Goal: Obtain resource: Download file/media

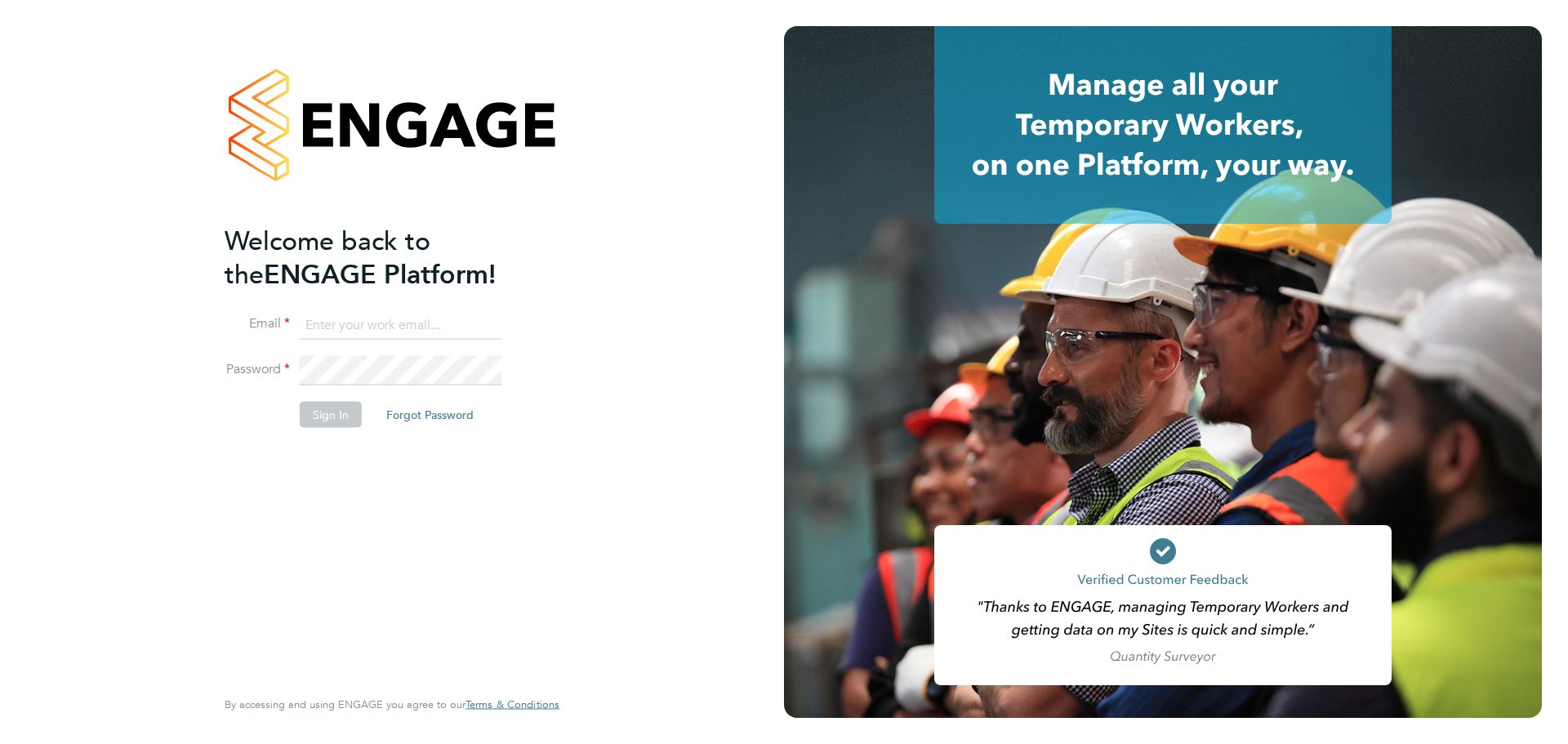
type input "[PERSON_NAME][EMAIL_ADDRESS][PERSON_NAME][PERSON_NAME][DOMAIN_NAME]"
click at [329, 410] on button "Sign In" at bounding box center [331, 414] width 62 height 26
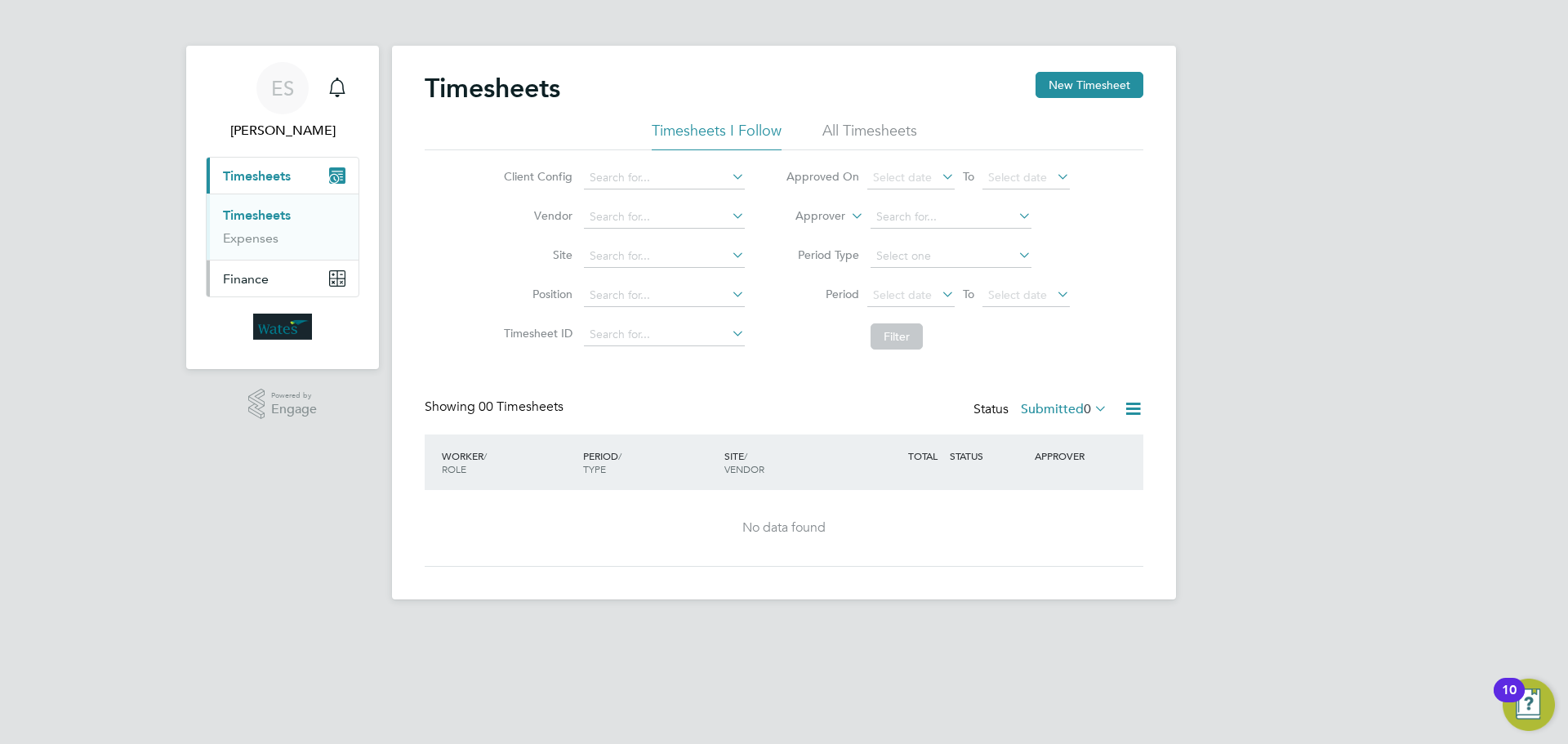
click at [305, 284] on button "Finance" at bounding box center [282, 279] width 151 height 36
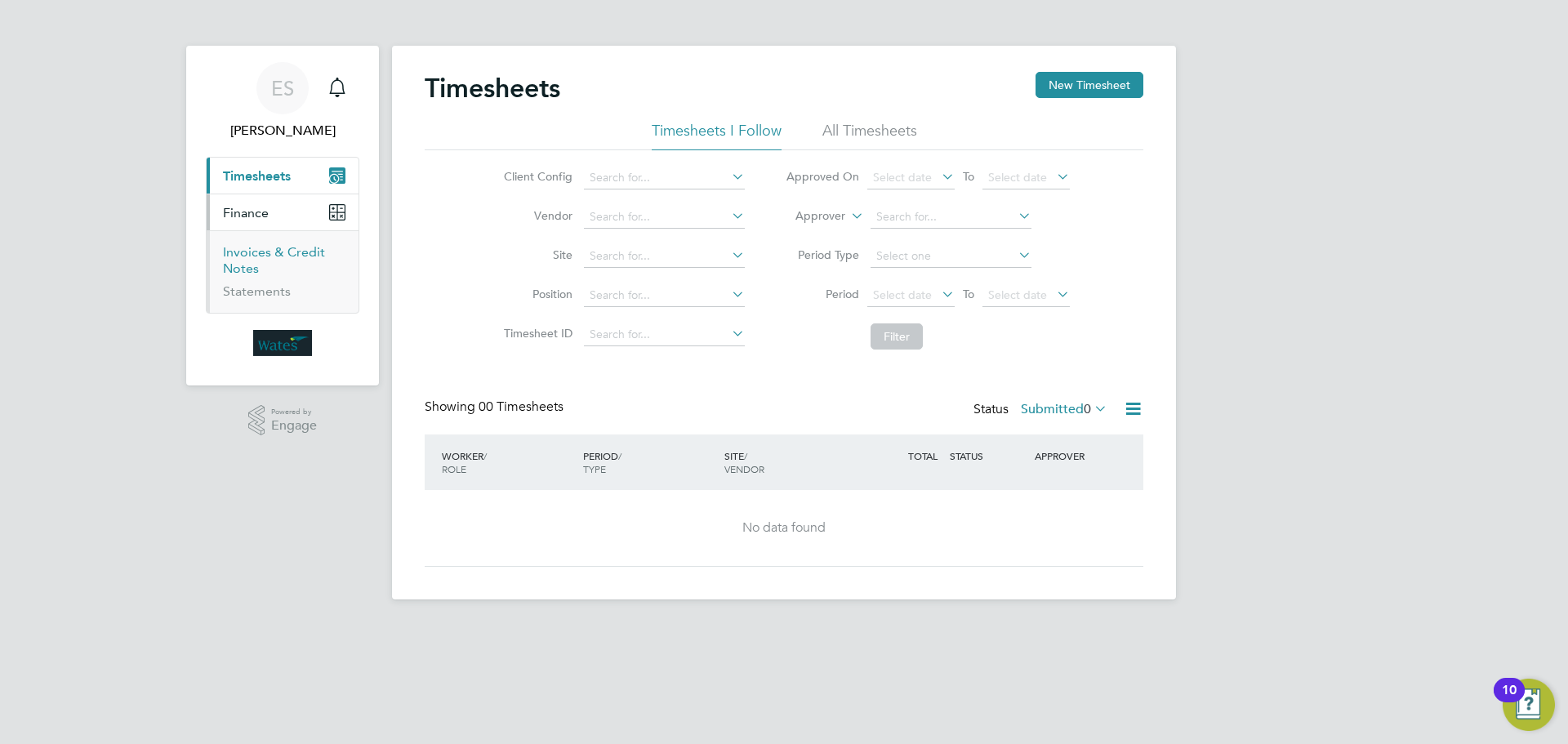
click at [256, 255] on link "Invoices & Credit Notes" at bounding box center [274, 260] width 102 height 32
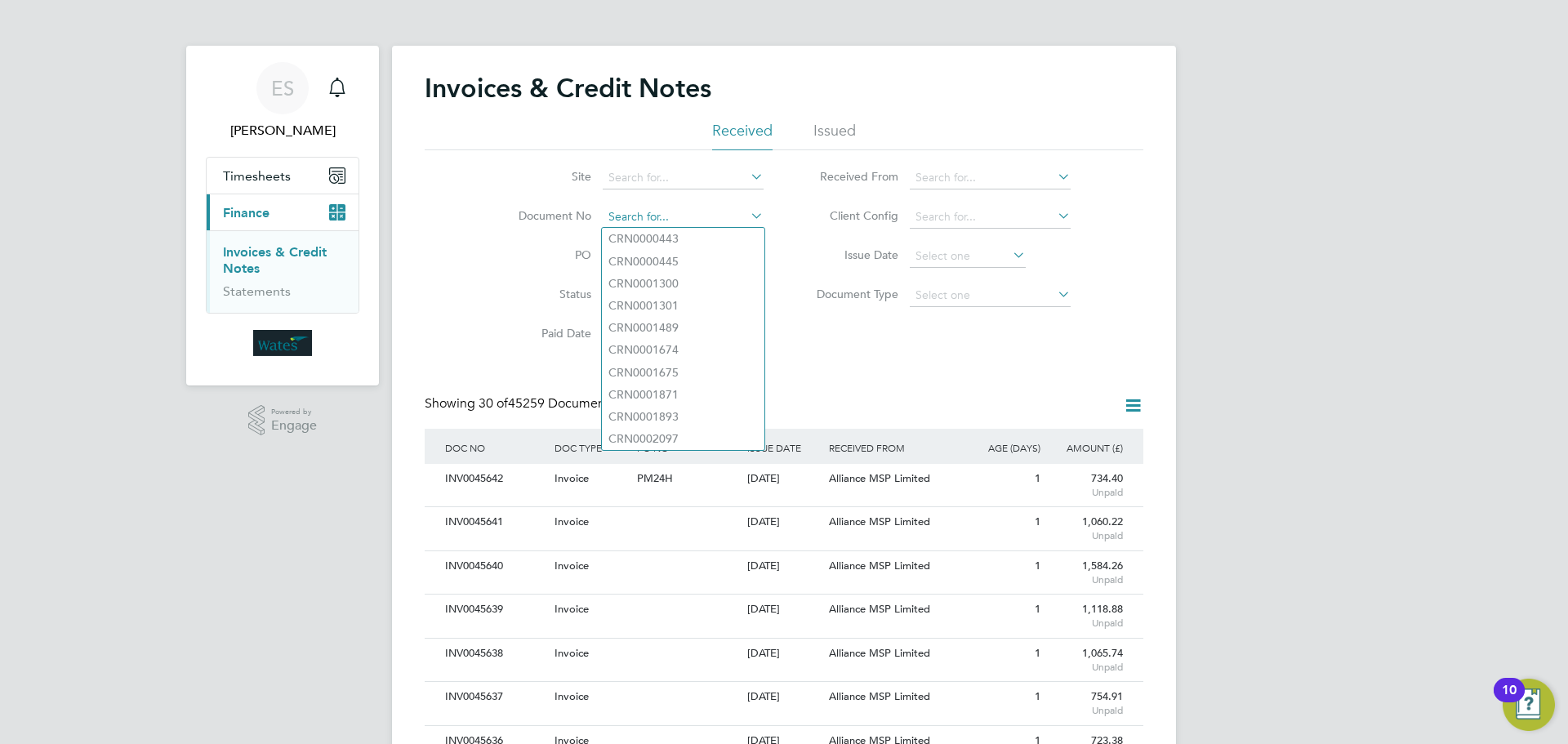
paste input "INV0045621"
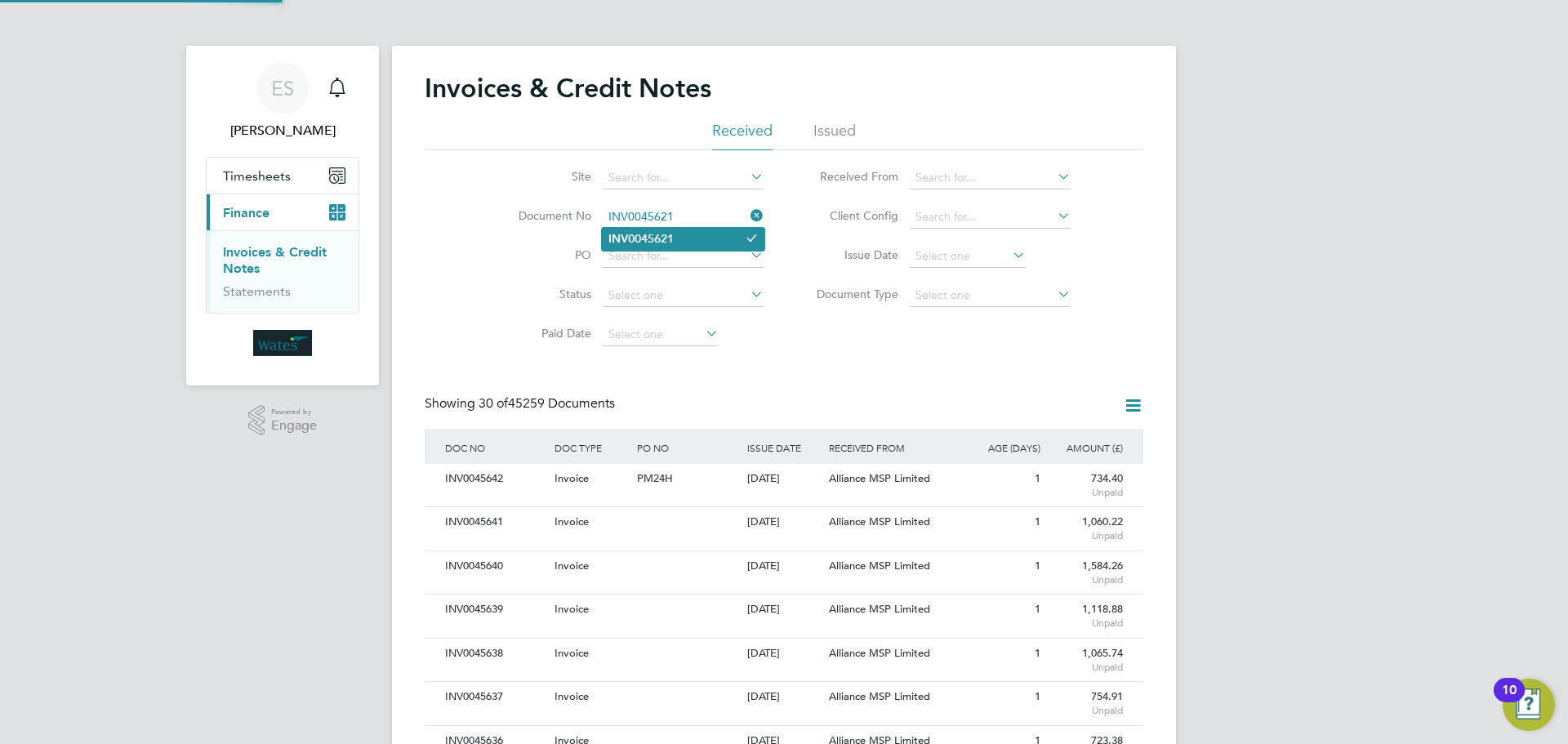
type input "INV0045621"
click at [696, 242] on li "INV0045621" at bounding box center [682, 239] width 162 height 22
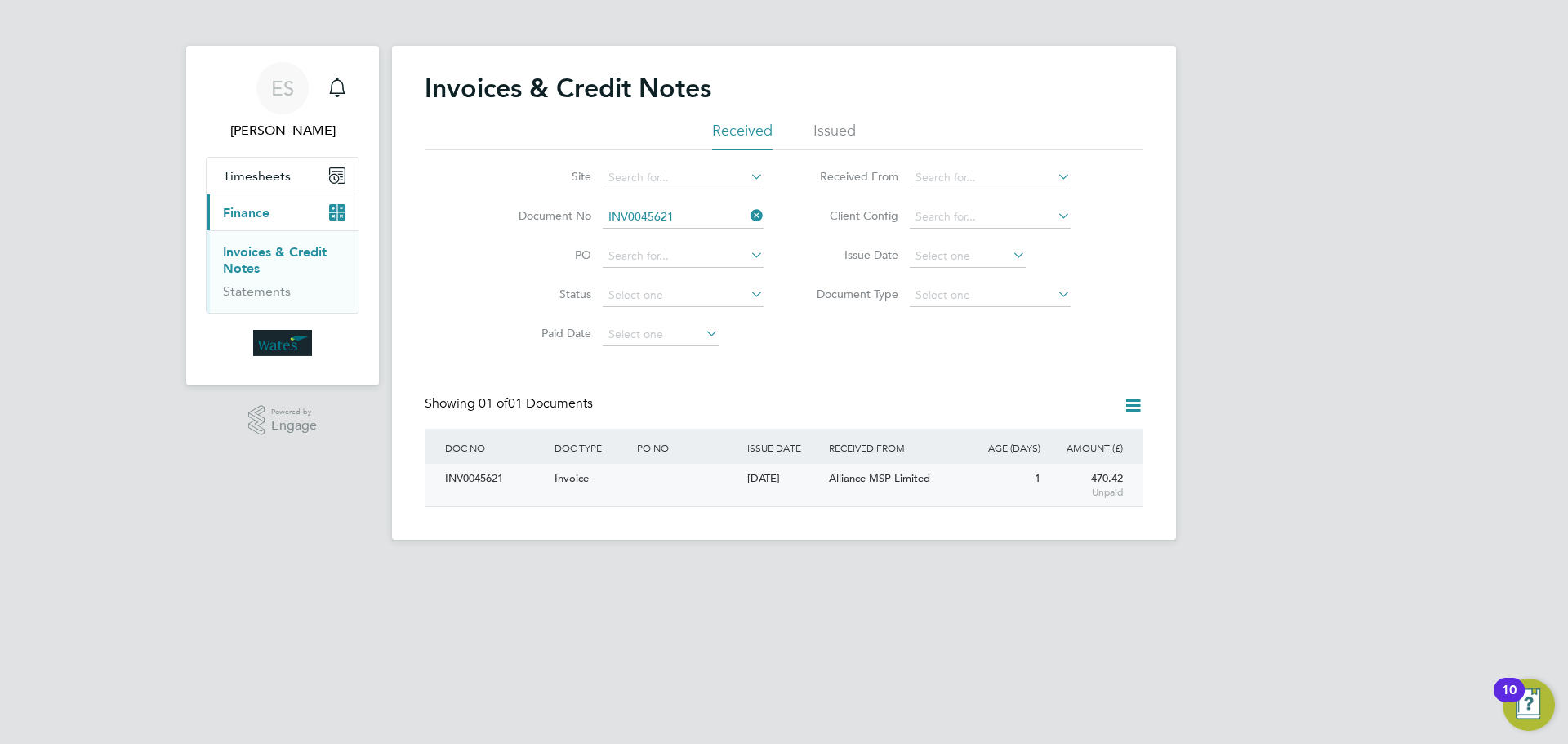
click at [500, 469] on div "INV0045621" at bounding box center [496, 479] width 110 height 30
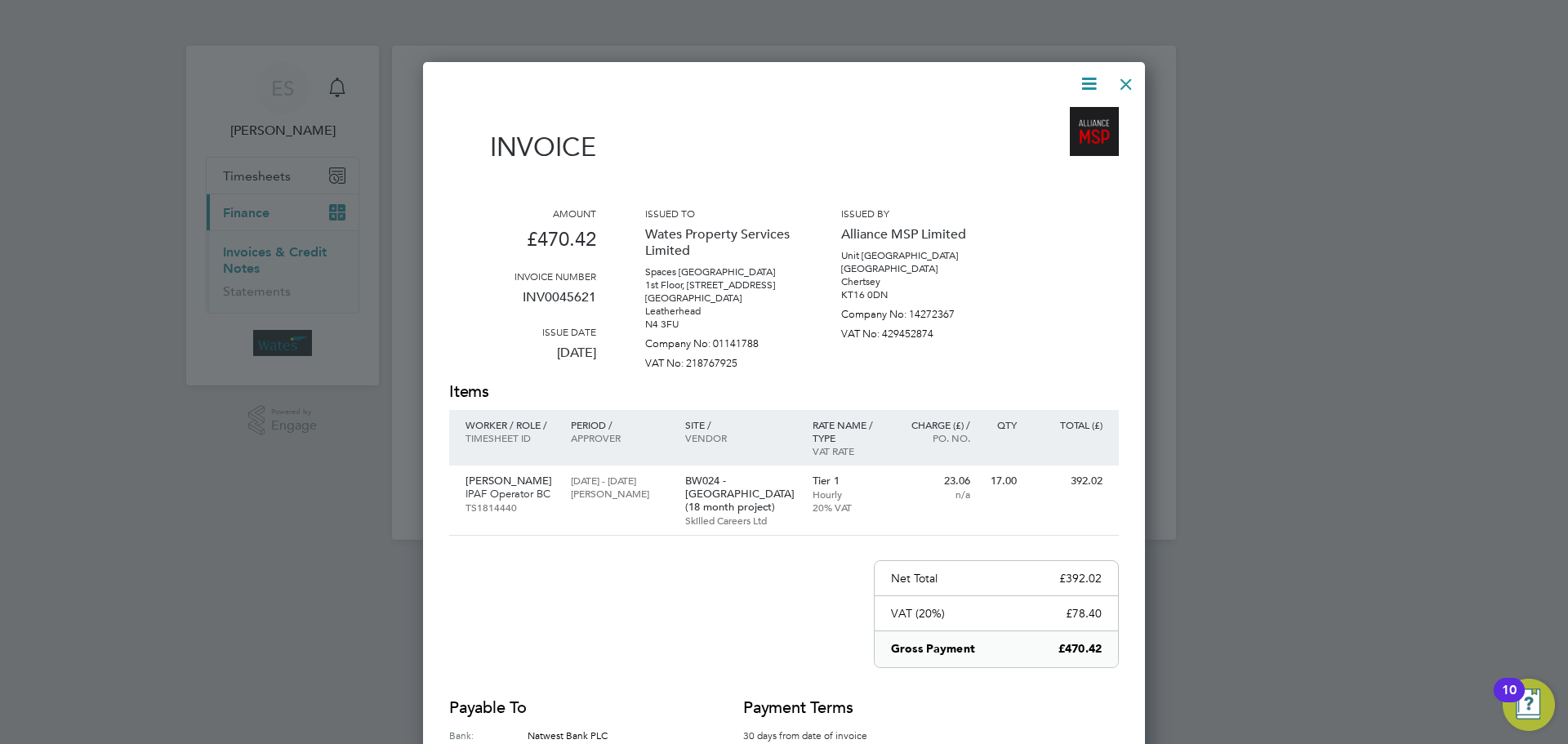
click at [1092, 81] on icon at bounding box center [1089, 84] width 20 height 20
click at [1057, 119] on li "Download Invoice" at bounding box center [1039, 122] width 113 height 23
click at [1089, 84] on icon at bounding box center [1089, 84] width 20 height 20
click at [1029, 140] on li "View timesheet" at bounding box center [1039, 144] width 113 height 23
click at [1122, 72] on div at bounding box center [1127, 81] width 30 height 30
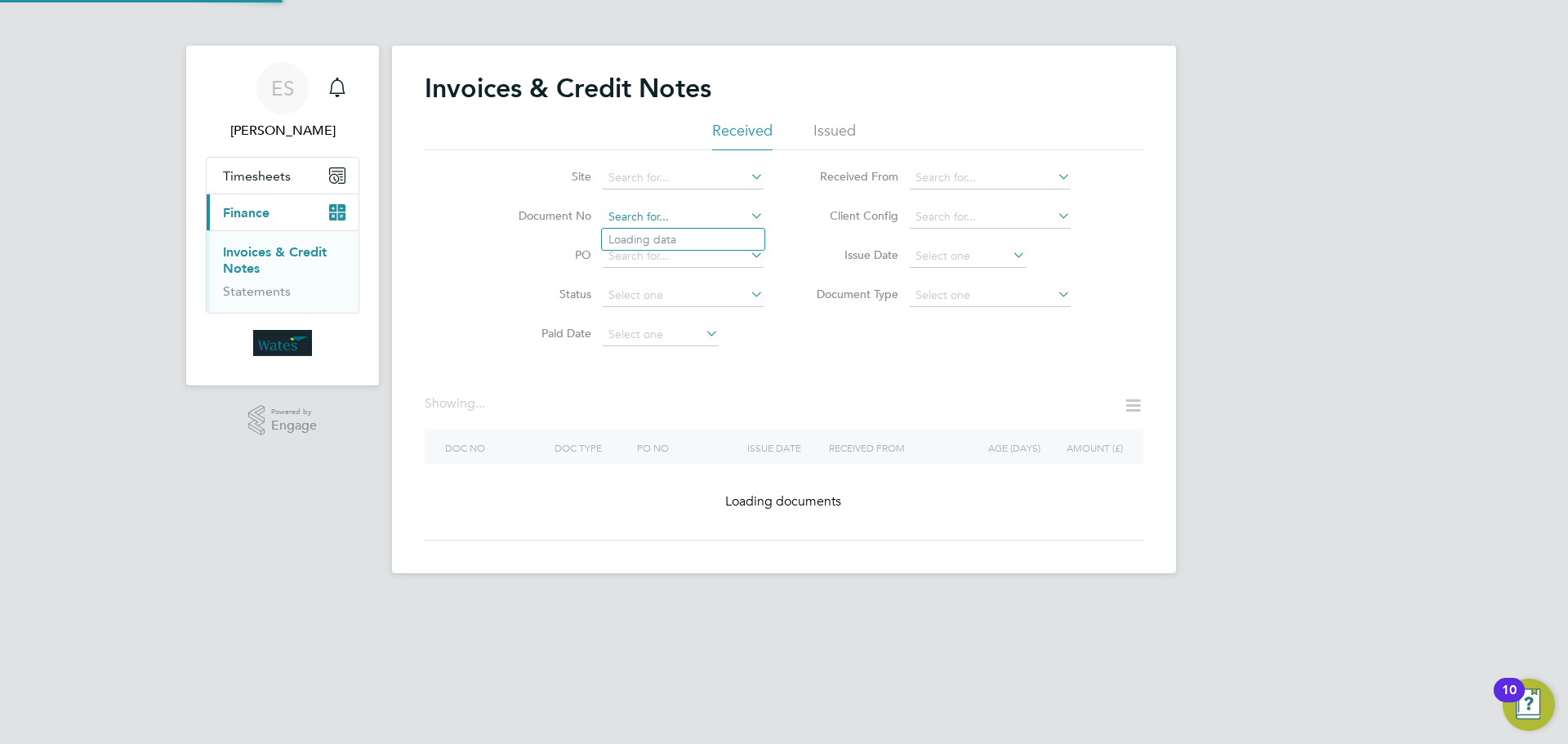
click at [687, 215] on input at bounding box center [682, 217] width 160 height 23
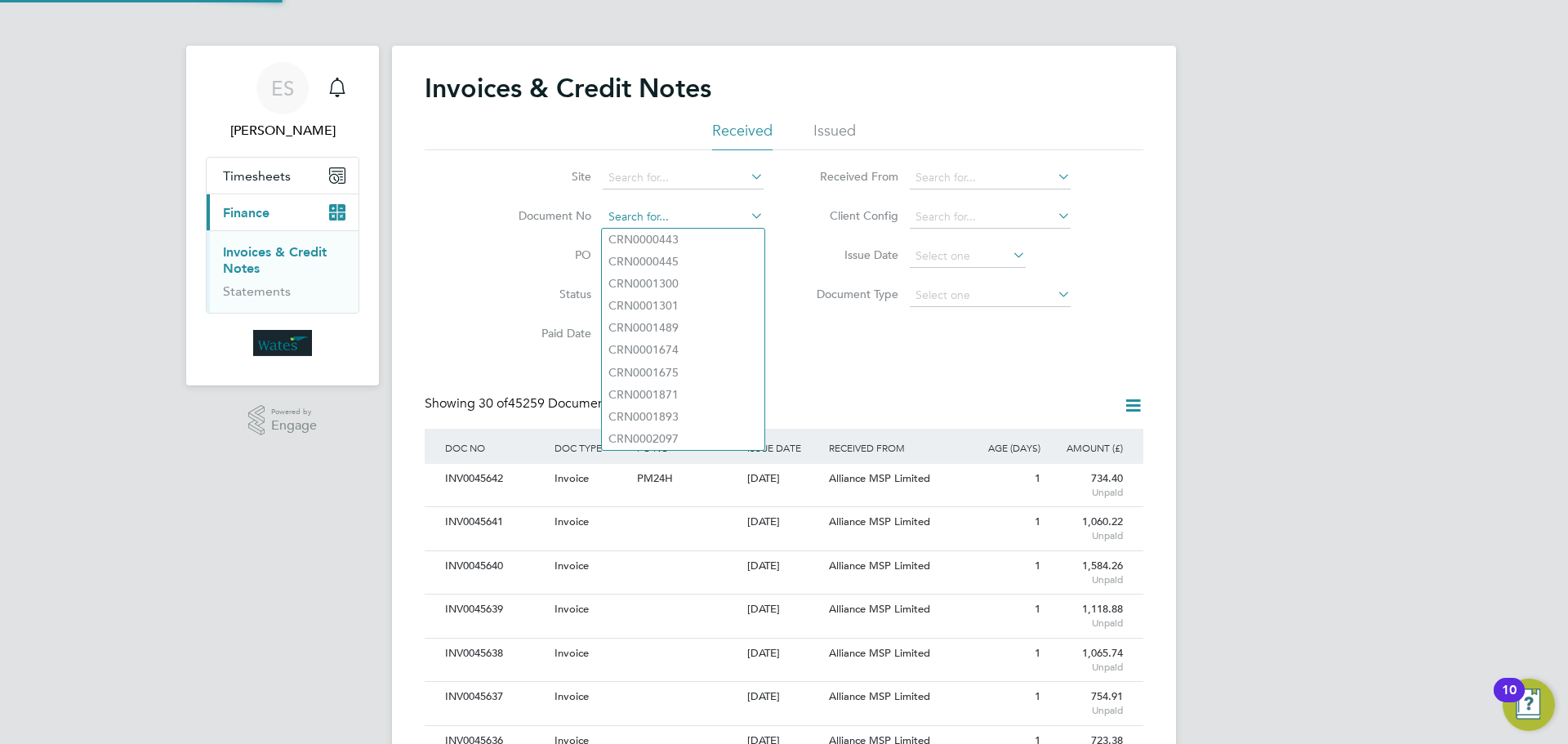
scroll to position [31, 111]
paste input "INV0045622"
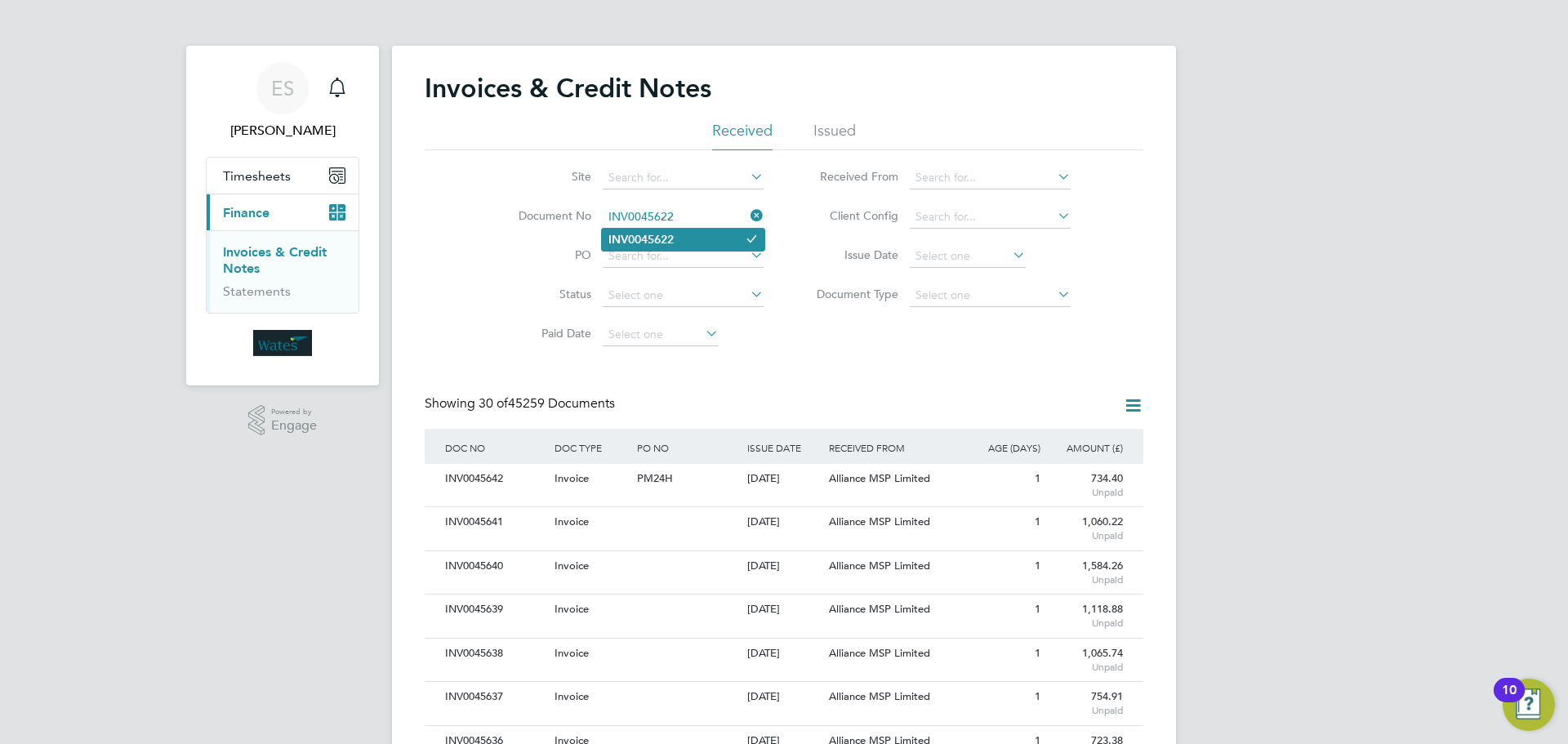
type input "INV0045622"
drag, startPoint x: 651, startPoint y: 237, endPoint x: 657, endPoint y: 270, distance: 33.5
click at [653, 237] on b "INV0045622" at bounding box center [642, 240] width 66 height 14
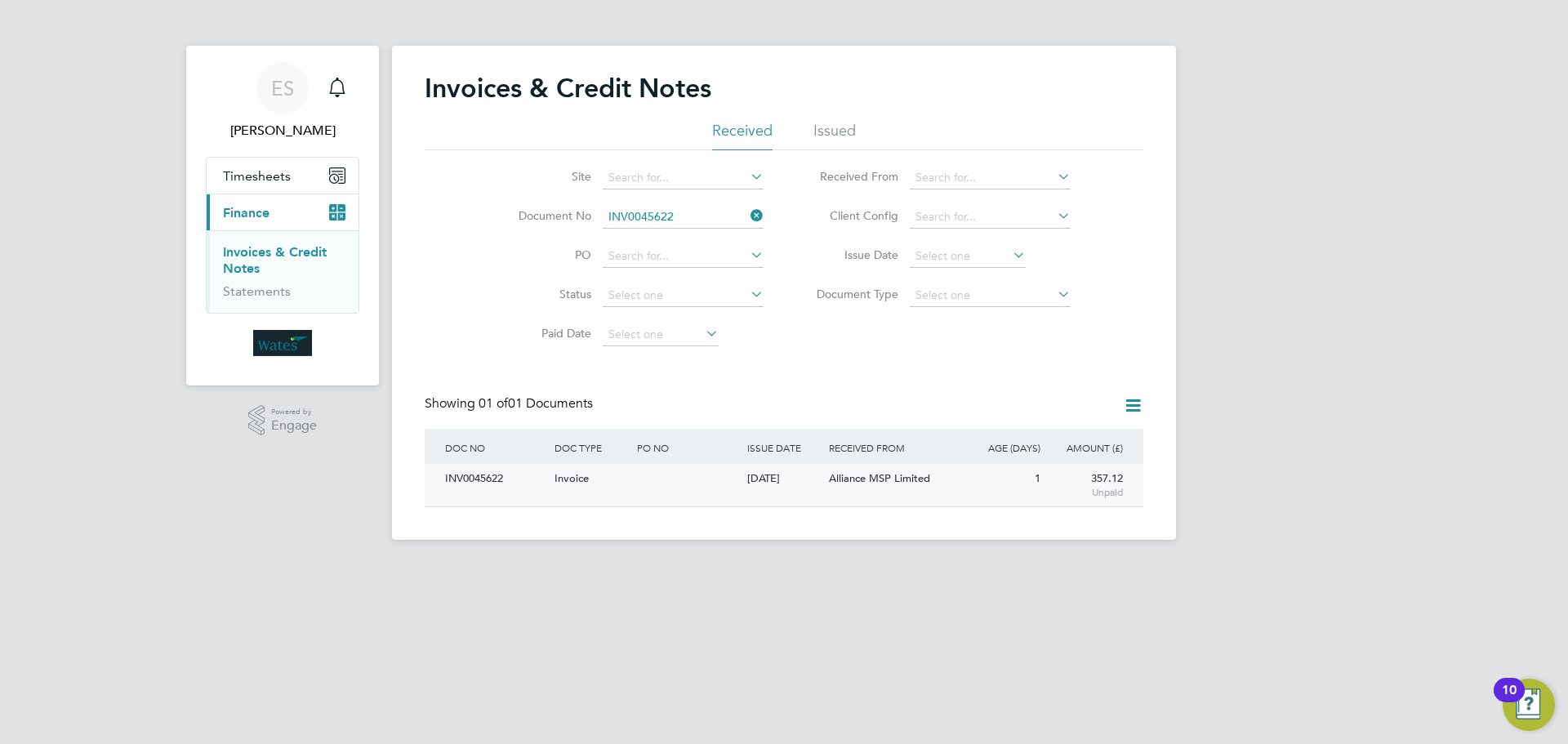
click at [505, 494] on div "INV0045622 Invoice 03 Sep 2025 Wates Property Services Limited Alliance MSP Lim…" at bounding box center [783, 485] width 718 height 43
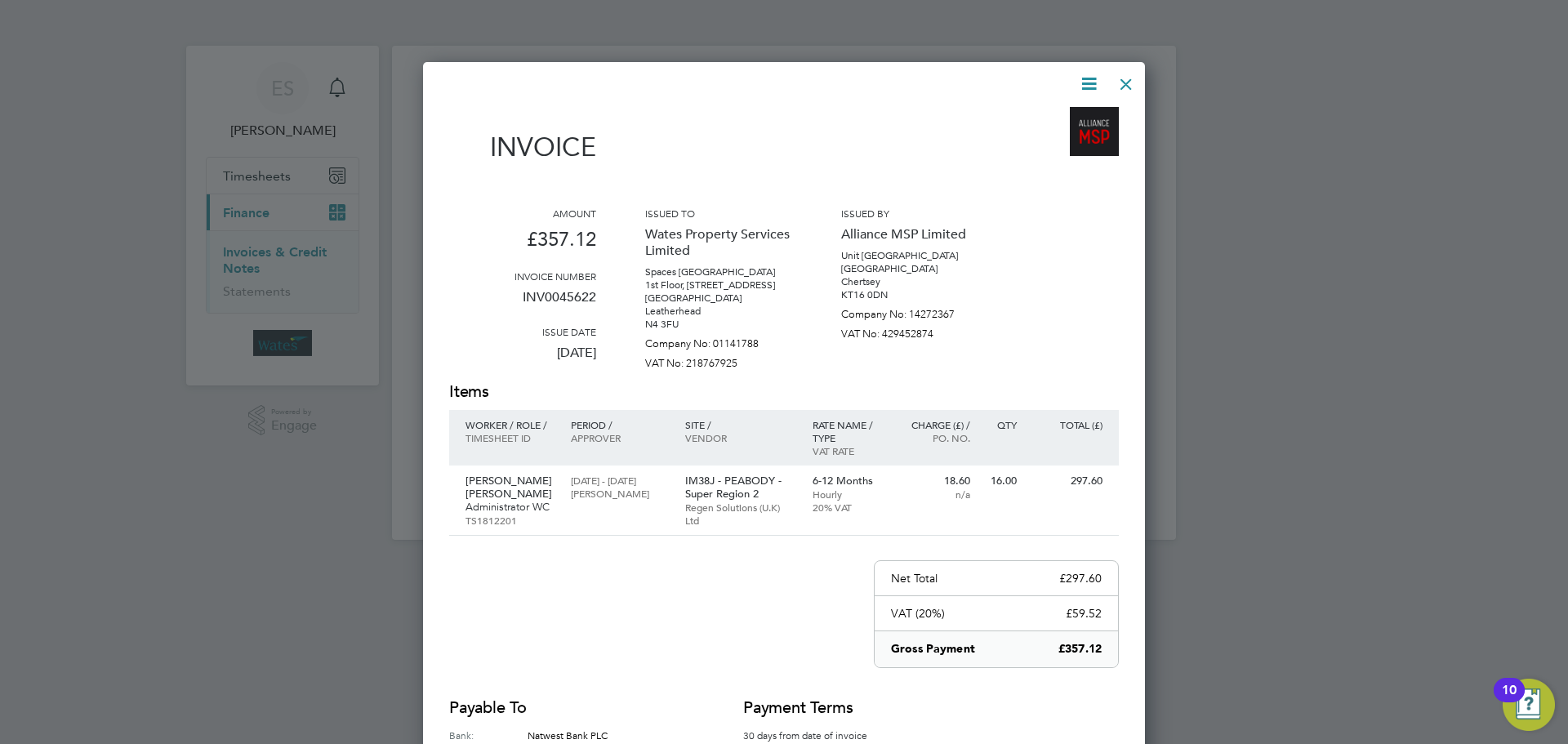
click at [1084, 81] on icon at bounding box center [1089, 84] width 20 height 20
click at [1045, 116] on li "Download Invoice" at bounding box center [1039, 122] width 113 height 23
click at [1082, 84] on icon at bounding box center [1089, 84] width 20 height 20
click at [1029, 141] on li "View timesheet" at bounding box center [1039, 144] width 113 height 23
click at [1121, 77] on div at bounding box center [1127, 81] width 30 height 30
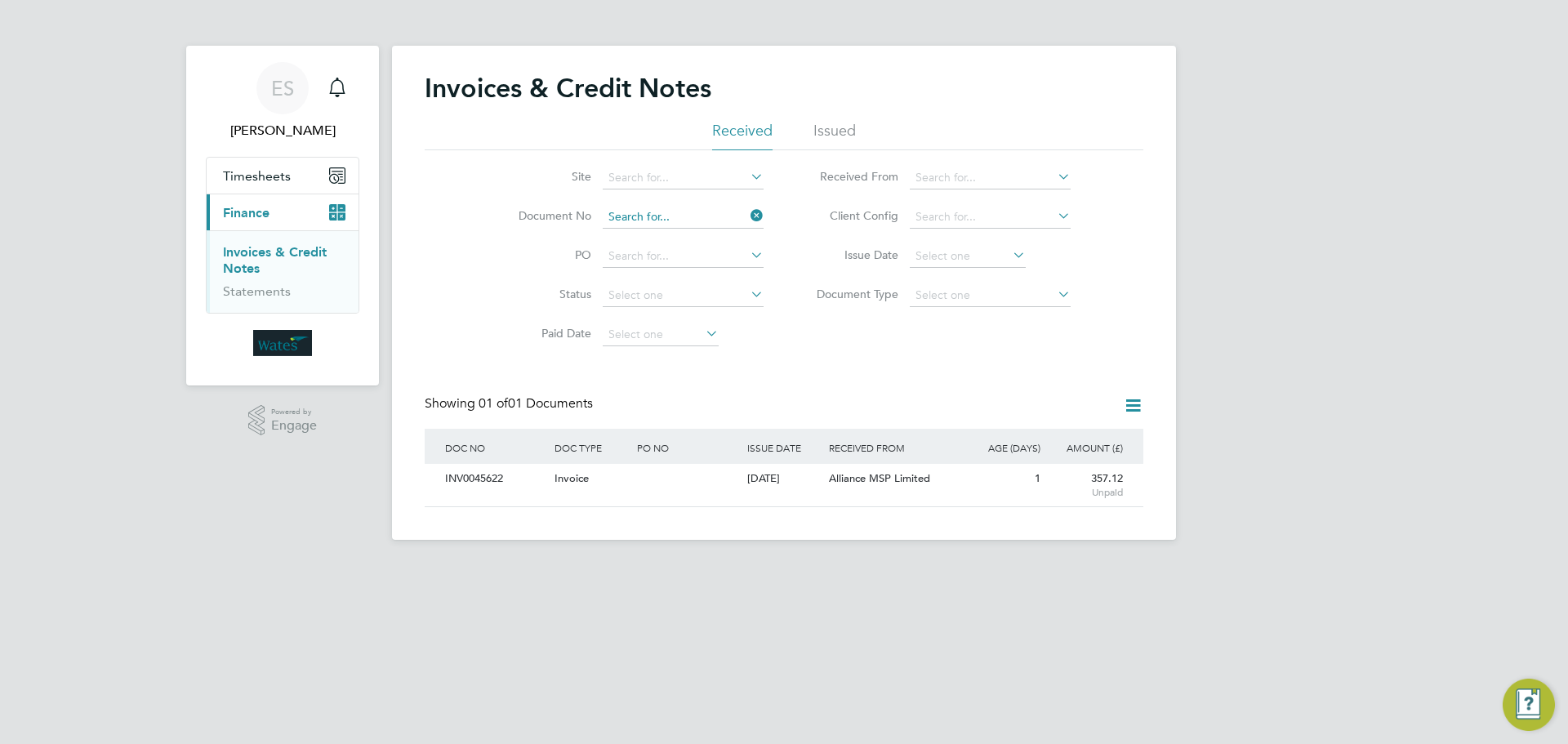
click at [749, 226] on input at bounding box center [682, 217] width 160 height 23
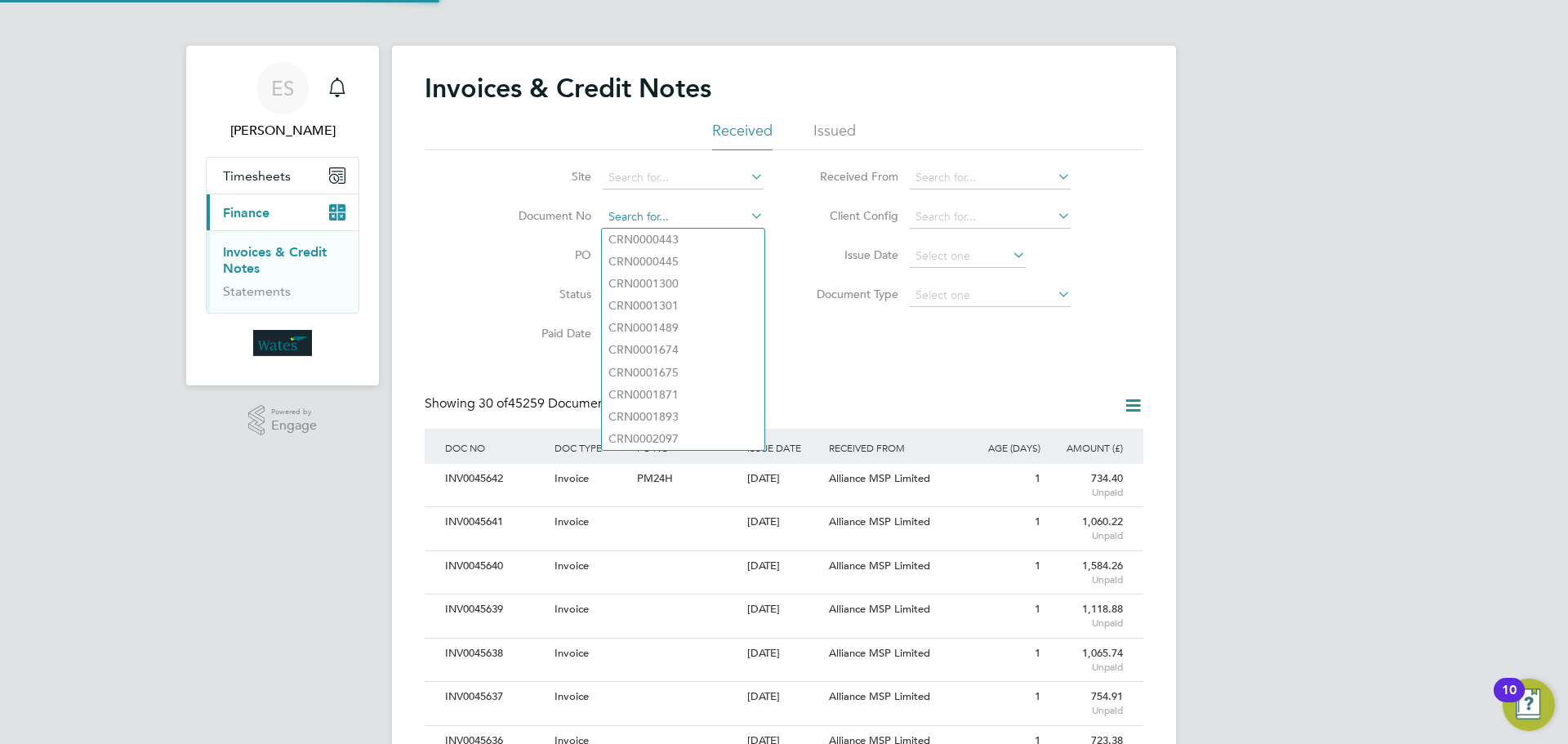
scroll to position [31, 111]
paste input "INV0045623"
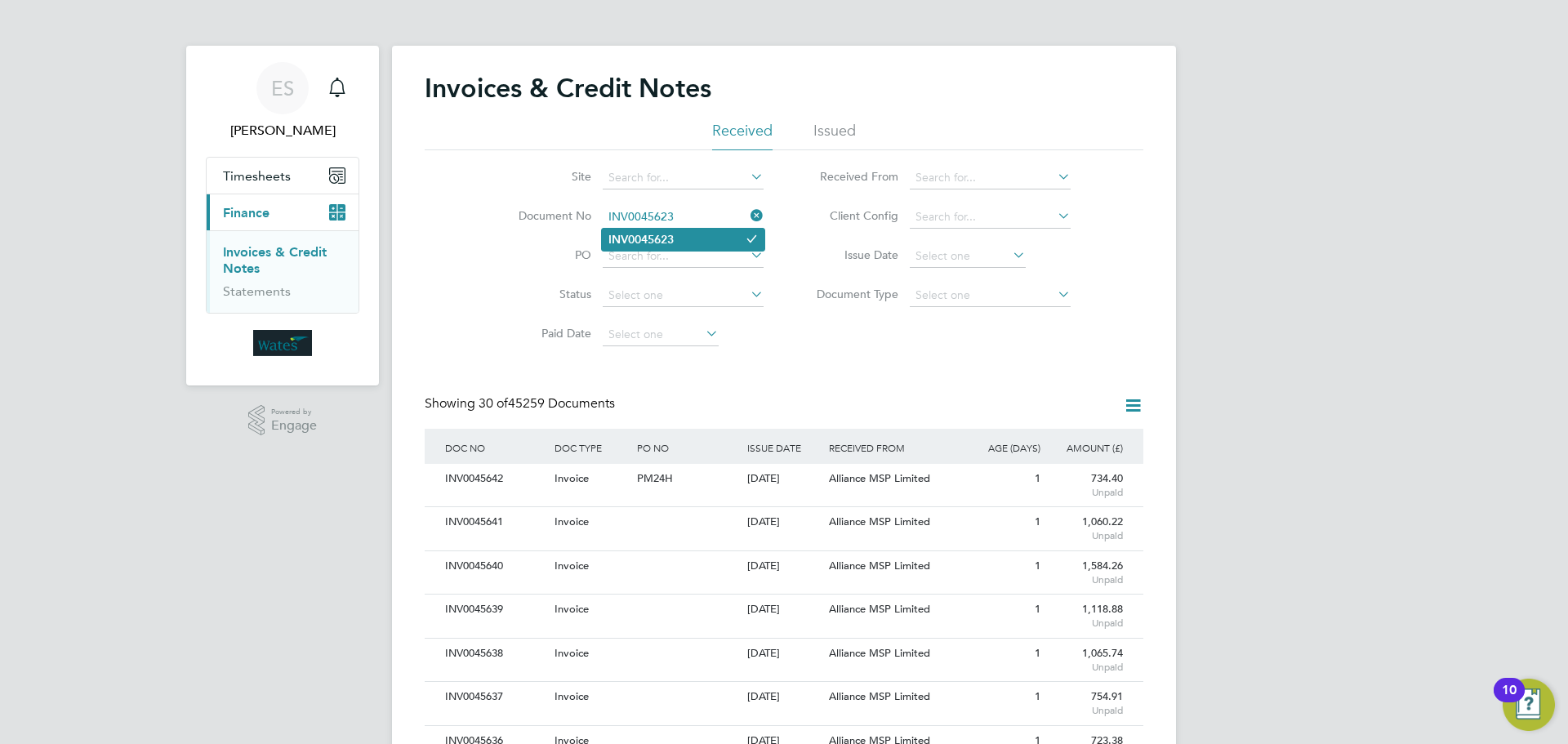
type input "INV0045623"
click at [658, 234] on b "INV0045623" at bounding box center [642, 240] width 66 height 14
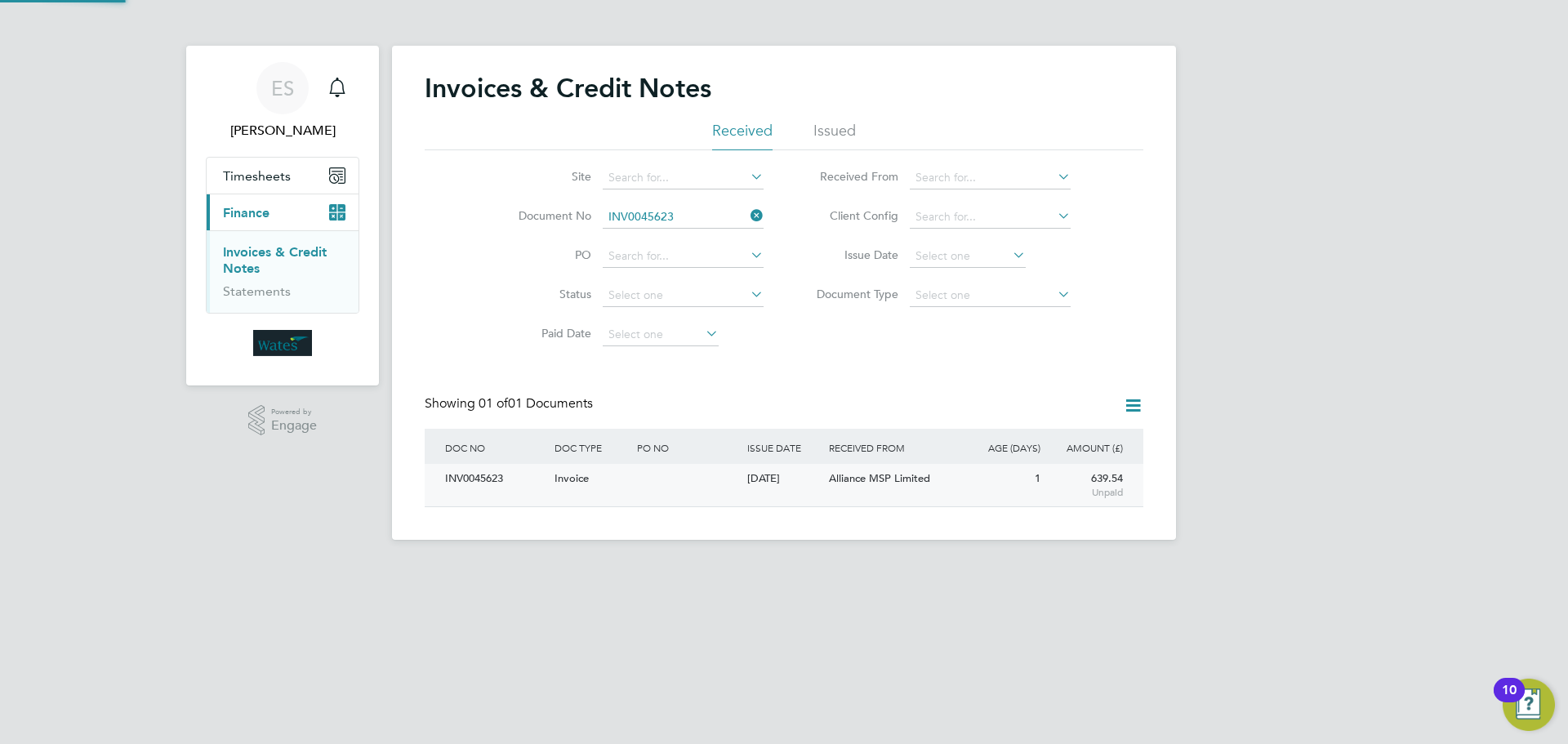
click at [495, 478] on div "INV0045623" at bounding box center [496, 479] width 110 height 30
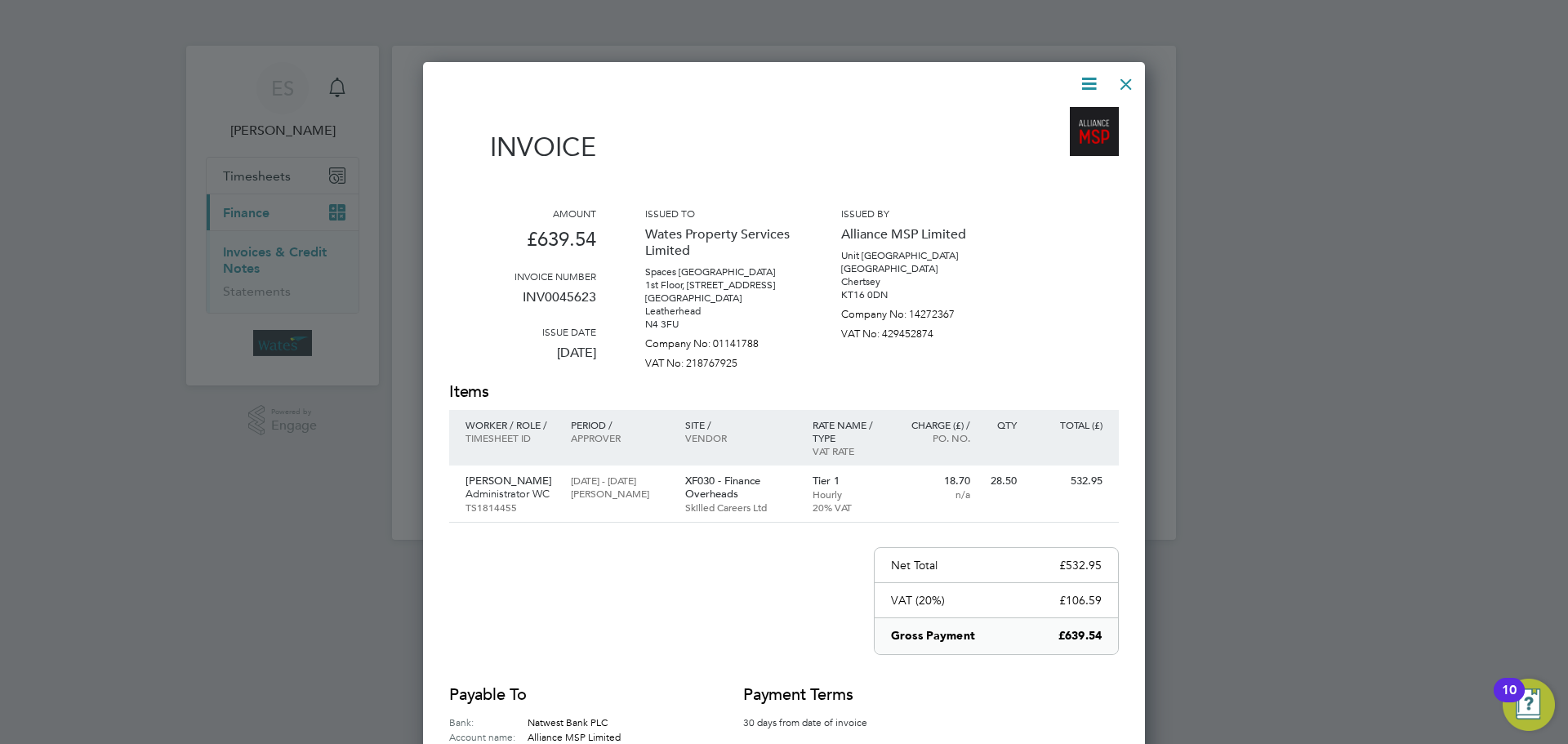
click at [1090, 79] on icon at bounding box center [1089, 84] width 20 height 20
click at [1065, 116] on li "Download Invoice" at bounding box center [1039, 122] width 113 height 23
click at [1088, 80] on icon at bounding box center [1089, 84] width 20 height 20
click at [1047, 138] on li "View timesheet" at bounding box center [1039, 144] width 113 height 23
click at [1122, 78] on div at bounding box center [1127, 81] width 30 height 30
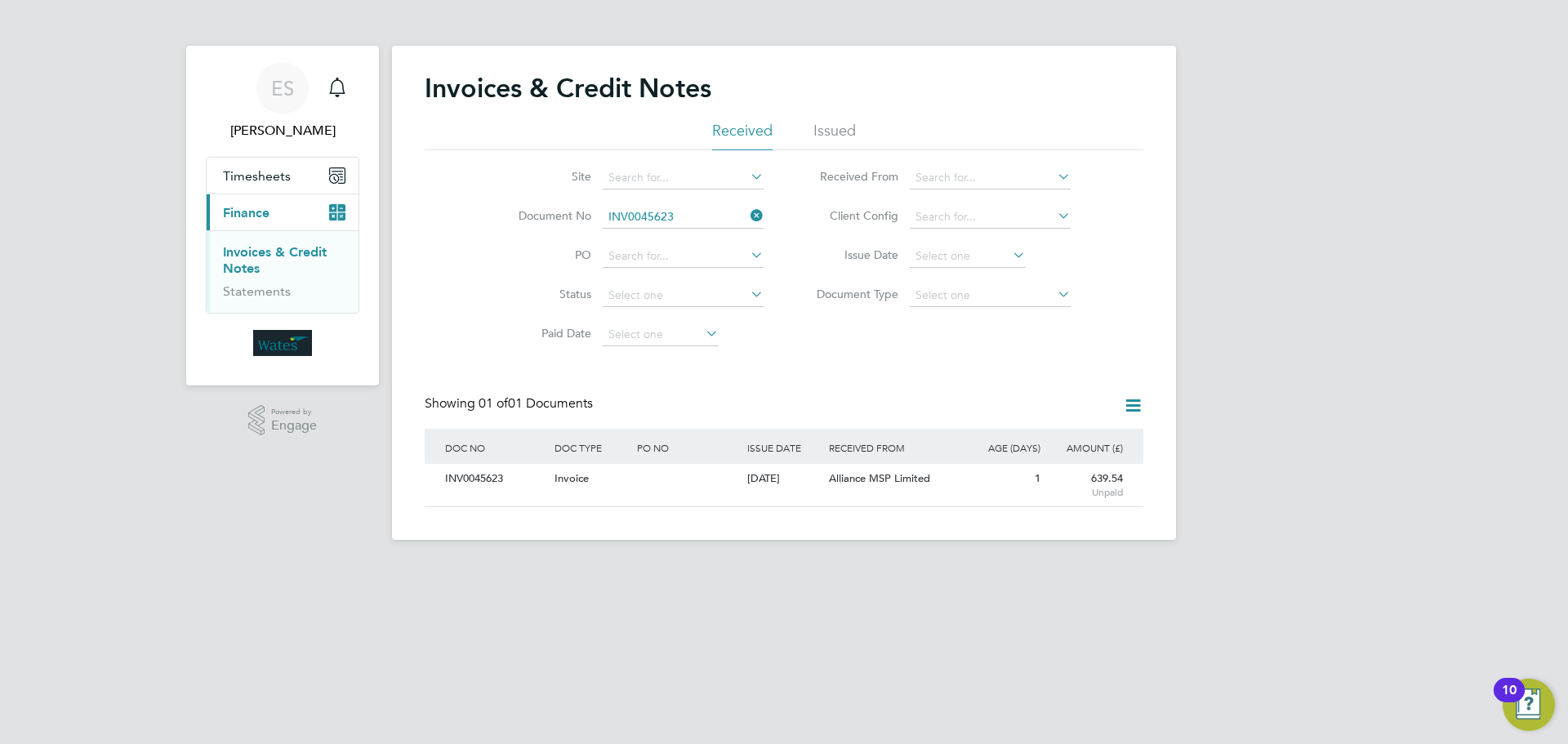
click at [747, 215] on icon at bounding box center [747, 215] width 0 height 23
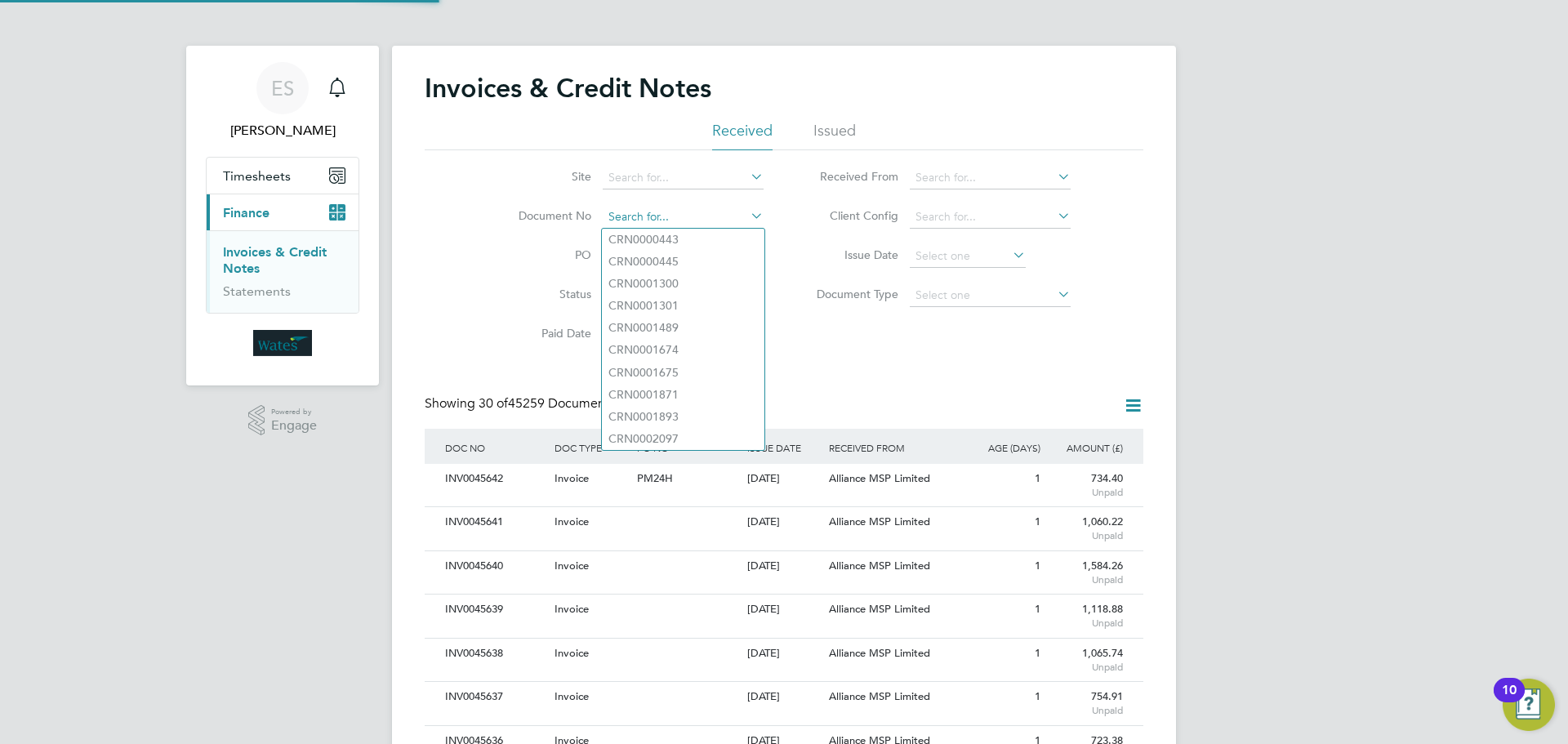
scroll to position [31, 111]
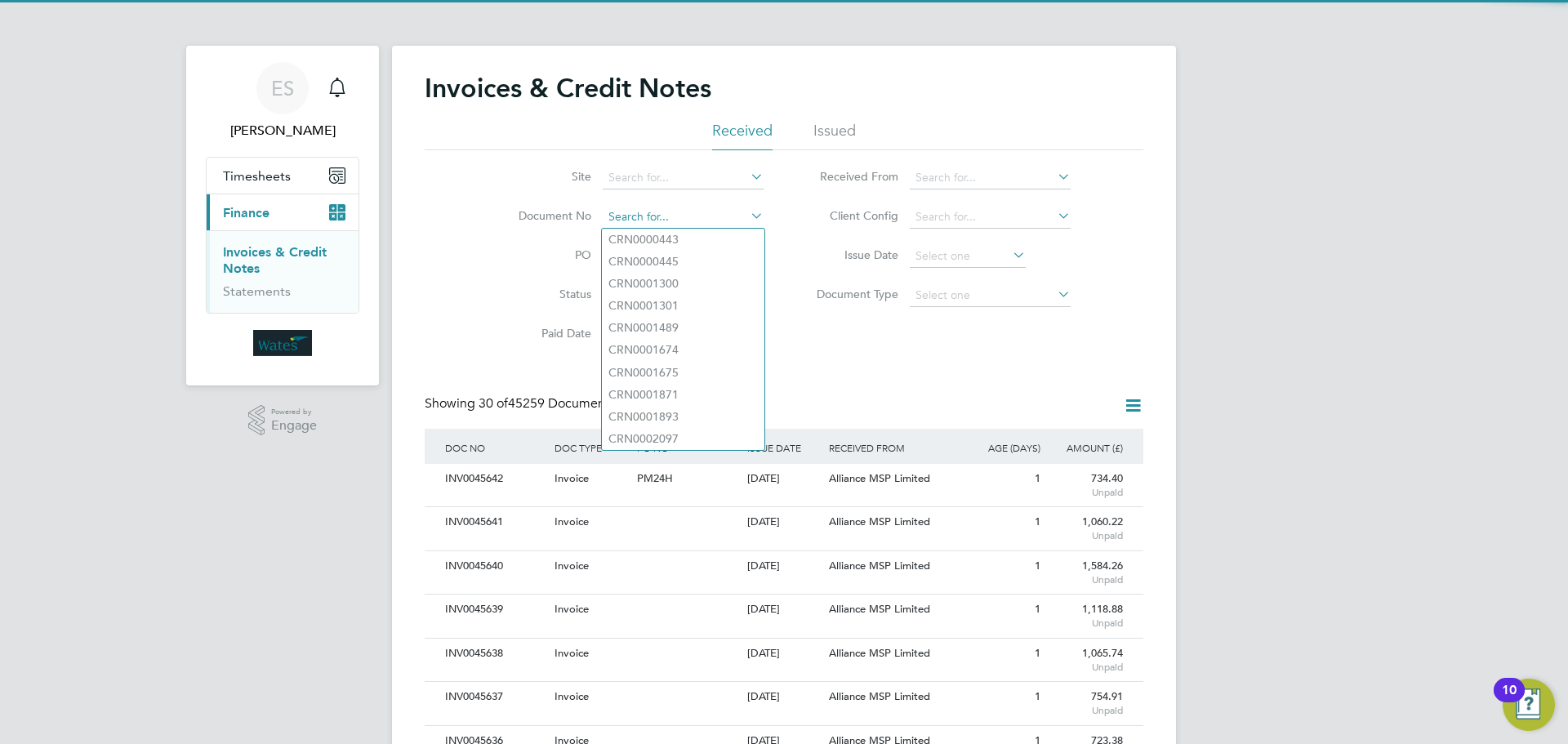
paste input "INV0045624"
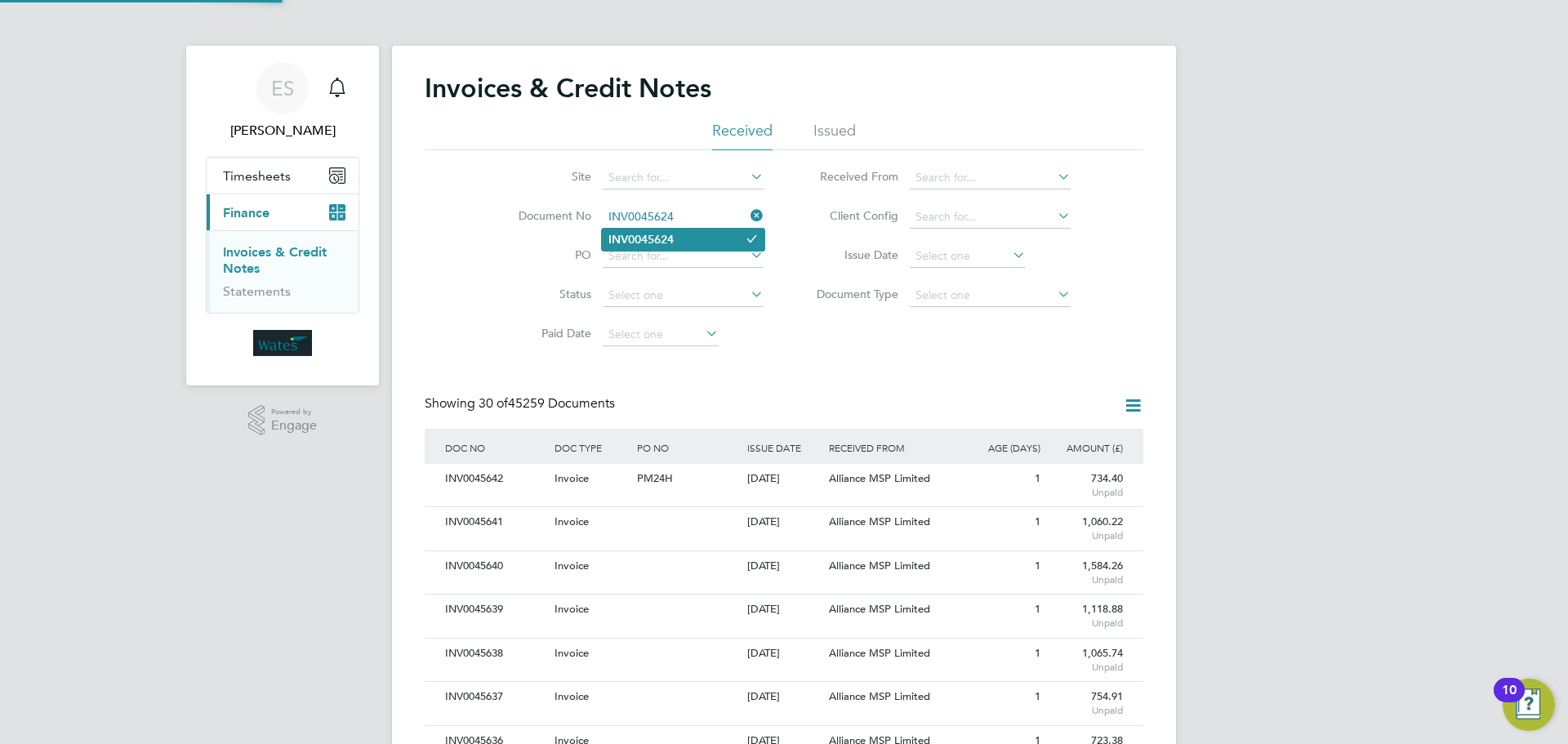
type input "INV0045624"
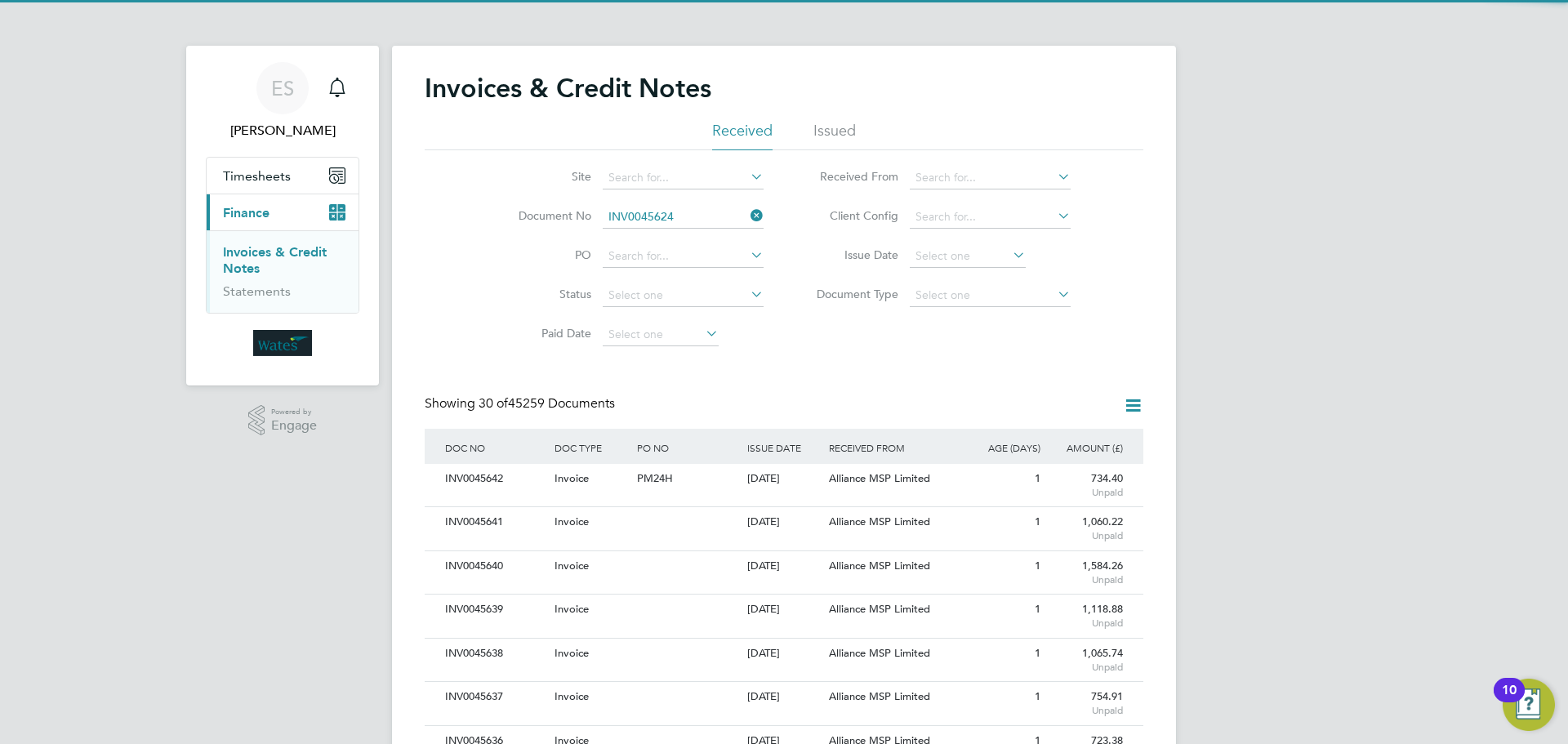
click at [684, 240] on li "INV0045624" at bounding box center [682, 240] width 162 height 22
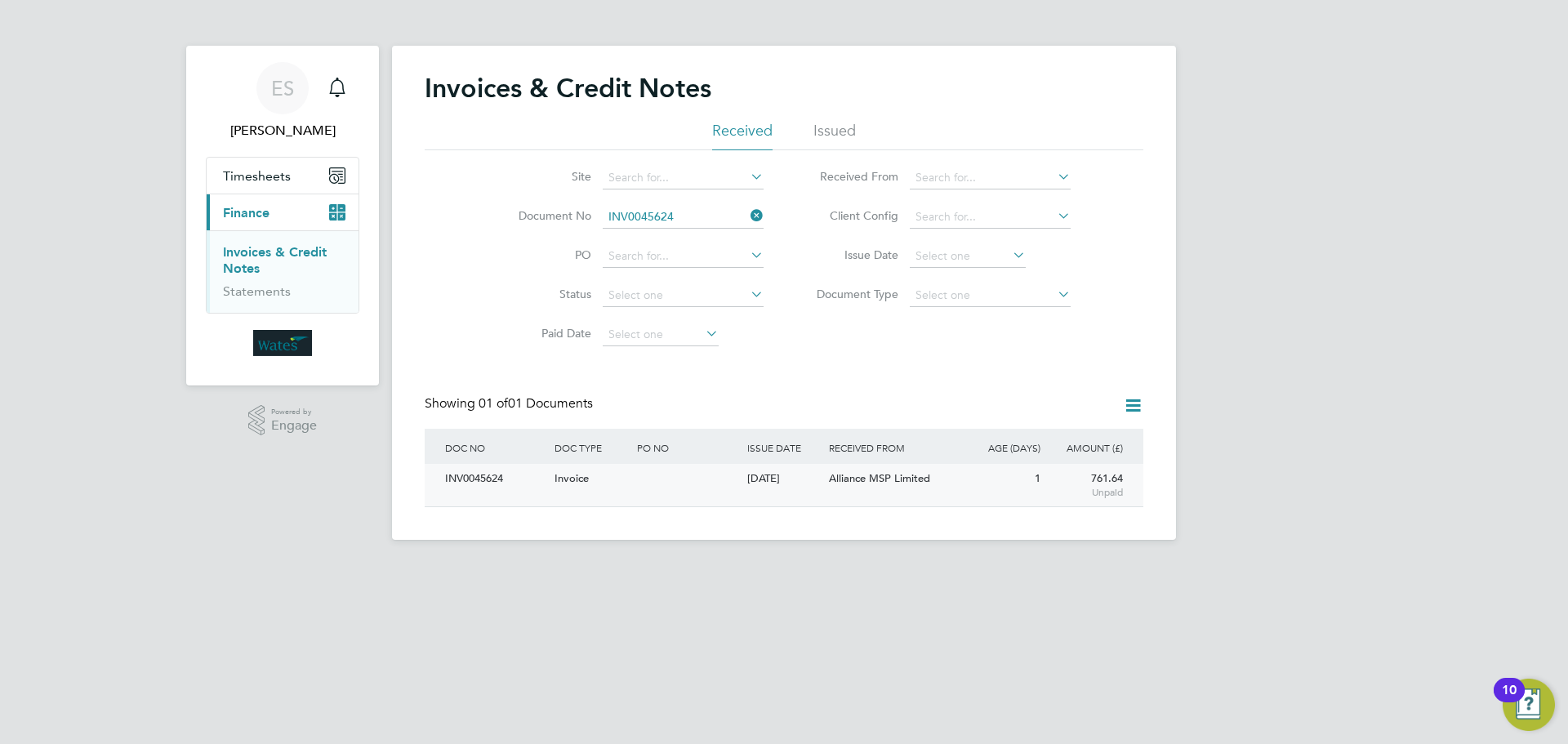
click at [500, 485] on div "INV0045624" at bounding box center [496, 479] width 110 height 30
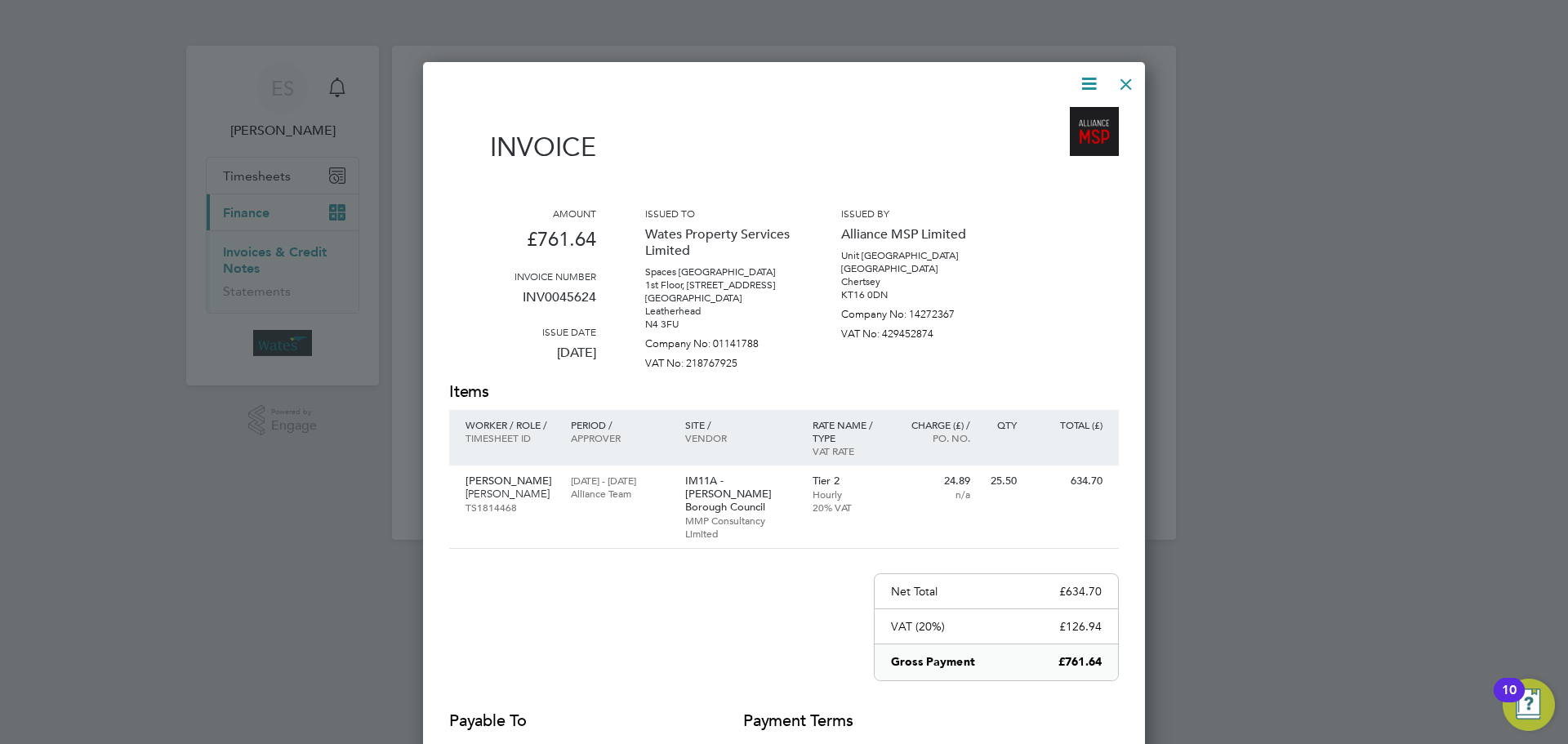
click at [1093, 80] on icon at bounding box center [1089, 84] width 20 height 20
click at [1057, 113] on li "Download Invoice" at bounding box center [1039, 122] width 113 height 23
click at [1096, 74] on icon at bounding box center [1089, 84] width 20 height 20
click at [1046, 138] on li "View timesheet" at bounding box center [1039, 144] width 113 height 23
click at [1122, 79] on div at bounding box center [1127, 81] width 30 height 30
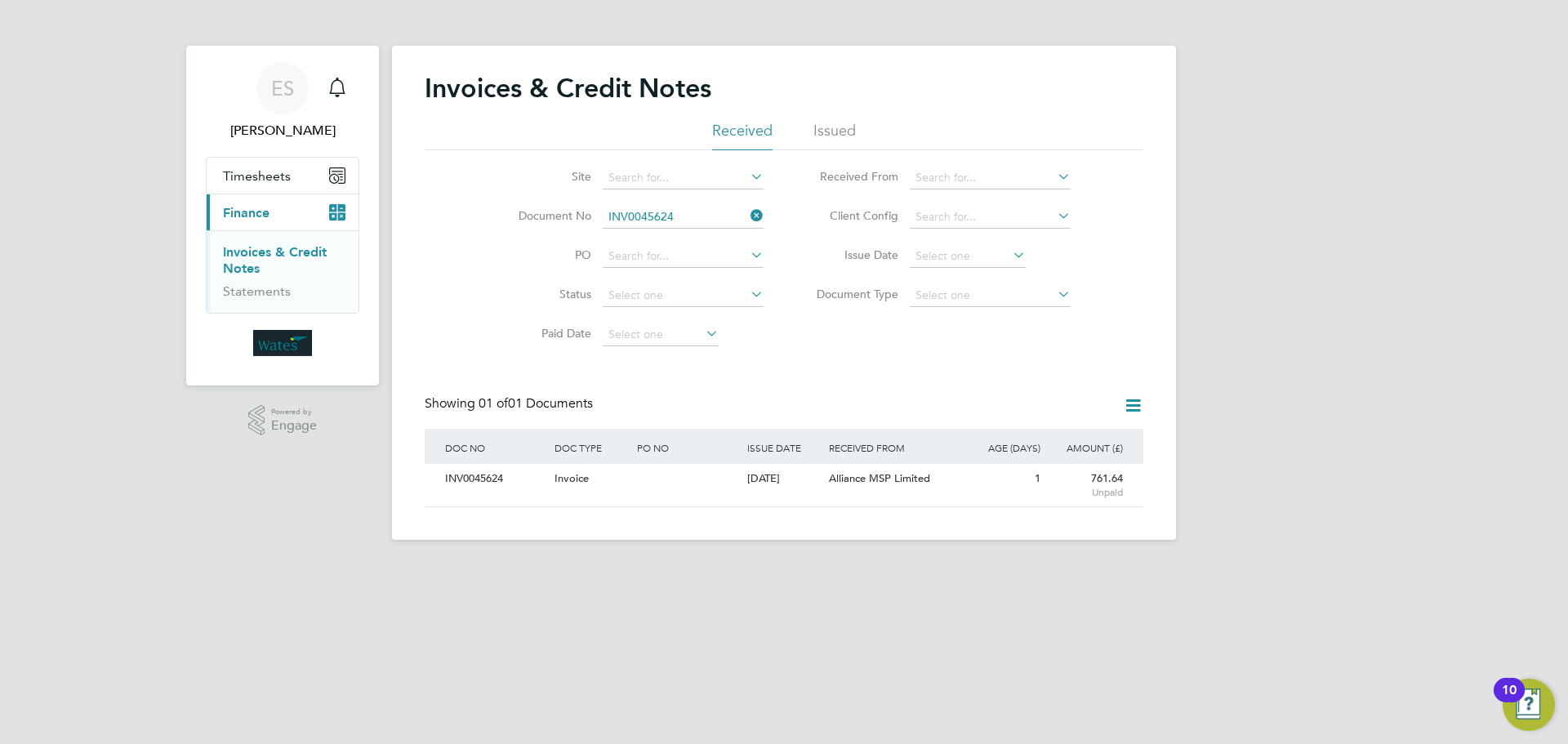
click at [747, 212] on icon at bounding box center [747, 215] width 0 height 23
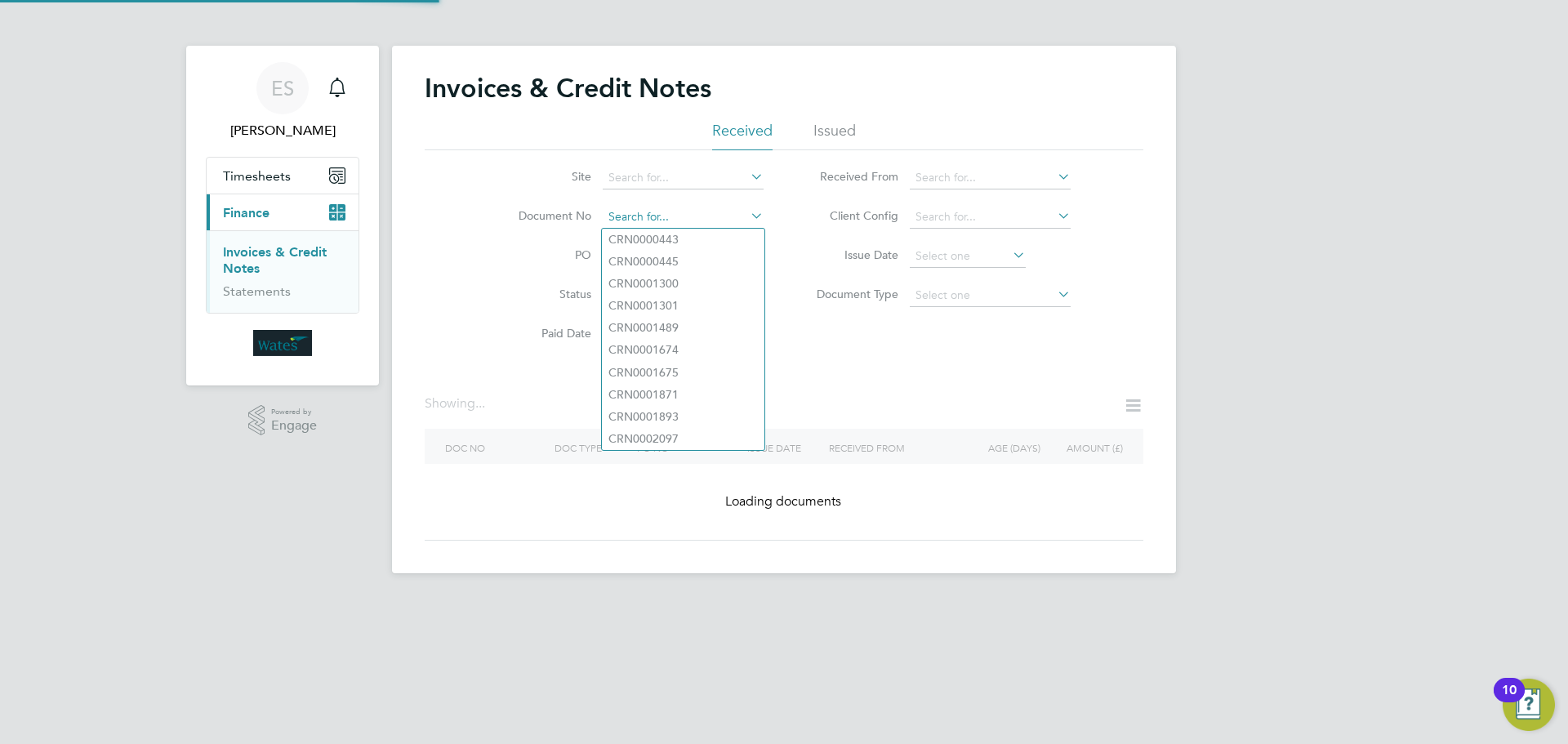
paste input "INV0045625"
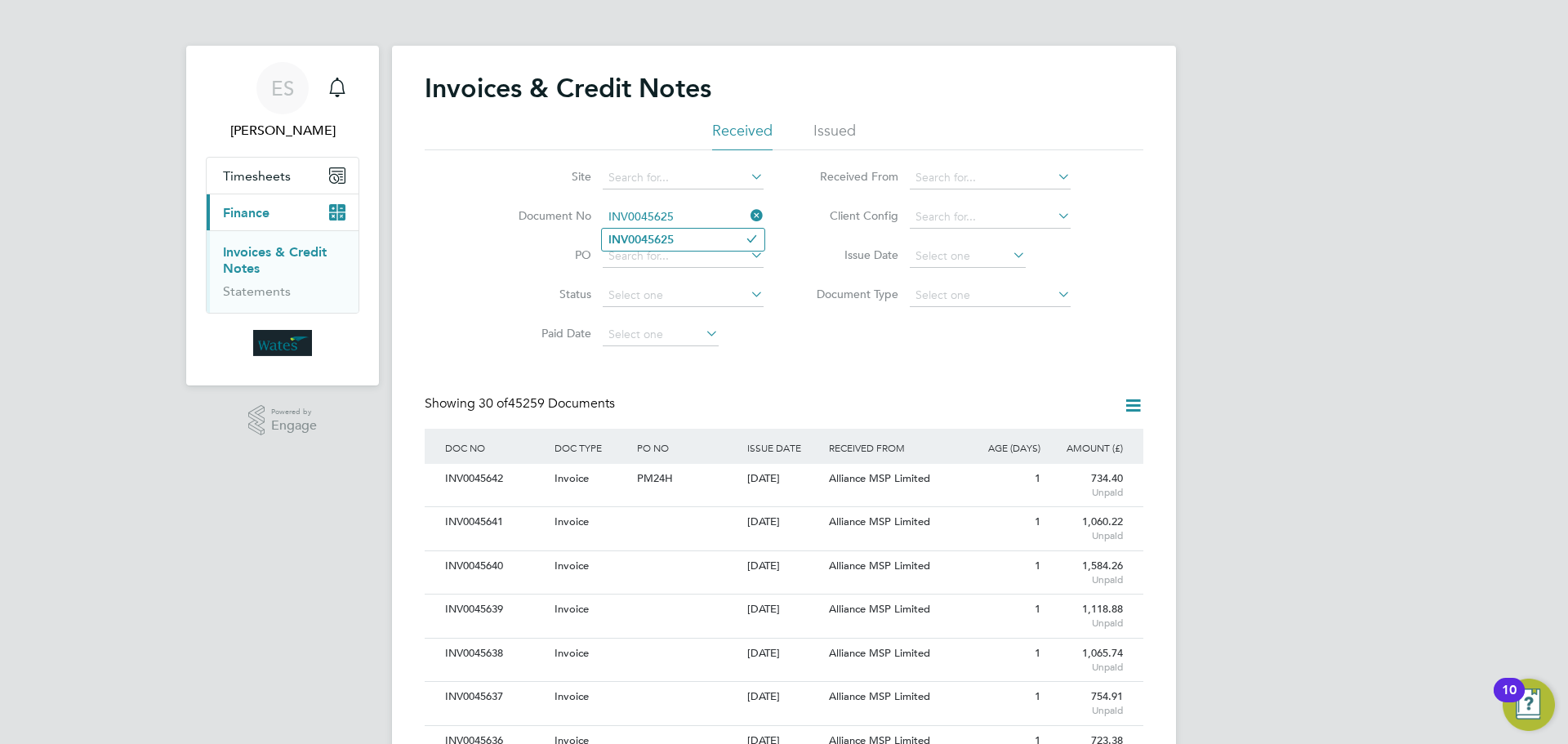
type input "INV0045625"
click at [654, 240] on b "INV0045625" at bounding box center [642, 240] width 66 height 14
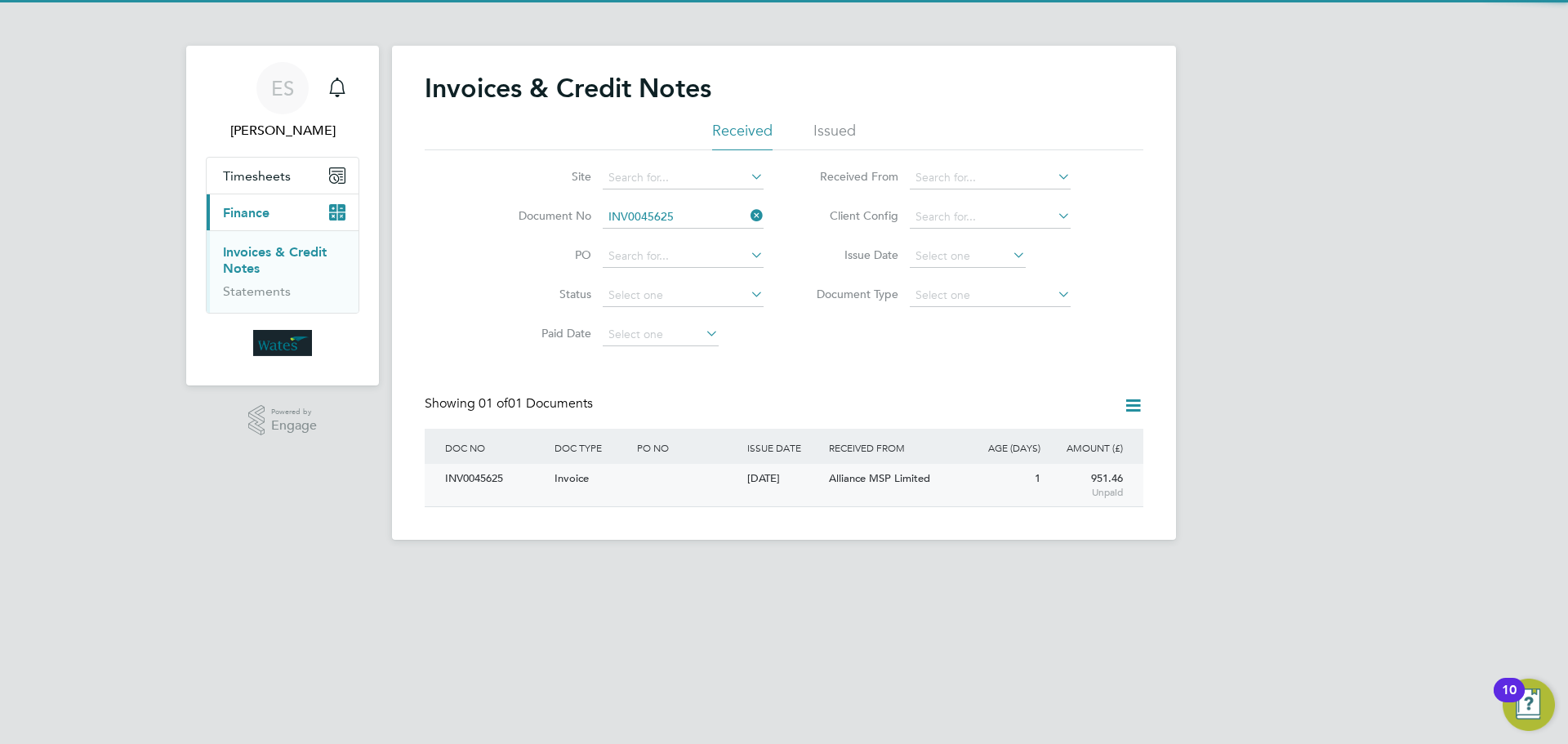
drag, startPoint x: 491, startPoint y: 480, endPoint x: 461, endPoint y: 482, distance: 30.1
click at [491, 482] on div "INV0045625" at bounding box center [496, 479] width 110 height 30
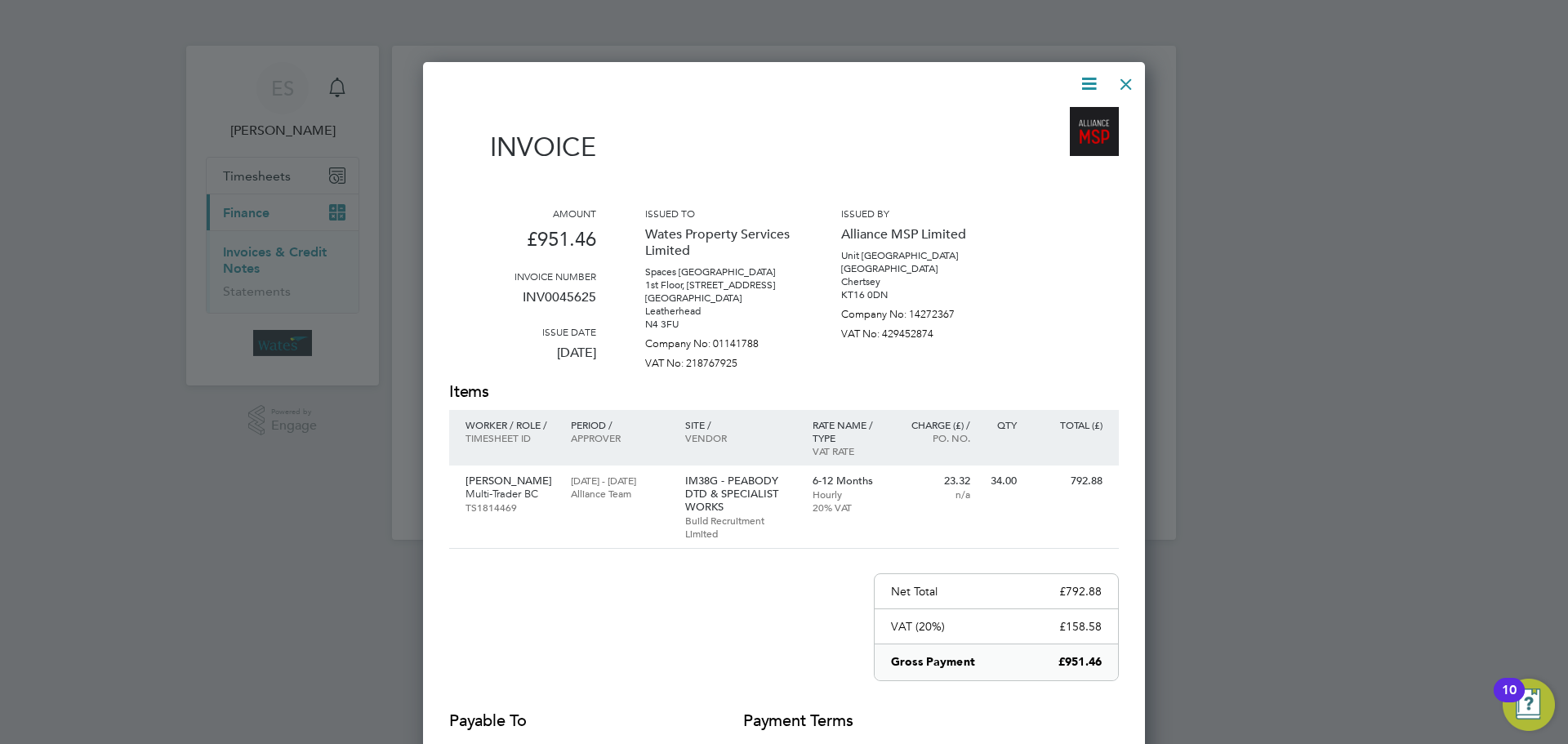
click at [1086, 80] on icon at bounding box center [1089, 84] width 20 height 20
click at [1071, 115] on li "Download Invoice" at bounding box center [1039, 122] width 113 height 23
click at [1093, 79] on icon at bounding box center [1089, 84] width 20 height 20
click at [1053, 140] on li "View timesheet" at bounding box center [1039, 144] width 113 height 23
click at [1127, 79] on div at bounding box center [1127, 81] width 30 height 30
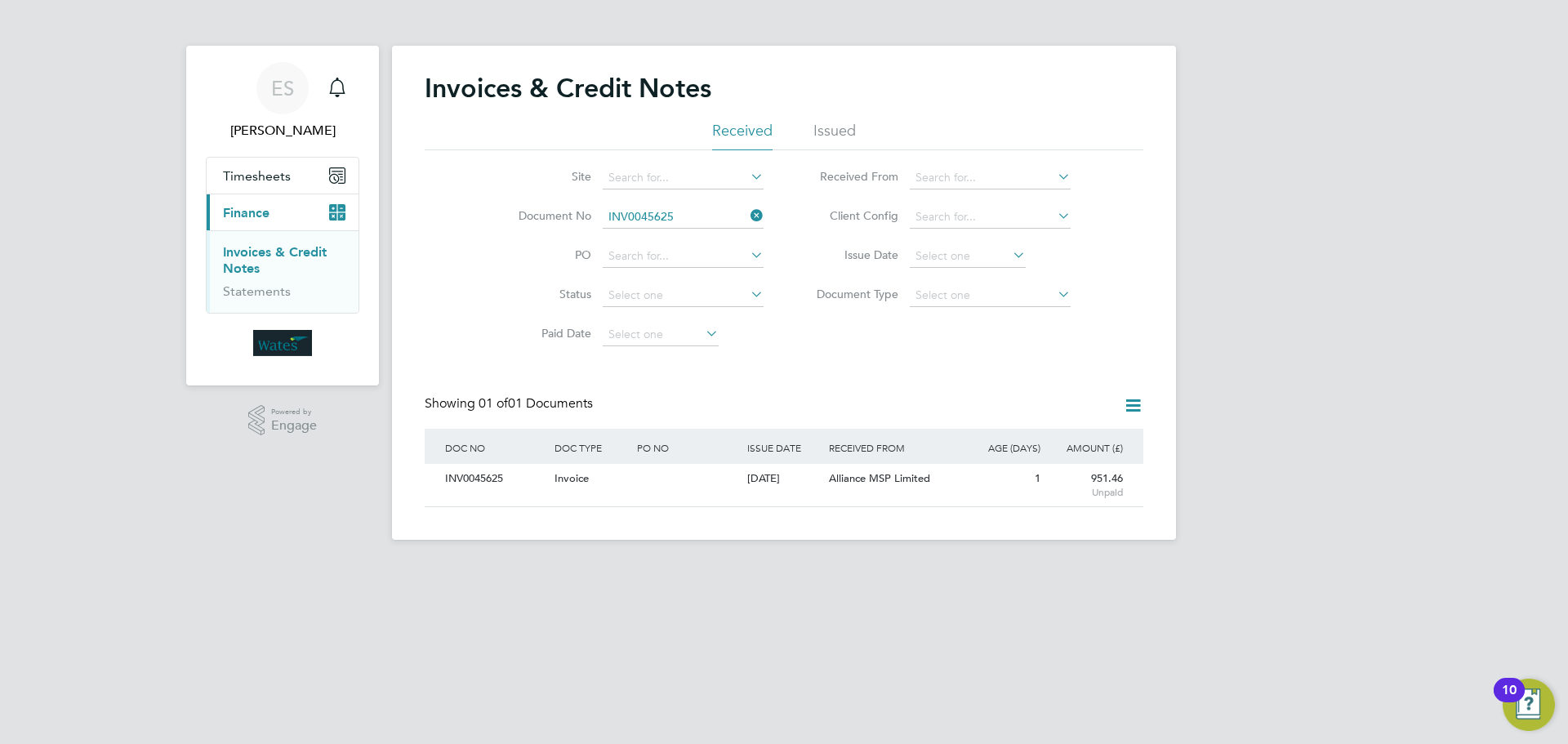
click at [747, 213] on icon at bounding box center [747, 215] width 0 height 23
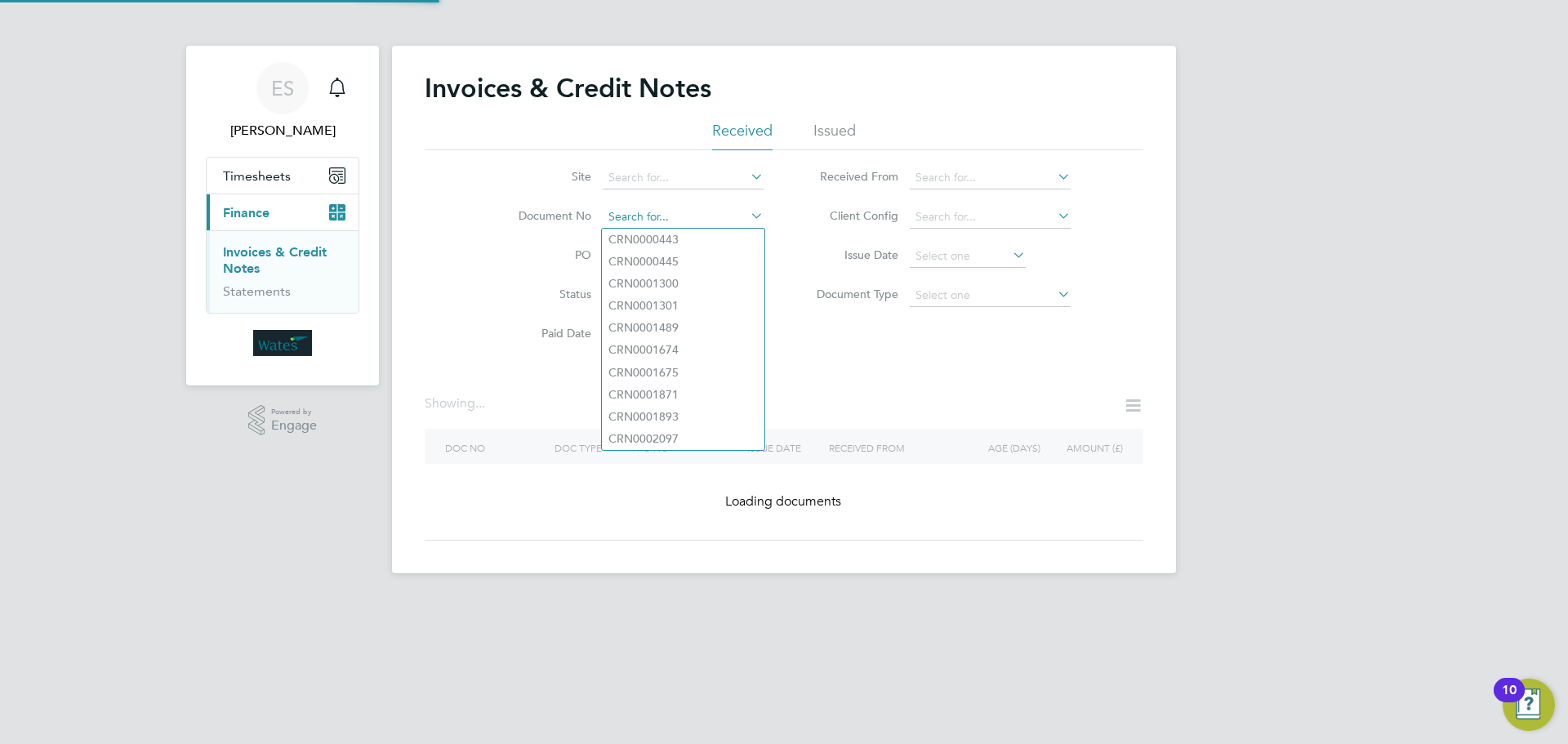
paste input "INV0045626"
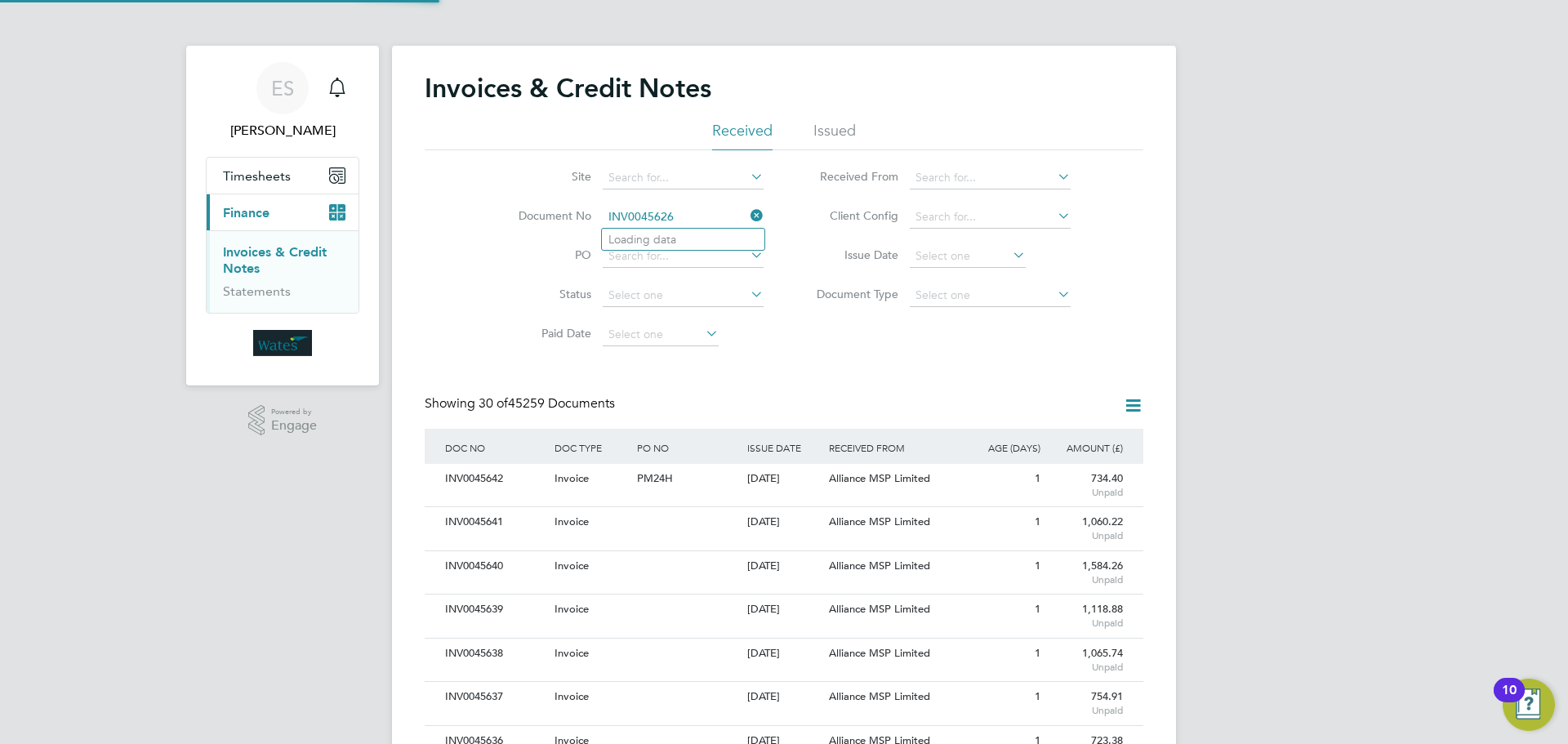
scroll to position [31, 138]
type input "INV0045626"
click at [715, 242] on li "INV0045626" at bounding box center [682, 240] width 162 height 22
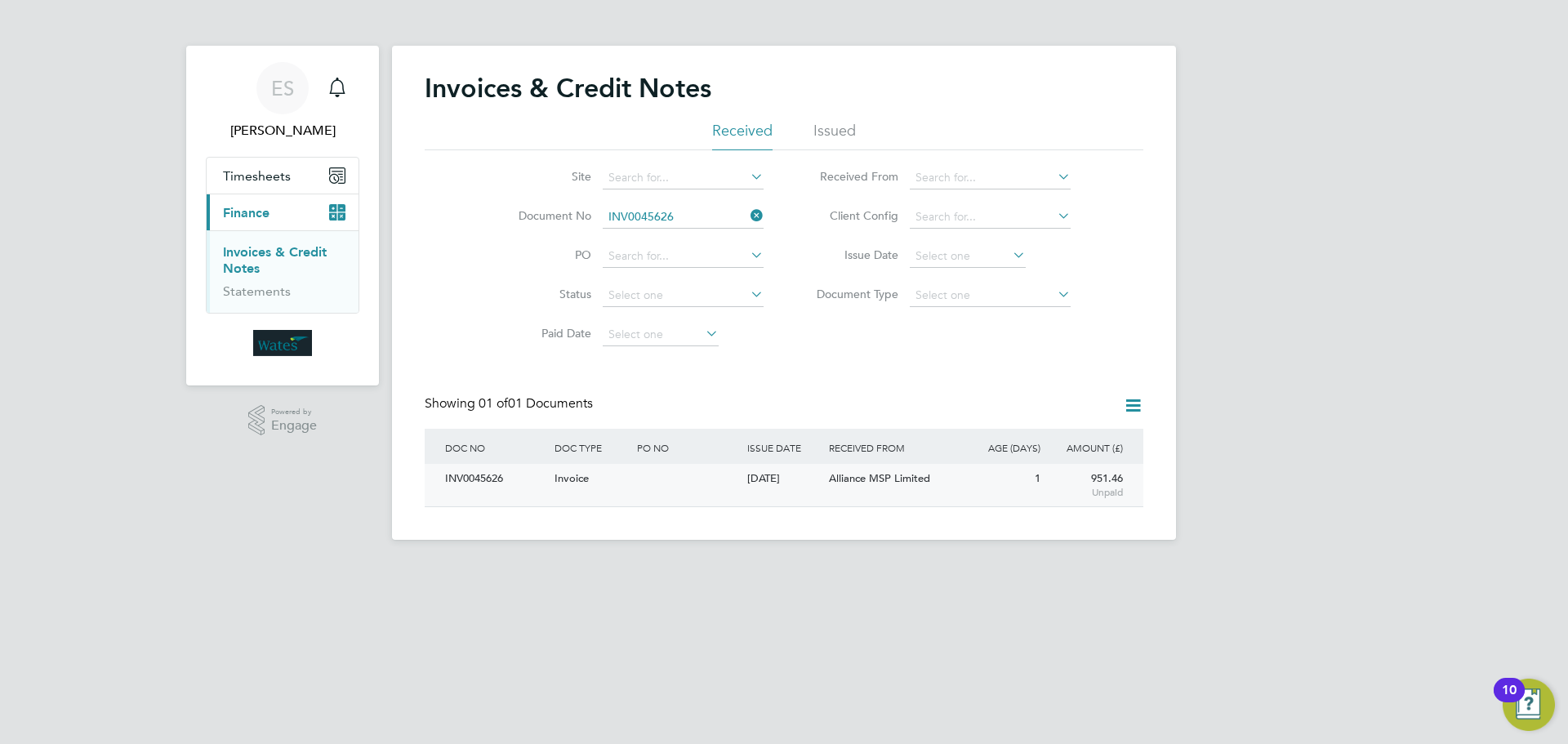
click at [503, 476] on div "INV0045626" at bounding box center [496, 479] width 110 height 30
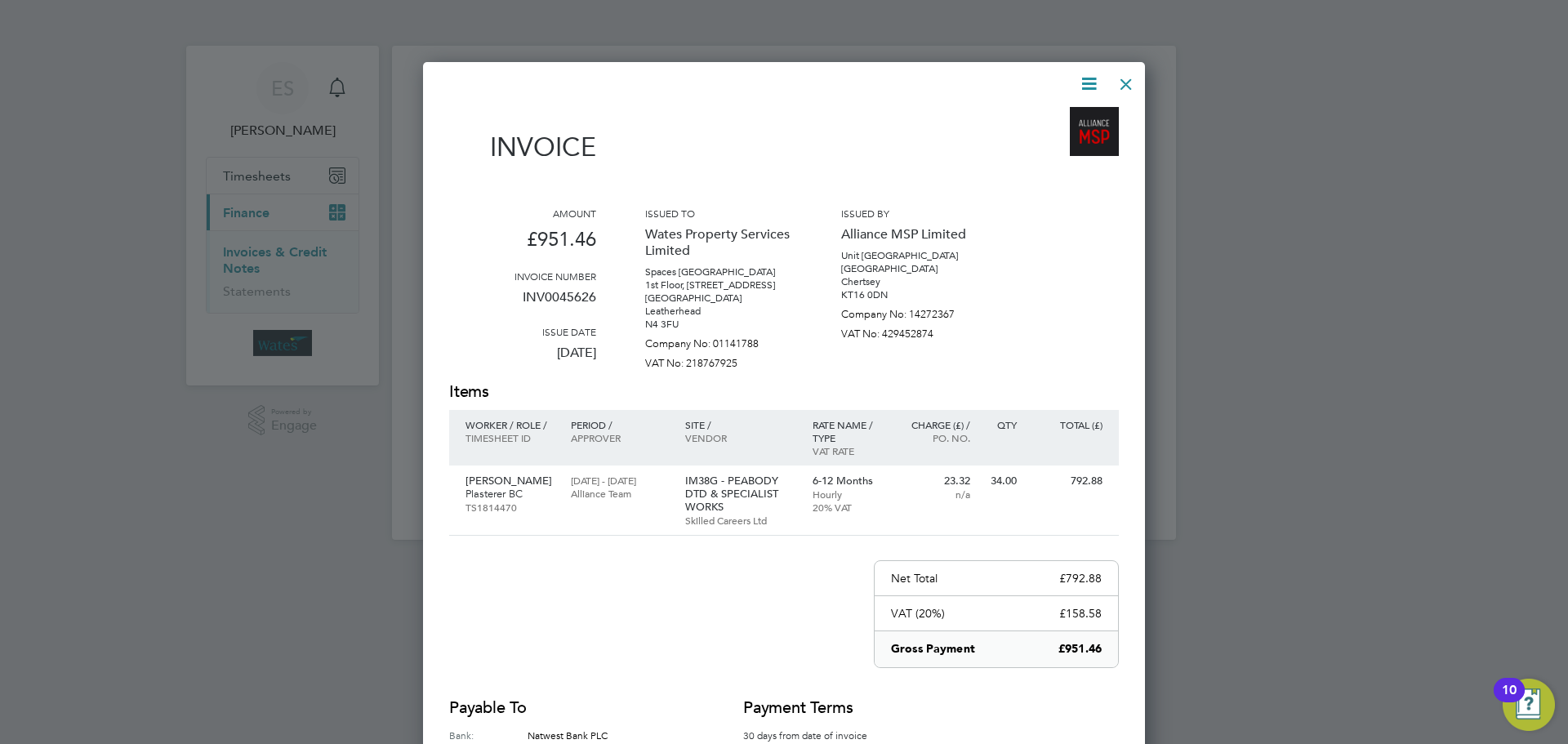
click at [1092, 75] on icon at bounding box center [1089, 84] width 20 height 20
click at [1076, 114] on li "Download Invoice" at bounding box center [1039, 122] width 113 height 23
drag, startPoint x: 1090, startPoint y: 81, endPoint x: 1081, endPoint y: 103, distance: 23.8
click at [1090, 81] on icon at bounding box center [1089, 84] width 20 height 20
click at [1053, 142] on li "View timesheet" at bounding box center [1039, 144] width 113 height 23
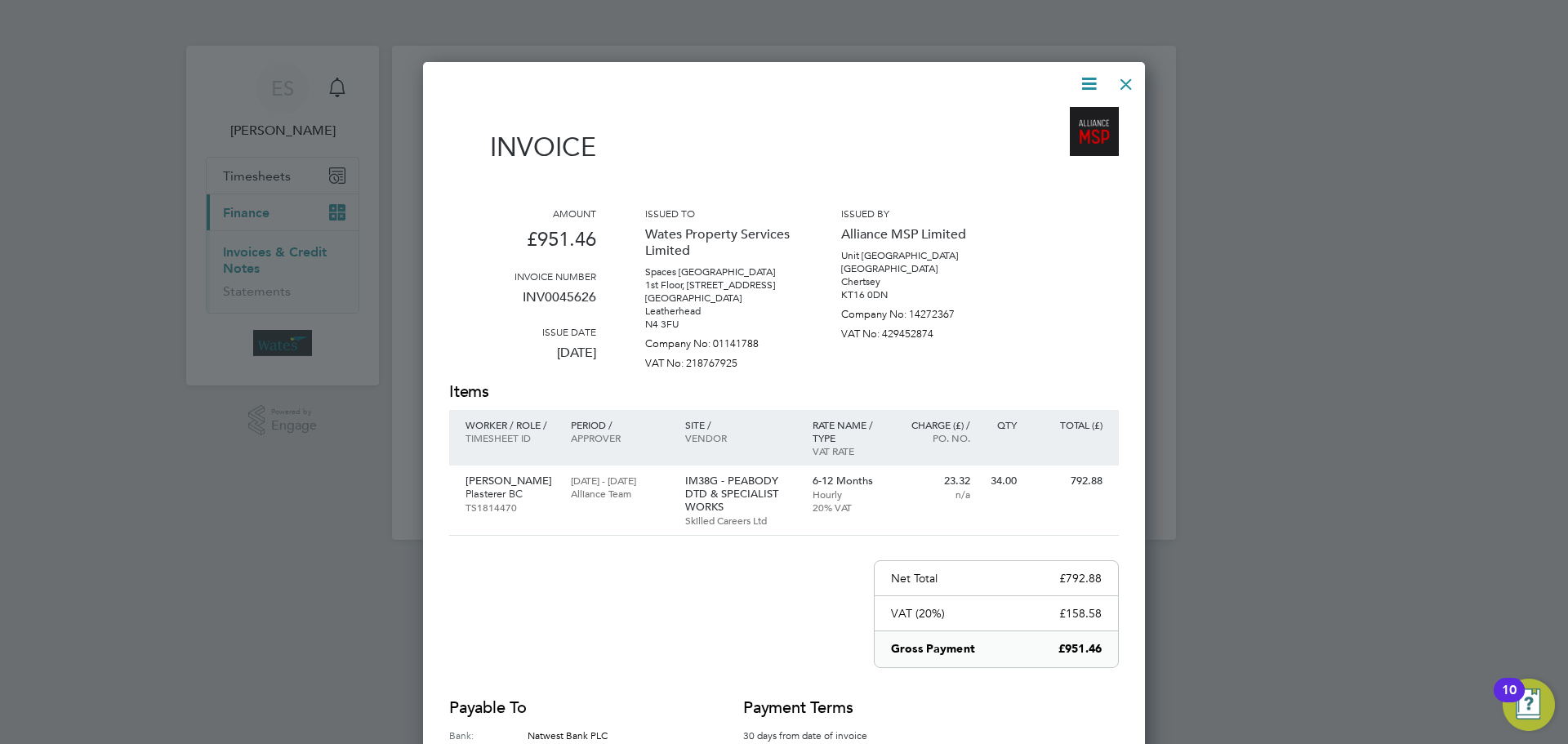
click at [1135, 81] on div at bounding box center [1127, 81] width 30 height 30
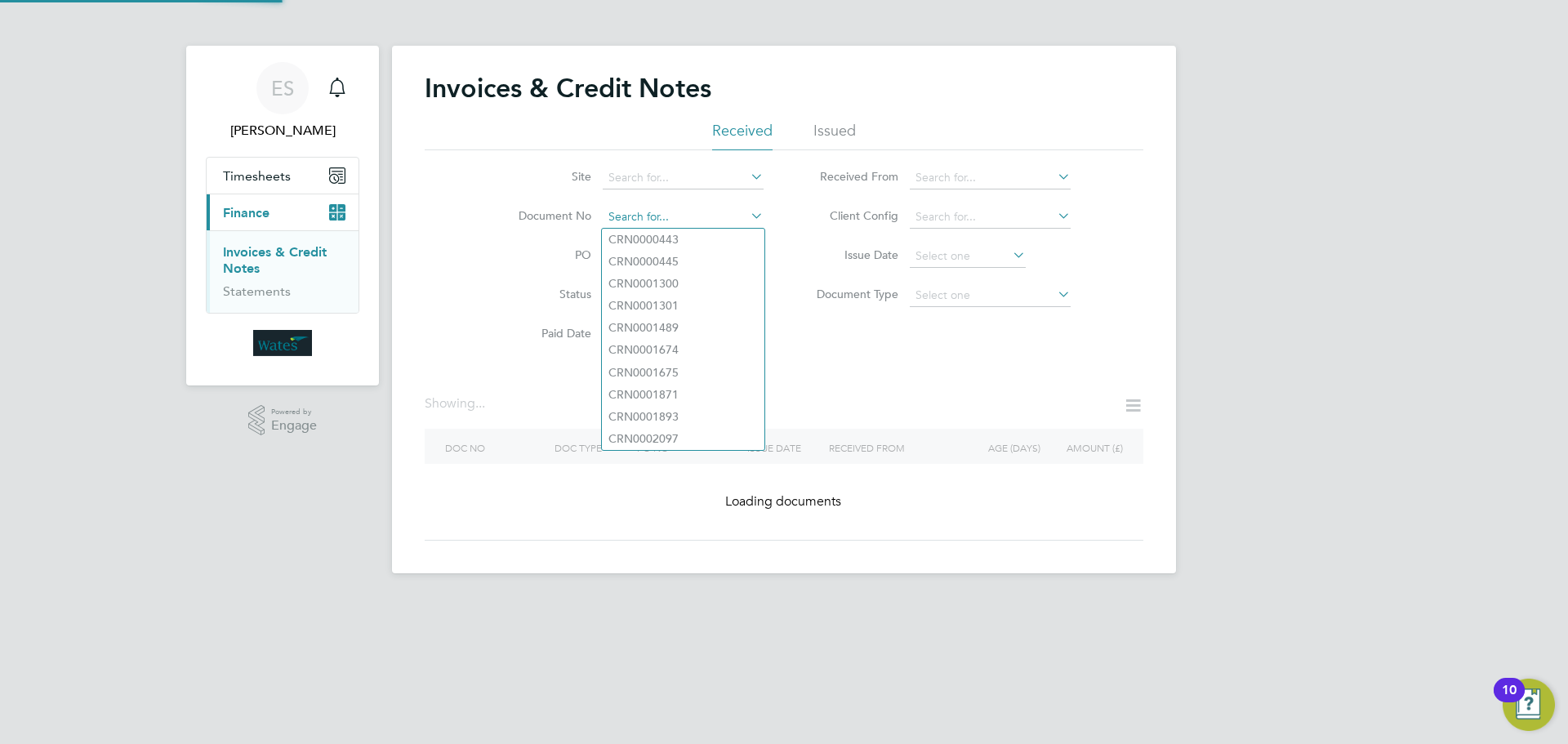
click at [740, 217] on input at bounding box center [682, 217] width 160 height 23
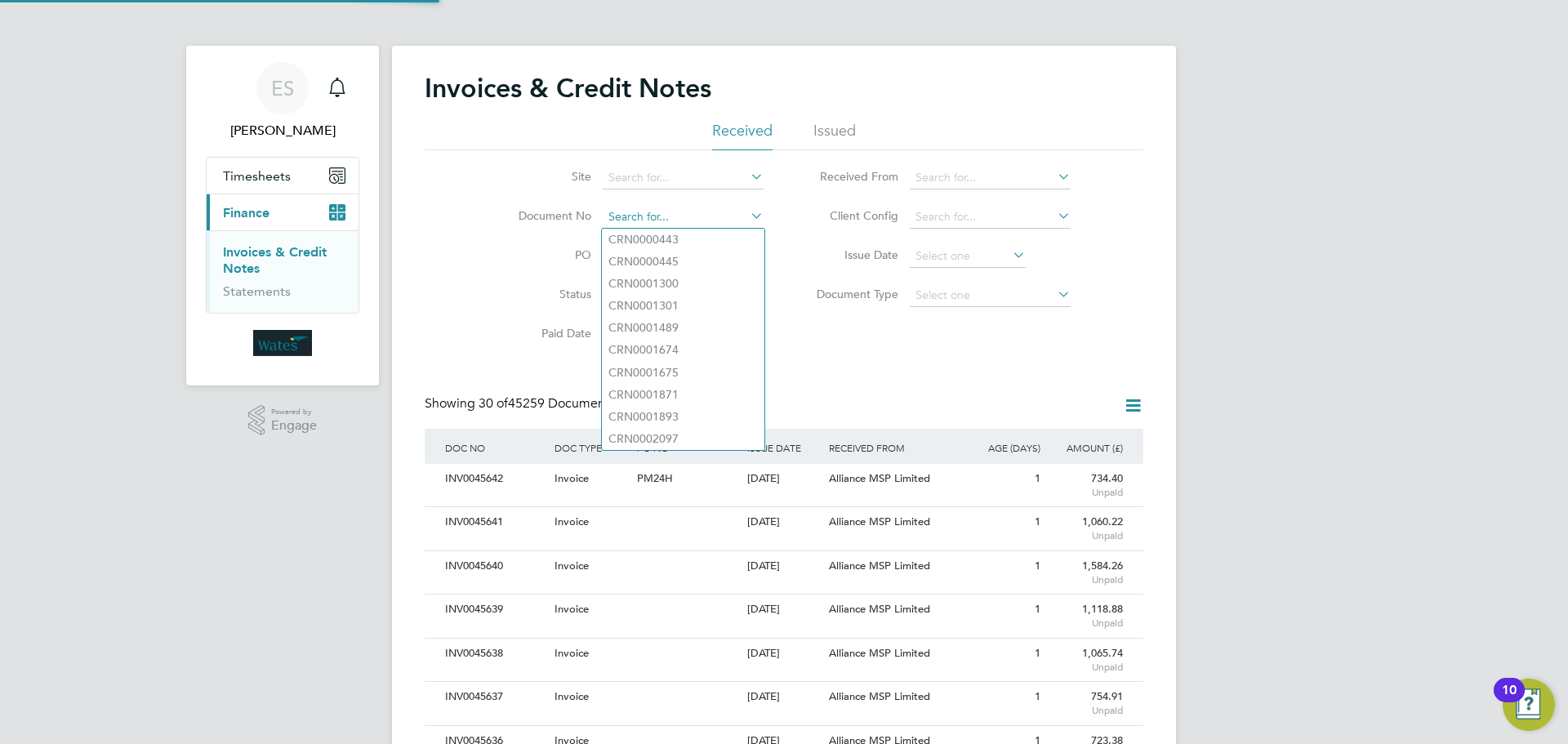
paste input "INV0045627"
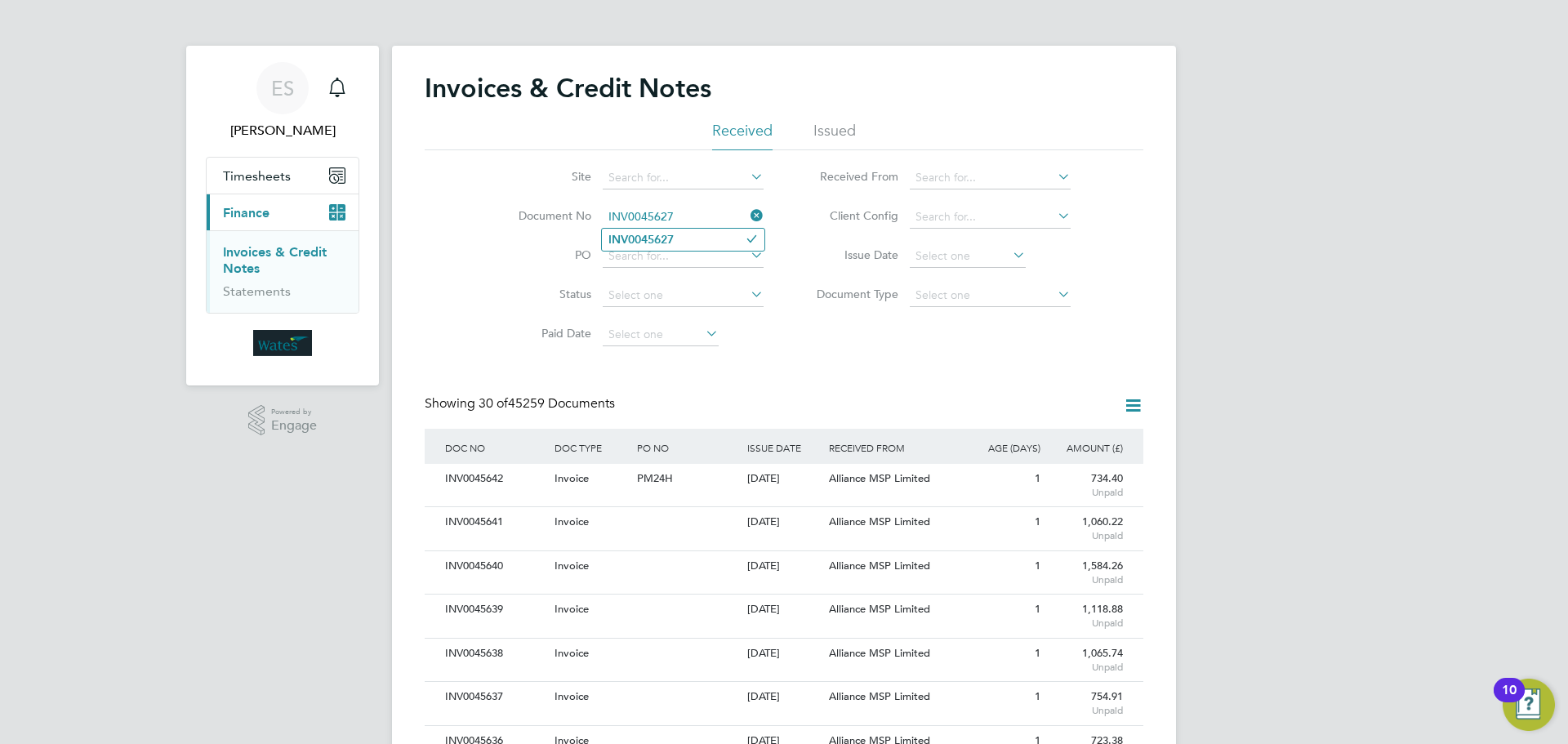
type input "INV0045627"
click at [687, 233] on li "INV0045627" at bounding box center [682, 240] width 162 height 22
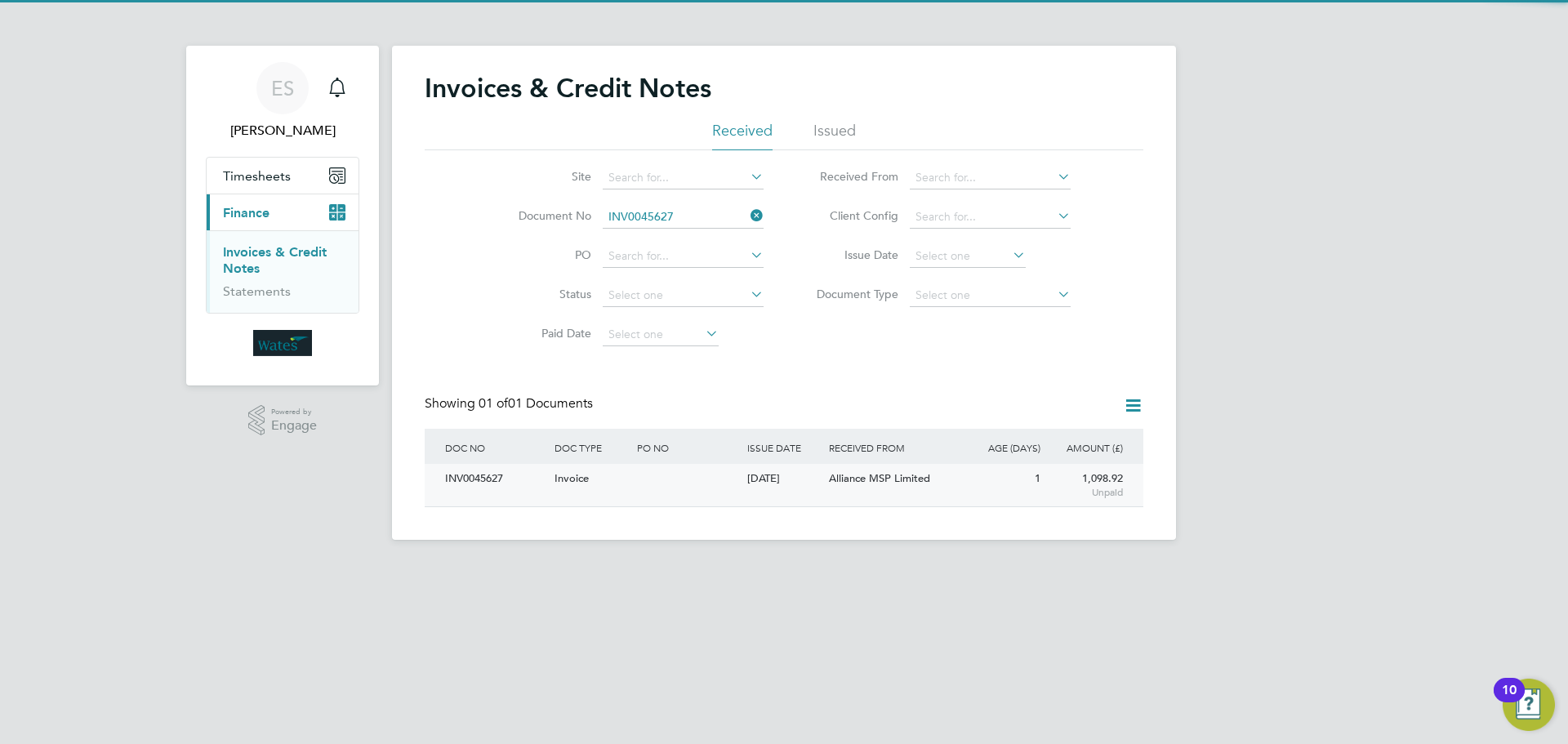
click at [492, 477] on div "INV0045627" at bounding box center [496, 479] width 110 height 30
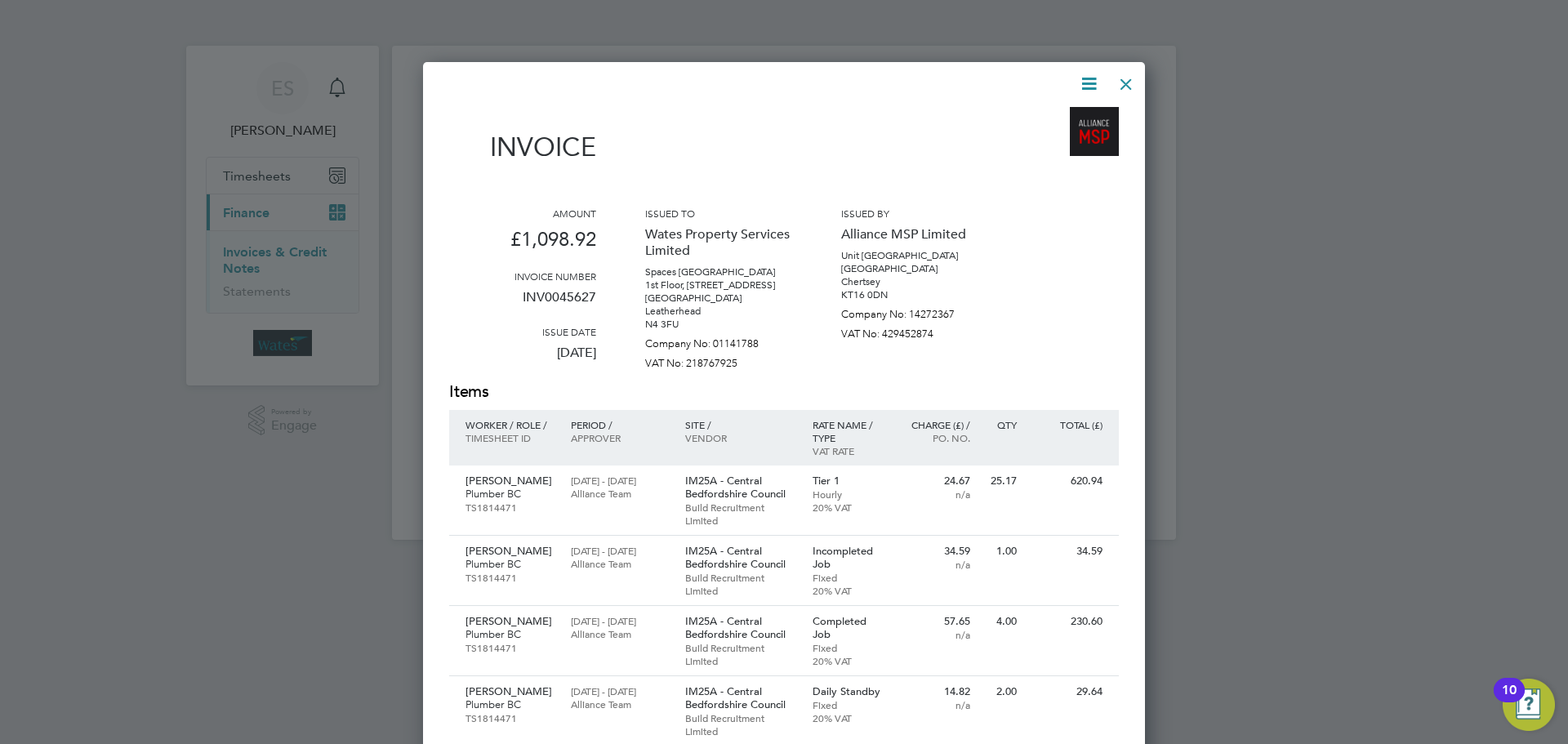
click at [1093, 75] on icon at bounding box center [1089, 84] width 20 height 20
click at [1072, 111] on li "Download Invoice" at bounding box center [1039, 122] width 113 height 23
drag, startPoint x: 1095, startPoint y: 77, endPoint x: 1084, endPoint y: 96, distance: 22.0
click at [1095, 77] on icon at bounding box center [1089, 84] width 20 height 20
click at [1052, 138] on li "View timesheet" at bounding box center [1039, 144] width 113 height 23
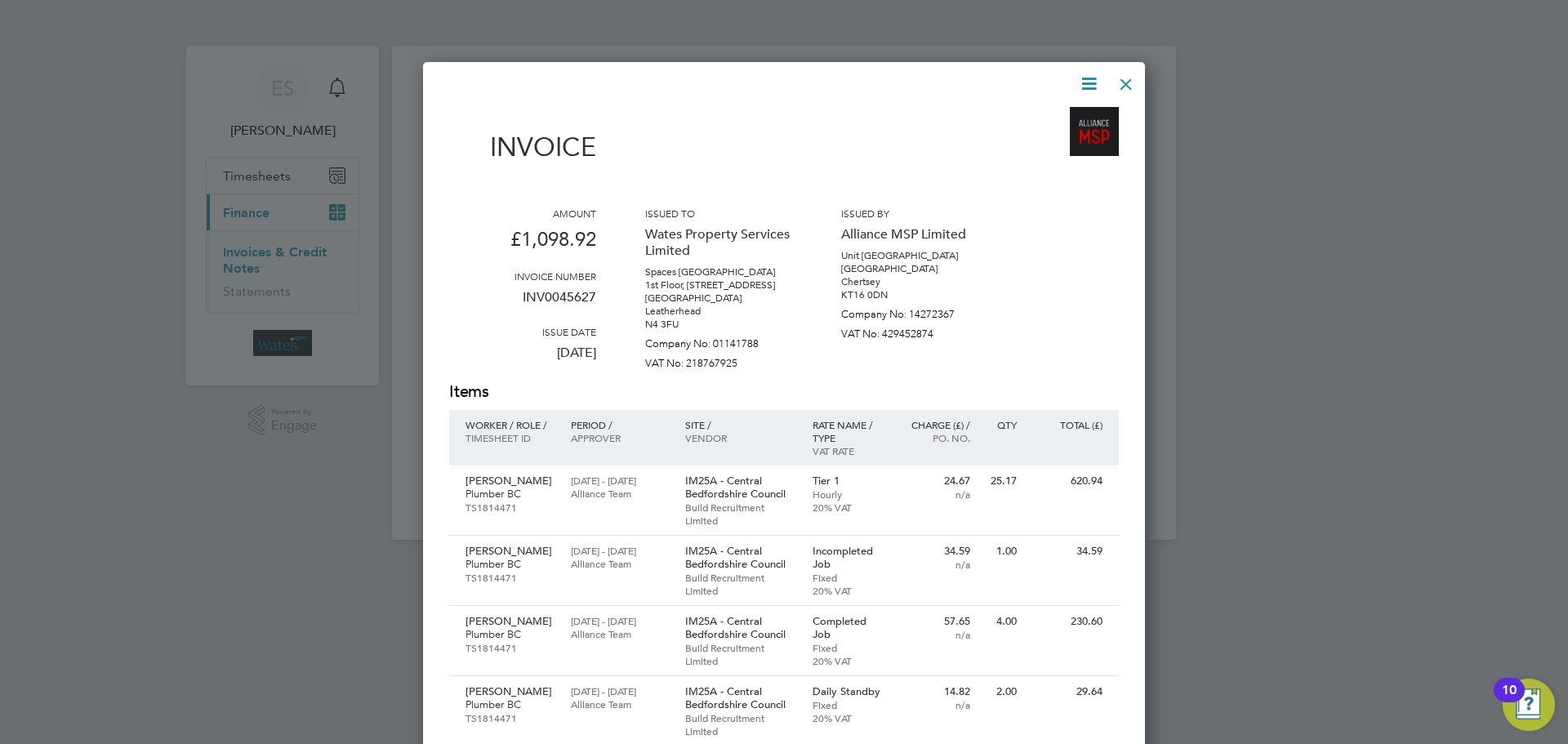
click at [1128, 81] on div at bounding box center [1127, 81] width 30 height 30
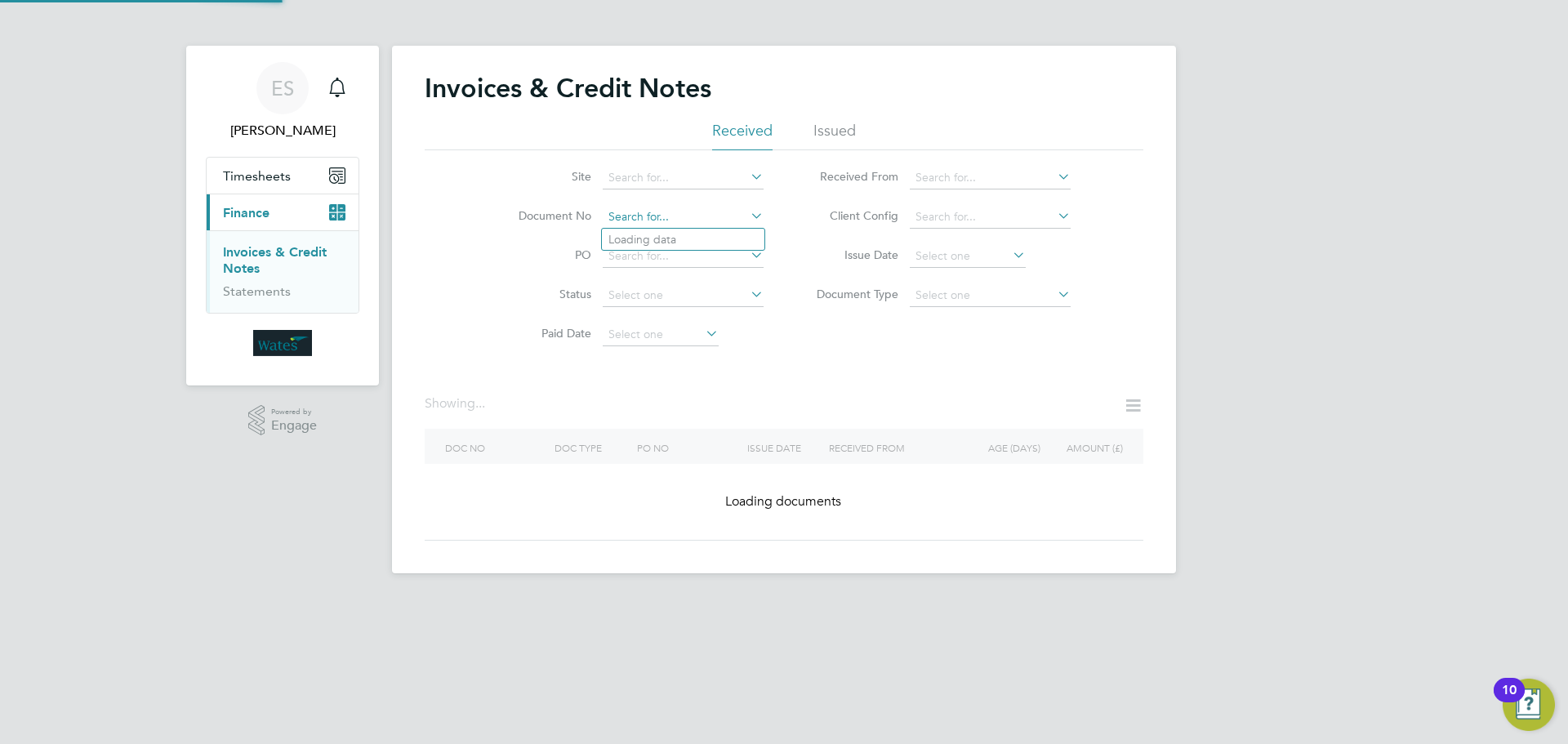
click at [744, 212] on input at bounding box center [682, 217] width 160 height 23
paste input "INV0045628"
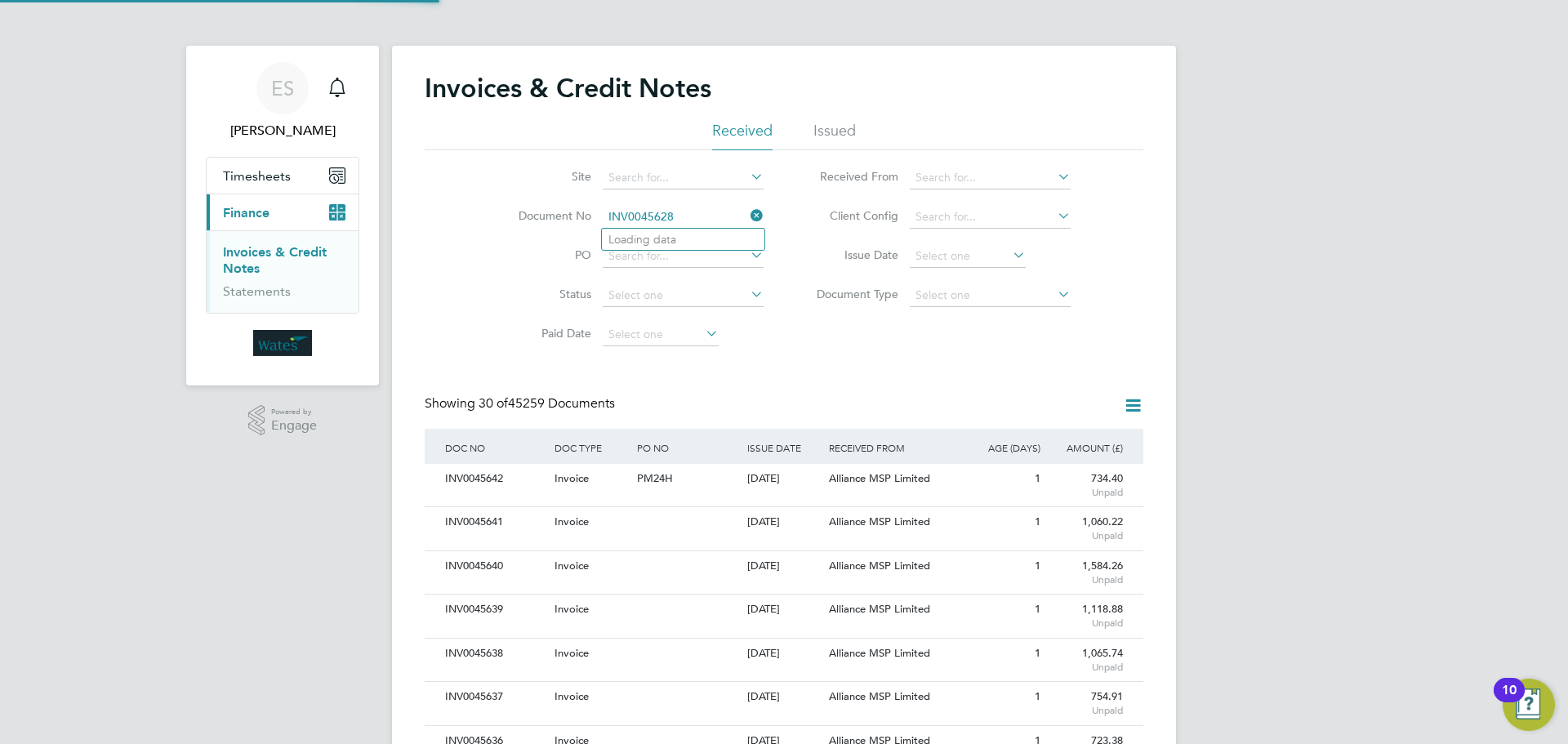
scroll to position [31, 111]
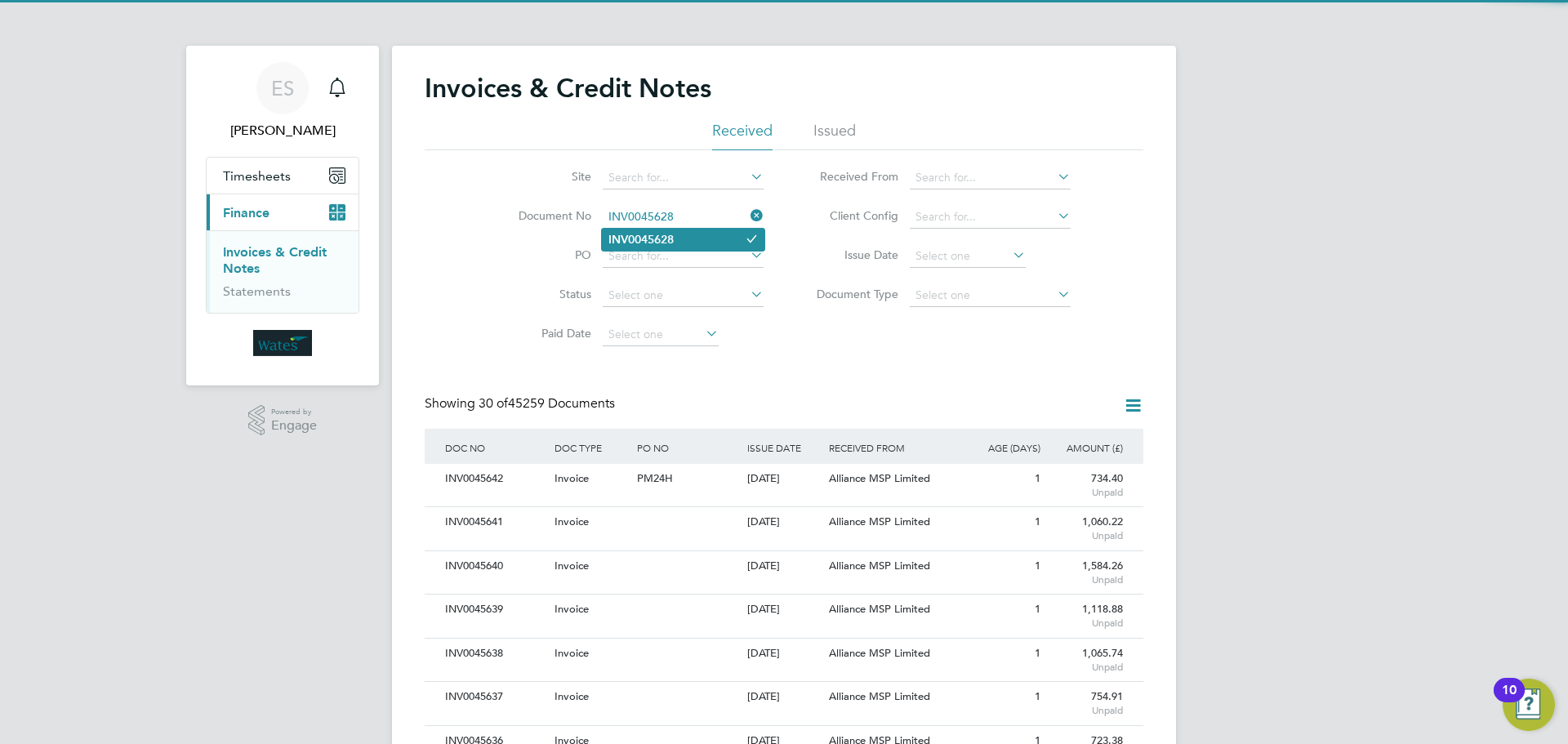
type input "INV0045628"
drag, startPoint x: 673, startPoint y: 233, endPoint x: 680, endPoint y: 245, distance: 13.9
click at [680, 247] on li "INV0045628" at bounding box center [682, 240] width 162 height 22
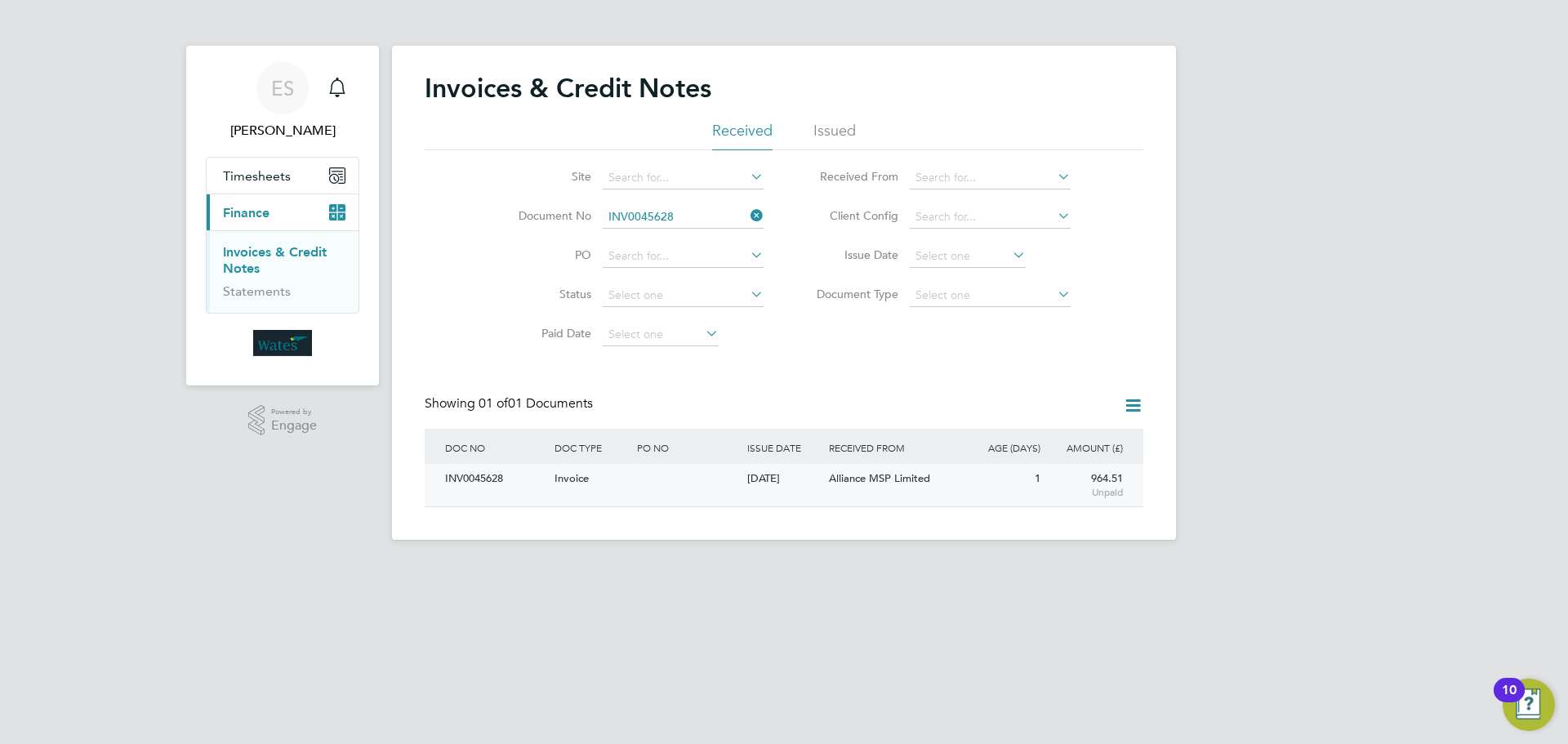
click at [495, 481] on div "INV0045628" at bounding box center [496, 479] width 110 height 30
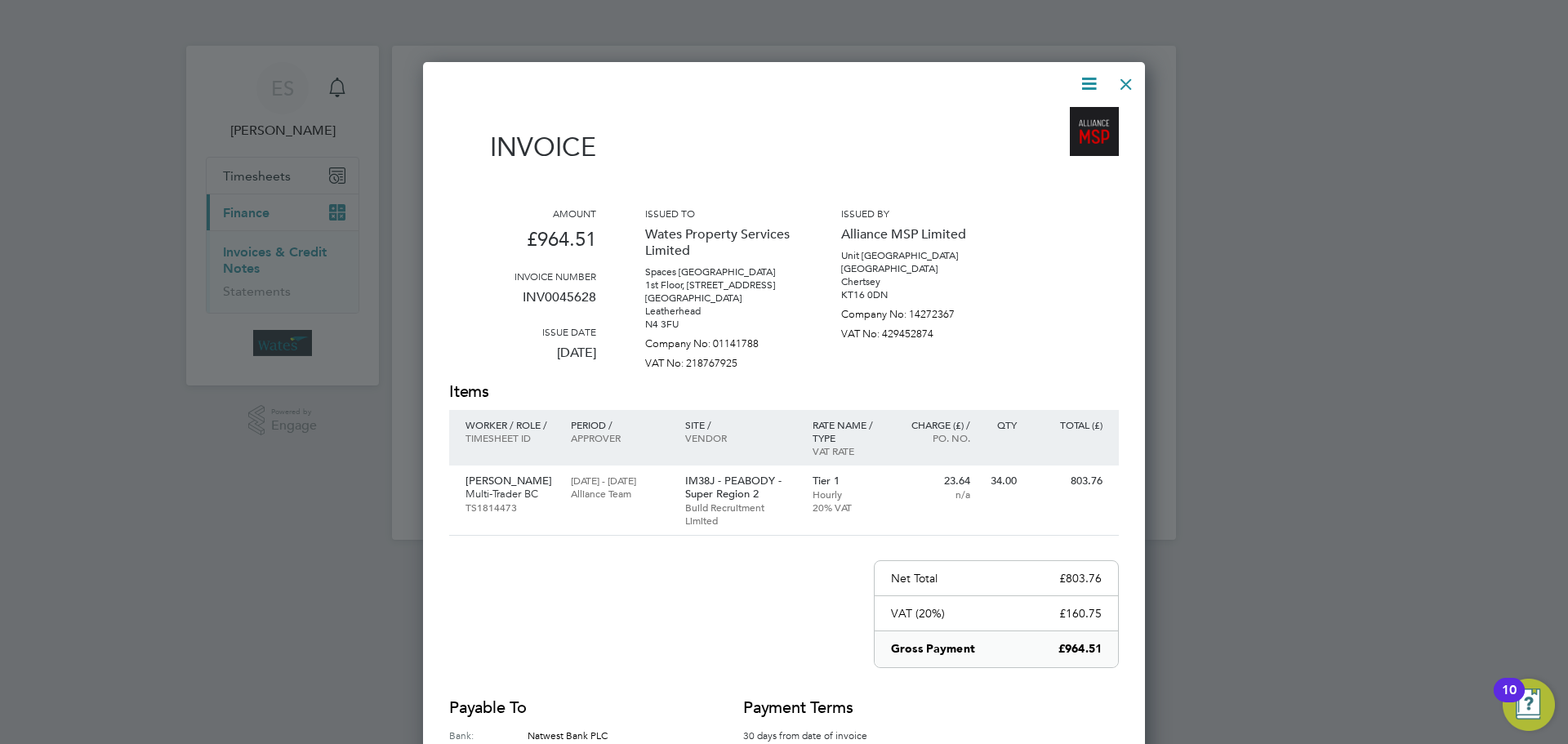
click at [1090, 80] on icon at bounding box center [1089, 84] width 20 height 20
click at [1050, 118] on li "Download Invoice" at bounding box center [1039, 122] width 113 height 23
click at [1081, 80] on icon at bounding box center [1089, 84] width 20 height 20
click at [1045, 138] on li "View timesheet" at bounding box center [1039, 144] width 113 height 23
click at [1127, 85] on div at bounding box center [1127, 81] width 30 height 30
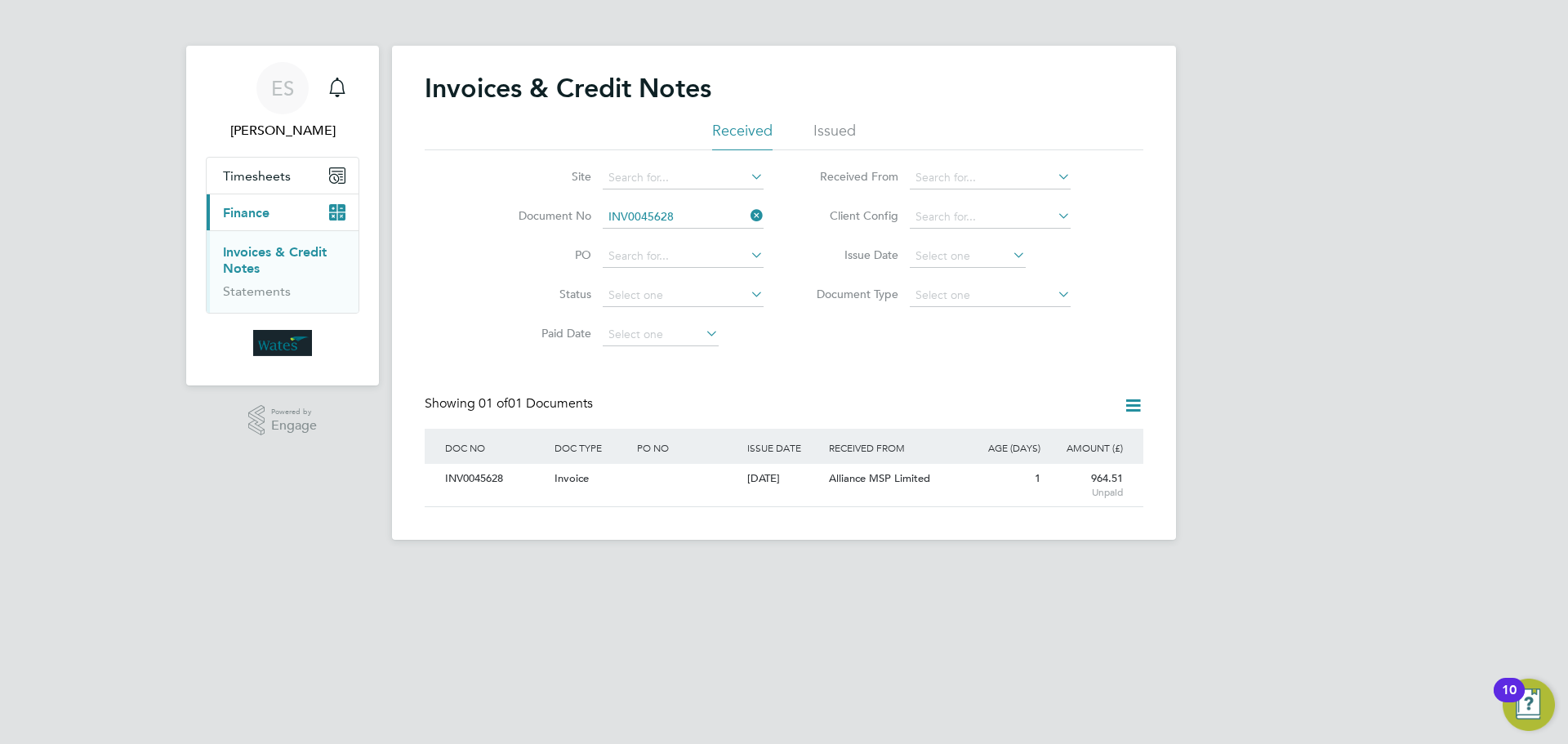
click at [747, 210] on icon at bounding box center [747, 215] width 0 height 23
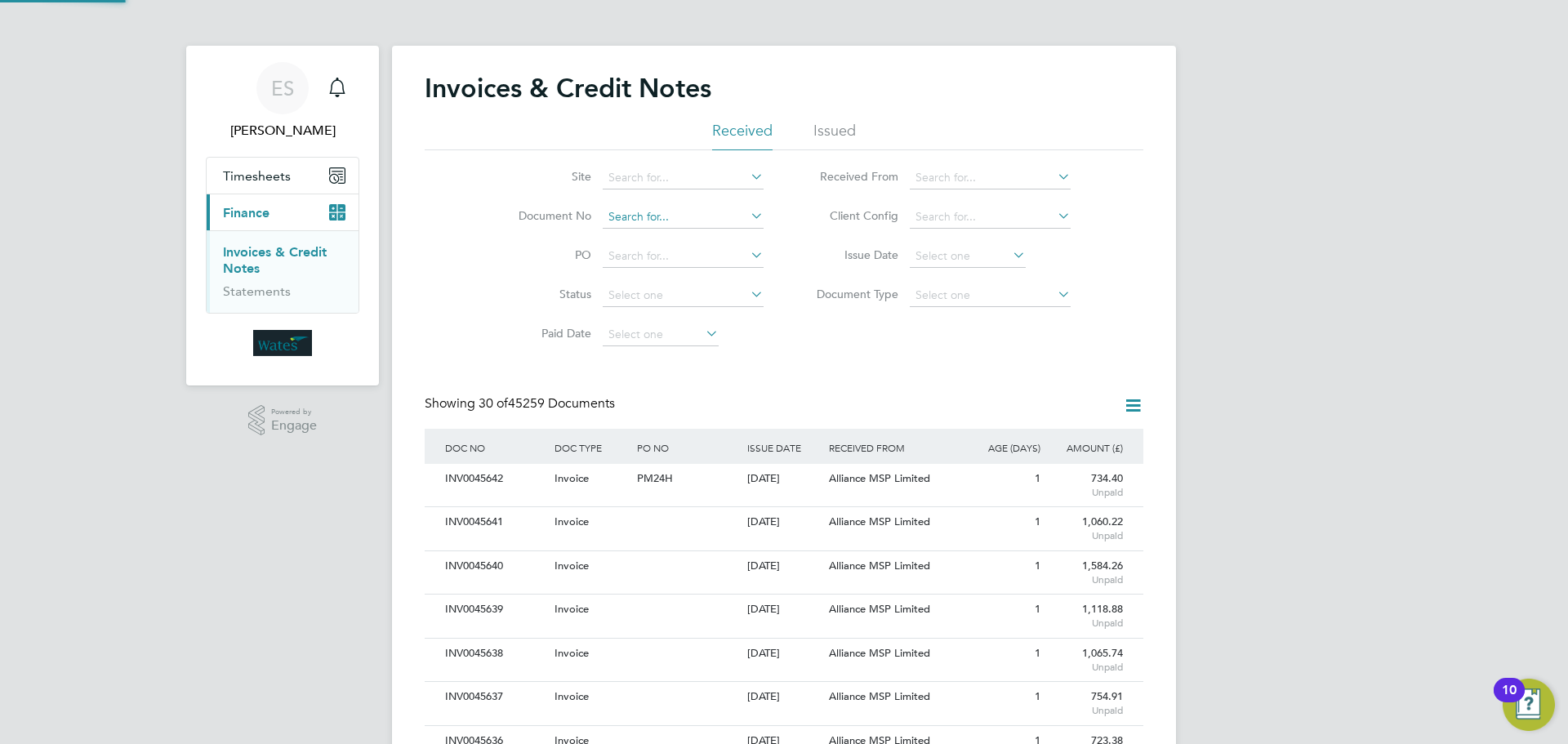
scroll to position [31, 138]
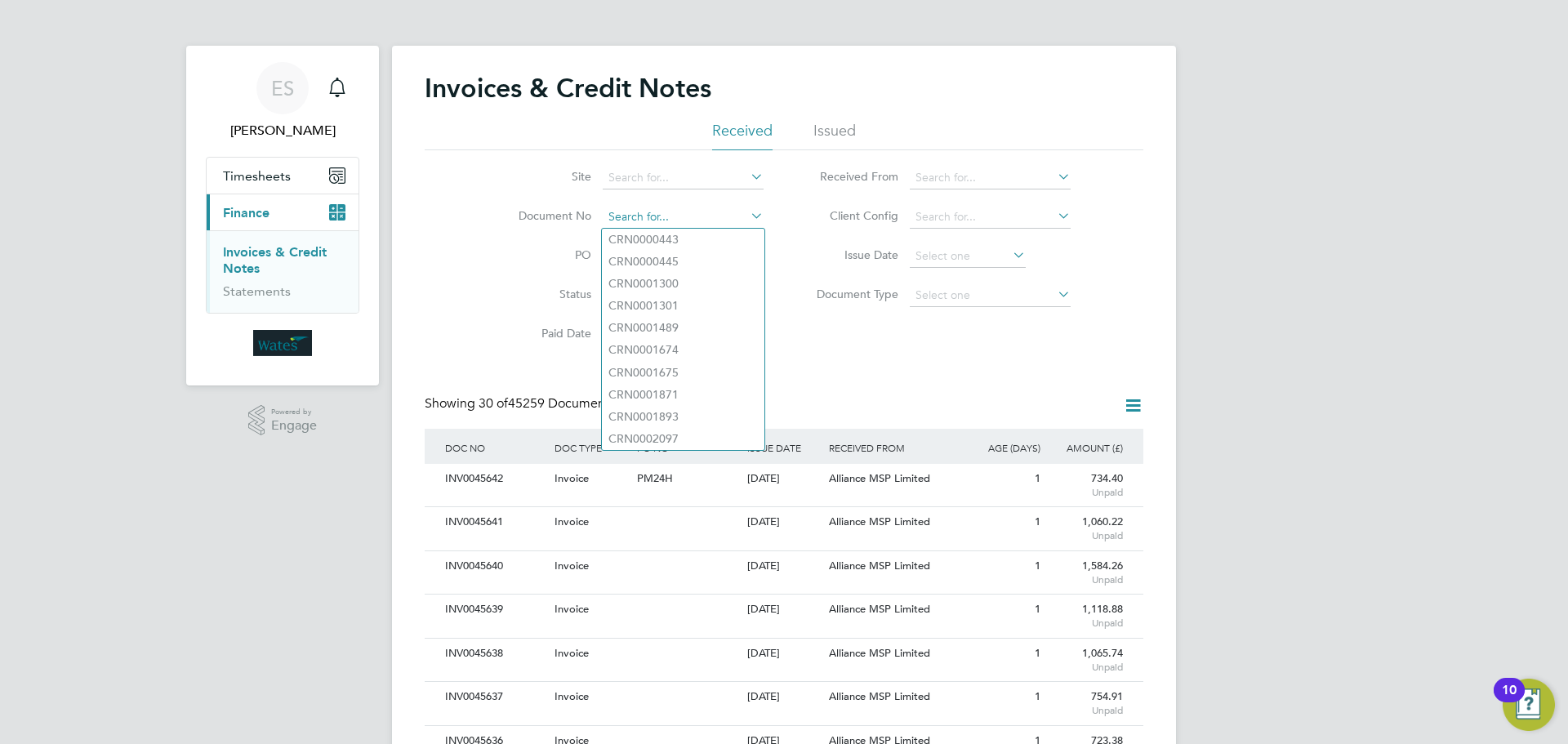
paste input "INV0045629"
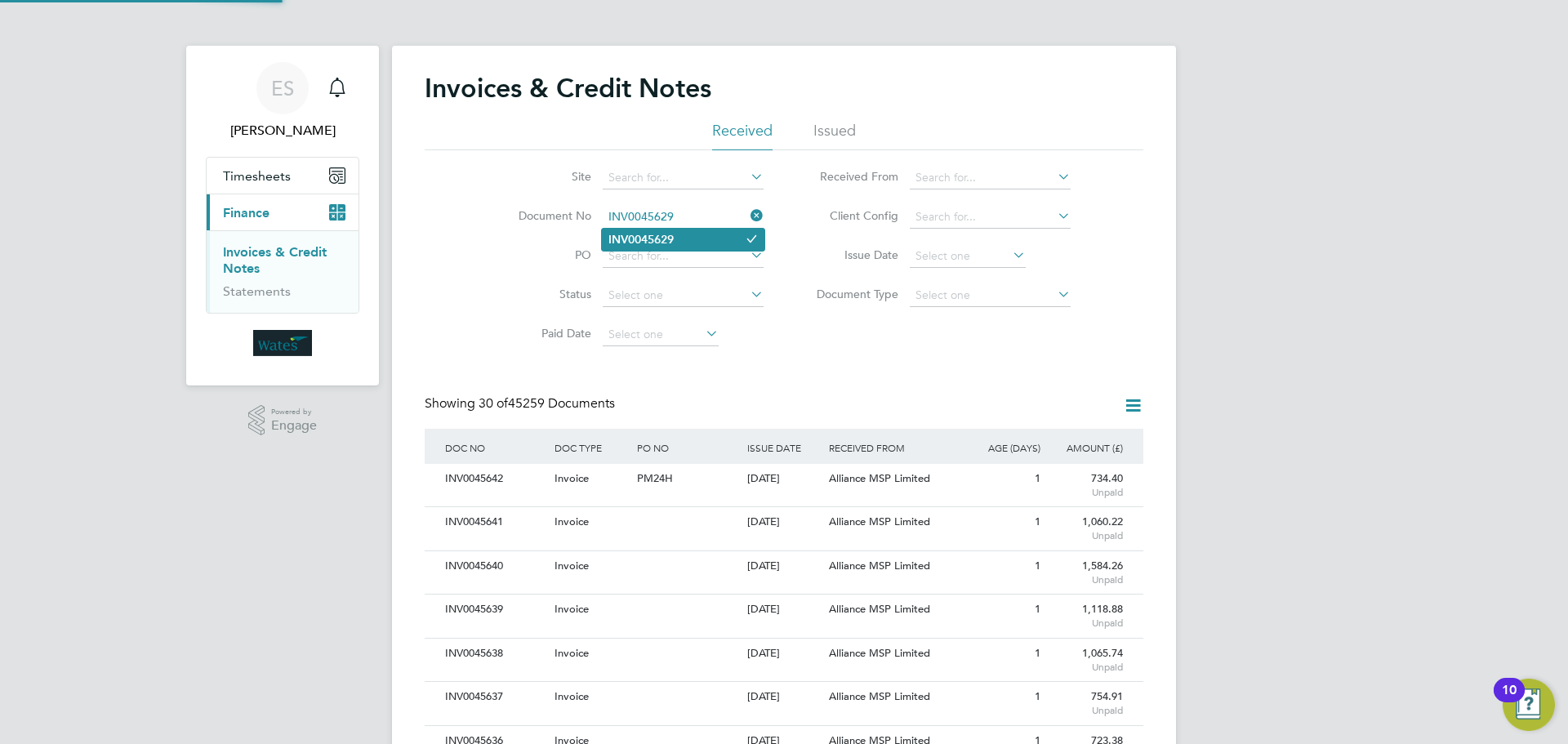
type input "INV0045629"
click at [711, 234] on li "INV0045629" at bounding box center [682, 240] width 162 height 22
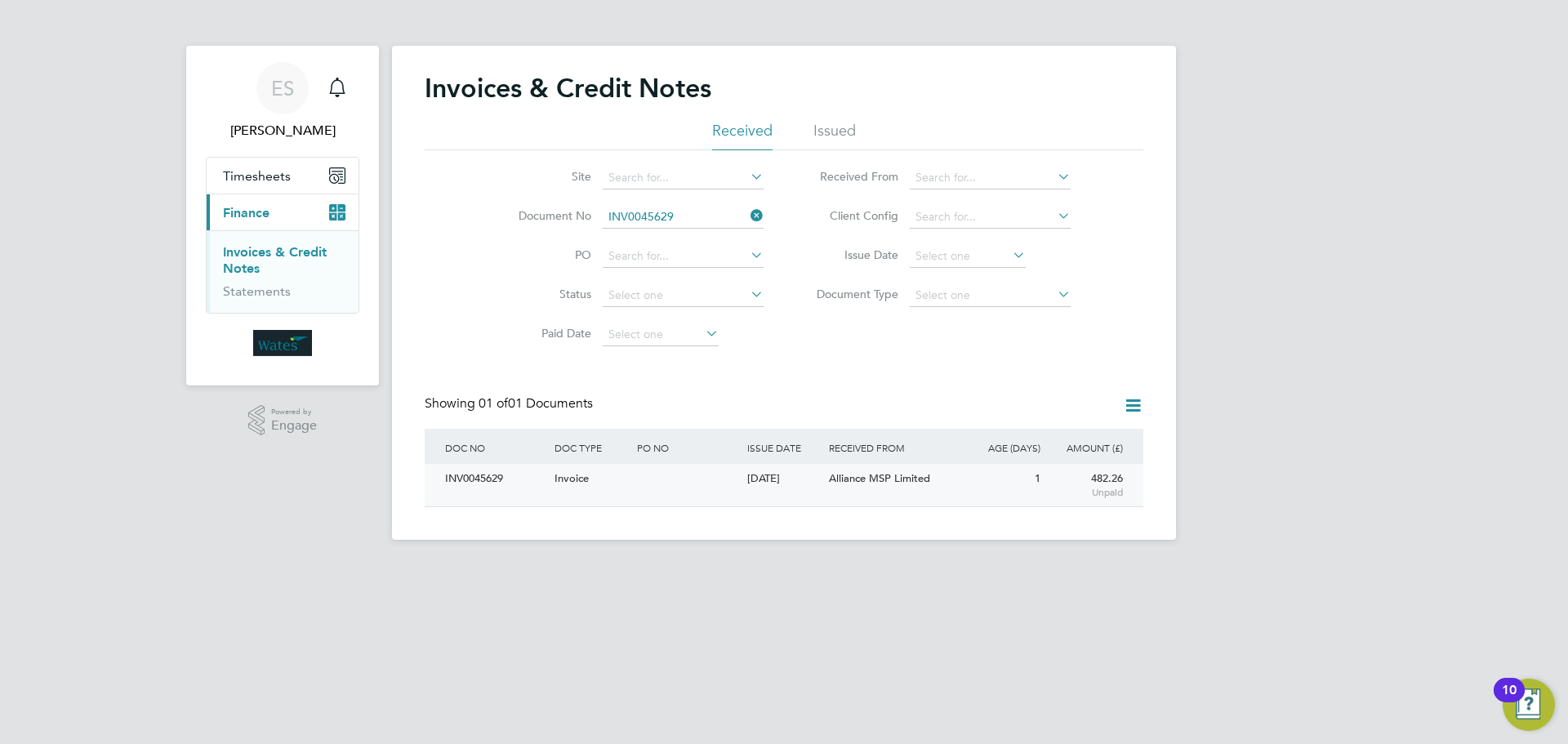
click at [460, 483] on div "INV0045629" at bounding box center [496, 479] width 110 height 30
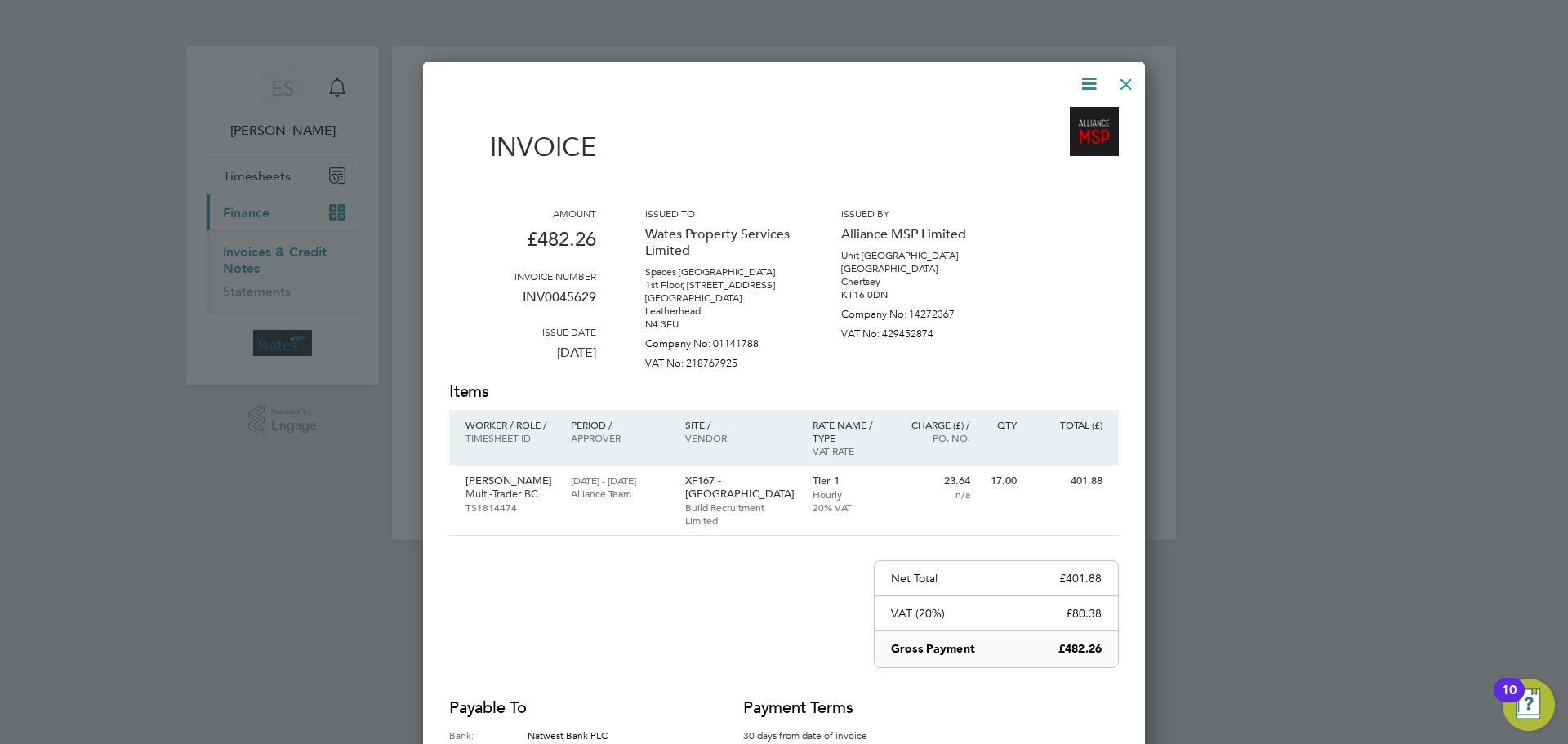
click at [1083, 83] on icon at bounding box center [1089, 84] width 20 height 20
click at [1068, 112] on li "Download Invoice" at bounding box center [1039, 122] width 113 height 23
click at [1085, 81] on icon at bounding box center [1089, 84] width 20 height 20
click at [1057, 142] on li "View timesheet" at bounding box center [1039, 144] width 113 height 23
click at [1132, 71] on div at bounding box center [1127, 81] width 30 height 30
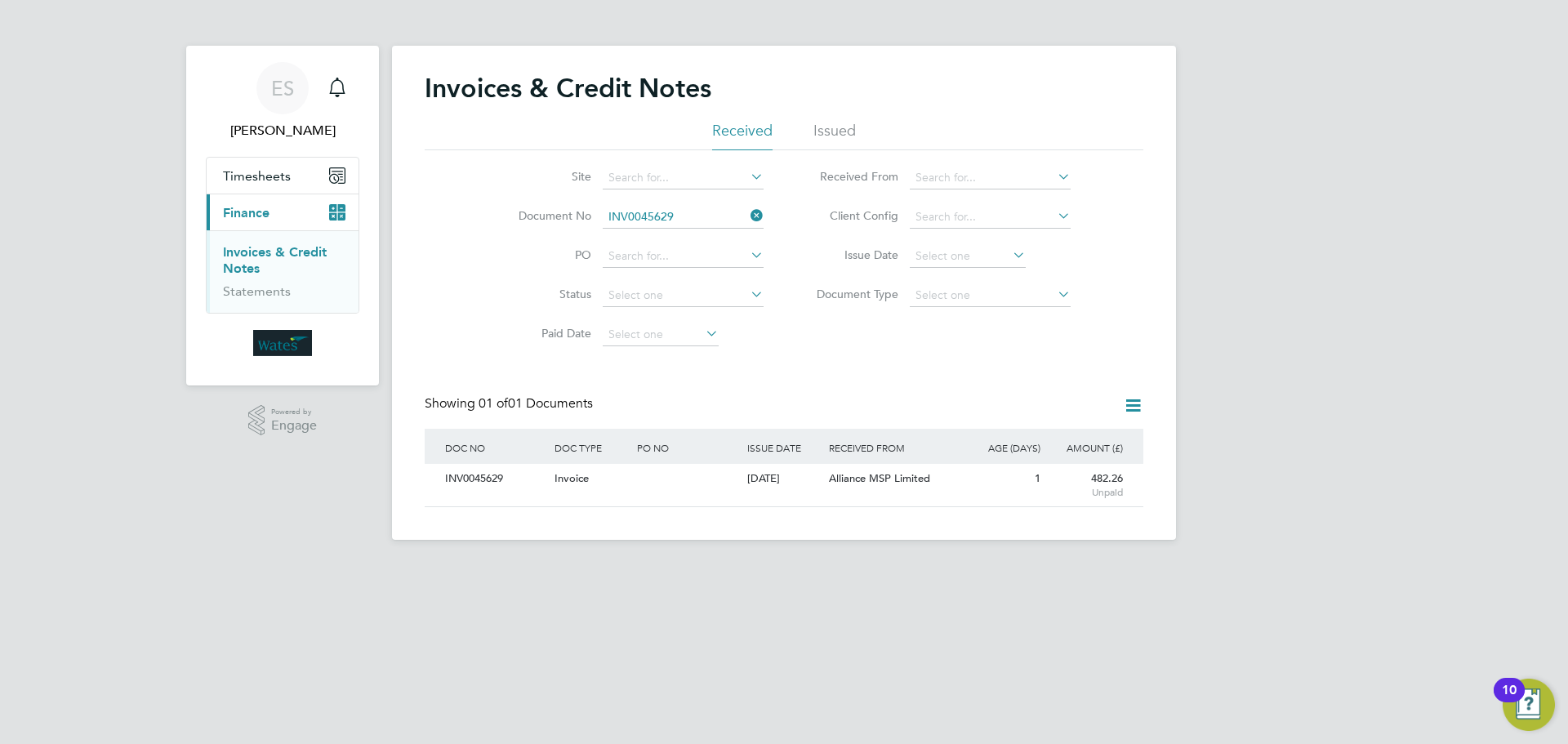
drag, startPoint x: 750, startPoint y: 214, endPoint x: 753, endPoint y: 224, distance: 10.4
click at [747, 223] on icon at bounding box center [747, 215] width 0 height 23
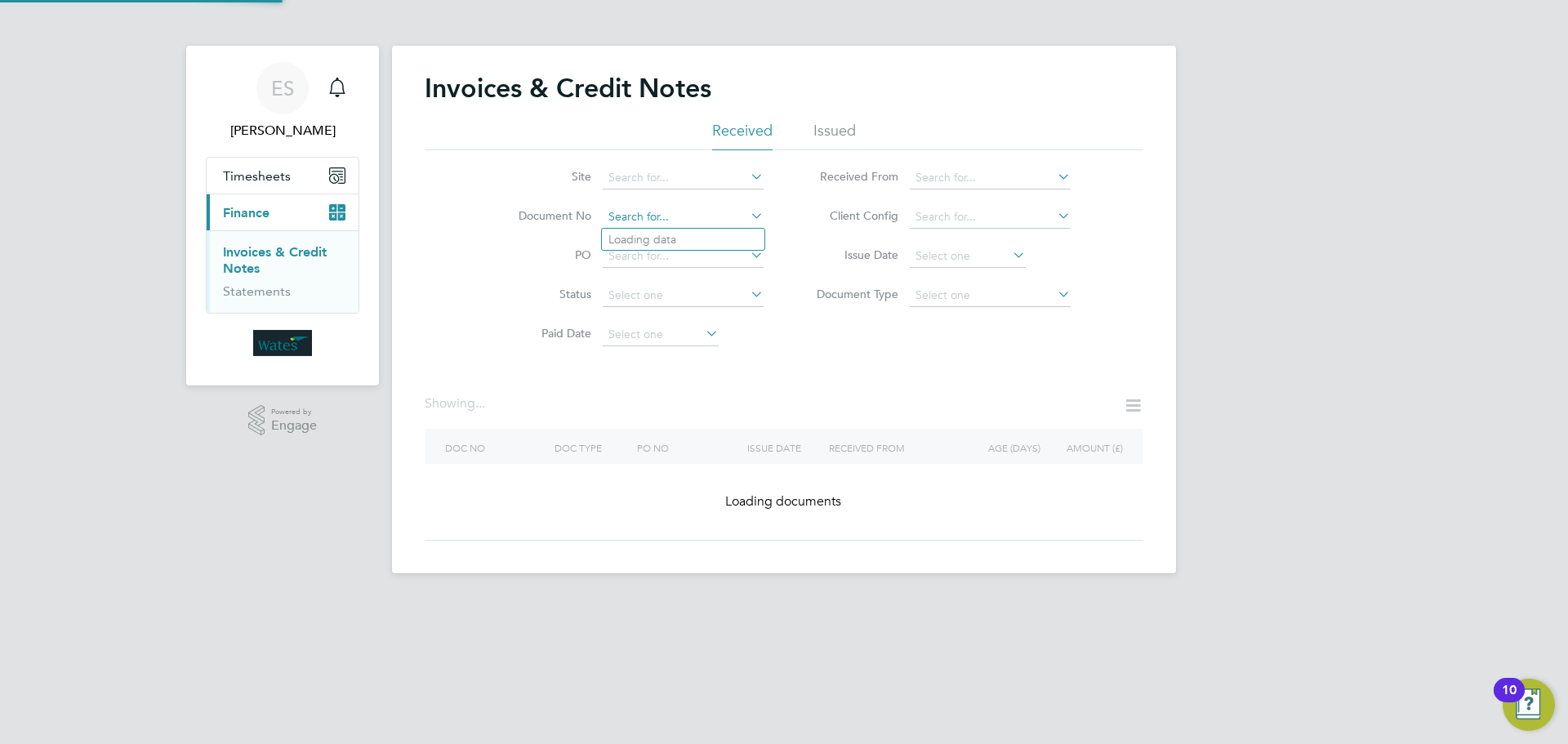
drag, startPoint x: 709, startPoint y: 212, endPoint x: 700, endPoint y: 219, distance: 11.4
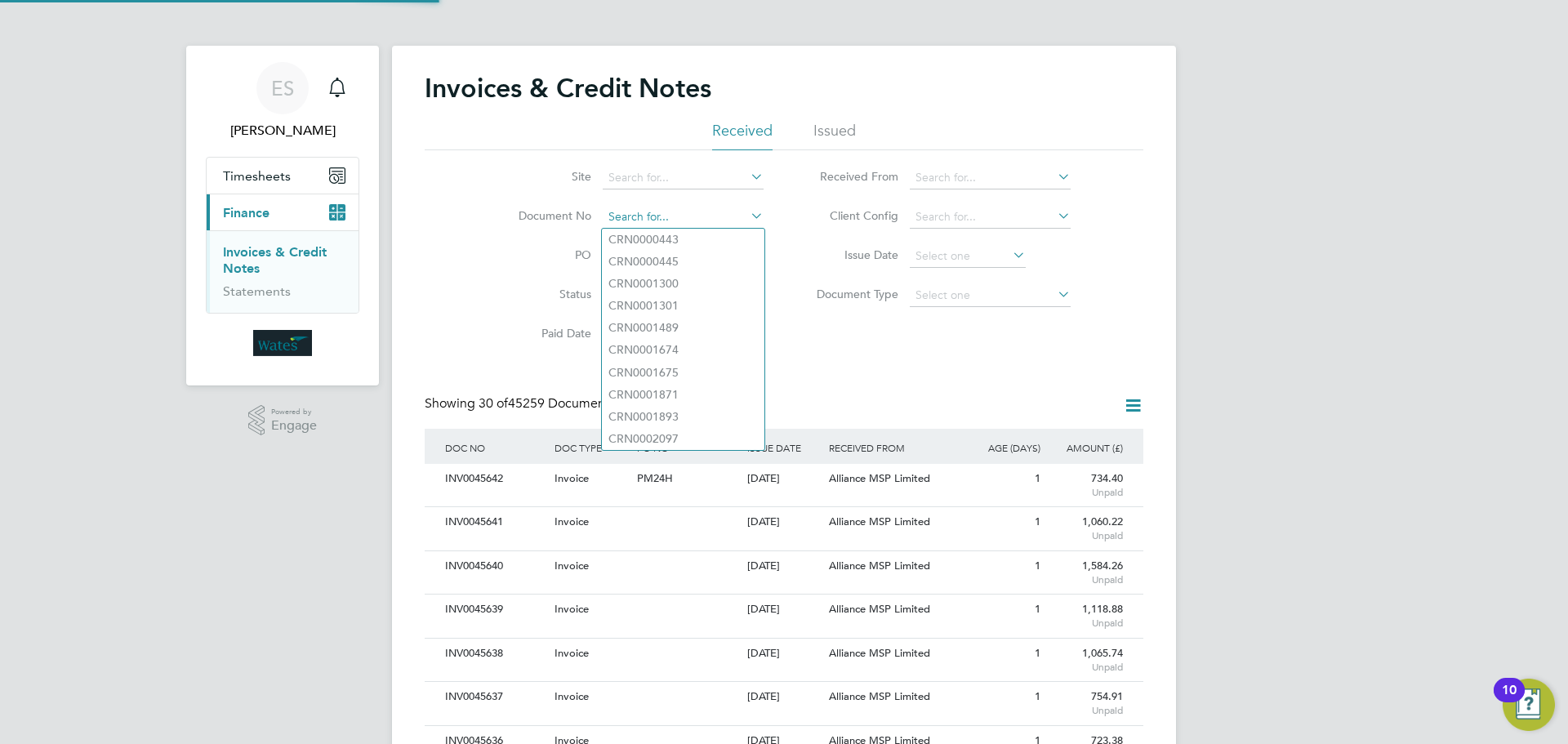
scroll to position [31, 111]
paste input "INV0045630"
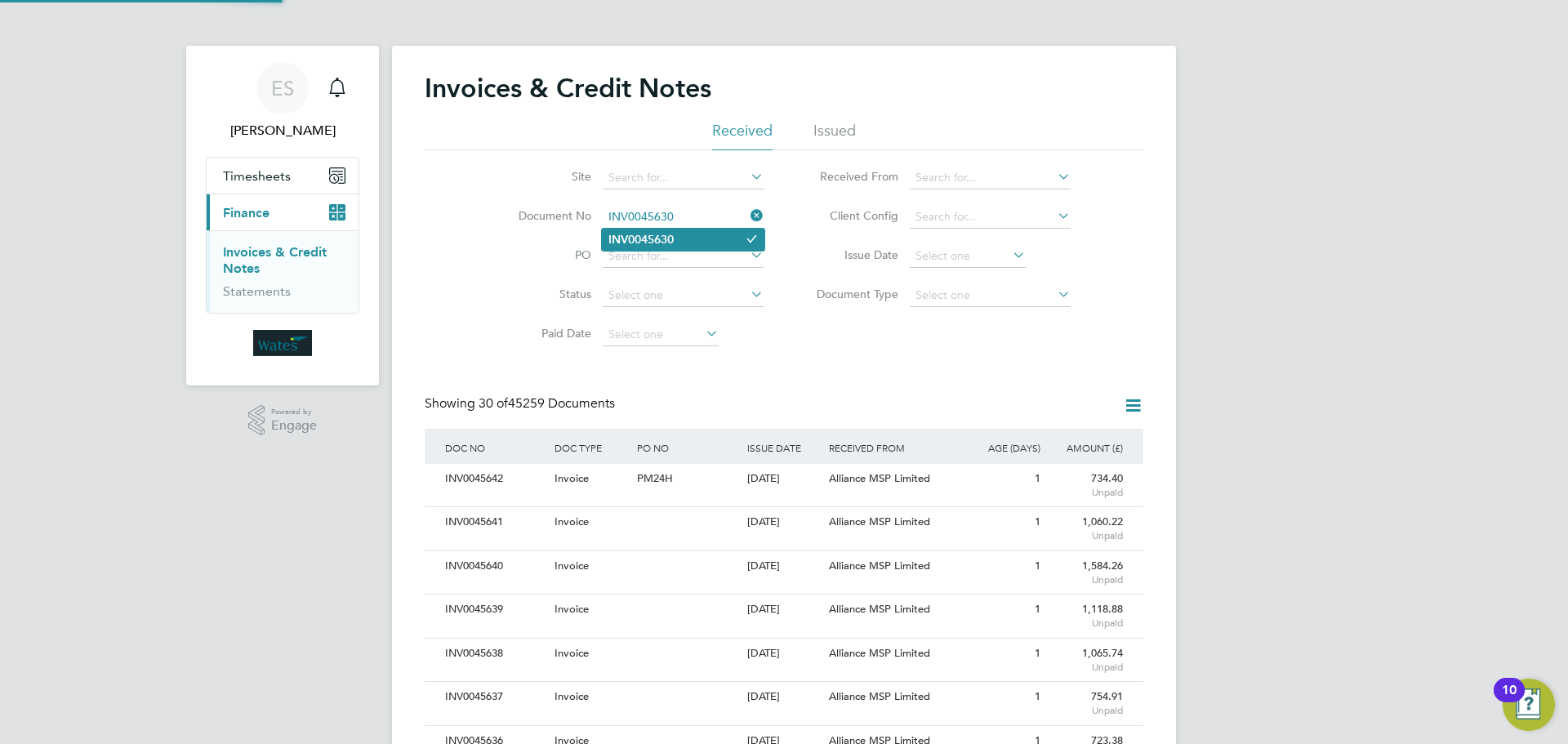
type input "INV0045630"
click at [717, 236] on li "INV0045630" at bounding box center [682, 240] width 162 height 22
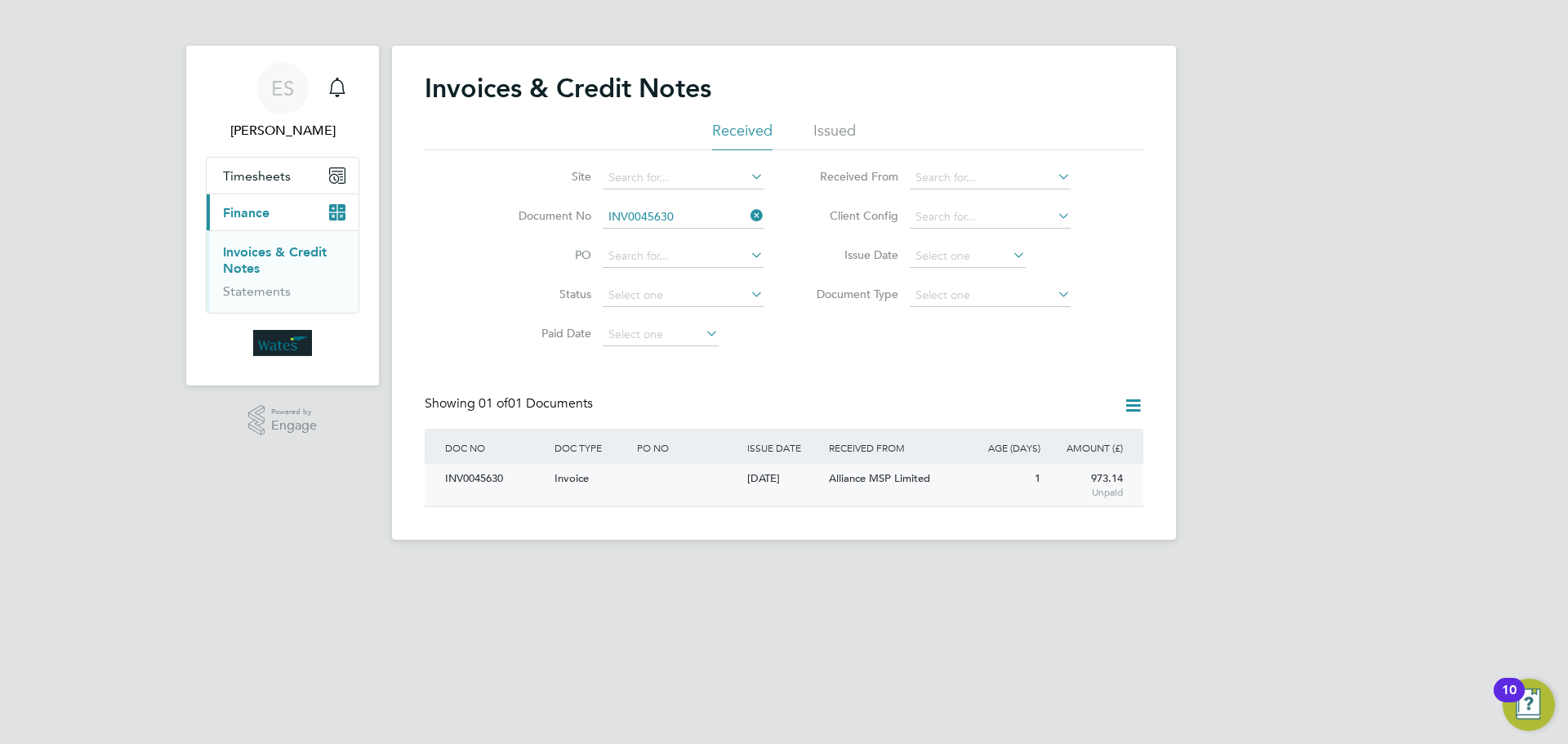
click at [508, 482] on div "INV0045630" at bounding box center [496, 479] width 110 height 30
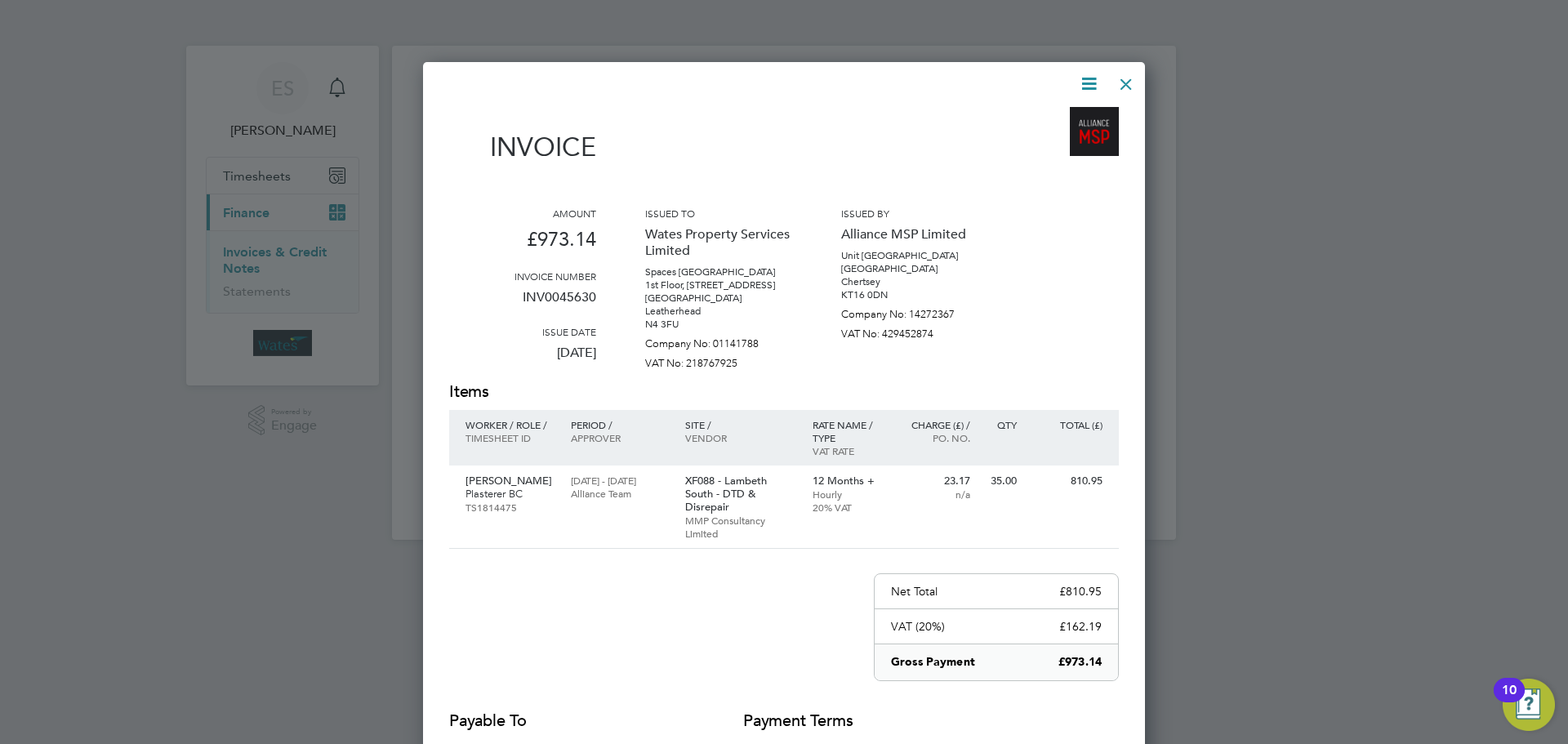
click at [1087, 80] on icon at bounding box center [1089, 84] width 20 height 20
click at [1065, 117] on li "Download Invoice" at bounding box center [1039, 122] width 113 height 23
drag, startPoint x: 1083, startPoint y: 81, endPoint x: 1085, endPoint y: 91, distance: 10.2
click at [1083, 81] on icon at bounding box center [1089, 84] width 20 height 20
click at [1058, 142] on li "View timesheet" at bounding box center [1039, 144] width 113 height 23
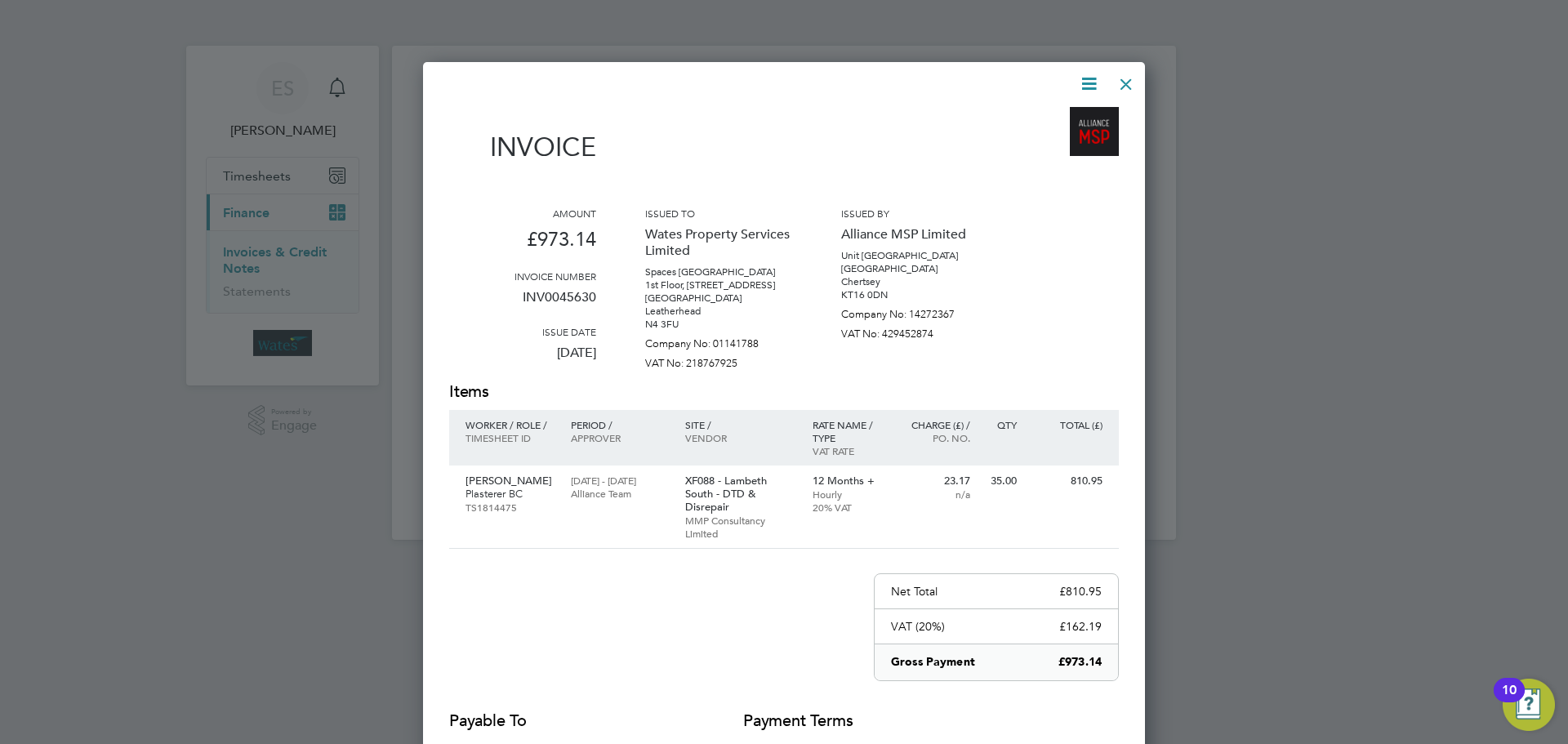
click at [1131, 86] on div at bounding box center [1127, 81] width 30 height 30
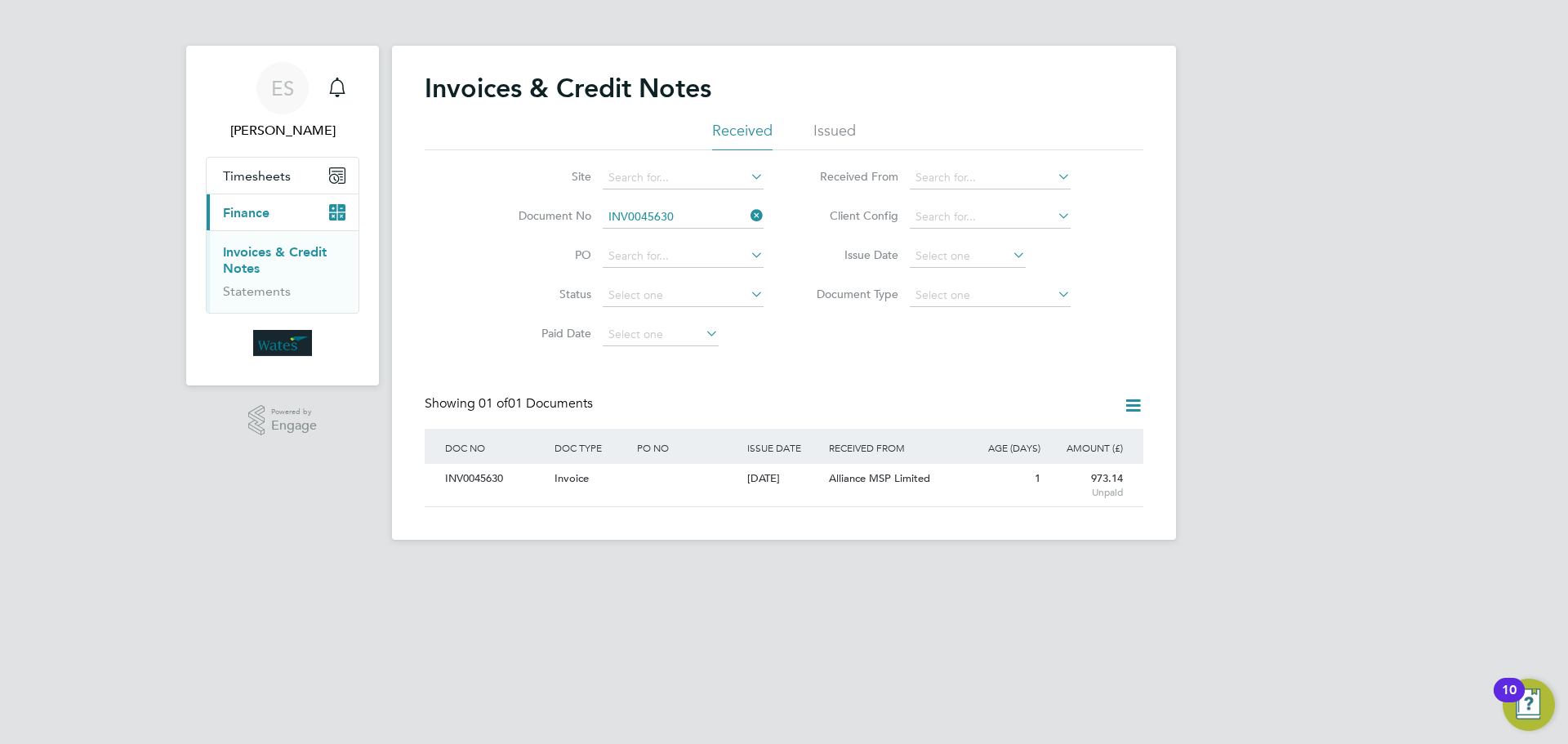
click at [747, 209] on icon at bounding box center [747, 215] width 0 height 23
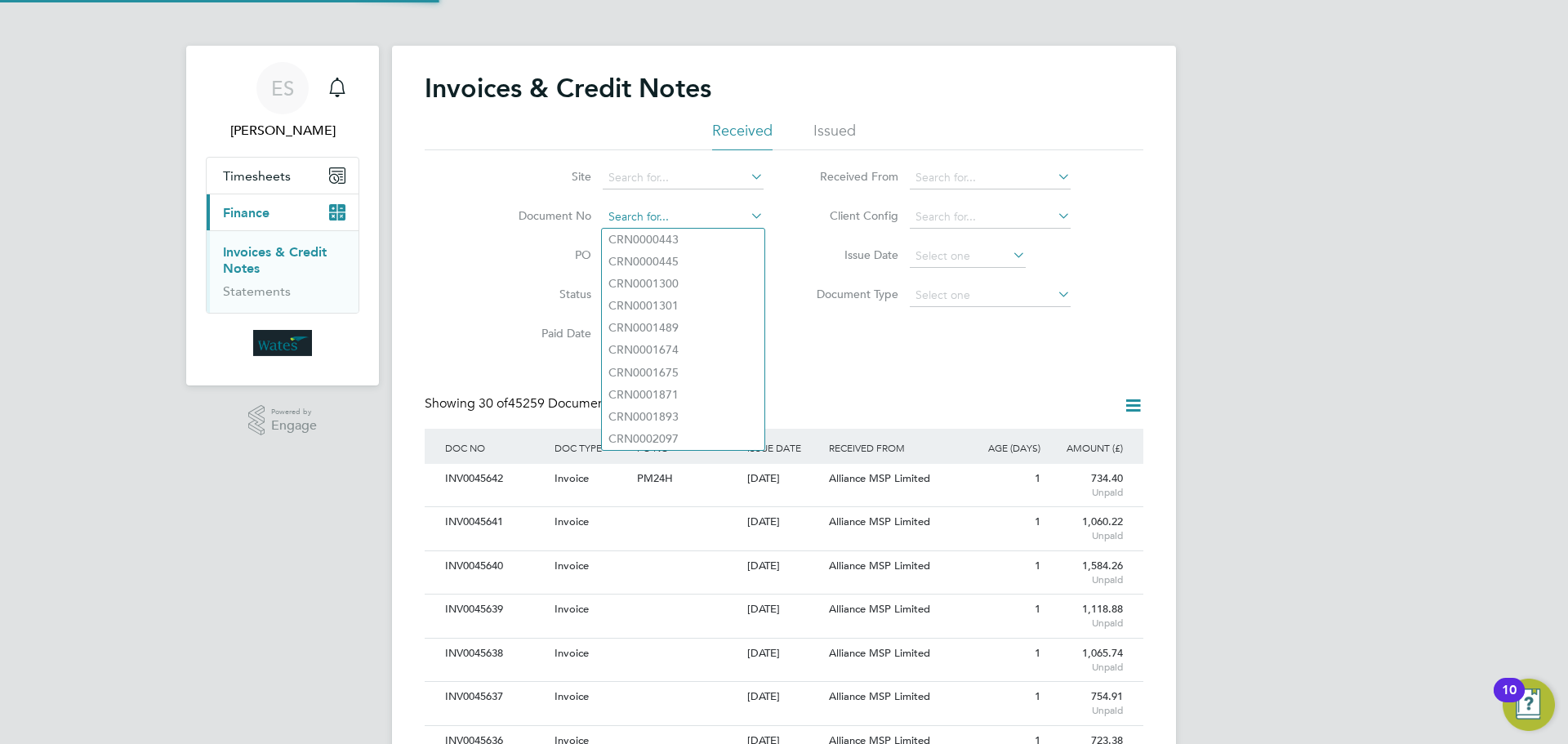
scroll to position [31, 138]
paste input "INV0045631"
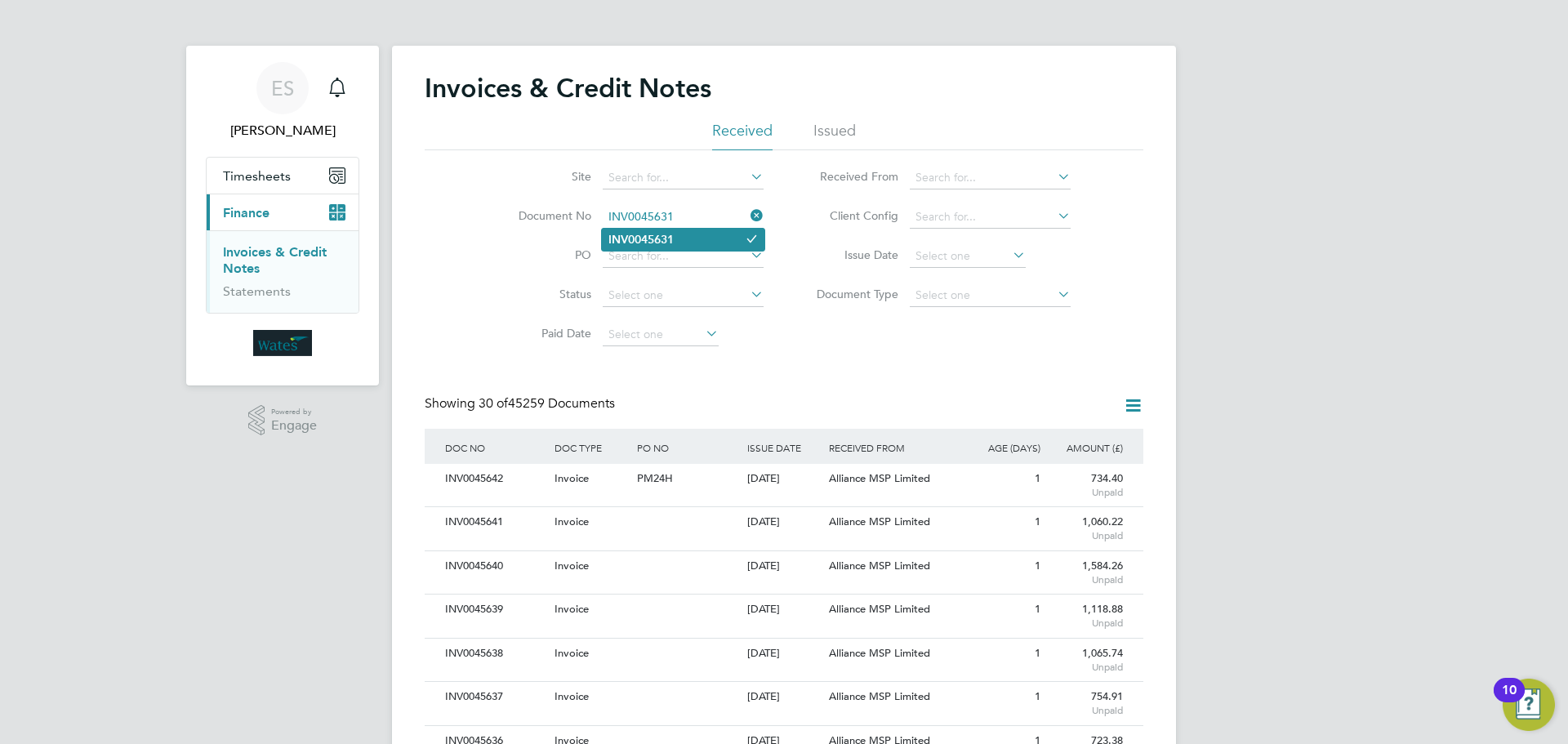
type input "INV0045631"
click at [688, 237] on li "INV0045631" at bounding box center [682, 240] width 162 height 22
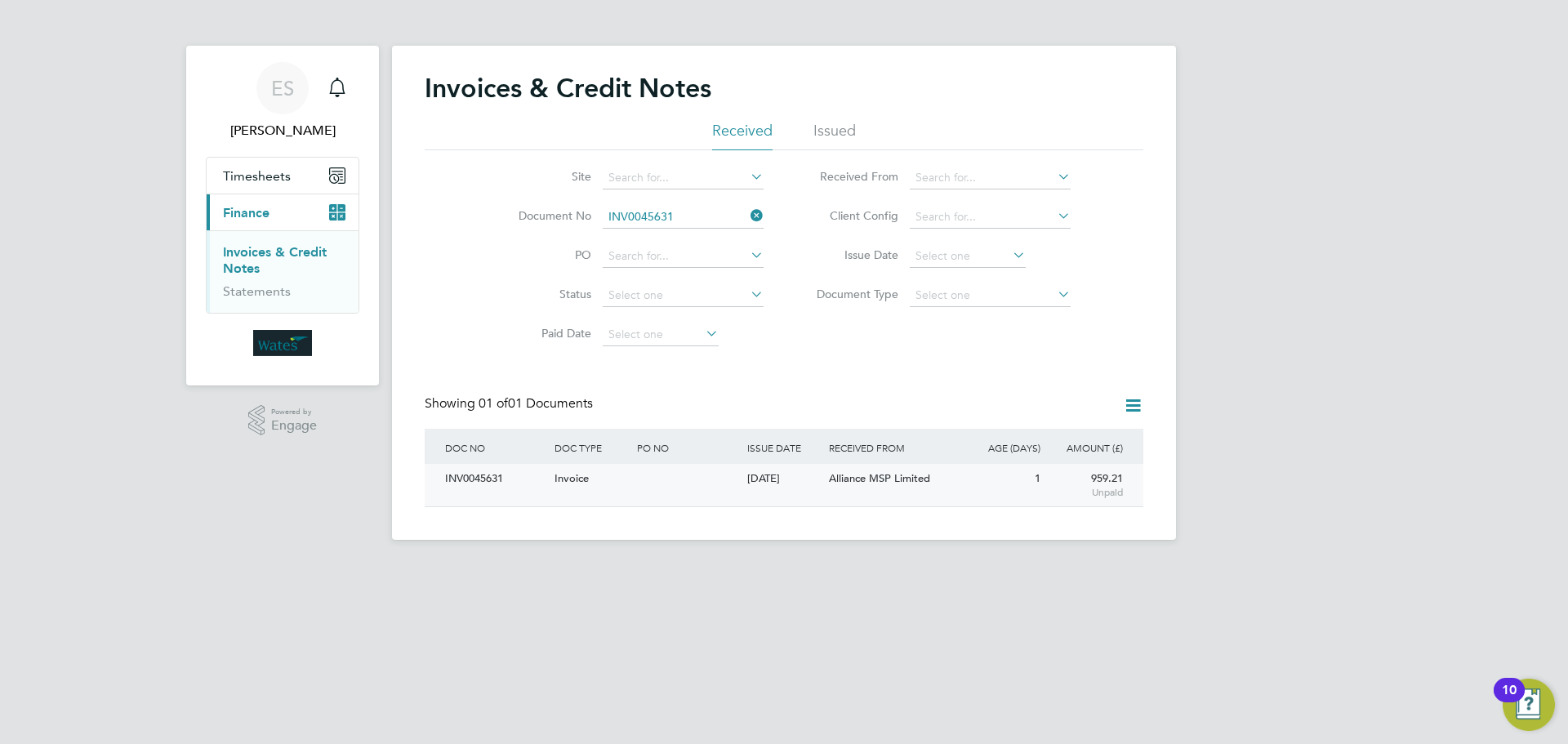
click at [480, 479] on div "INV0045631" at bounding box center [496, 479] width 110 height 30
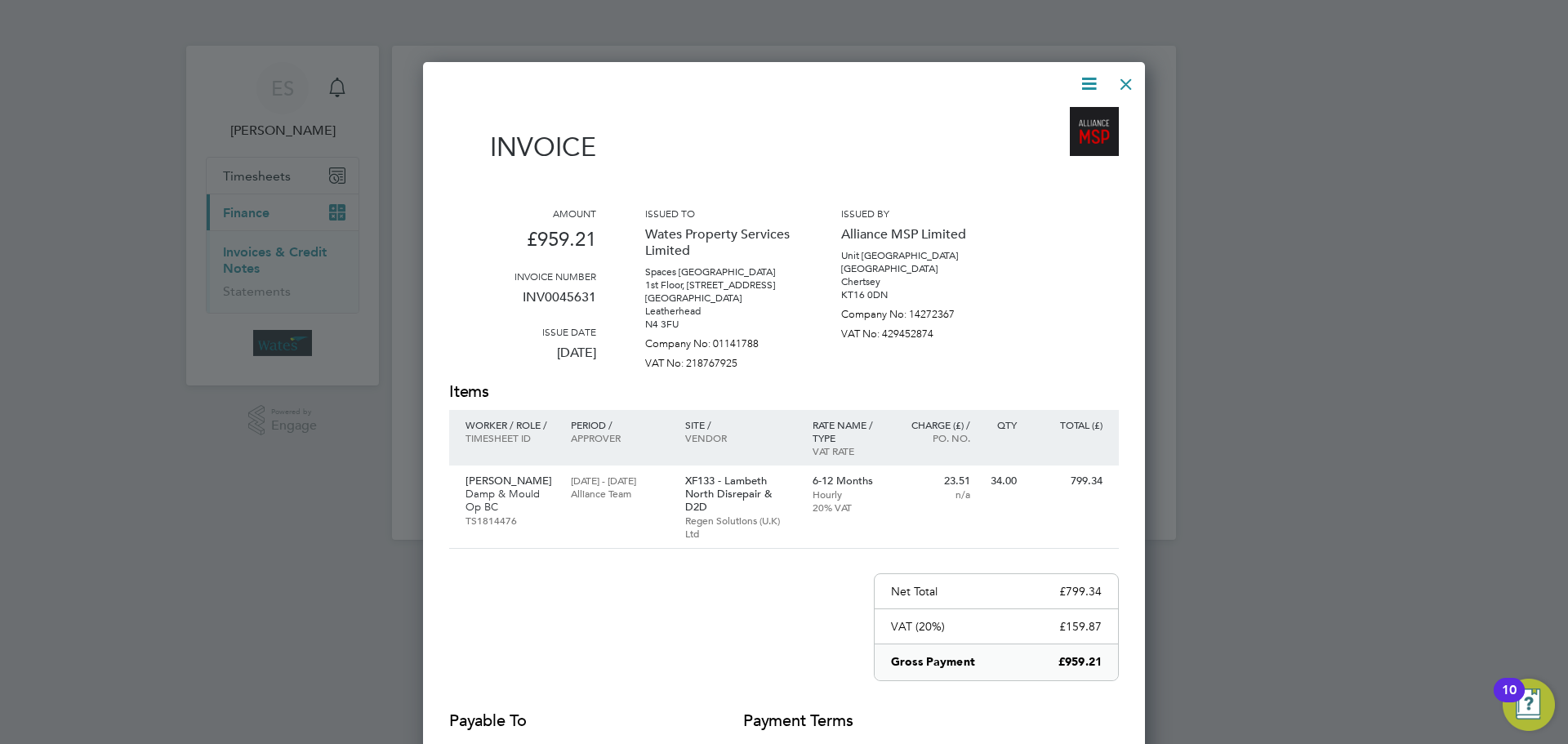
click at [1084, 84] on icon at bounding box center [1089, 84] width 20 height 20
click at [1059, 118] on li "Download Invoice" at bounding box center [1039, 122] width 113 height 23
drag, startPoint x: 1080, startPoint y: 82, endPoint x: 1074, endPoint y: 102, distance: 20.9
click at [1080, 82] on icon at bounding box center [1089, 84] width 20 height 20
click at [1059, 140] on li "View timesheet" at bounding box center [1039, 144] width 113 height 23
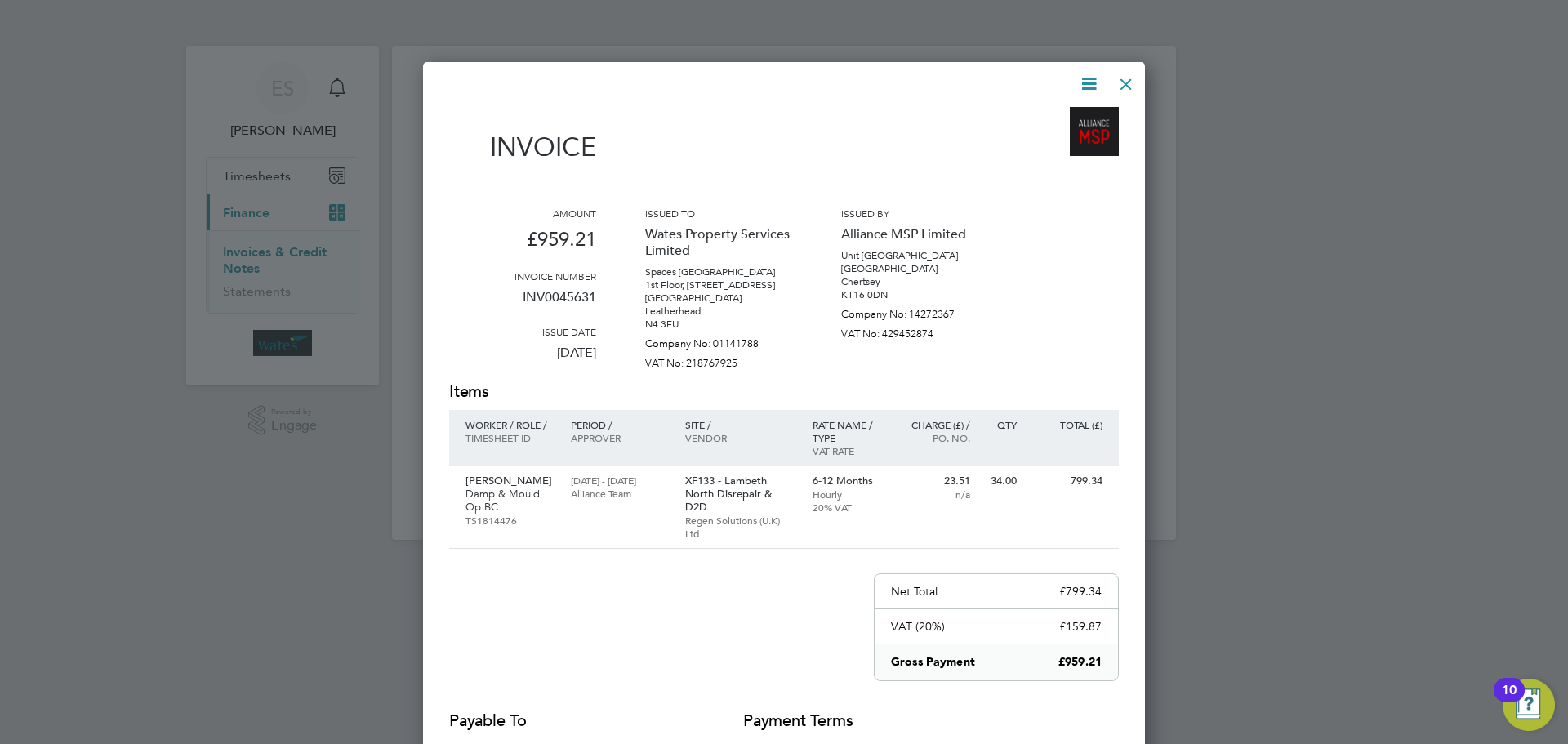
click at [1130, 80] on div at bounding box center [1127, 81] width 30 height 30
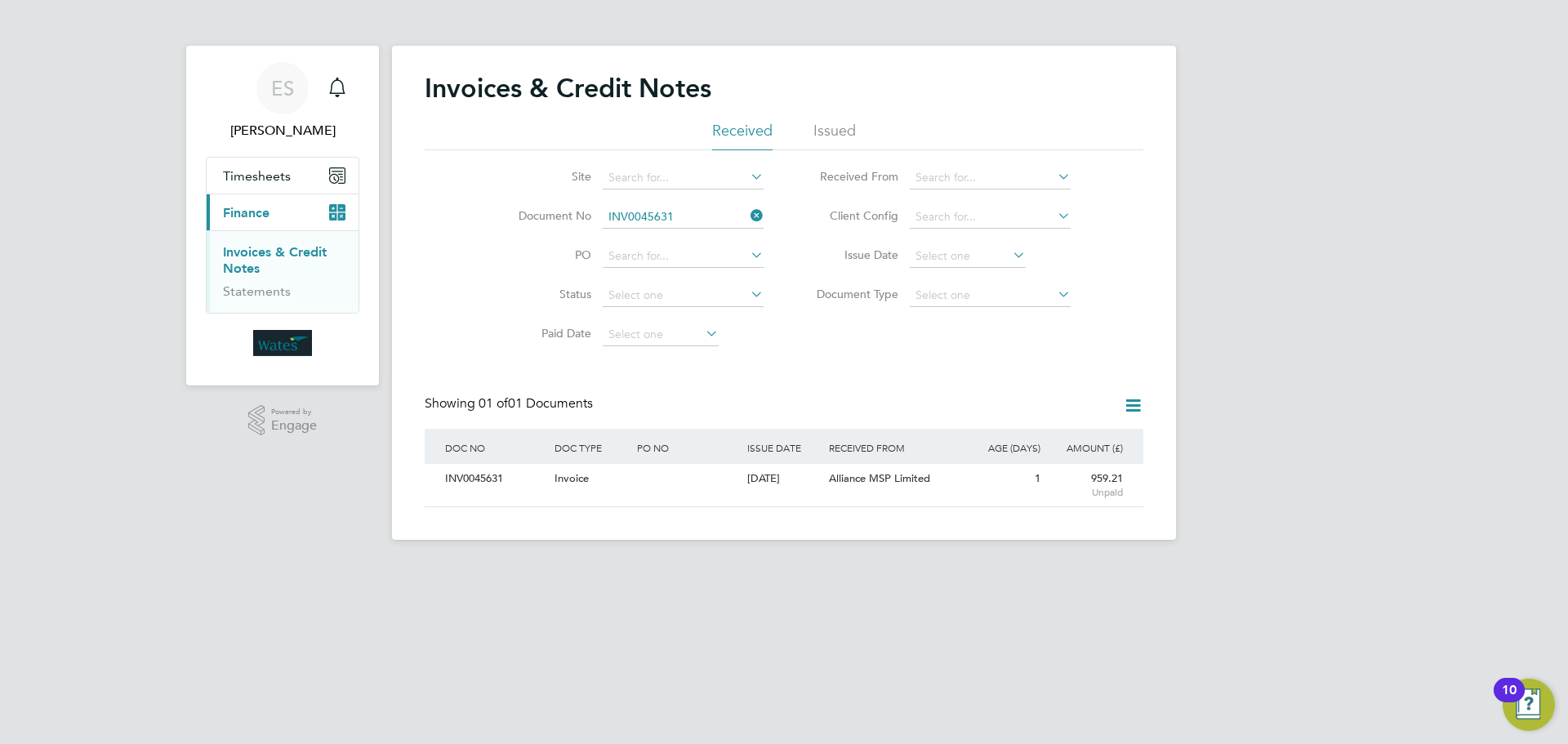
click at [747, 213] on icon at bounding box center [747, 215] width 0 height 23
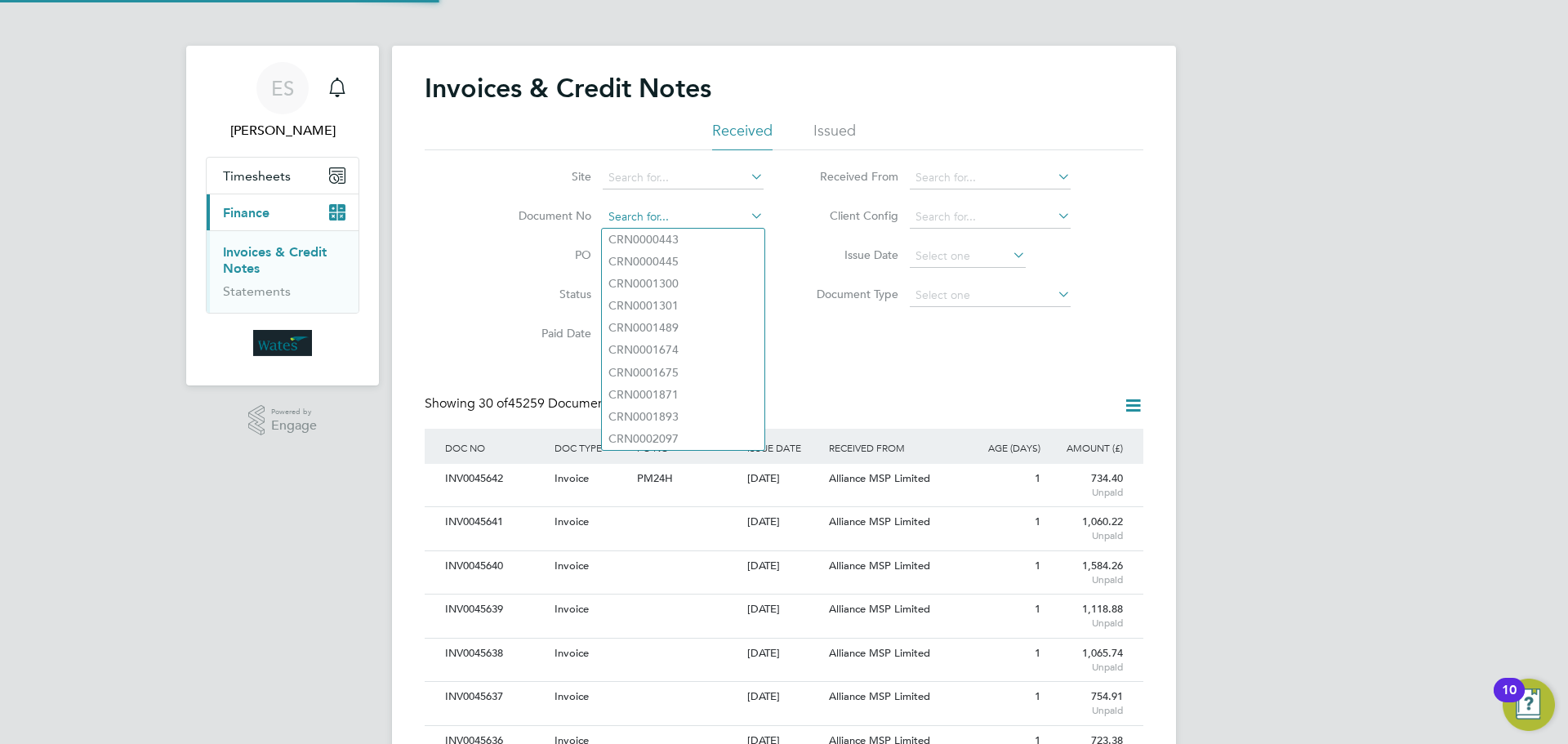
scroll to position [31, 111]
paste input "INV0045632"
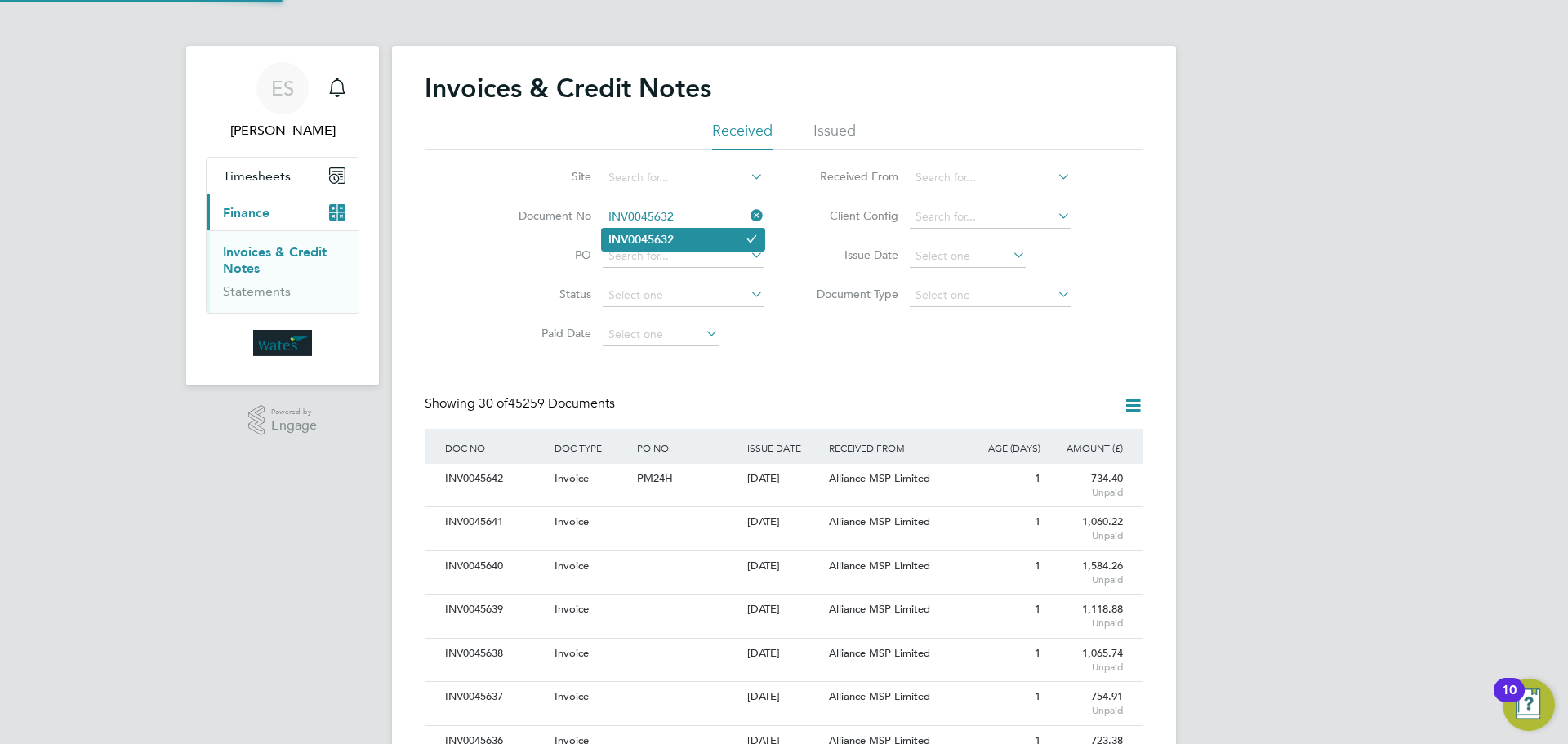
type input "INV0045632"
drag, startPoint x: 648, startPoint y: 238, endPoint x: 641, endPoint y: 260, distance: 23.1
click at [649, 238] on b "INV0045632" at bounding box center [642, 240] width 66 height 14
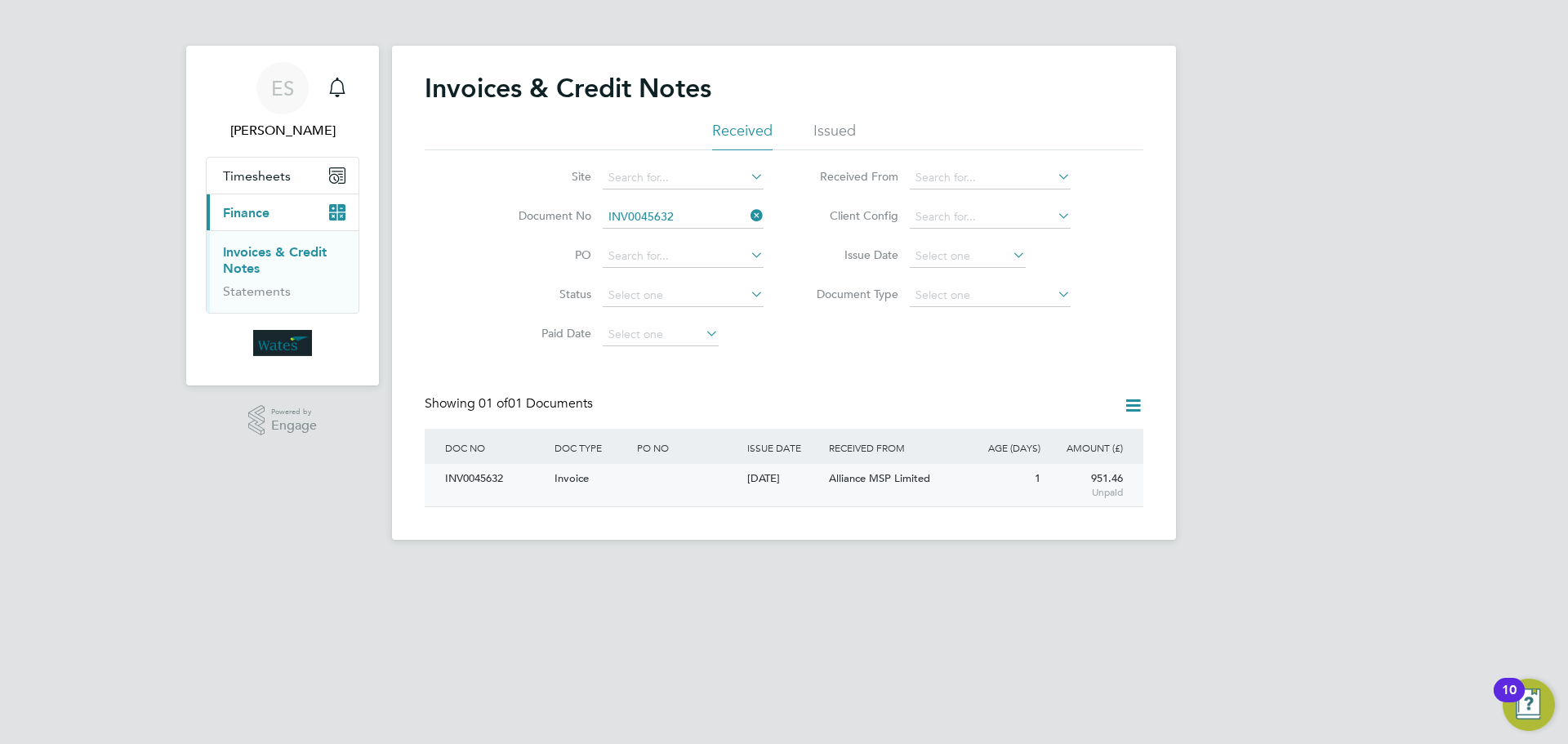
click at [495, 473] on div "INV0045632" at bounding box center [496, 479] width 110 height 30
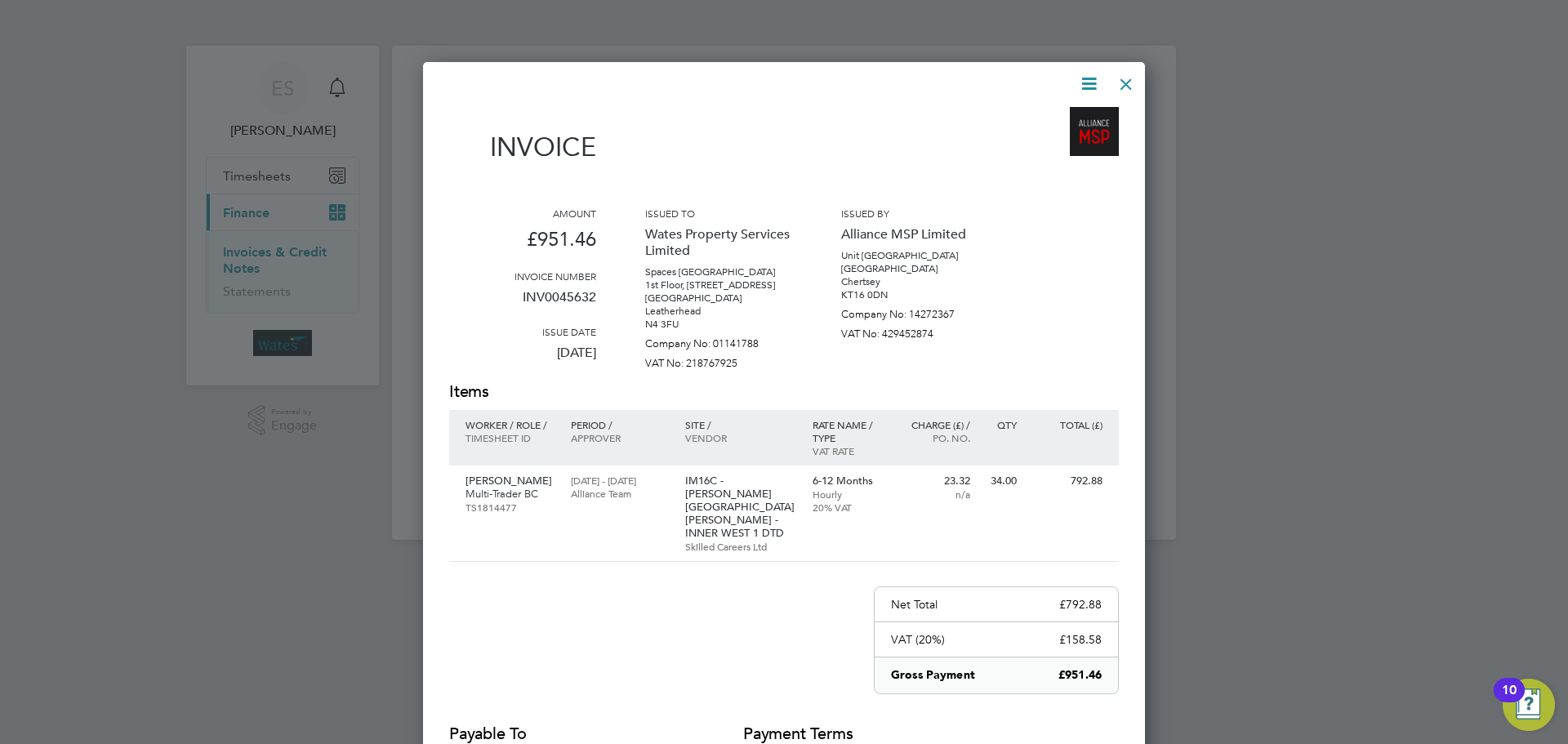
click at [1089, 81] on icon at bounding box center [1089, 84] width 20 height 20
click at [1074, 115] on li "Download Invoice" at bounding box center [1039, 122] width 113 height 23
drag, startPoint x: 1085, startPoint y: 80, endPoint x: 1078, endPoint y: 102, distance: 23.1
click at [1085, 80] on icon at bounding box center [1089, 84] width 20 height 20
click at [1057, 138] on li "View timesheet" at bounding box center [1039, 144] width 113 height 23
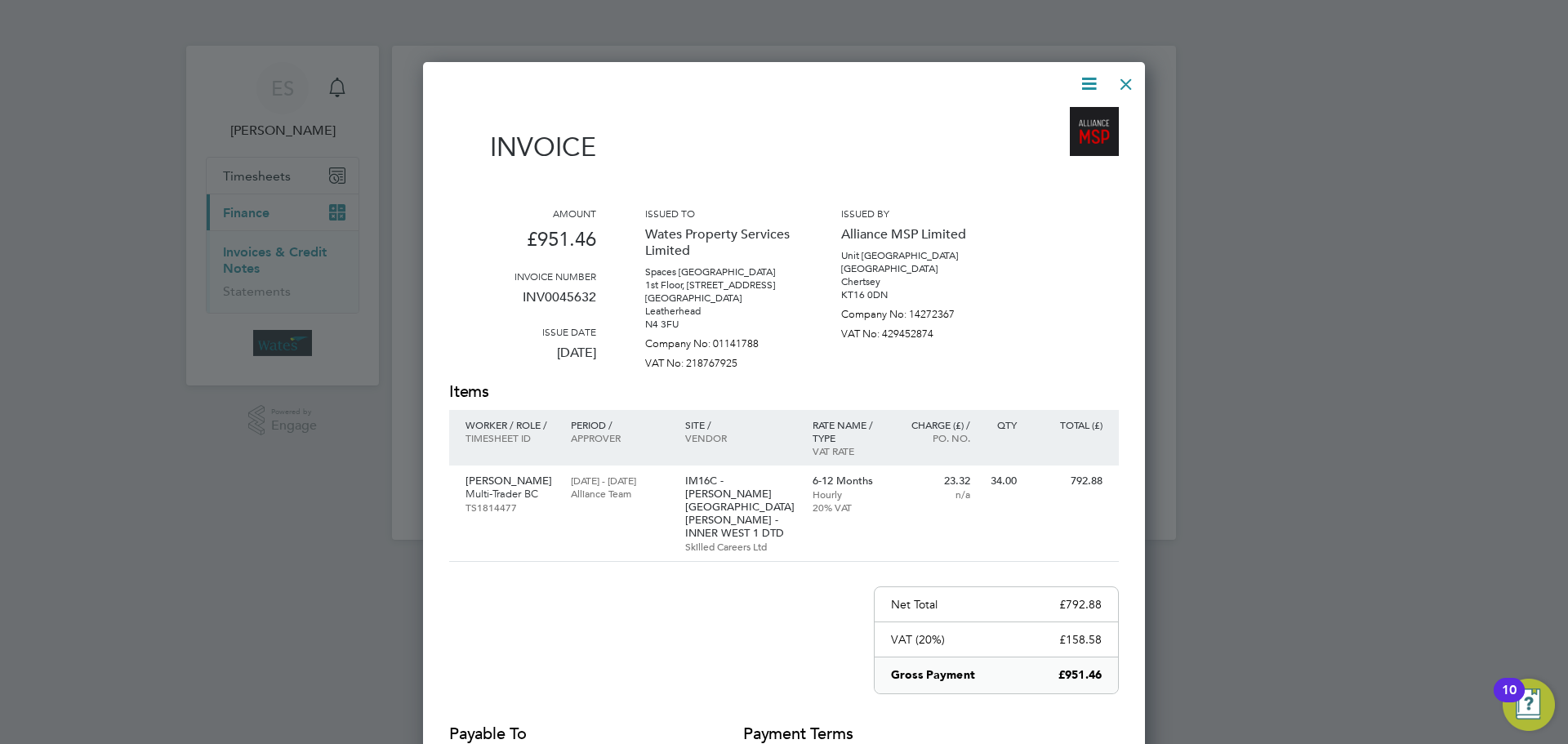
click at [1122, 82] on div at bounding box center [1127, 81] width 30 height 30
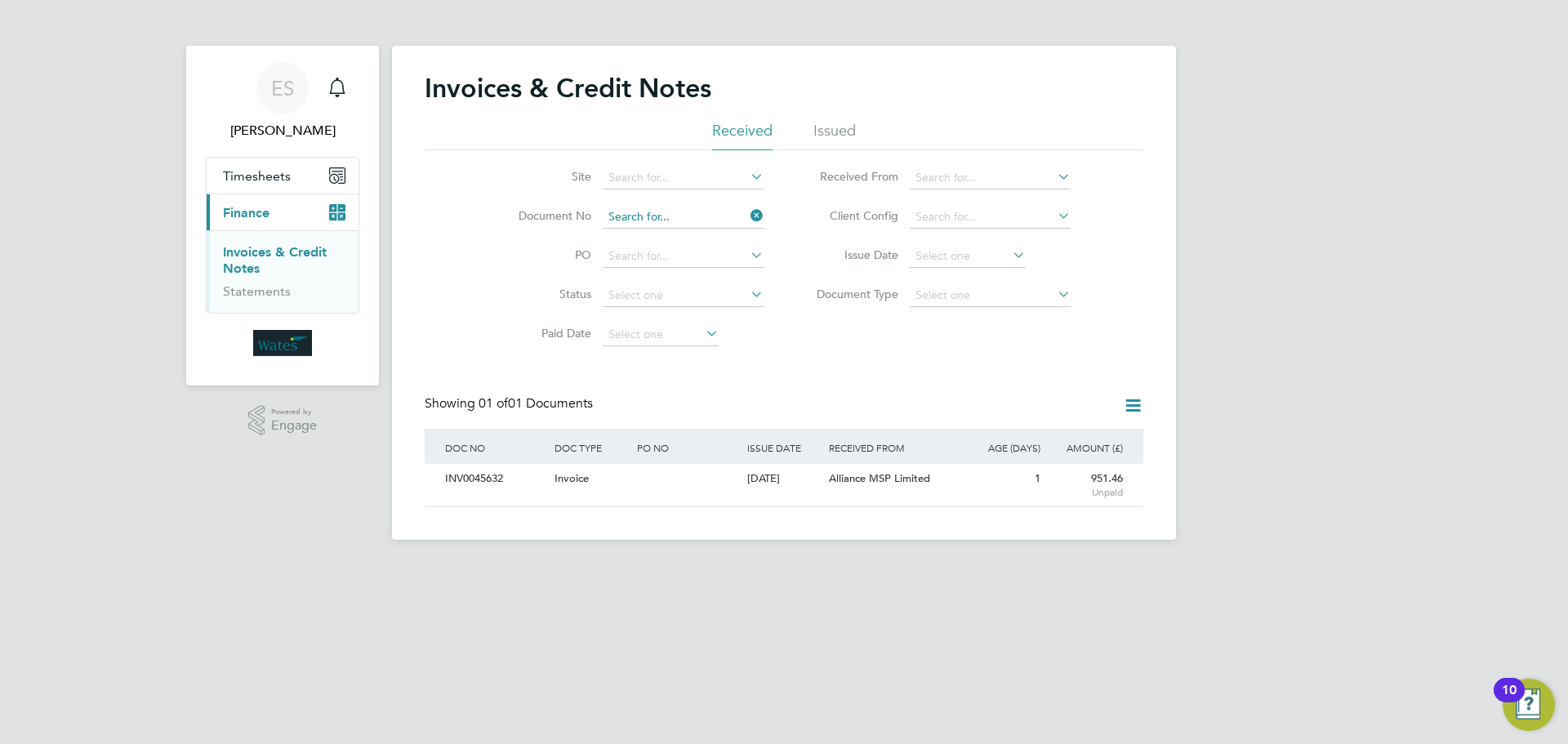
click at [736, 215] on input at bounding box center [682, 217] width 160 height 23
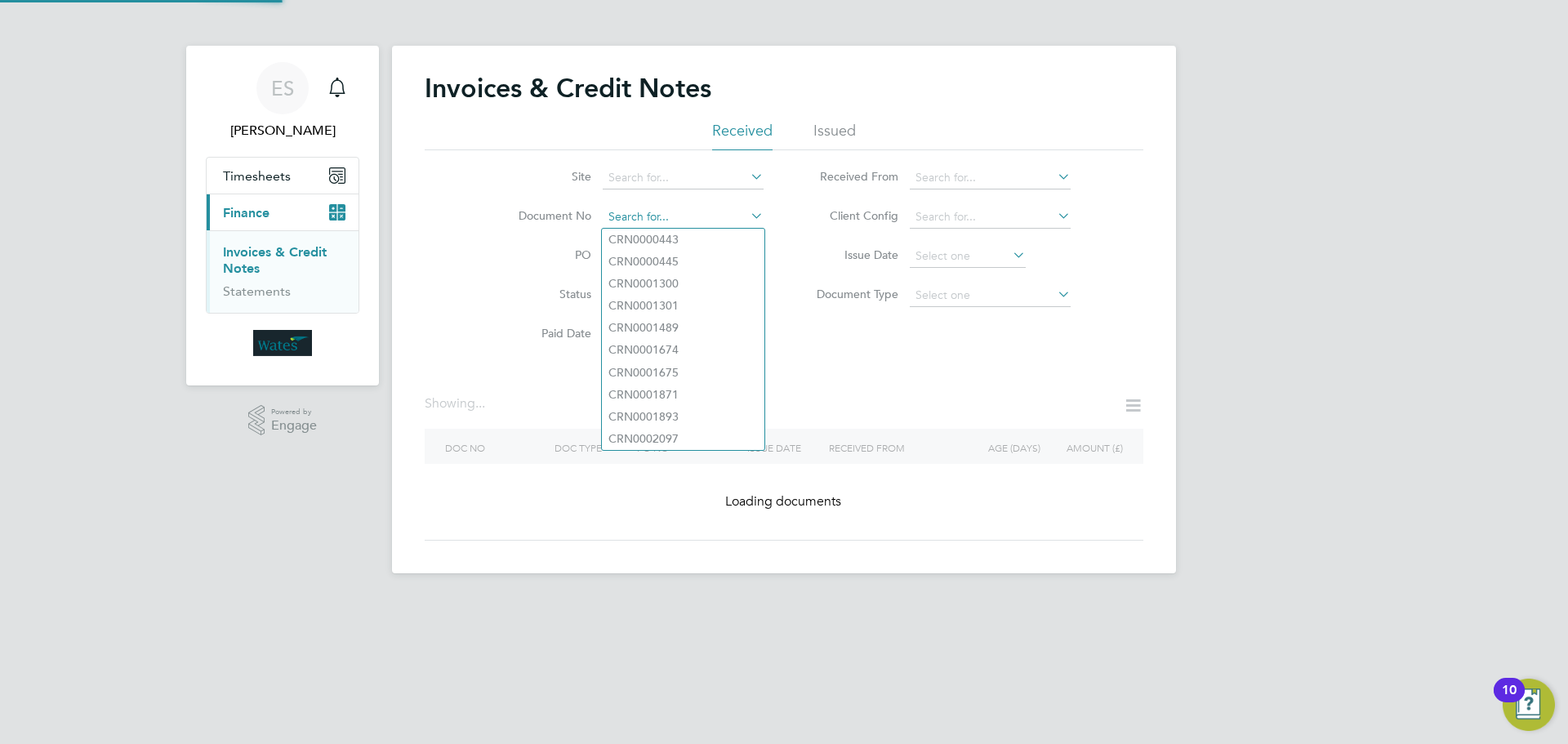
drag, startPoint x: 709, startPoint y: 215, endPoint x: 700, endPoint y: 220, distance: 10.3
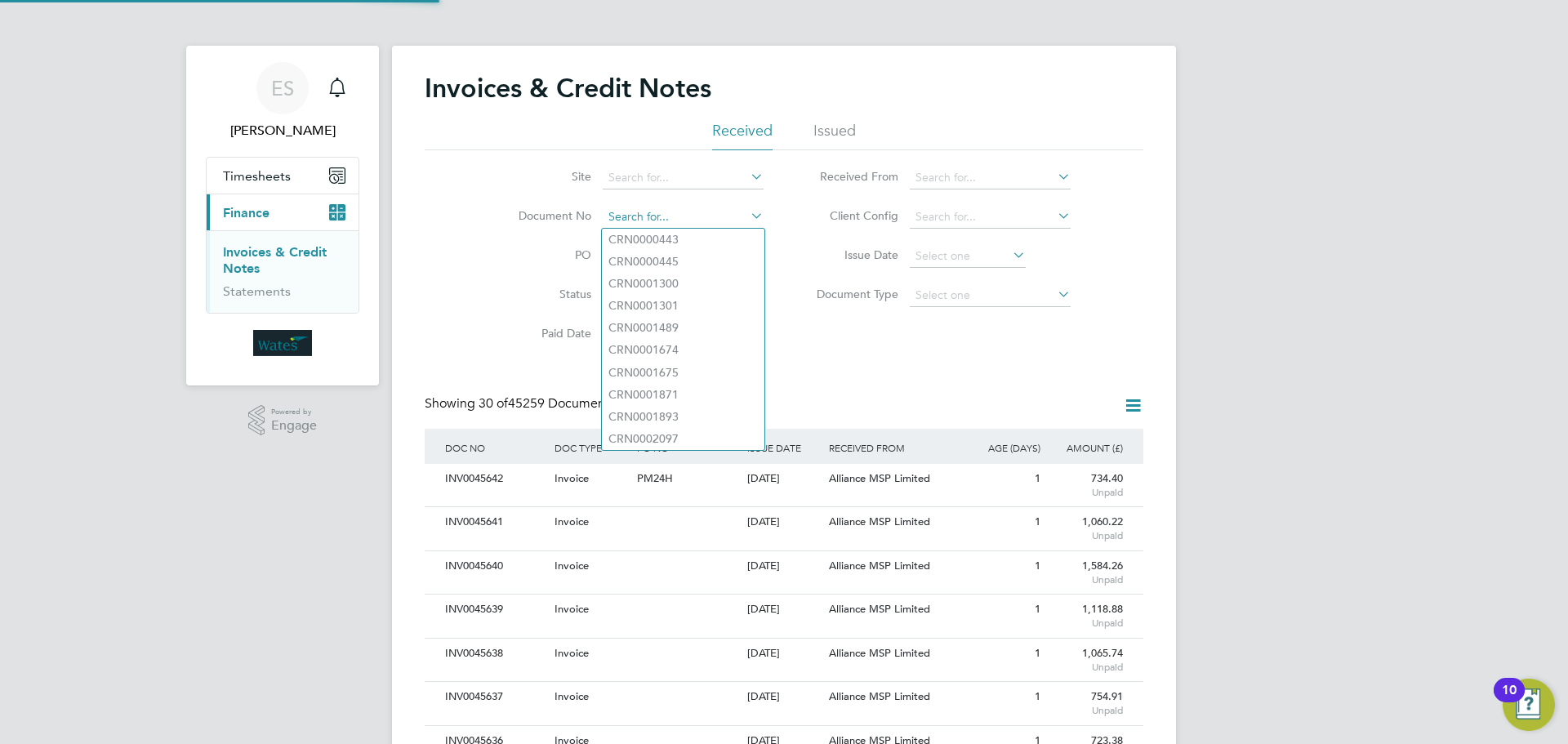
scroll to position [31, 111]
paste input "INV0045633"
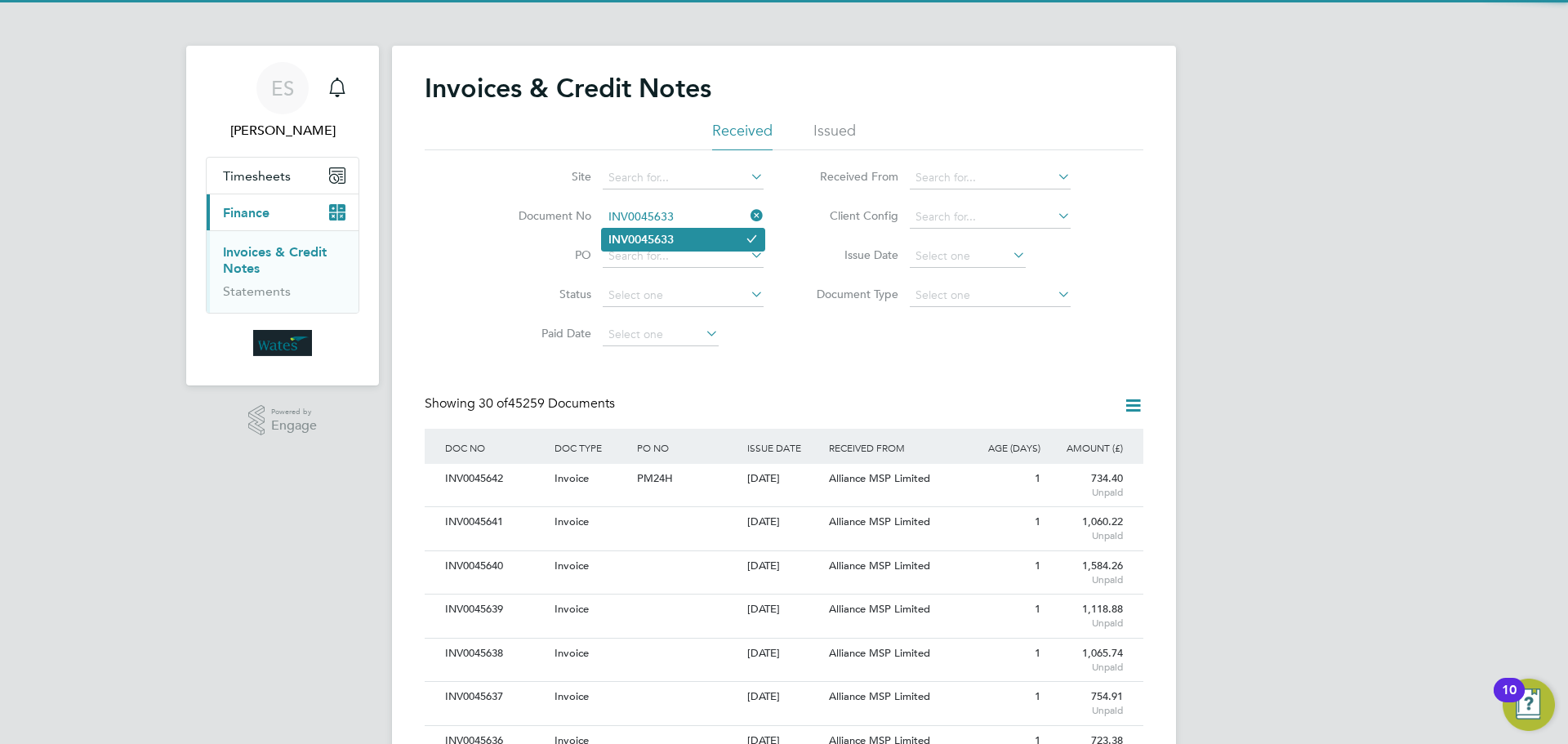
type input "INV0045633"
click at [681, 238] on li "INV0045633" at bounding box center [682, 240] width 162 height 22
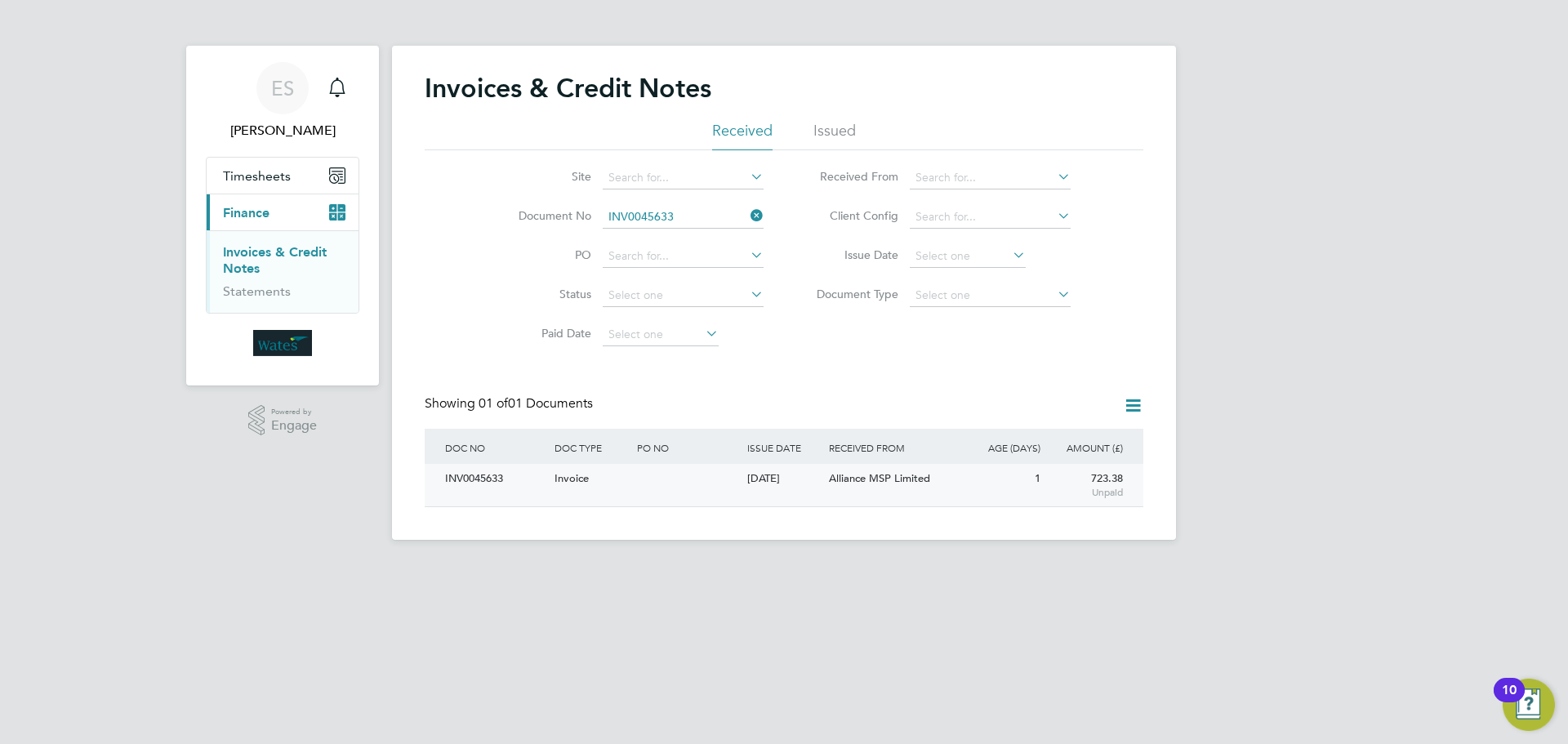
click at [471, 489] on div "INV0045633" at bounding box center [496, 479] width 110 height 30
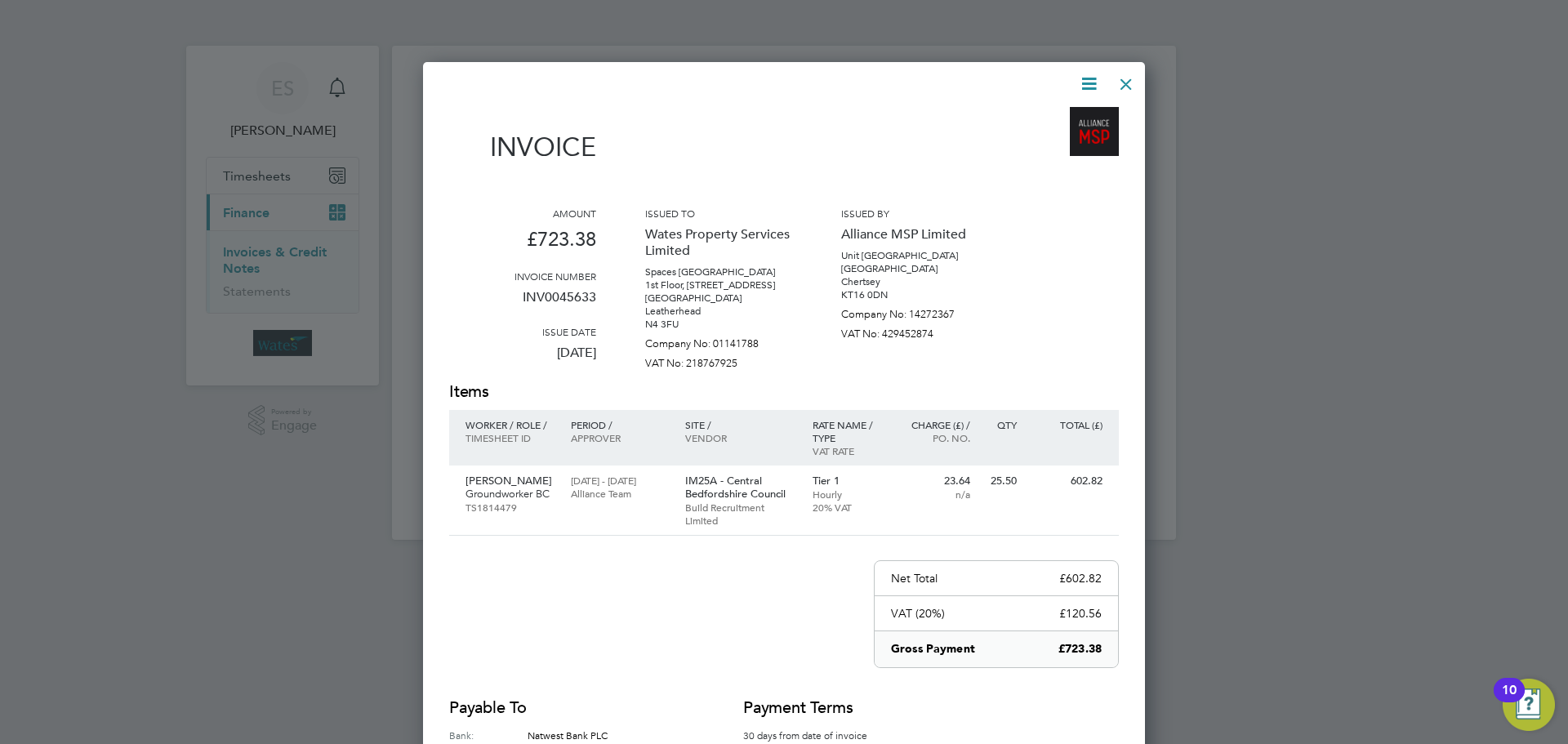
click at [1090, 89] on icon at bounding box center [1089, 84] width 20 height 20
drag, startPoint x: 1042, startPoint y: 119, endPoint x: 1071, endPoint y: 88, distance: 42.4
click at [1043, 119] on li "Download Invoice" at bounding box center [1039, 122] width 113 height 23
click at [1080, 78] on icon at bounding box center [1089, 84] width 20 height 20
click at [1045, 137] on li "View timesheet" at bounding box center [1039, 144] width 113 height 23
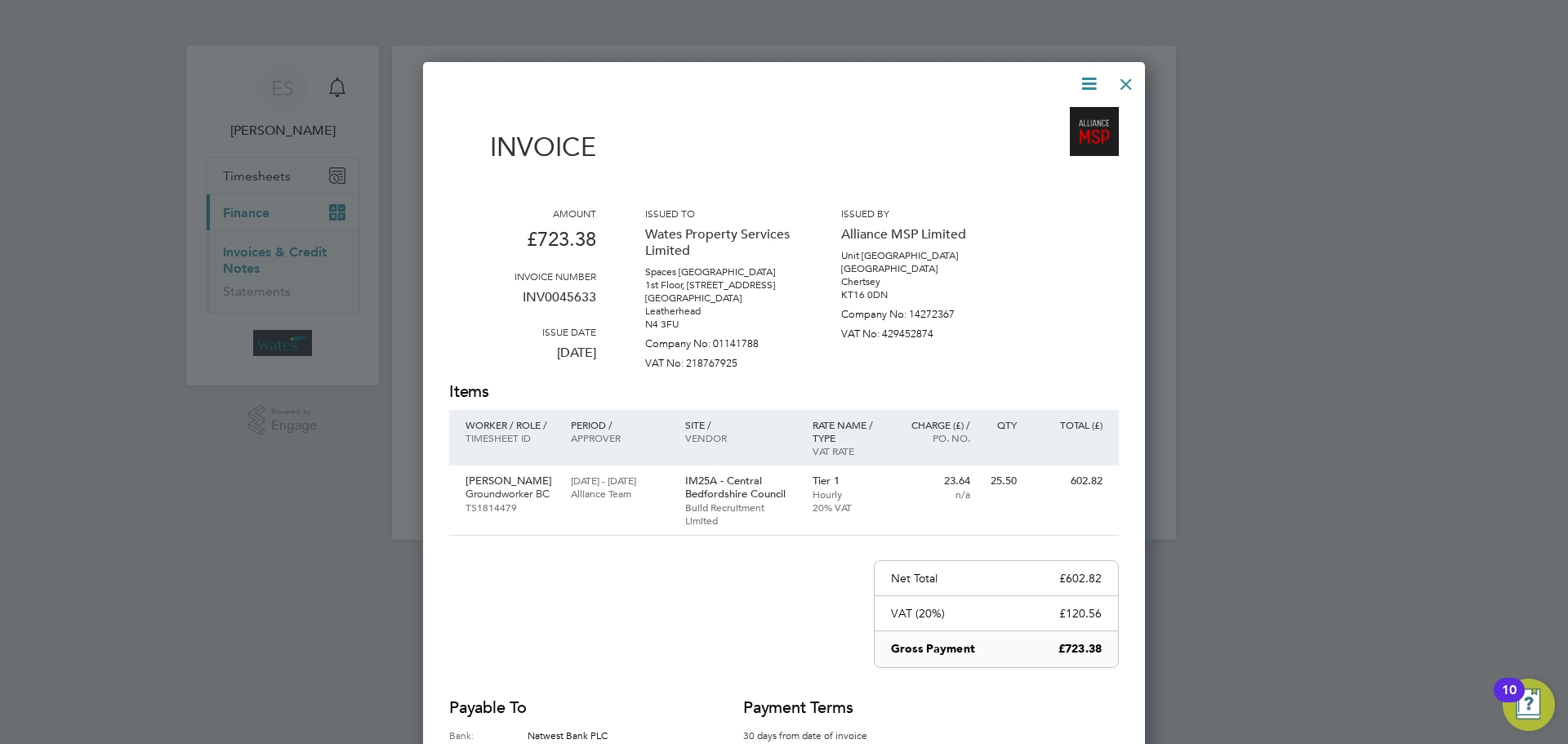
click at [1117, 76] on div at bounding box center [1127, 81] width 30 height 30
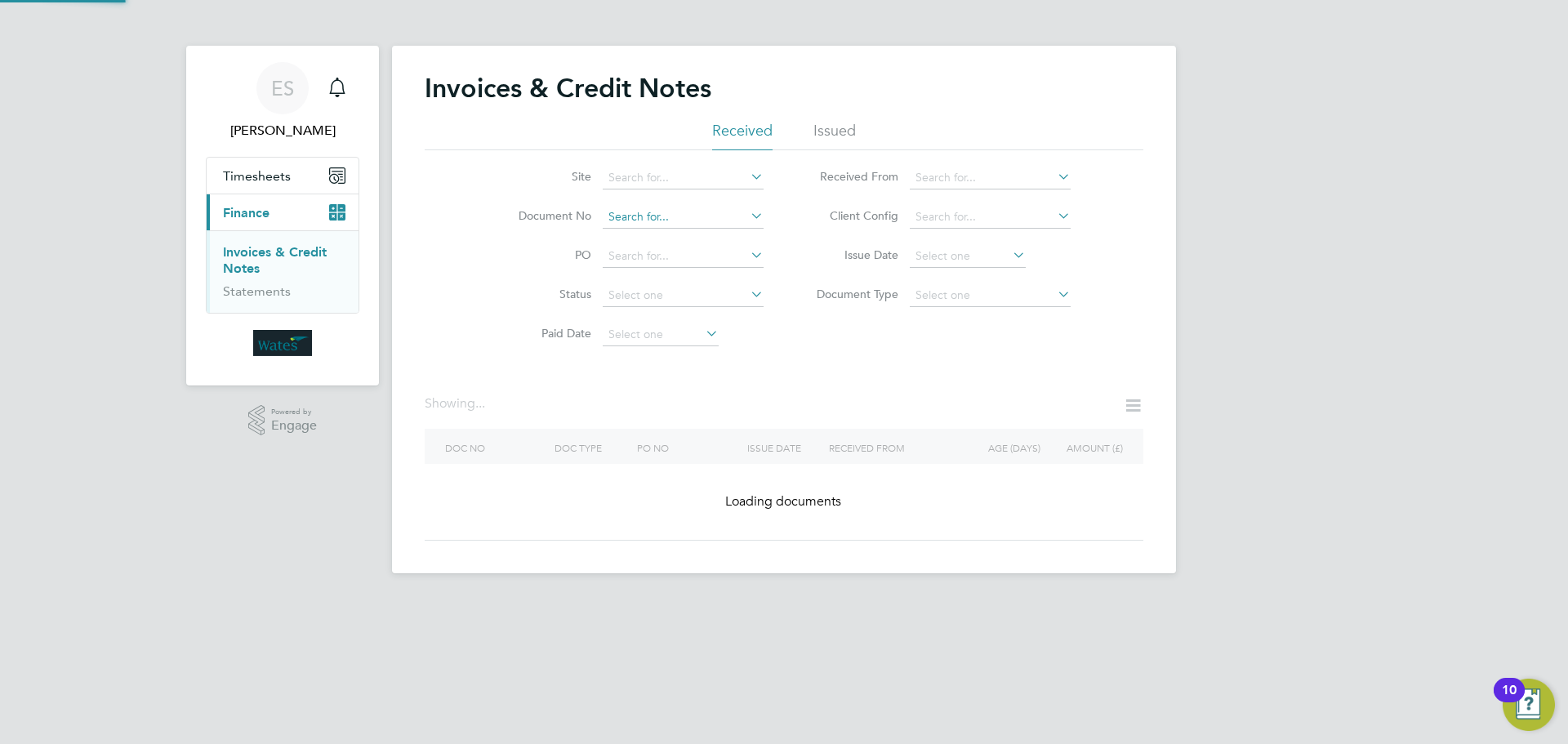
click at [736, 219] on input at bounding box center [682, 217] width 160 height 23
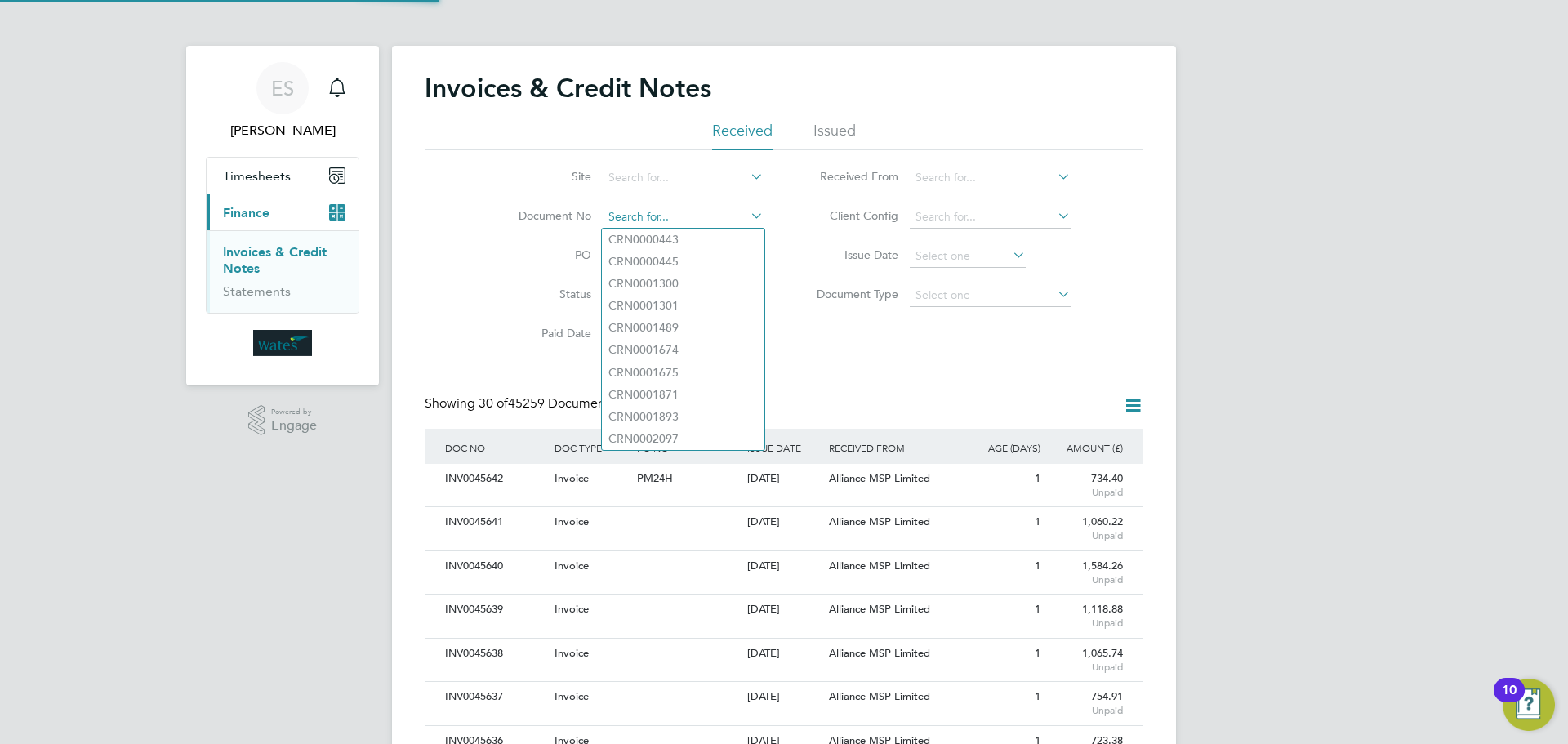
scroll to position [31, 111]
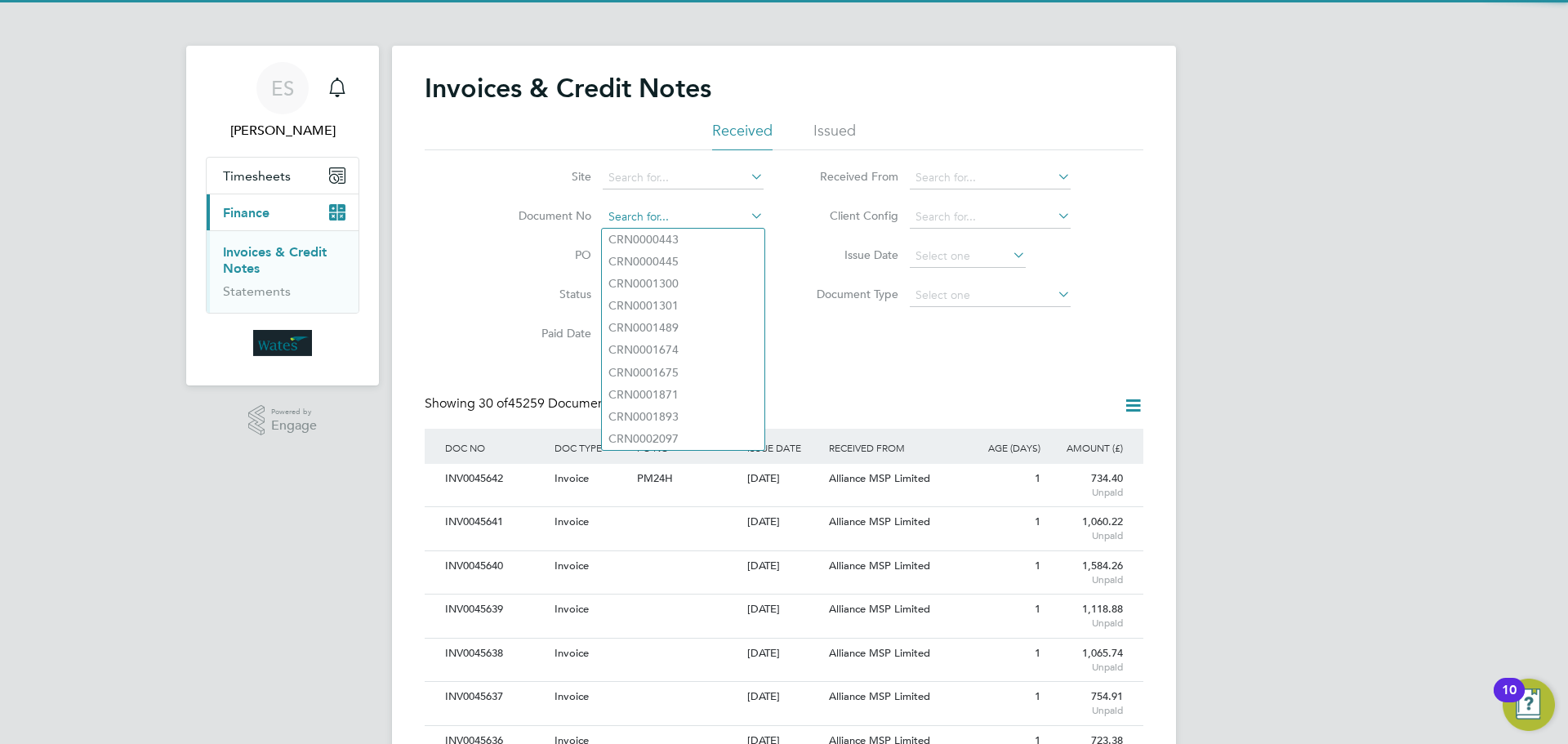
paste input "INV0045634"
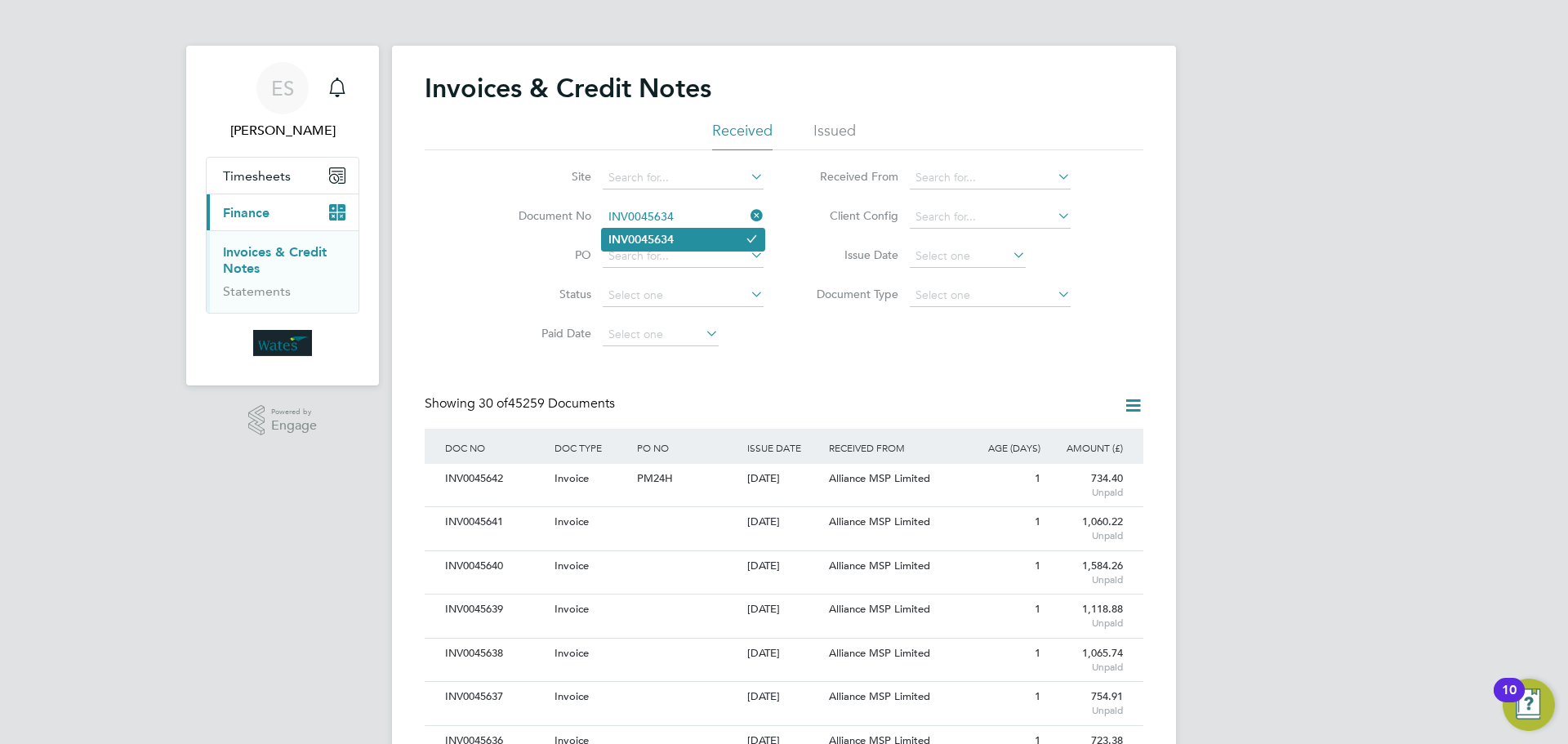
type input "INV0045634"
click at [663, 247] on li "INV0045634" at bounding box center [682, 240] width 162 height 22
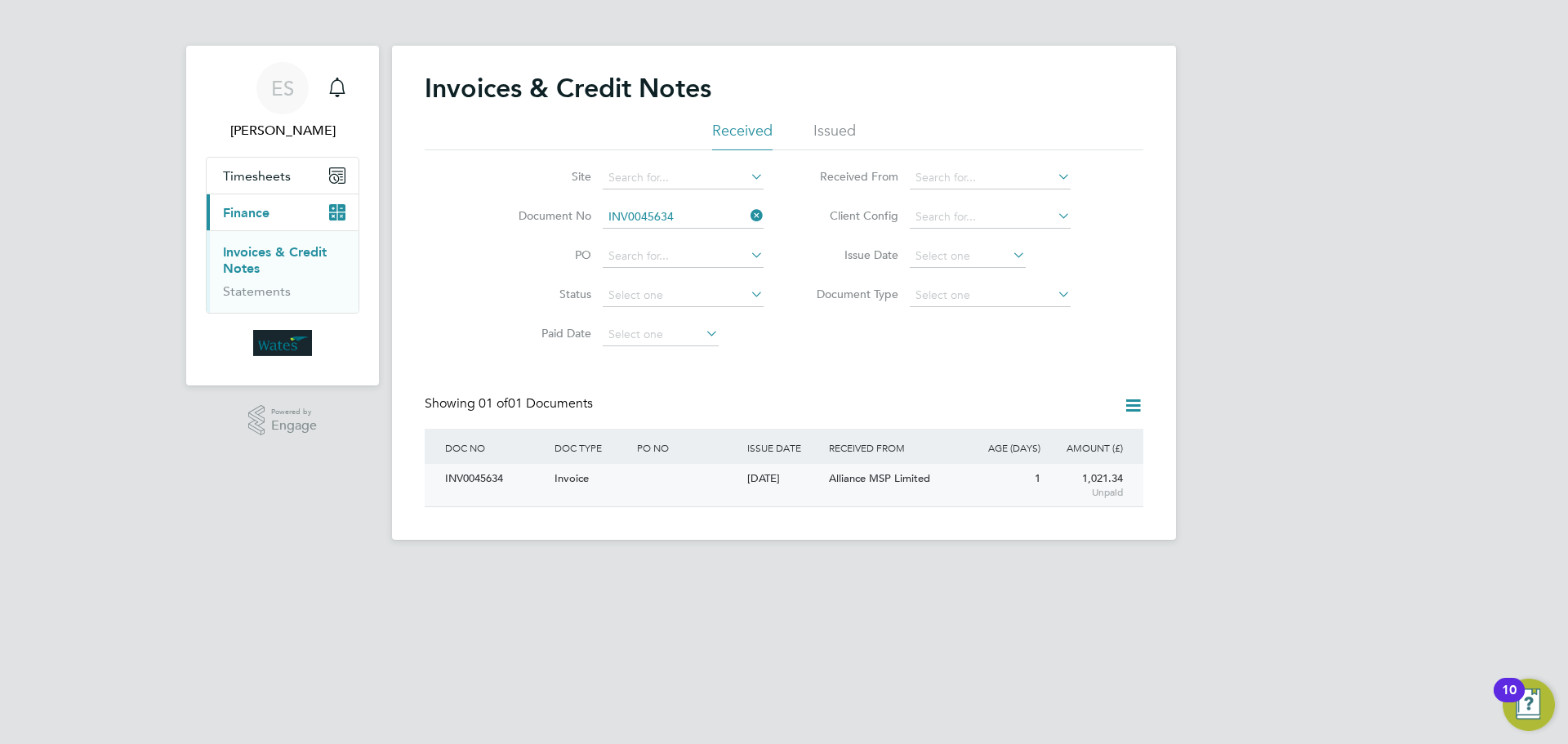
click at [469, 480] on div "INV0045634" at bounding box center [496, 479] width 110 height 30
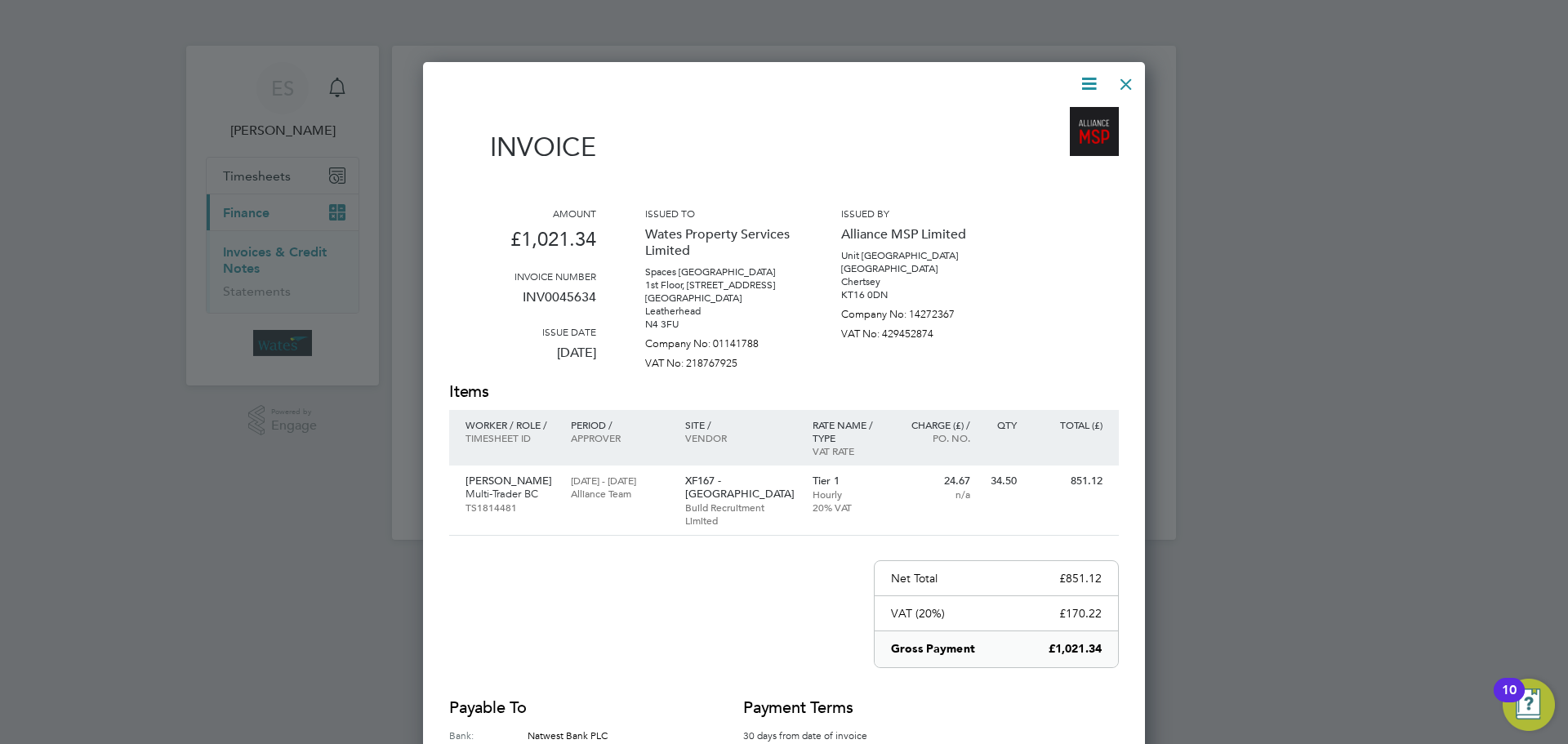
click at [1091, 78] on icon at bounding box center [1089, 84] width 20 height 20
click at [1044, 115] on li "Download Invoice" at bounding box center [1039, 122] width 113 height 23
click at [1091, 79] on icon at bounding box center [1089, 84] width 20 height 20
click at [1047, 142] on li "View timesheet" at bounding box center [1039, 144] width 113 height 23
click at [1126, 78] on div at bounding box center [1127, 81] width 30 height 30
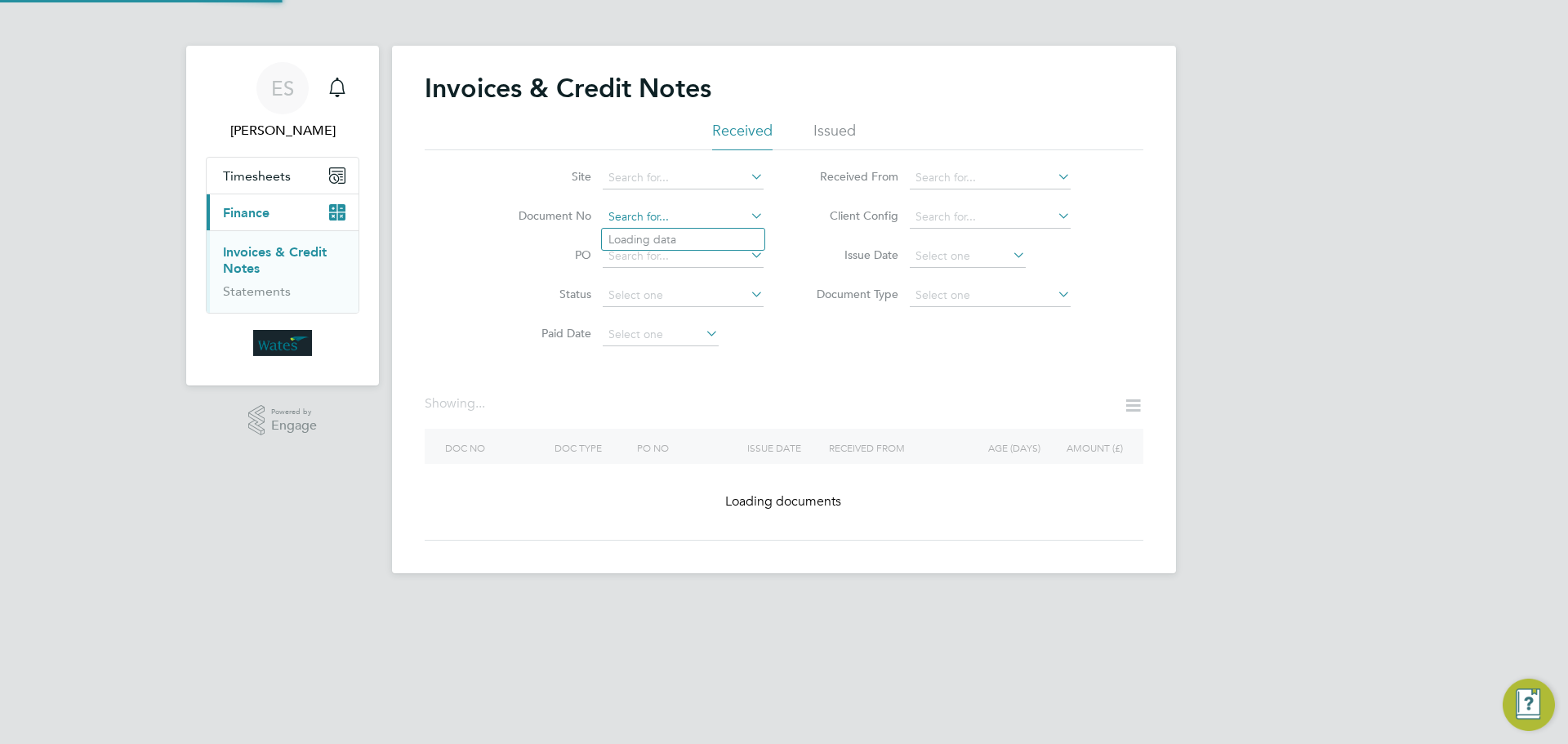
click at [668, 211] on input at bounding box center [682, 217] width 160 height 23
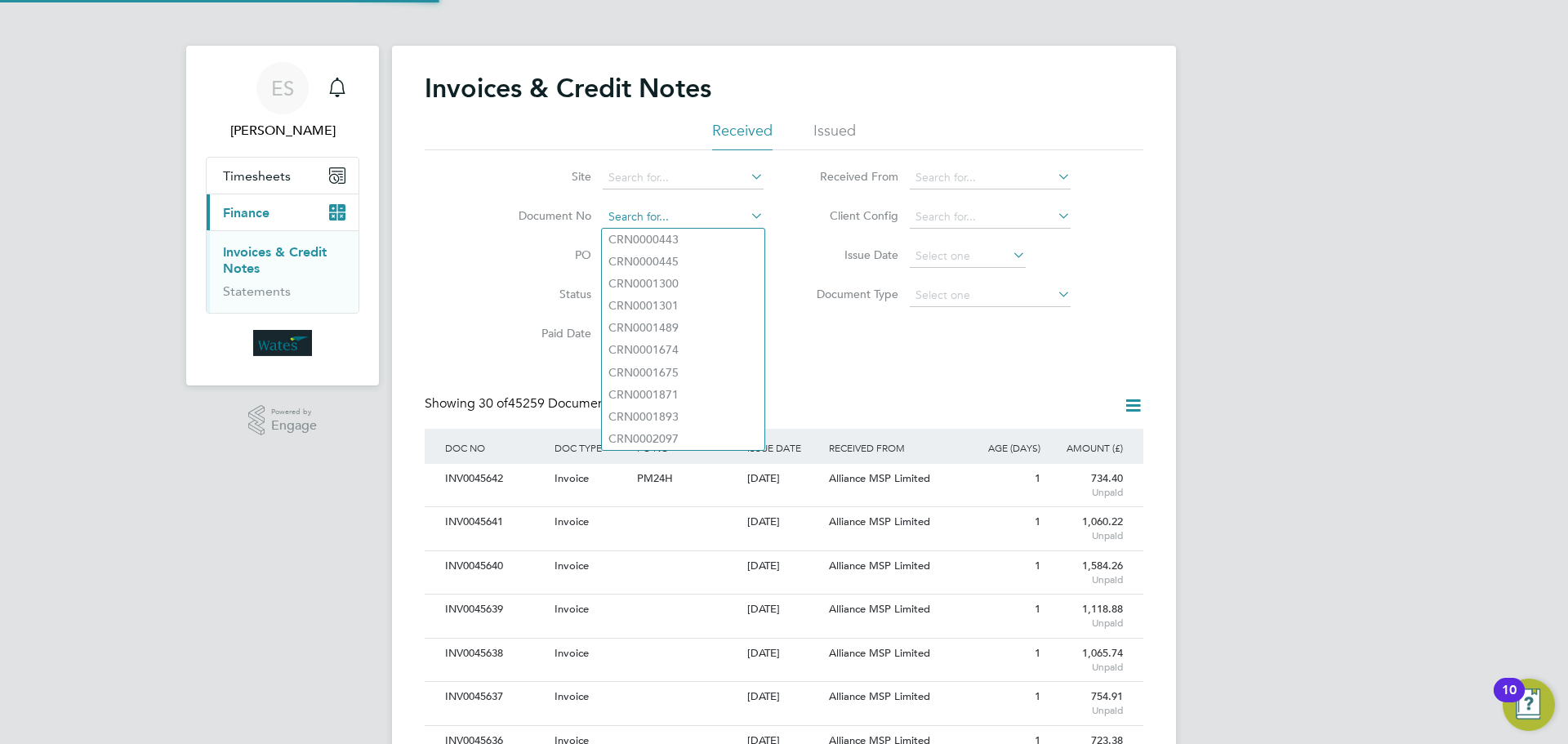
scroll to position [31, 111]
paste input "INV0045635"
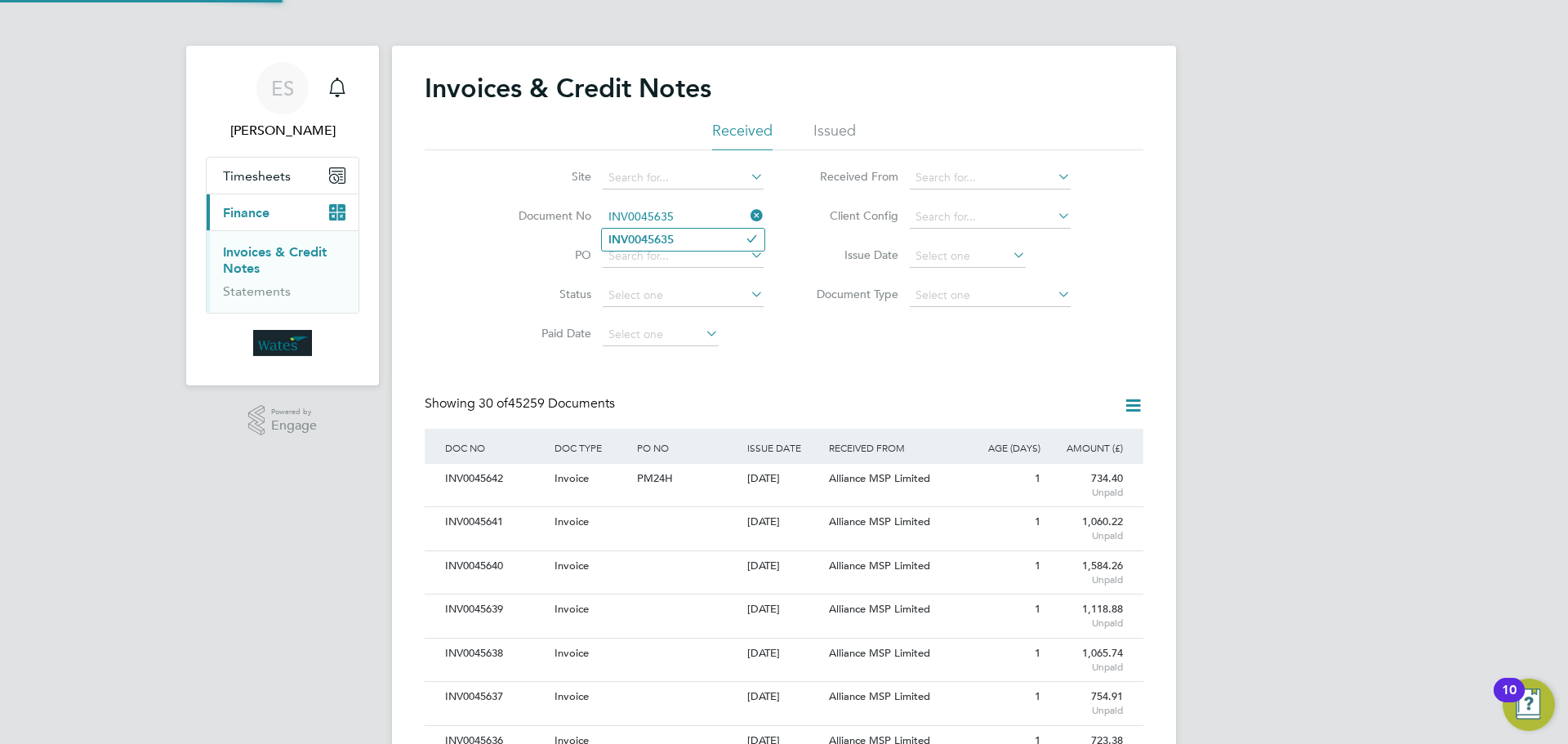
type input "INV0045635"
click at [661, 236] on b "INV0045635" at bounding box center [642, 240] width 66 height 14
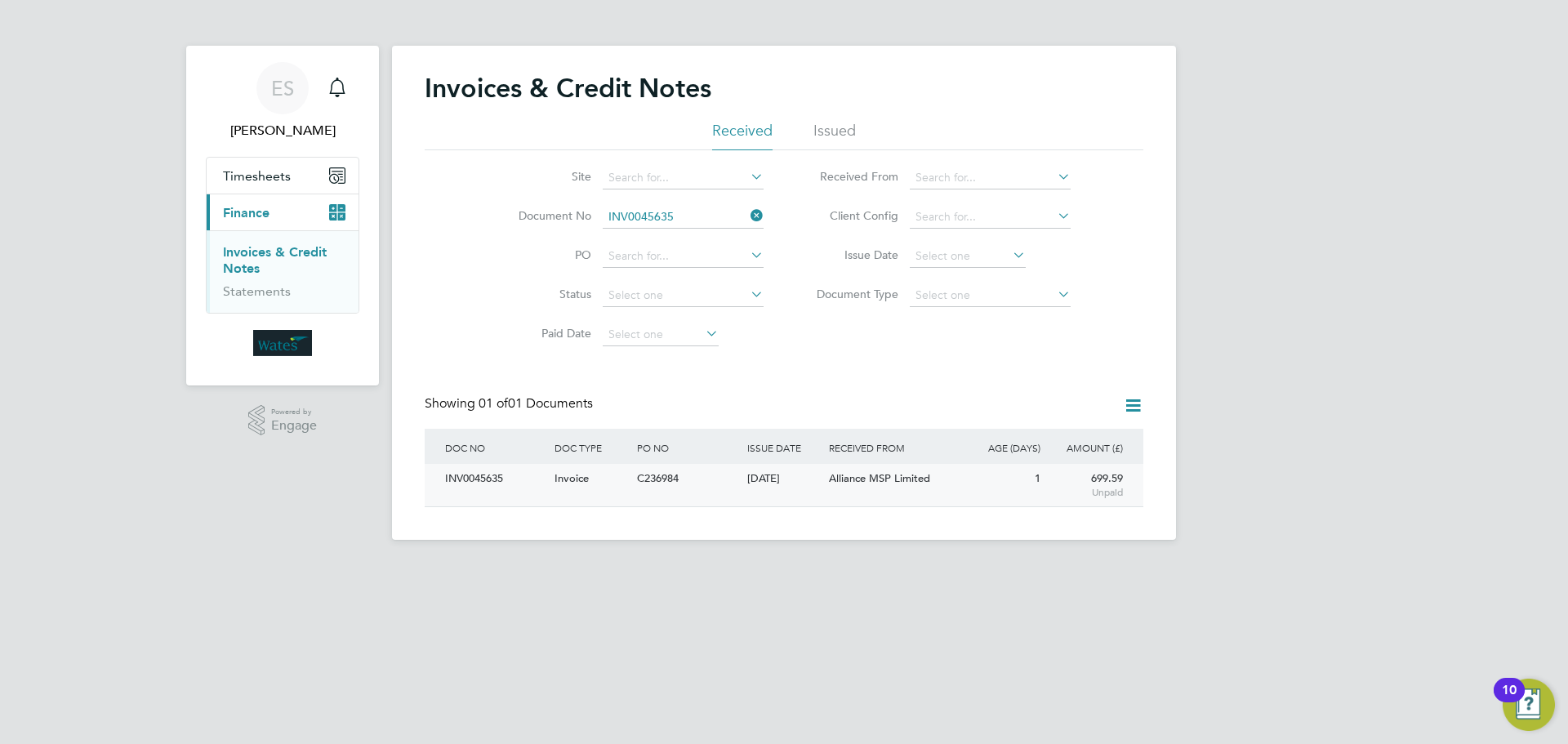
click at [478, 469] on div "INV0045635" at bounding box center [496, 479] width 110 height 30
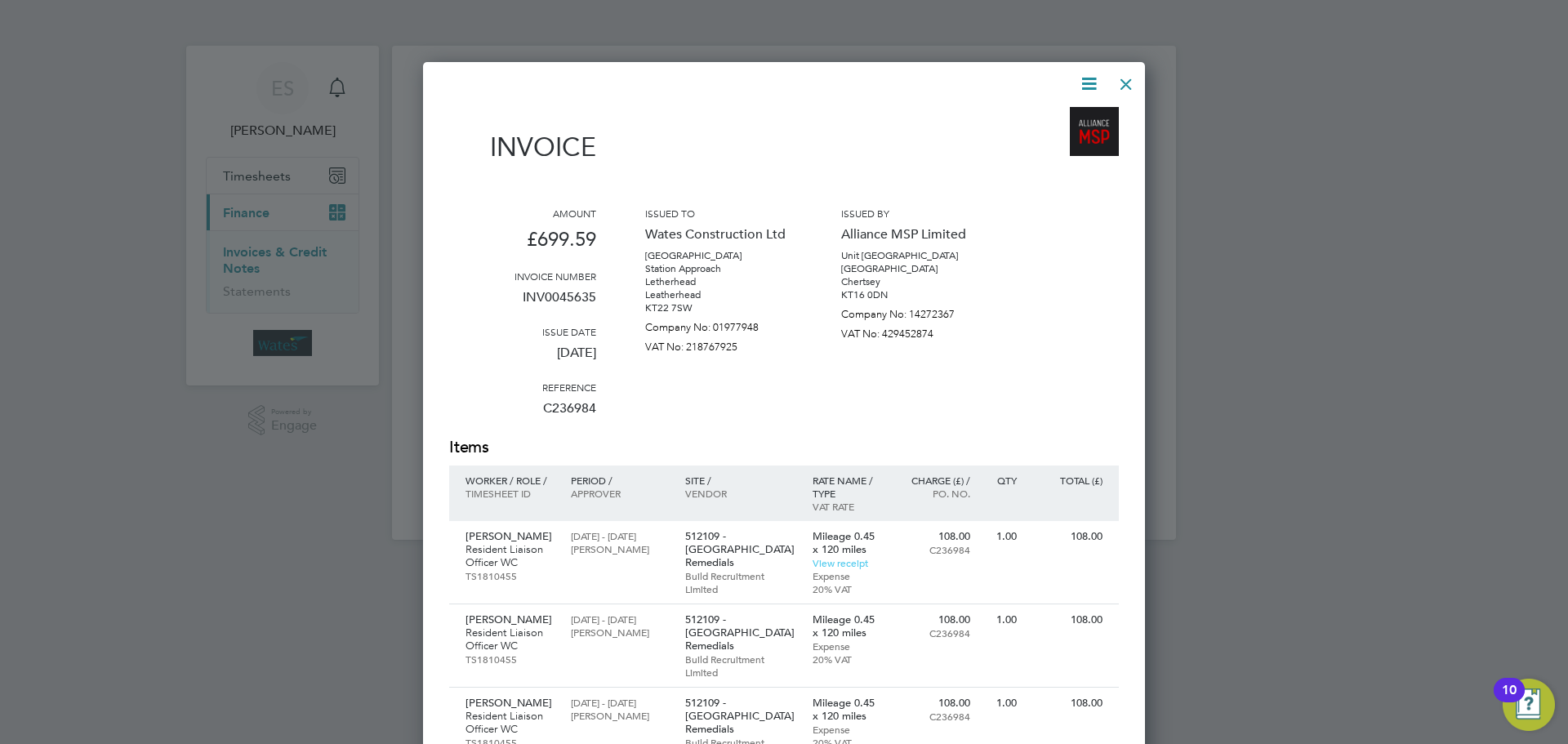
click at [1089, 84] on icon at bounding box center [1089, 84] width 20 height 20
click at [1051, 120] on li "Download Invoice" at bounding box center [1039, 122] width 113 height 23
click at [1087, 87] on icon at bounding box center [1089, 84] width 20 height 20
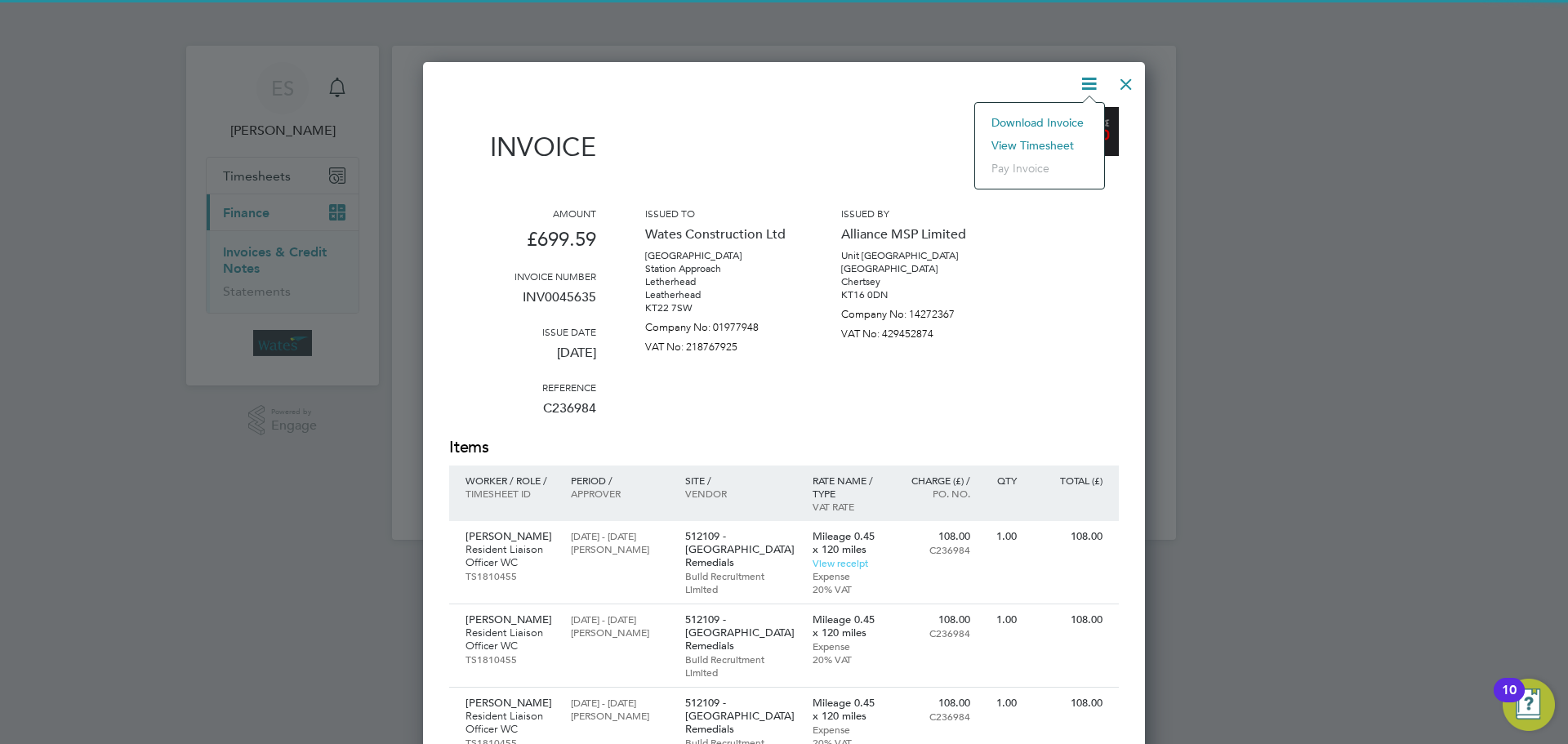
click at [1051, 144] on li "View timesheet" at bounding box center [1039, 144] width 113 height 23
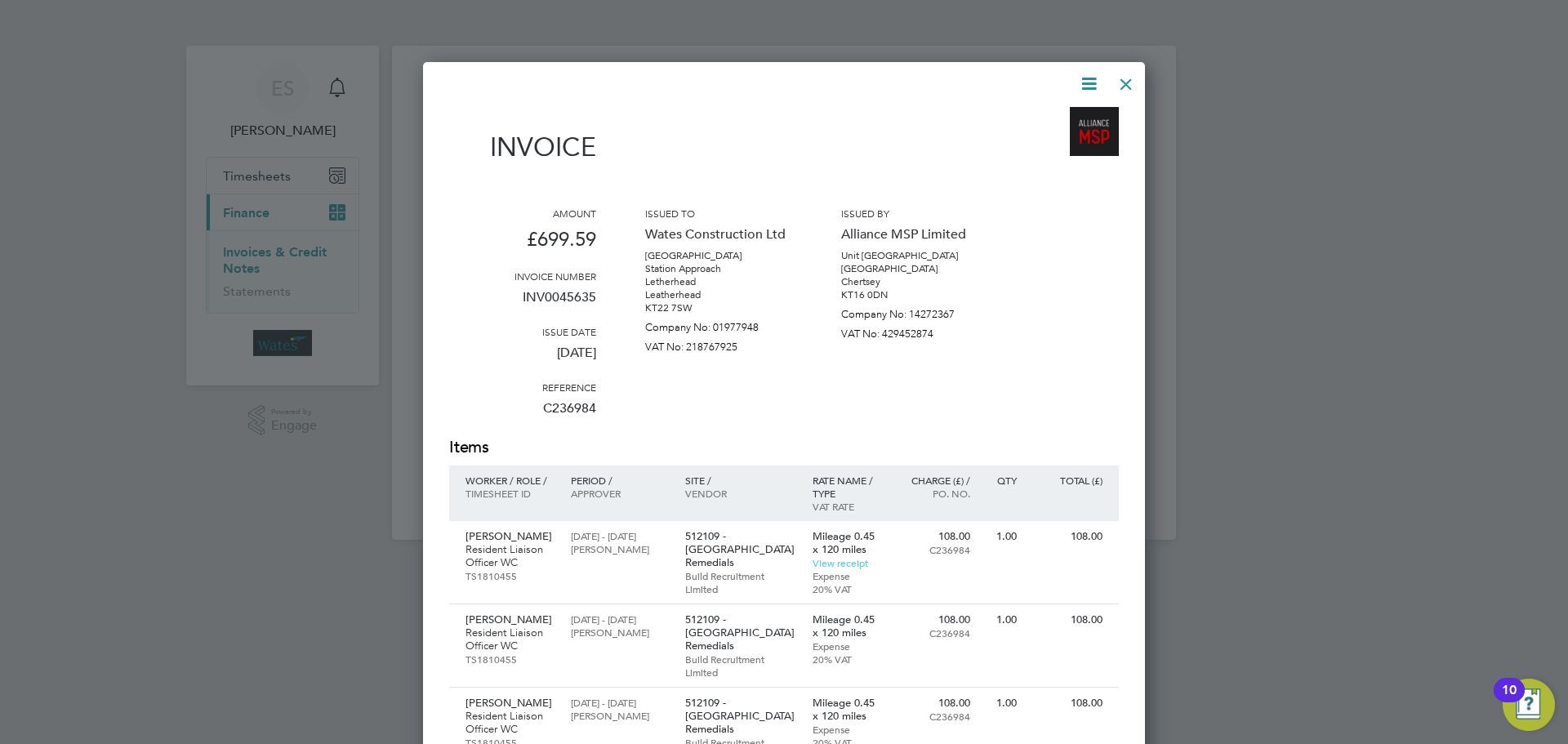
click at [1140, 80] on div at bounding box center [1127, 81] width 30 height 30
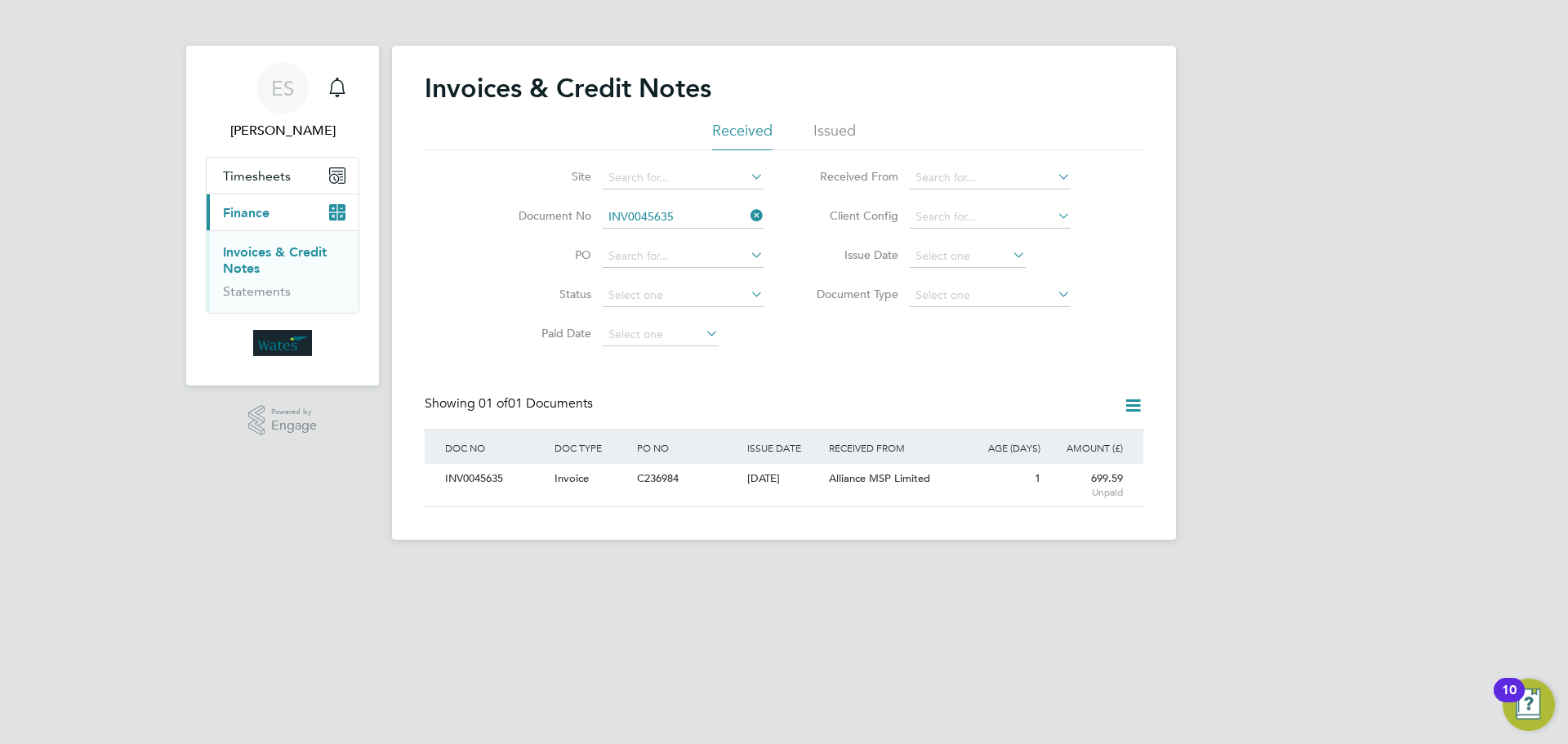
click at [747, 213] on icon at bounding box center [747, 215] width 0 height 23
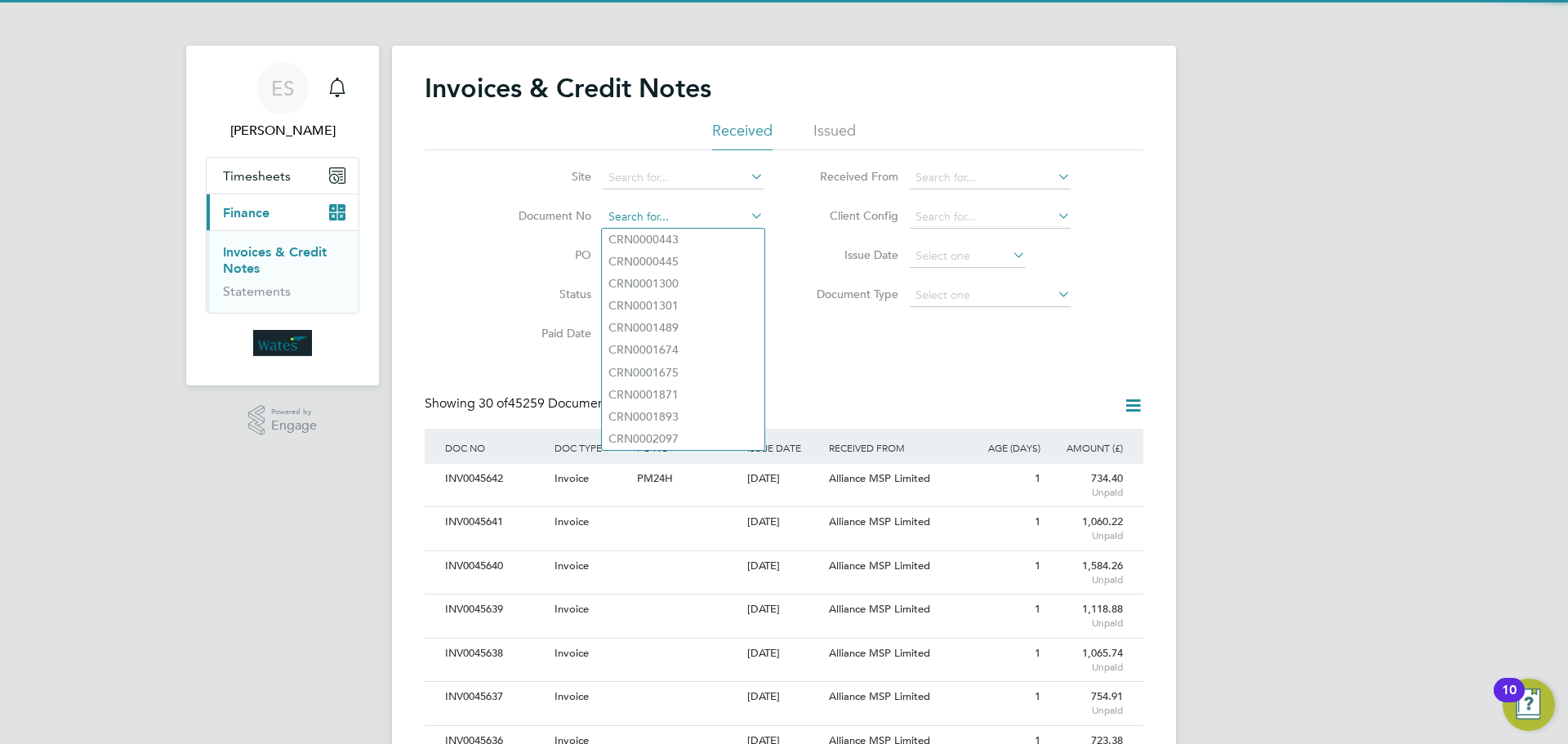
paste input "INV0045636"
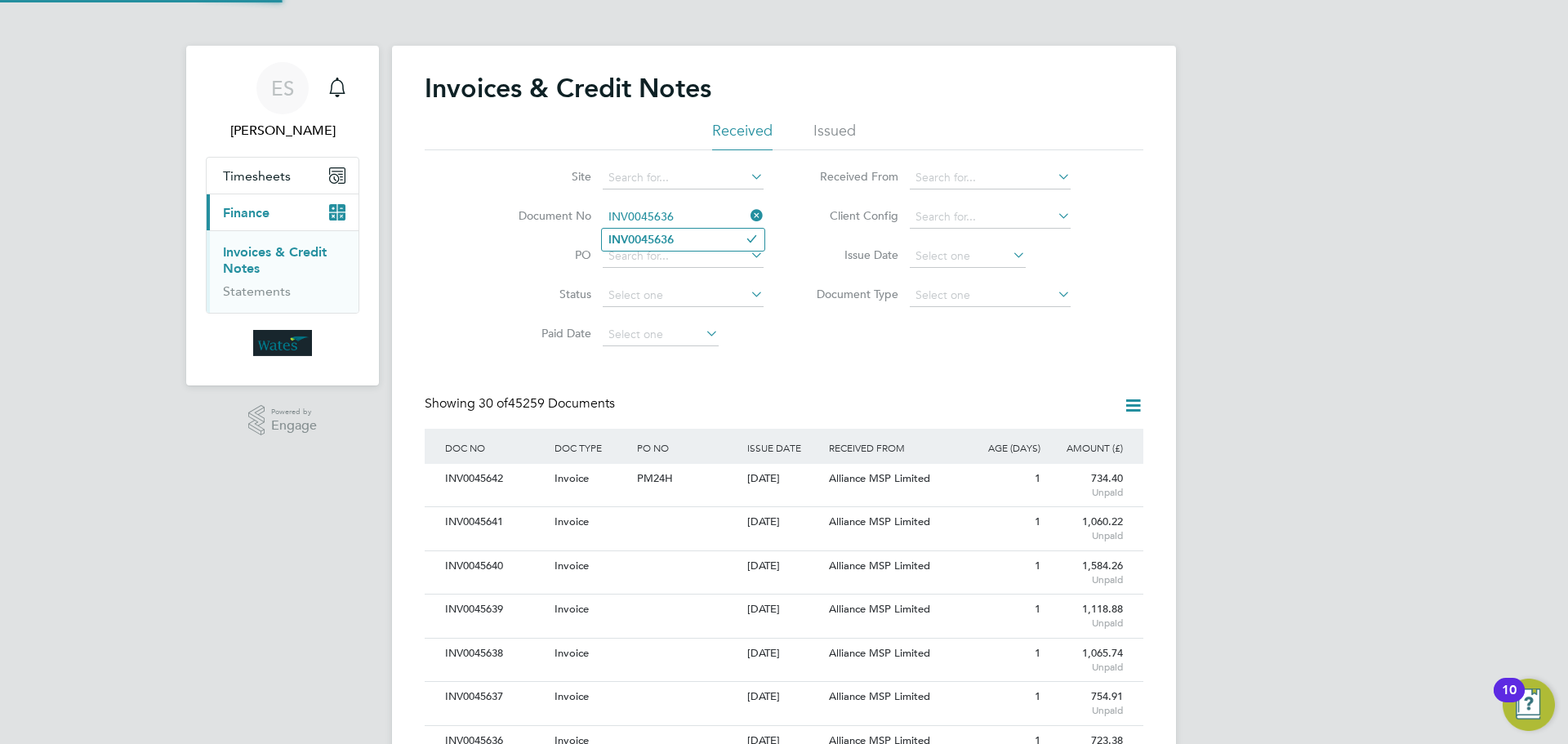
type input "INV0045636"
click at [680, 242] on li "INV0045636" at bounding box center [682, 240] width 162 height 22
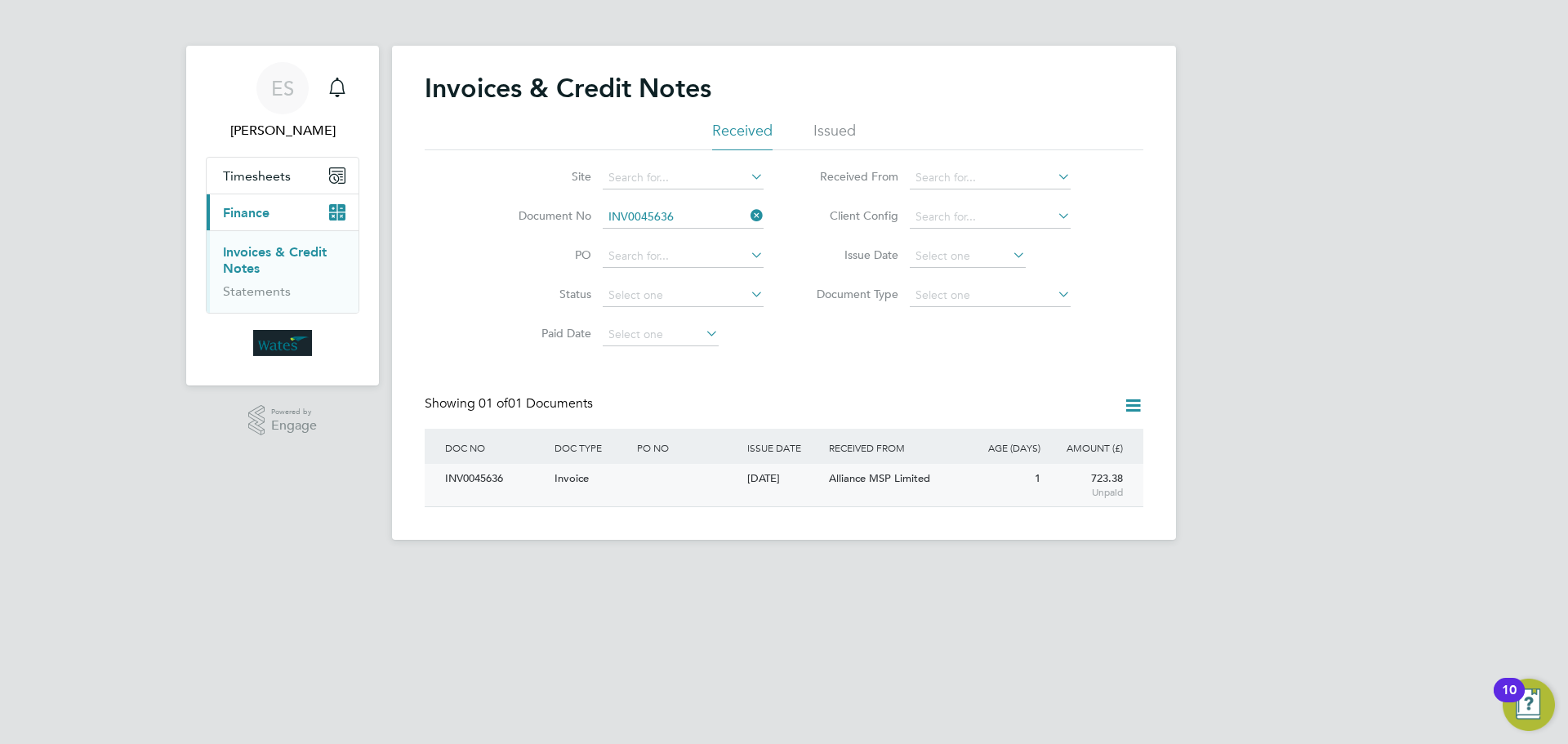
click at [483, 470] on div "INV0045636" at bounding box center [496, 479] width 110 height 30
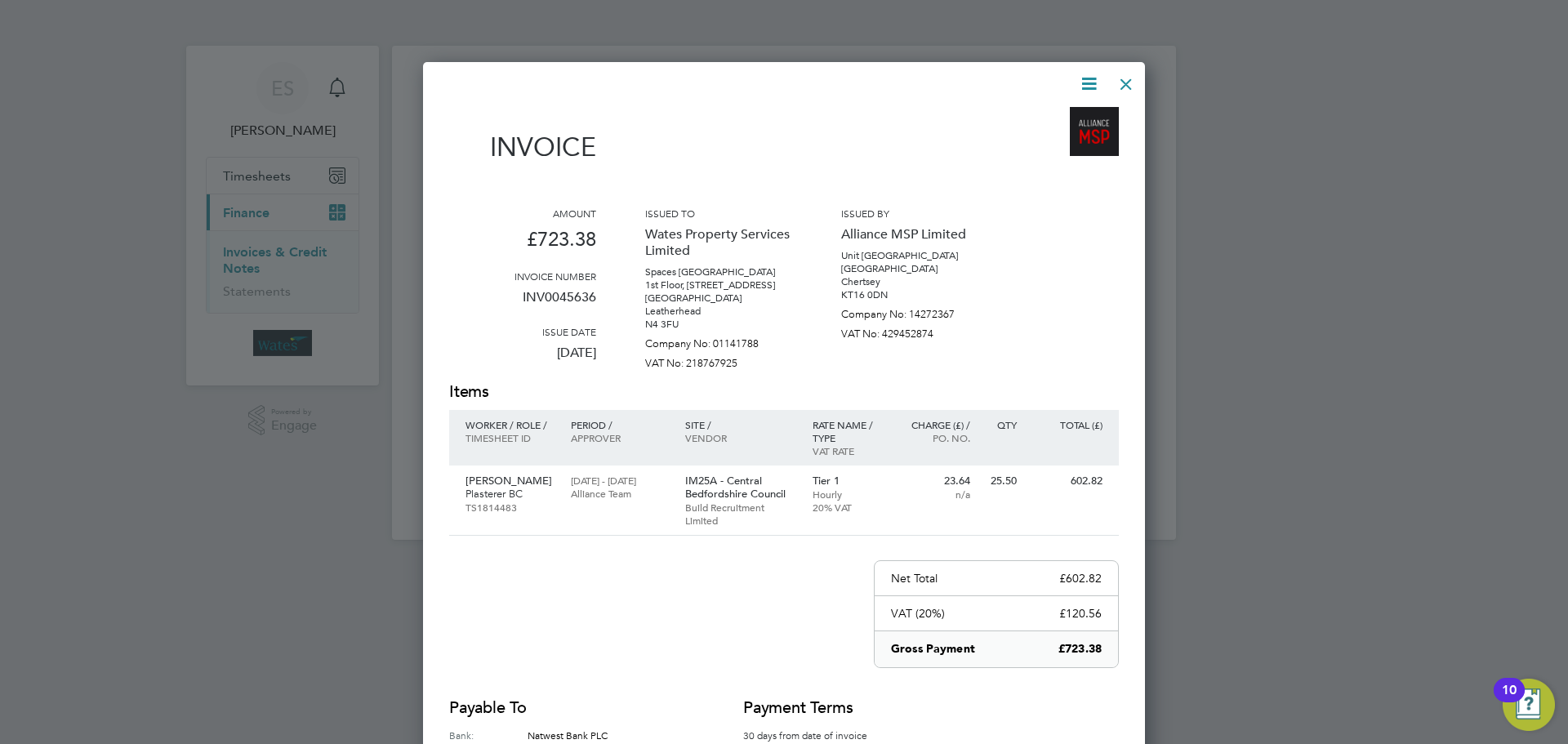
click at [1083, 79] on icon at bounding box center [1089, 84] width 20 height 20
click at [1069, 117] on li "Download Invoice" at bounding box center [1039, 122] width 113 height 23
click at [1081, 79] on icon at bounding box center [1089, 84] width 20 height 20
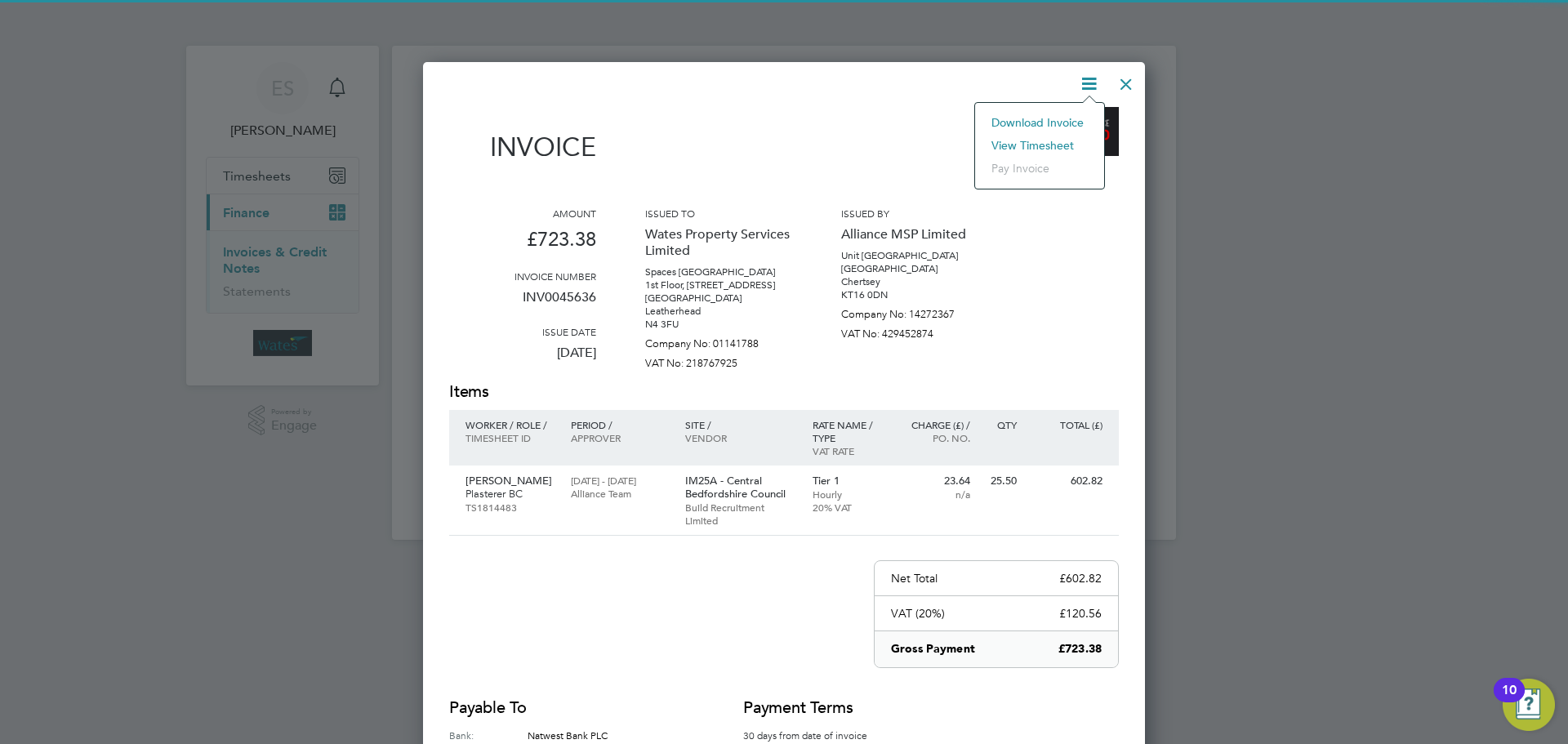
click at [1049, 140] on li "View timesheet" at bounding box center [1039, 144] width 113 height 23
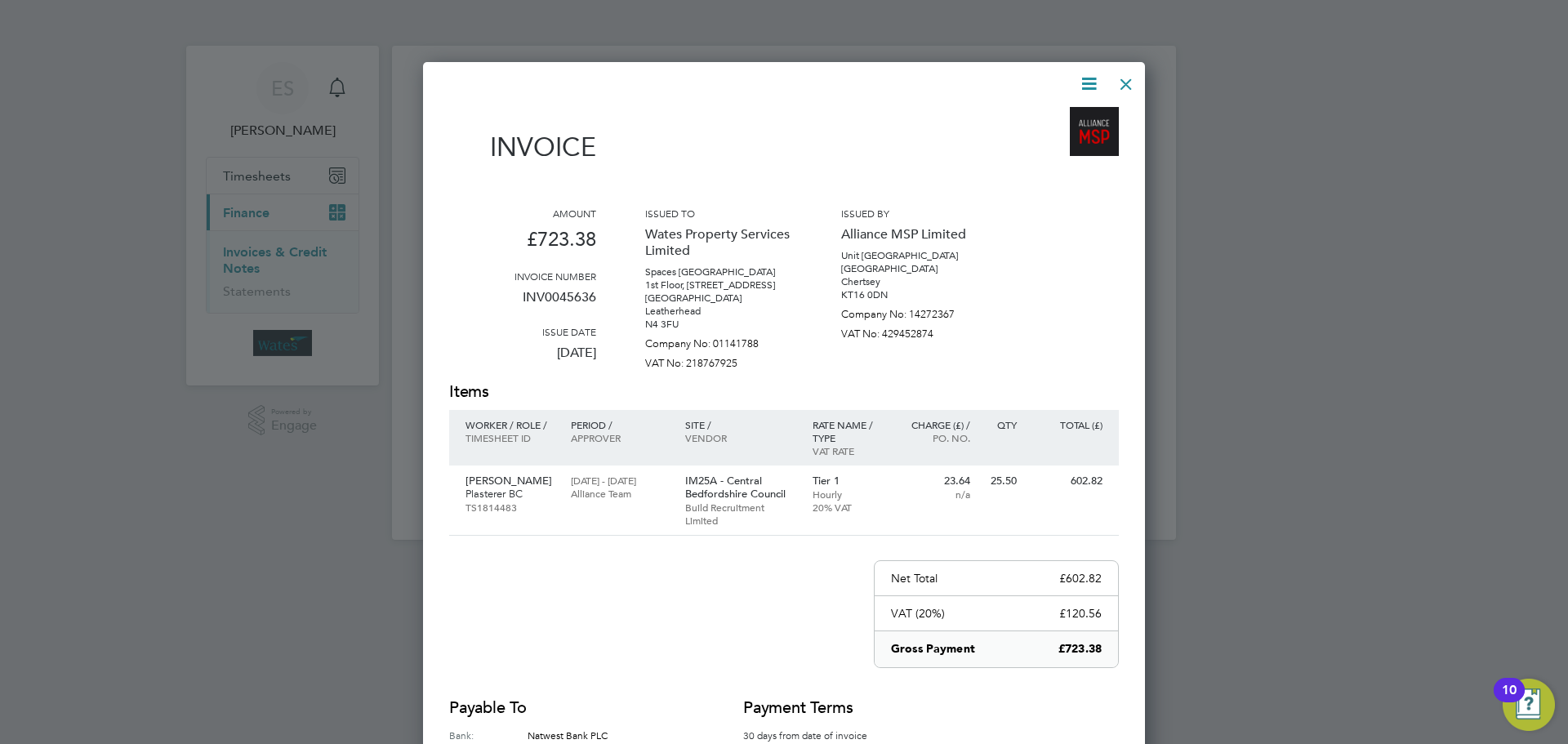
click at [1131, 75] on div at bounding box center [1127, 81] width 30 height 30
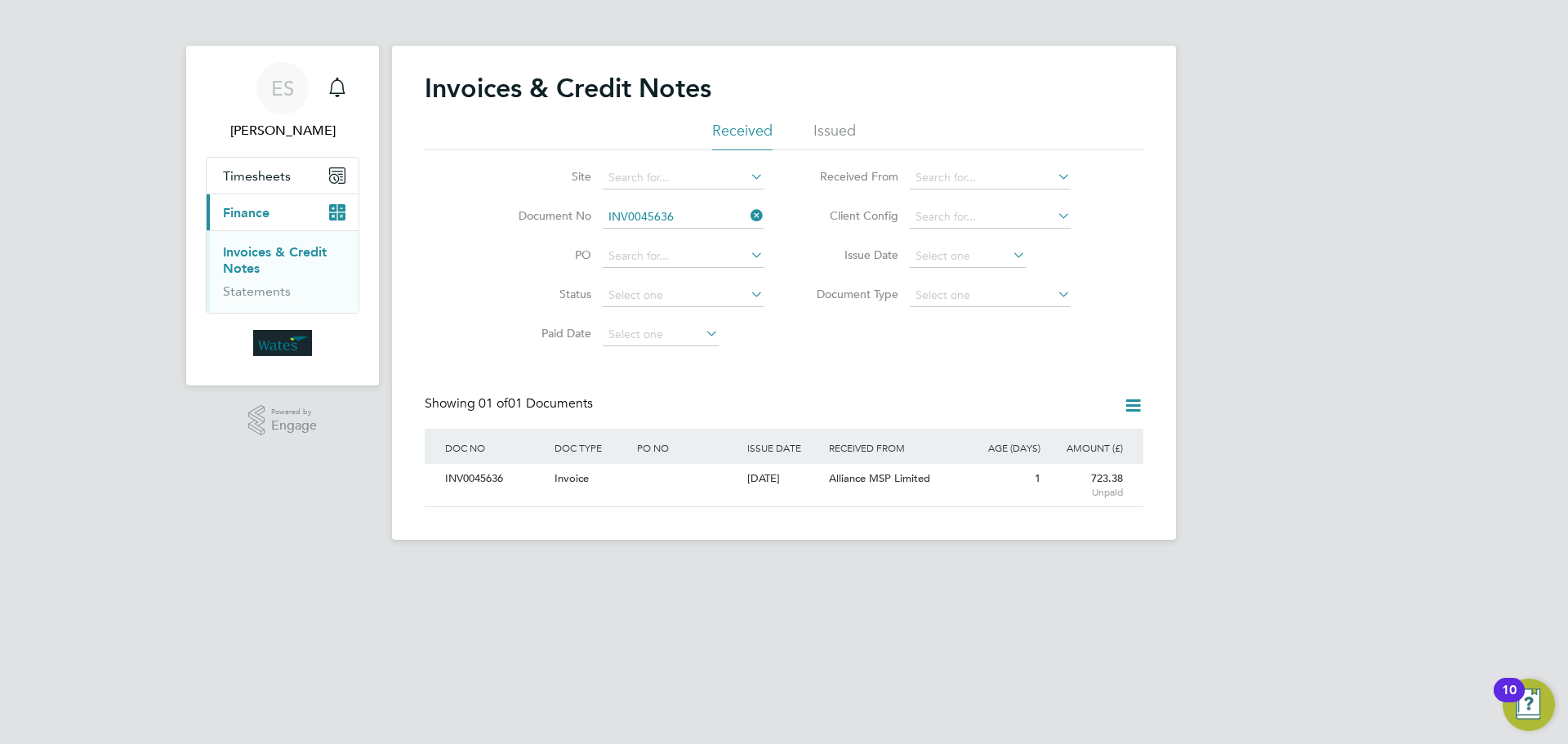
click at [747, 216] on icon at bounding box center [747, 215] width 0 height 23
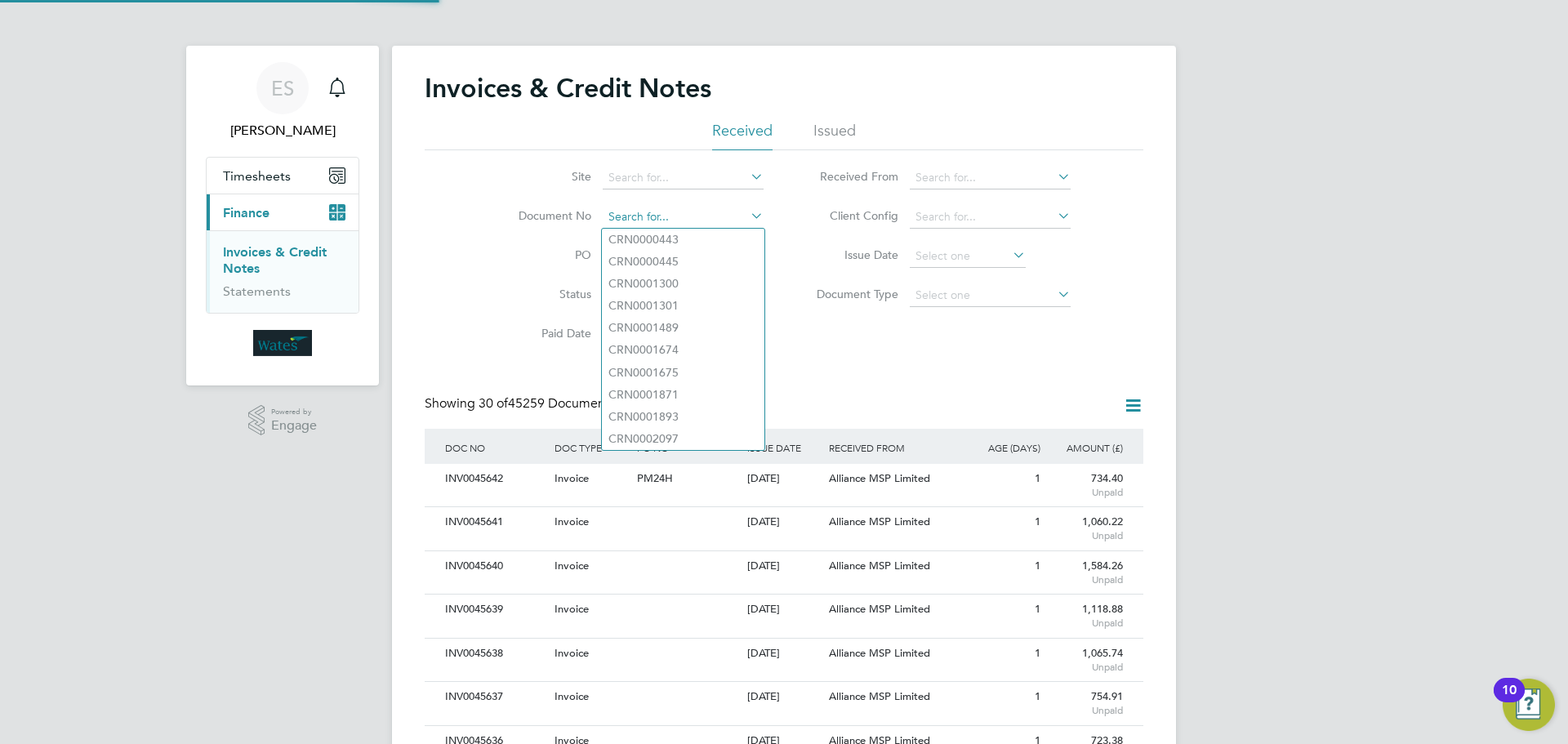
paste input "INV0045637"
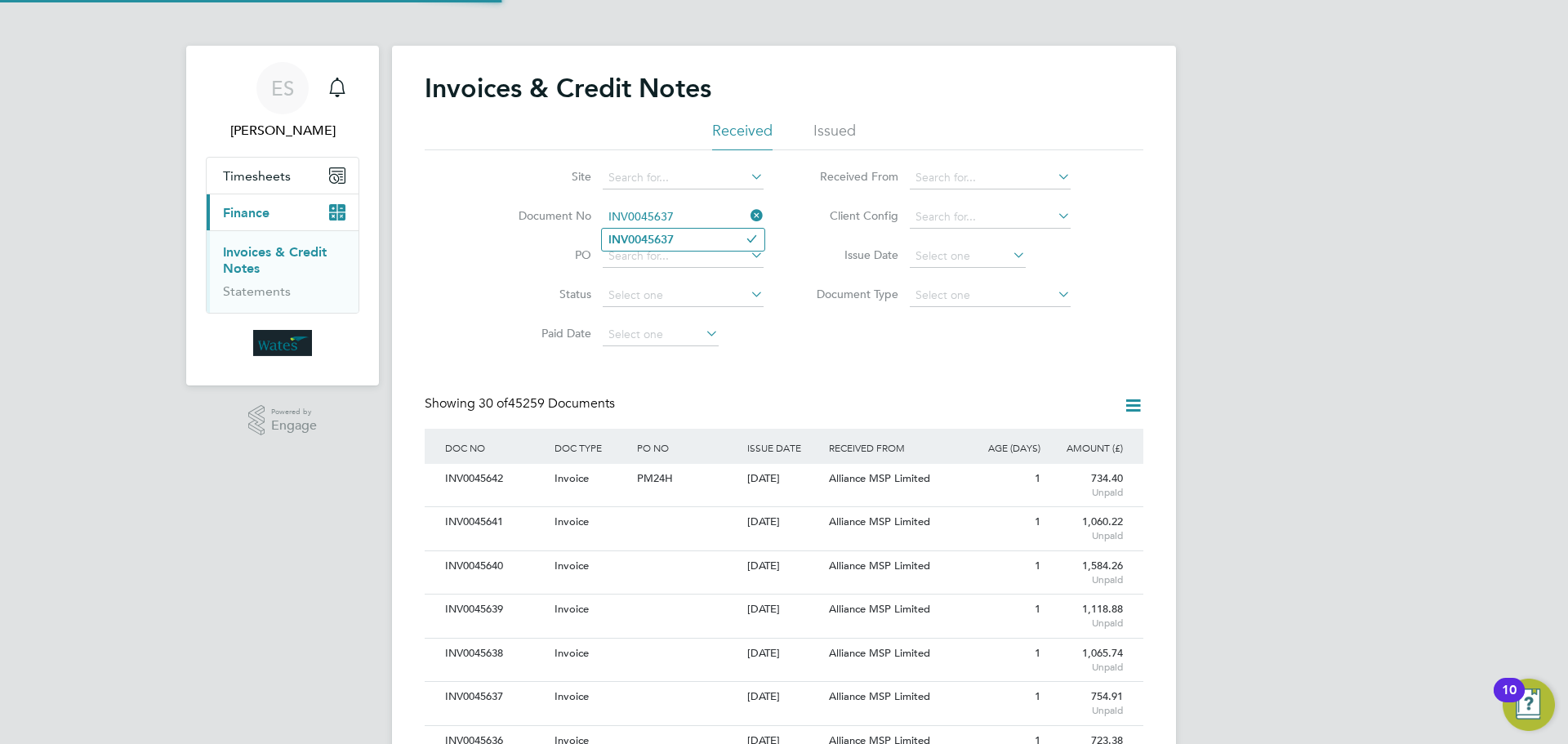
type input "INV0045637"
click at [666, 244] on b "INV0045637" at bounding box center [642, 240] width 66 height 14
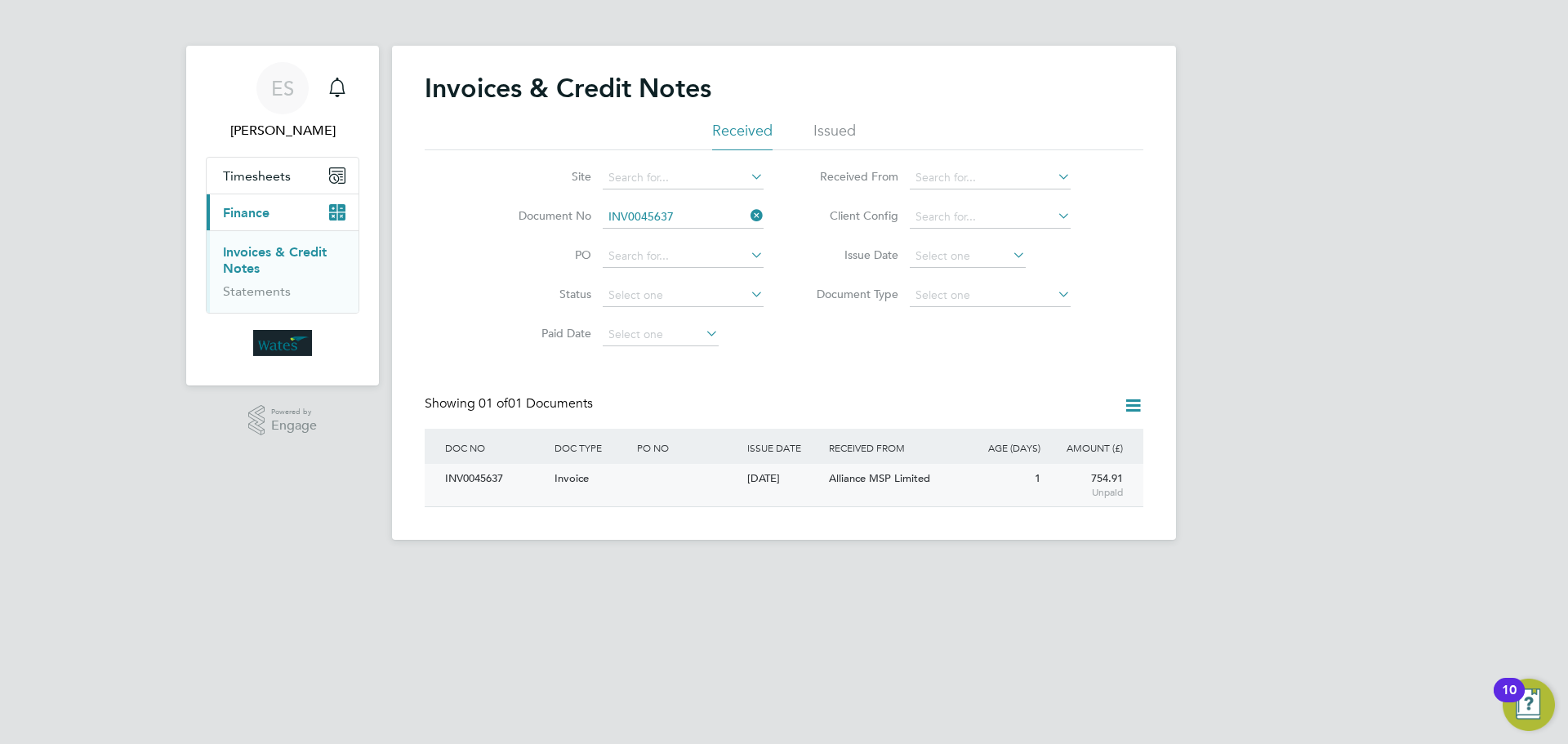
click at [486, 480] on div "INV0045637" at bounding box center [496, 479] width 110 height 30
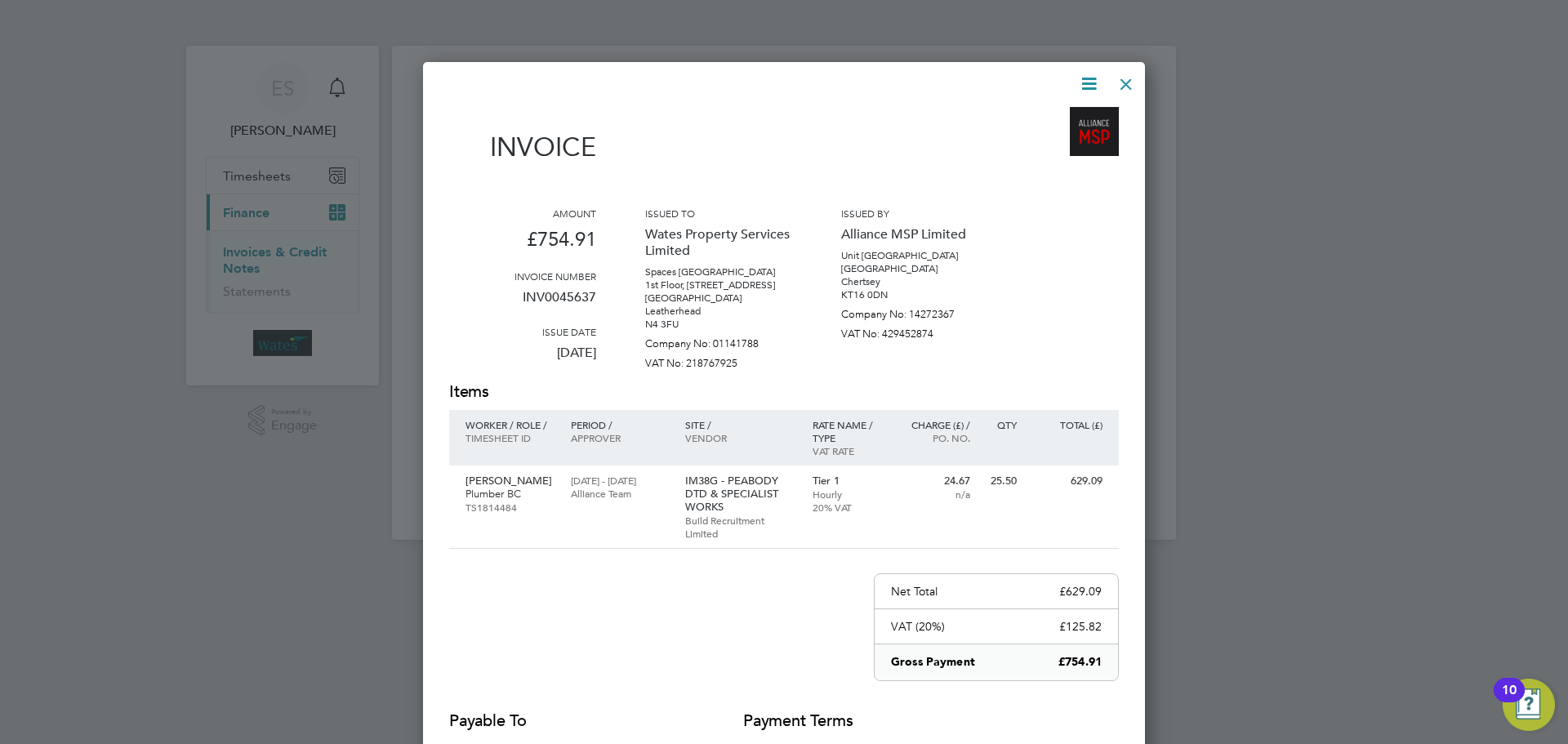
click at [1083, 79] on icon at bounding box center [1089, 84] width 20 height 20
click at [1058, 112] on li "Download Invoice" at bounding box center [1039, 122] width 113 height 23
click at [1082, 84] on icon at bounding box center [1089, 84] width 20 height 20
click at [1053, 141] on li "View timesheet" at bounding box center [1039, 144] width 113 height 23
click at [1123, 76] on div at bounding box center [1127, 81] width 30 height 30
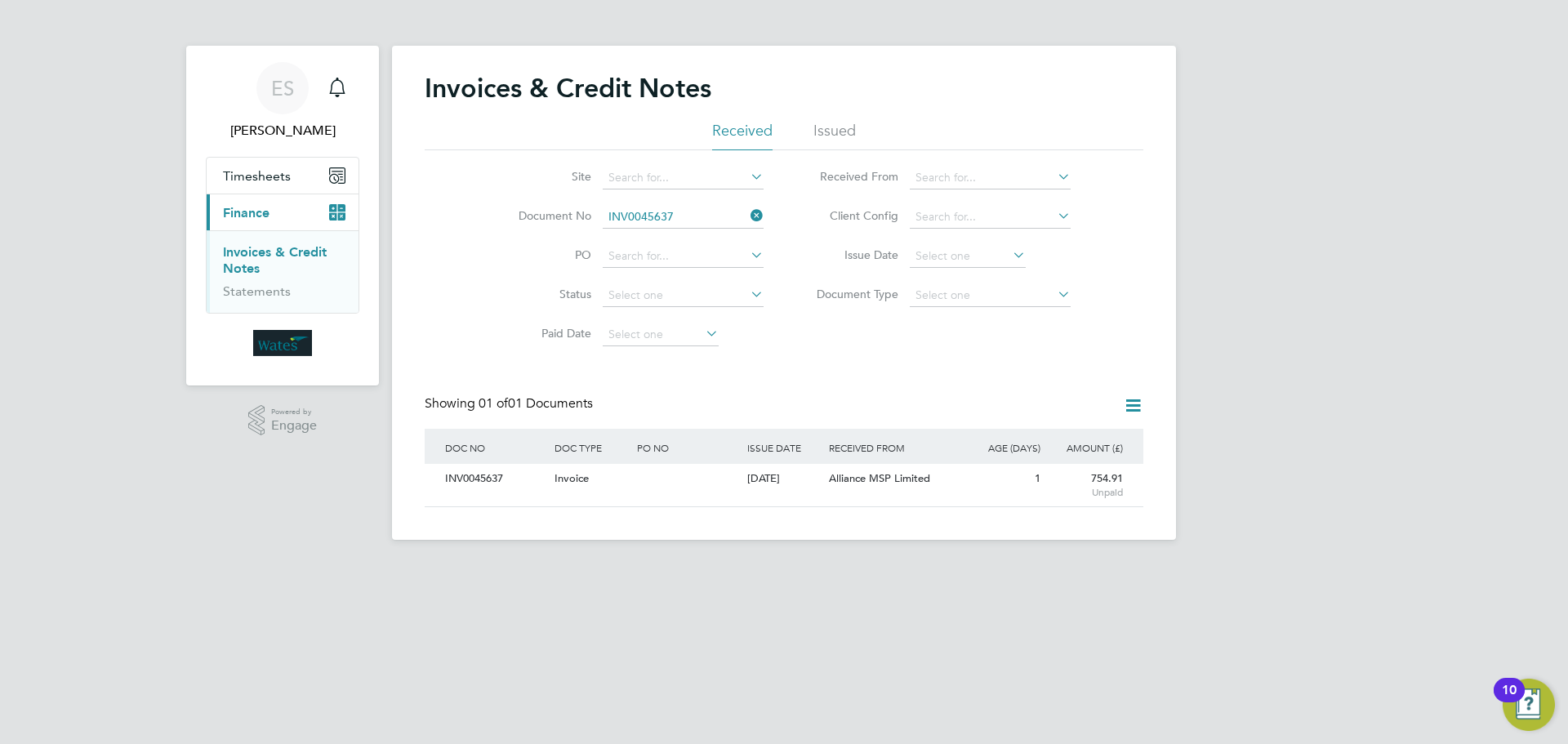
drag, startPoint x: 757, startPoint y: 219, endPoint x: 728, endPoint y: 217, distance: 29.1
click at [747, 214] on icon at bounding box center [747, 215] width 0 height 23
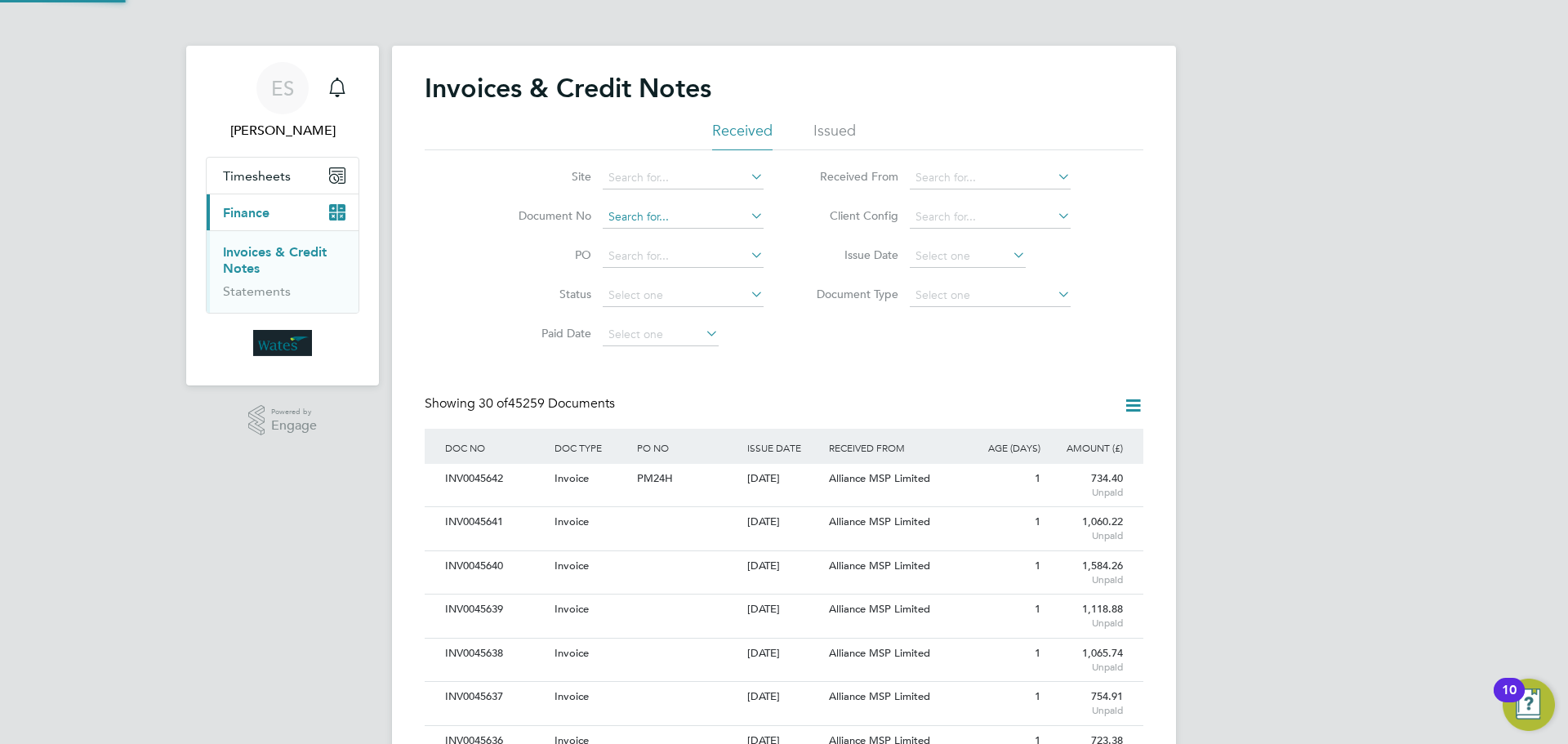
scroll to position [31, 138]
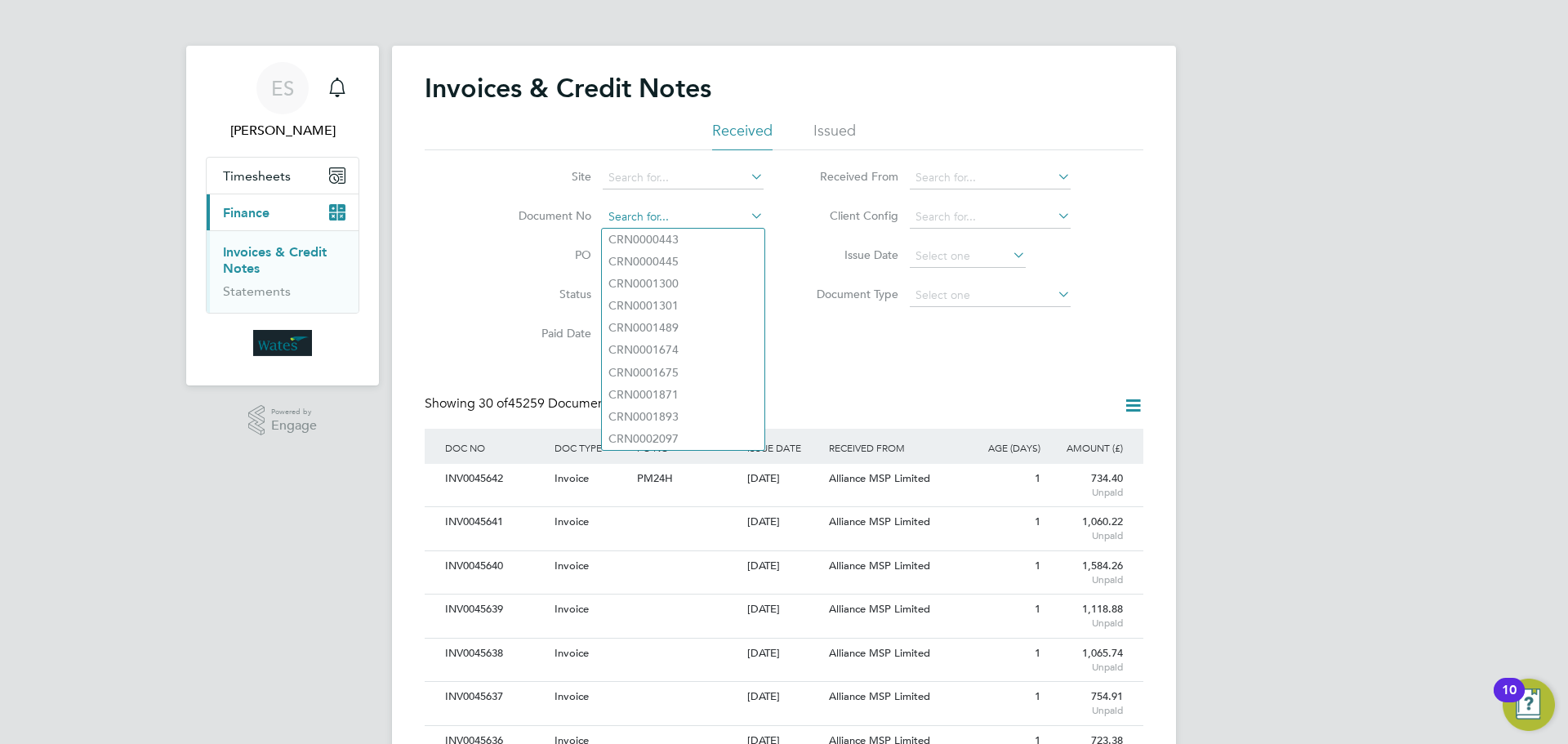
paste input "INV0045638"
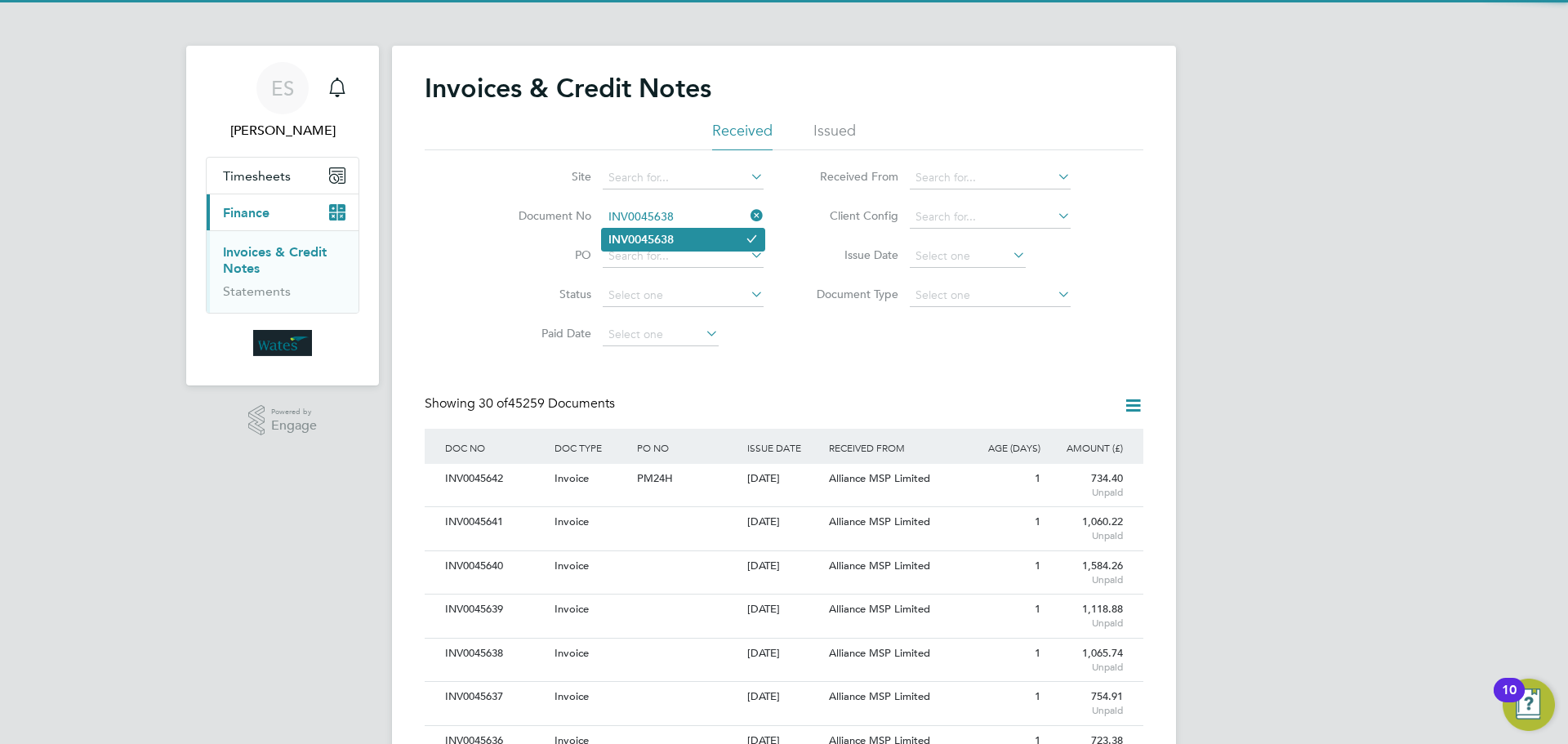
type input "INV0045638"
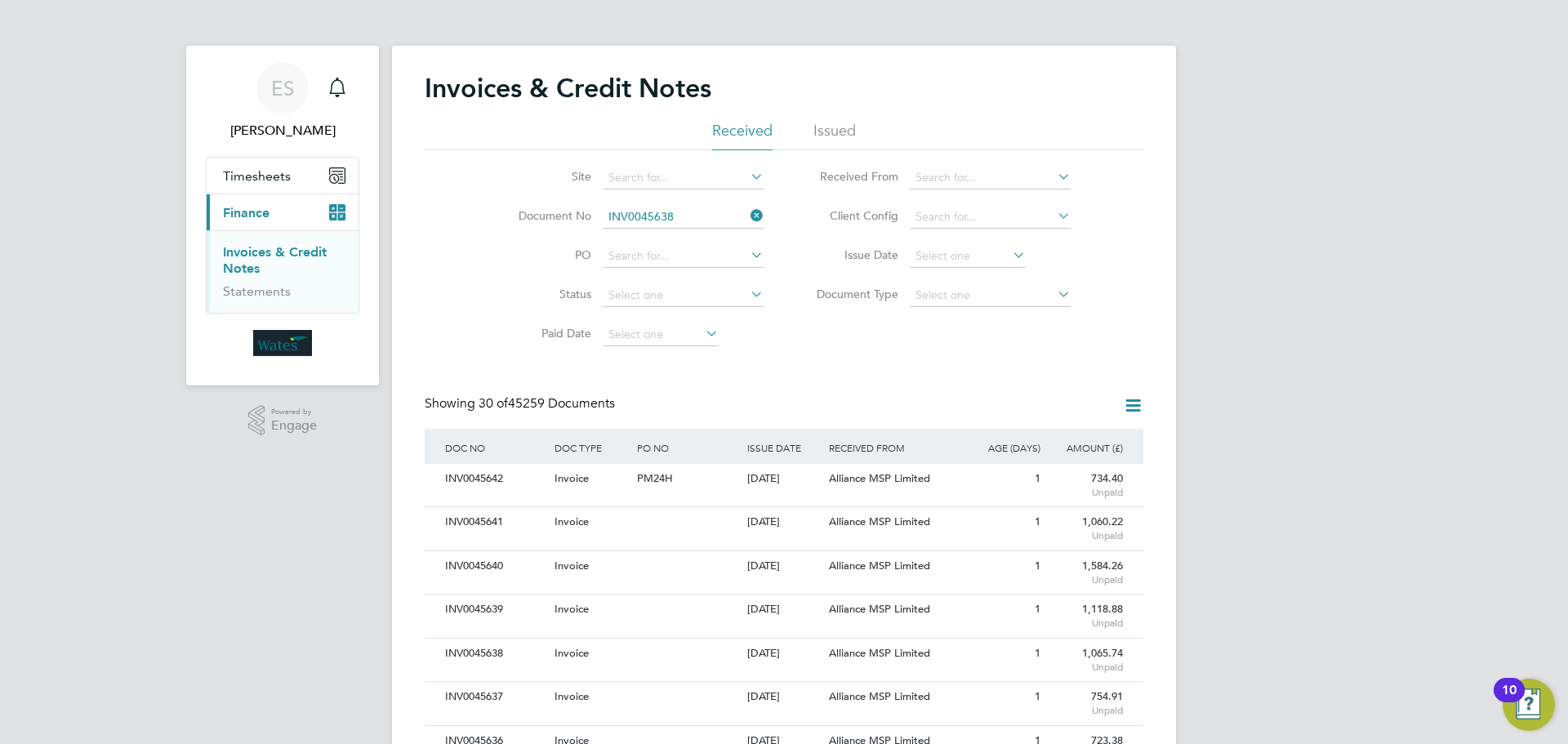
click at [677, 238] on li "INV0045638" at bounding box center [682, 240] width 162 height 22
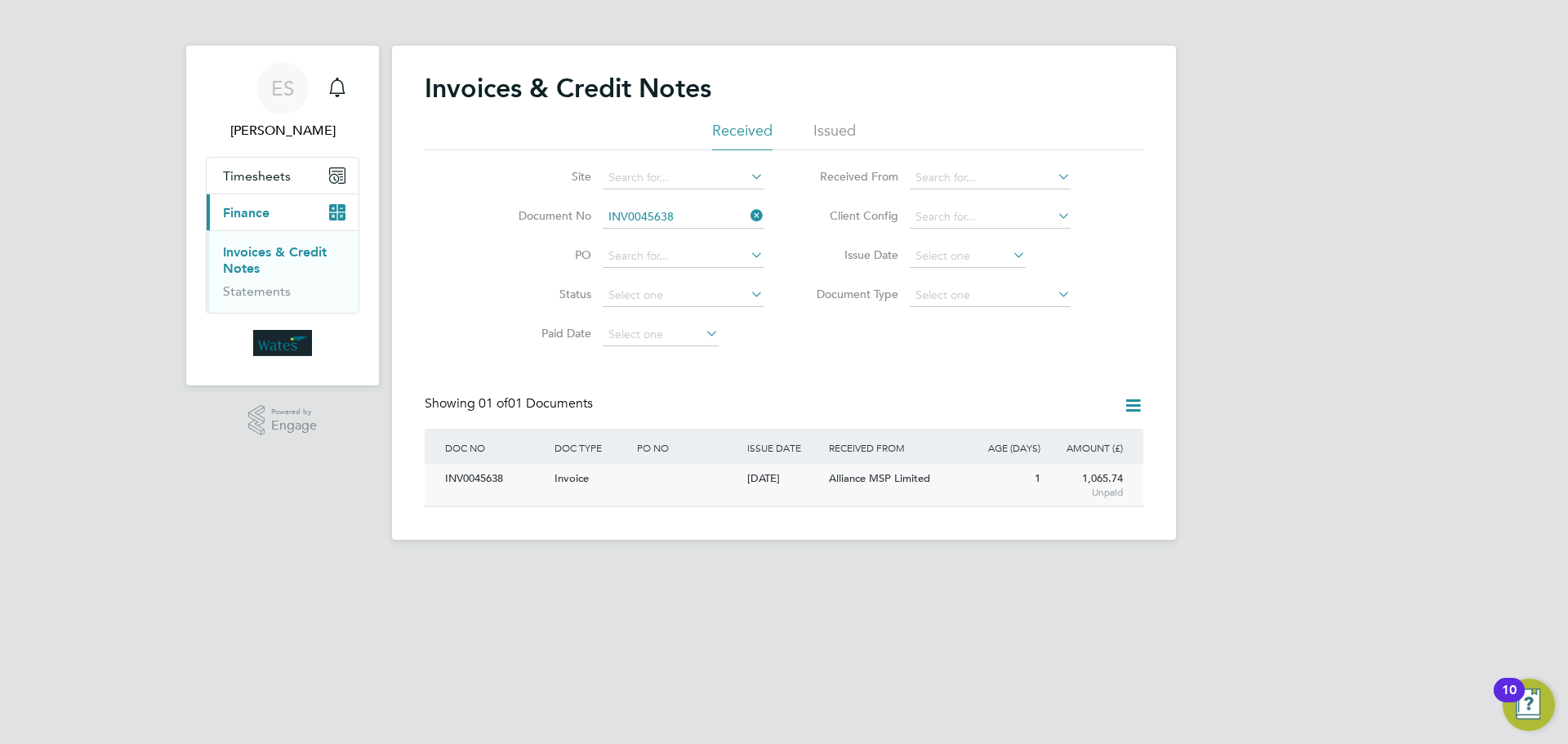
click at [497, 476] on div "INV0045638" at bounding box center [496, 479] width 110 height 30
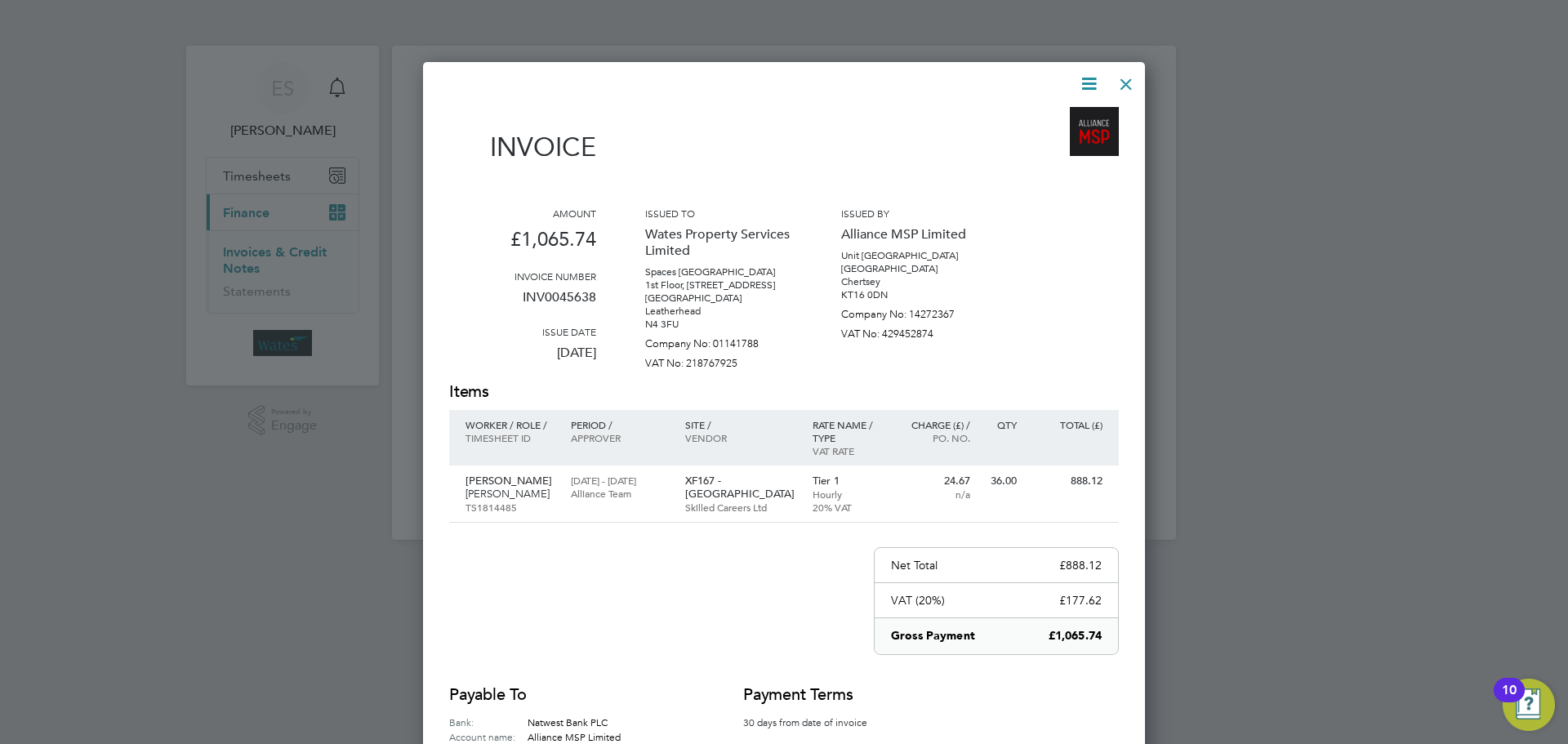
click at [1073, 78] on div at bounding box center [774, 84] width 651 height 20
click at [1086, 75] on icon at bounding box center [1089, 84] width 20 height 20
click at [1056, 112] on li "Download Invoice" at bounding box center [1039, 122] width 113 height 23
drag, startPoint x: 1078, startPoint y: 79, endPoint x: 1066, endPoint y: 105, distance: 28.6
click at [1079, 79] on icon at bounding box center [1089, 84] width 20 height 20
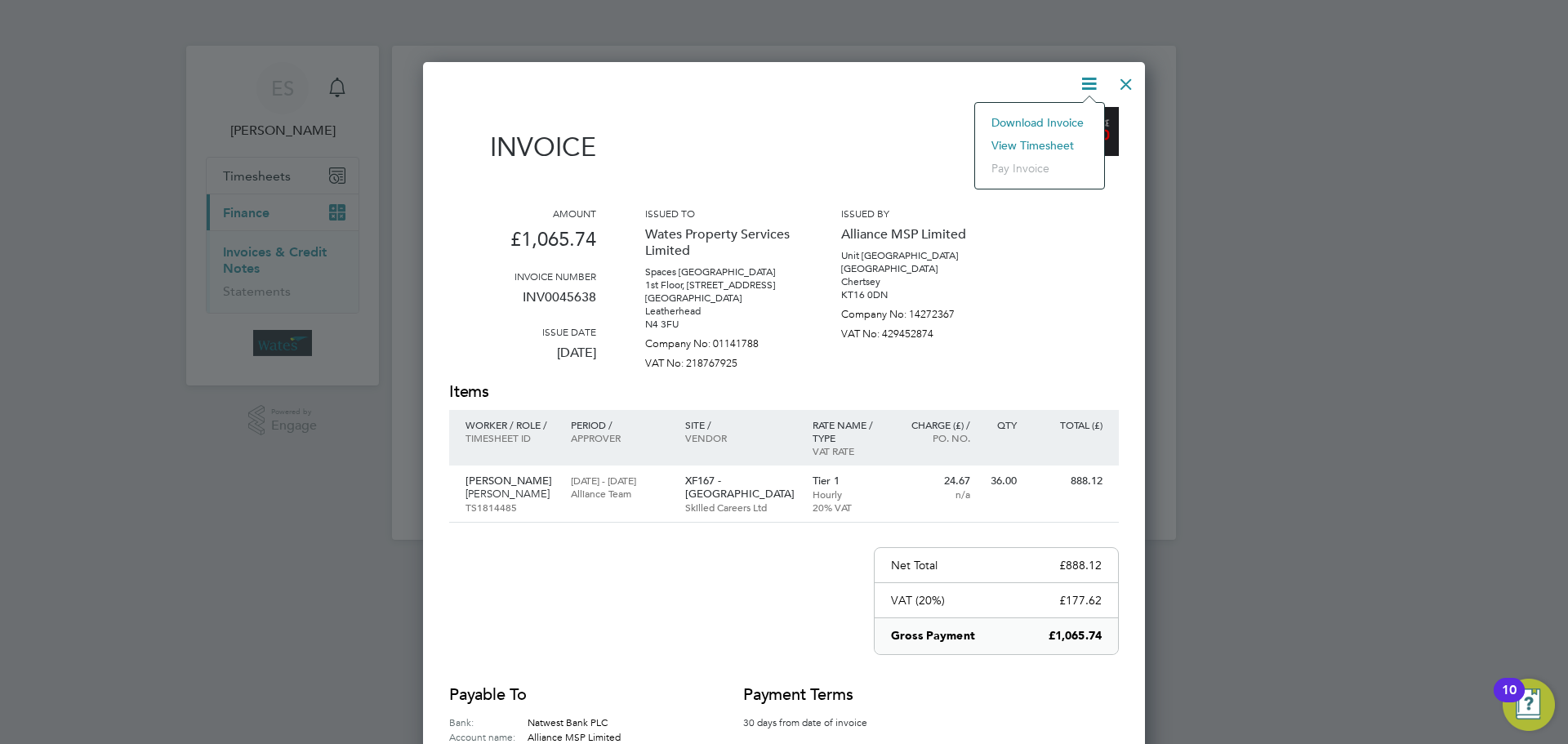
click at [1051, 139] on li "View timesheet" at bounding box center [1039, 144] width 113 height 23
click at [1106, 81] on div "Invoice Amount £1,065.74 Invoice number INV0045638 Issue date 03 Sep 2025 Issue…" at bounding box center [784, 453] width 669 height 760
click at [1114, 84] on div at bounding box center [1127, 81] width 30 height 30
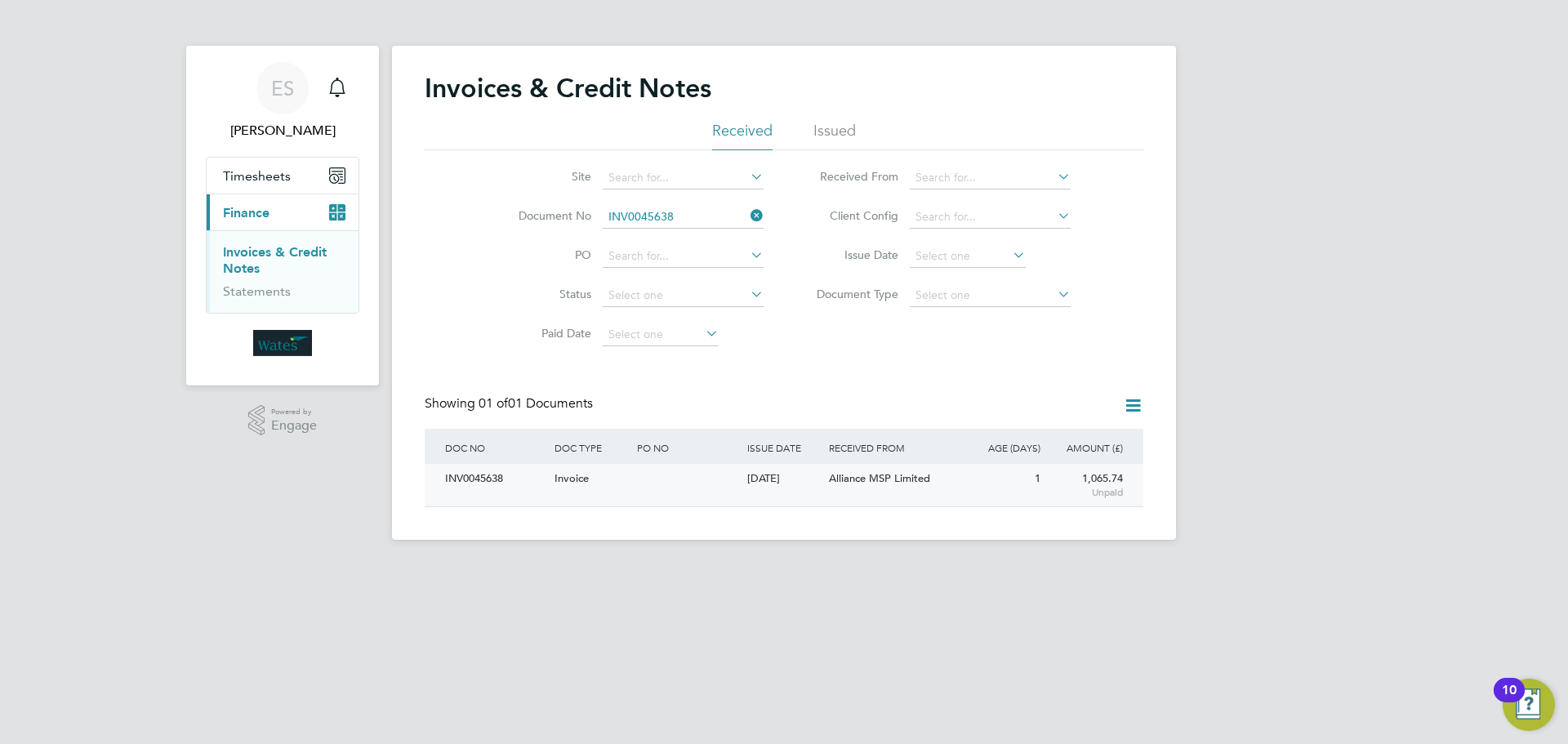
drag, startPoint x: 482, startPoint y: 481, endPoint x: 471, endPoint y: 483, distance: 11.2
click at [475, 482] on div "INV0045638" at bounding box center [496, 479] width 110 height 30
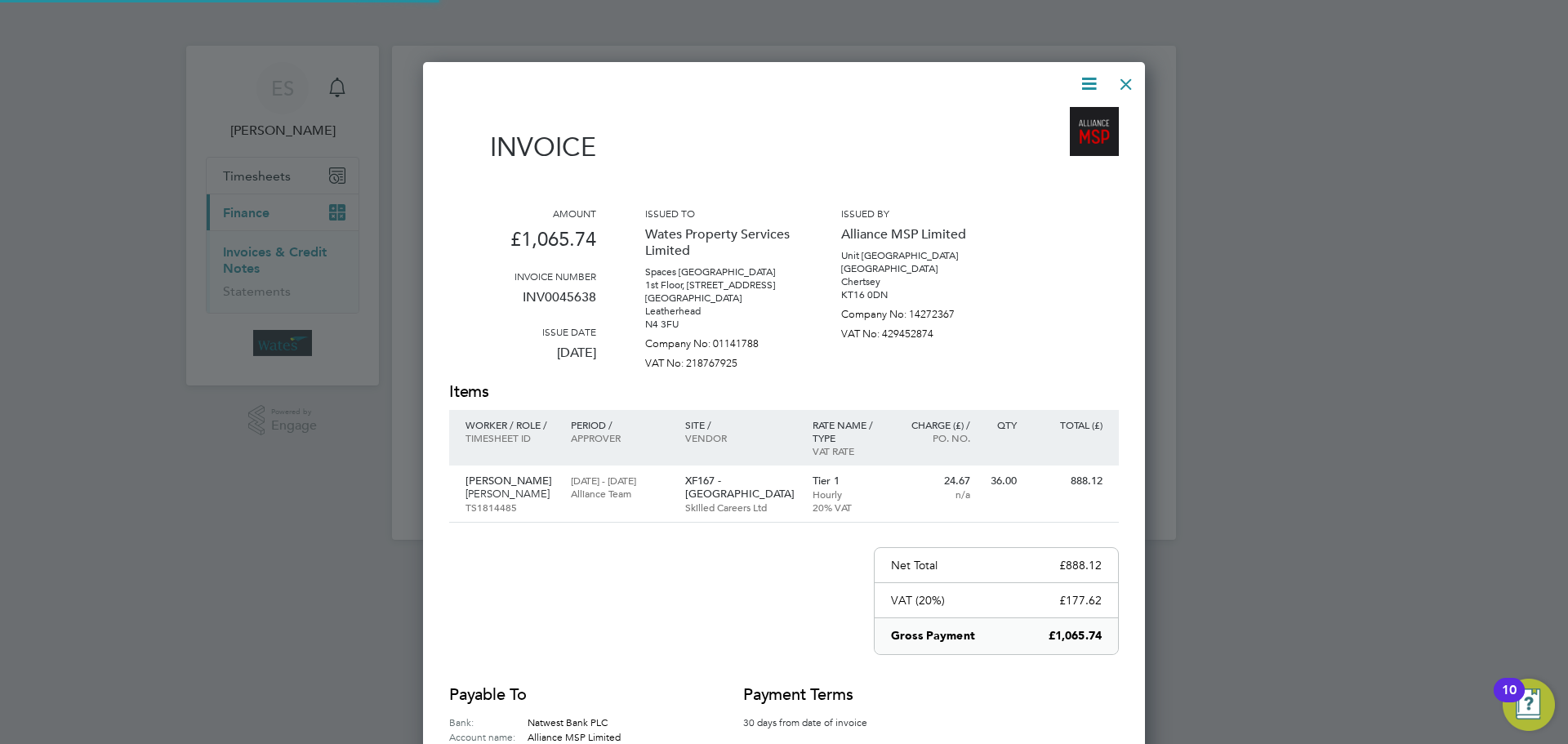
scroll to position [800, 723]
click at [1093, 77] on icon at bounding box center [1089, 84] width 20 height 20
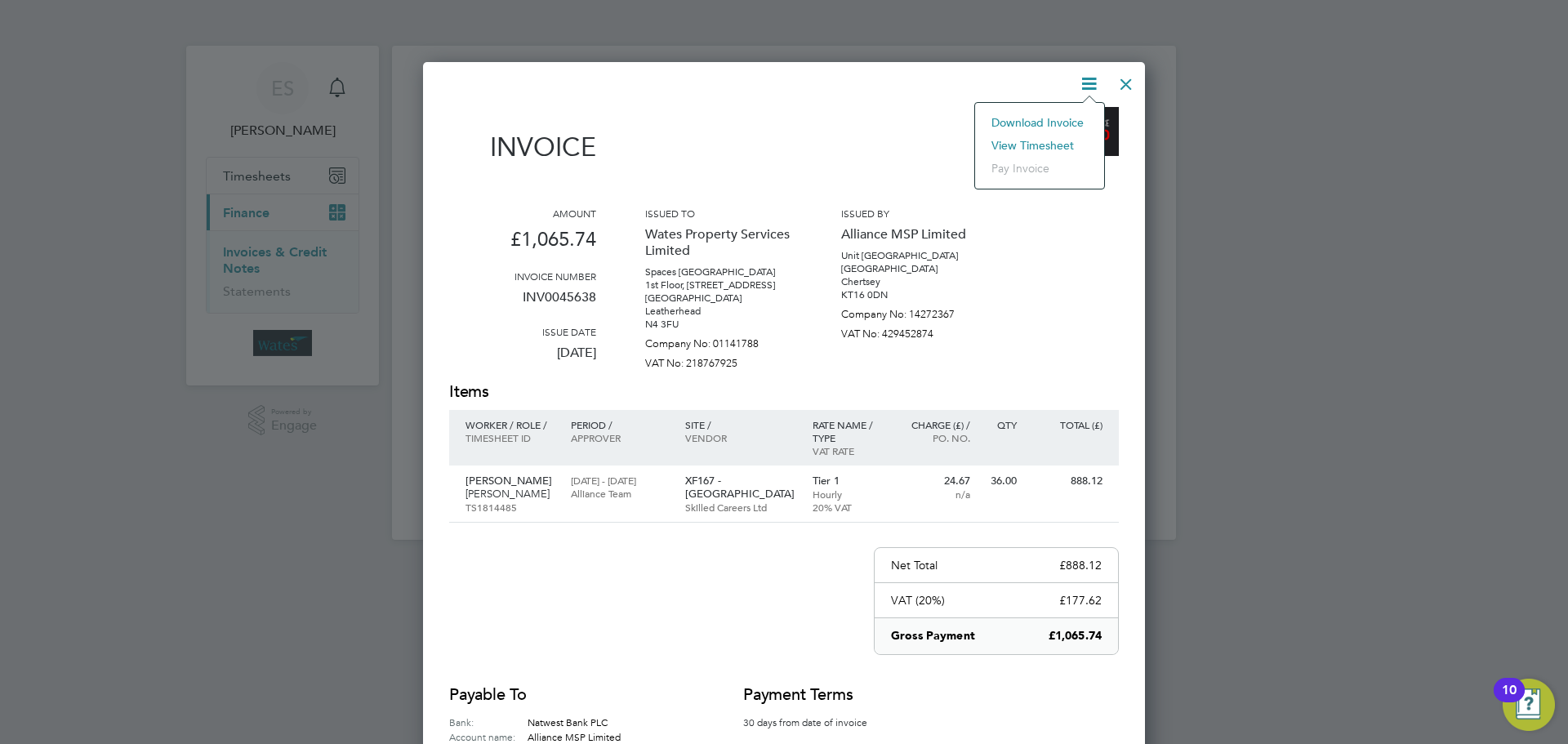
click at [1065, 116] on li "Download Invoice" at bounding box center [1039, 122] width 113 height 23
click at [1081, 78] on icon at bounding box center [1089, 84] width 20 height 20
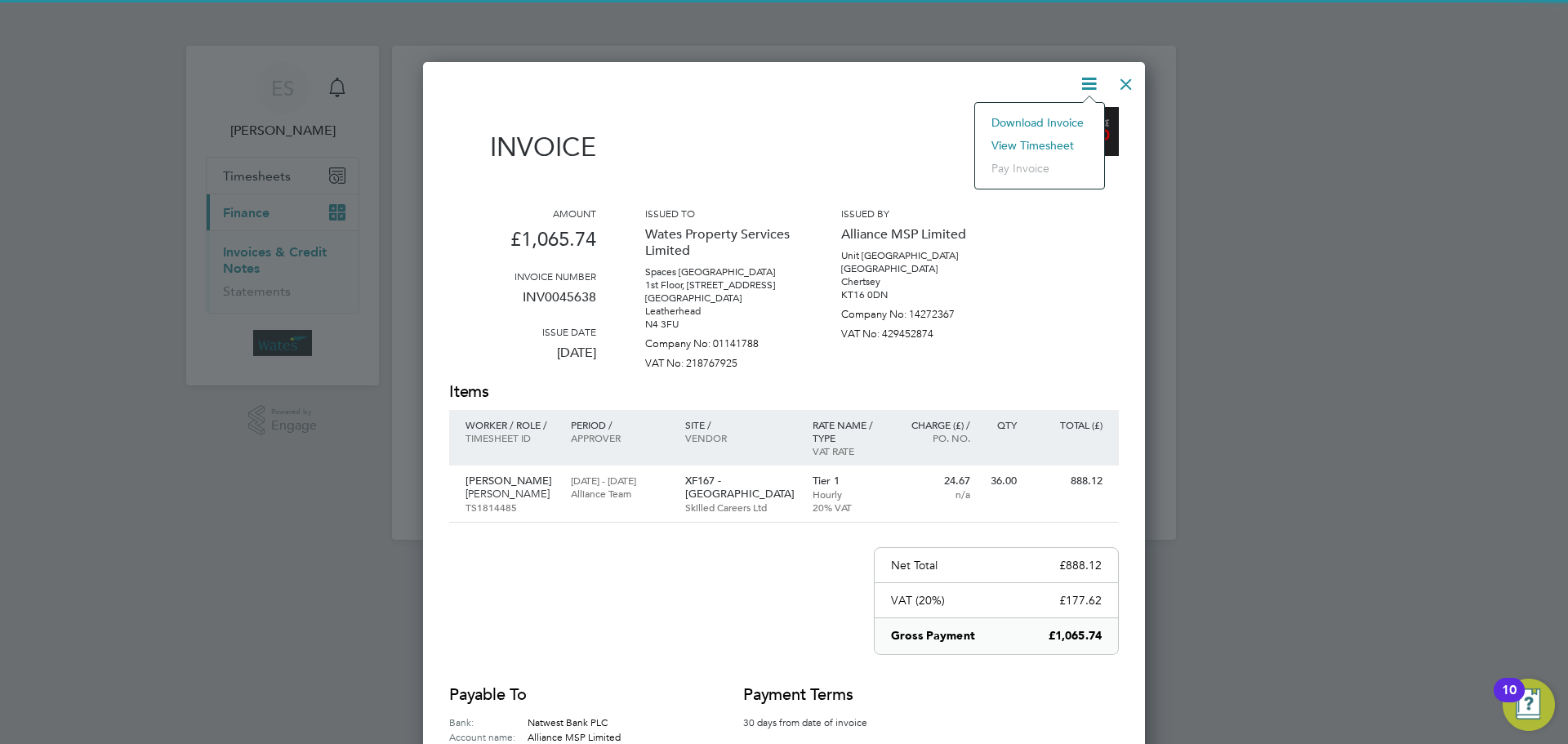
click at [1016, 138] on li "View timesheet" at bounding box center [1039, 144] width 113 height 23
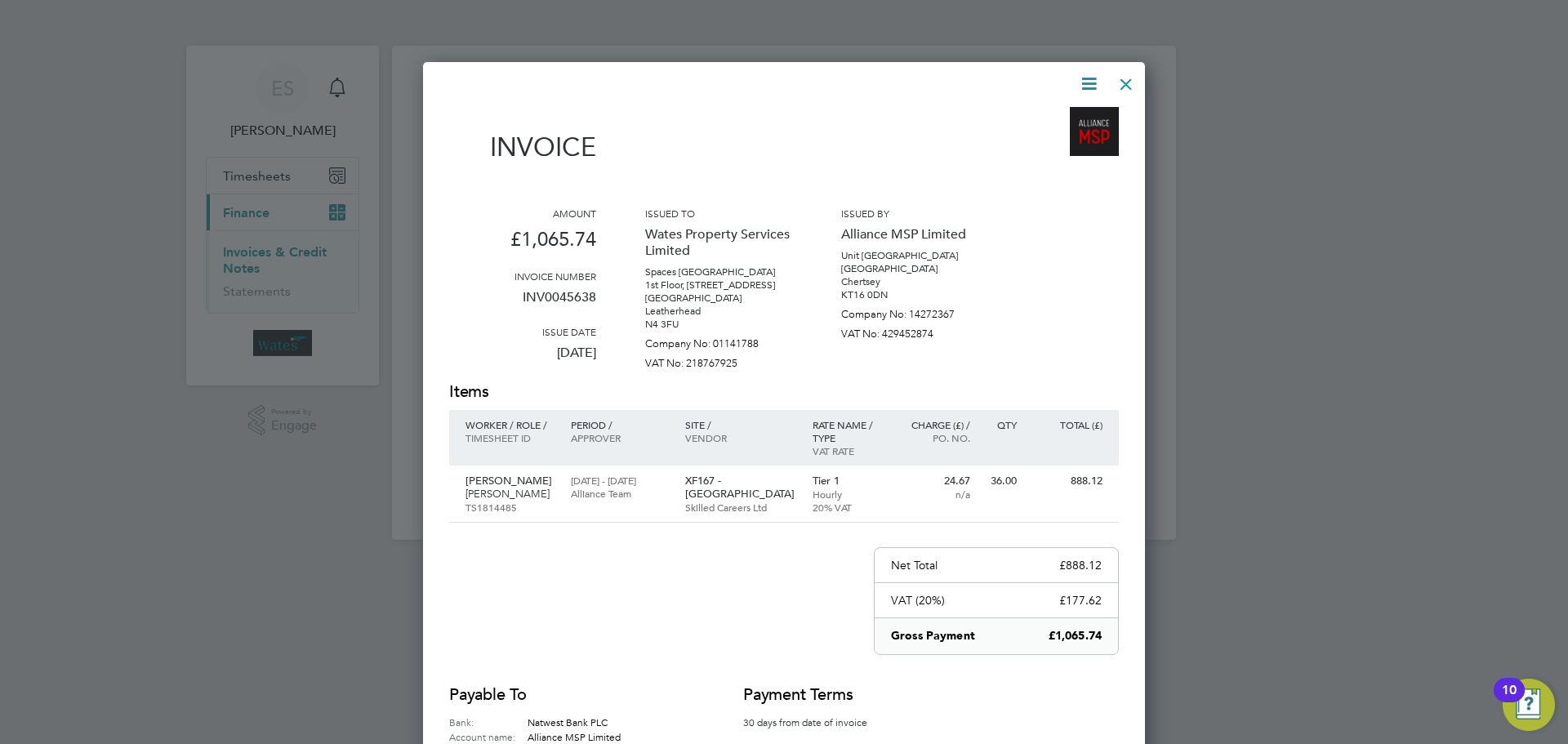
click at [1126, 77] on div at bounding box center [1127, 81] width 30 height 30
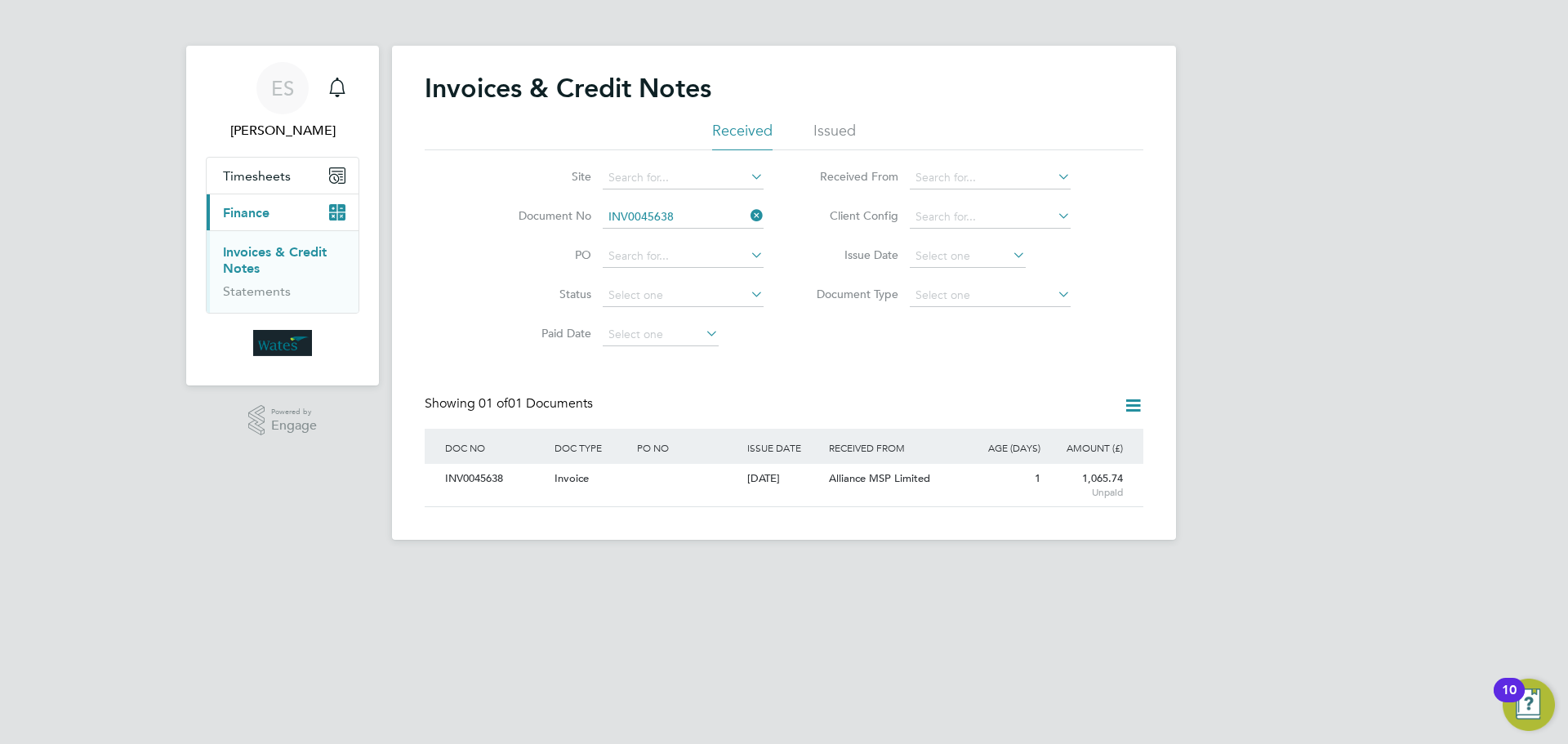
click at [747, 208] on icon at bounding box center [747, 215] width 0 height 23
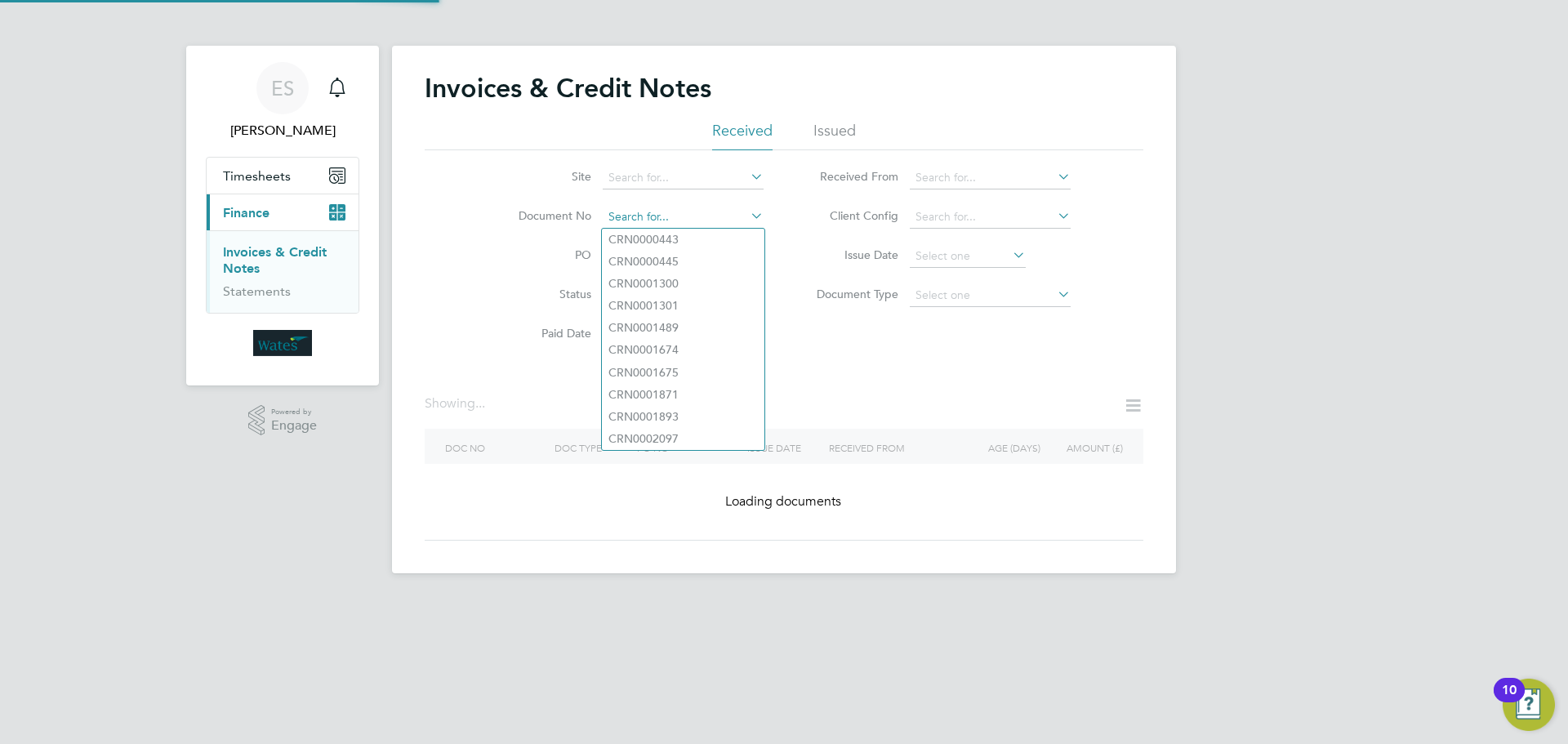
paste input "INV0045639"
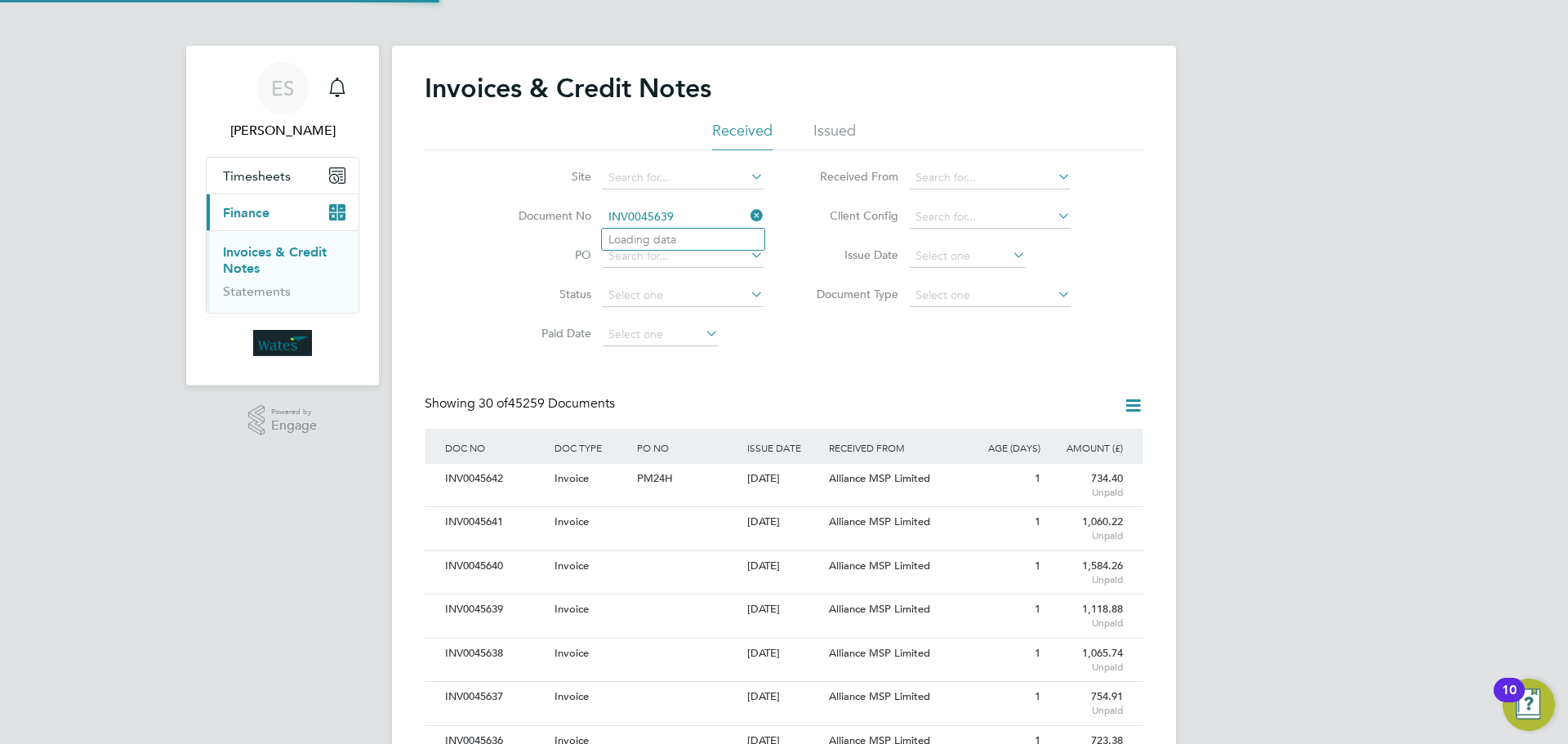
scroll to position [31, 111]
type input "INV0045639"
click at [669, 237] on b "INV0045639" at bounding box center [642, 240] width 66 height 14
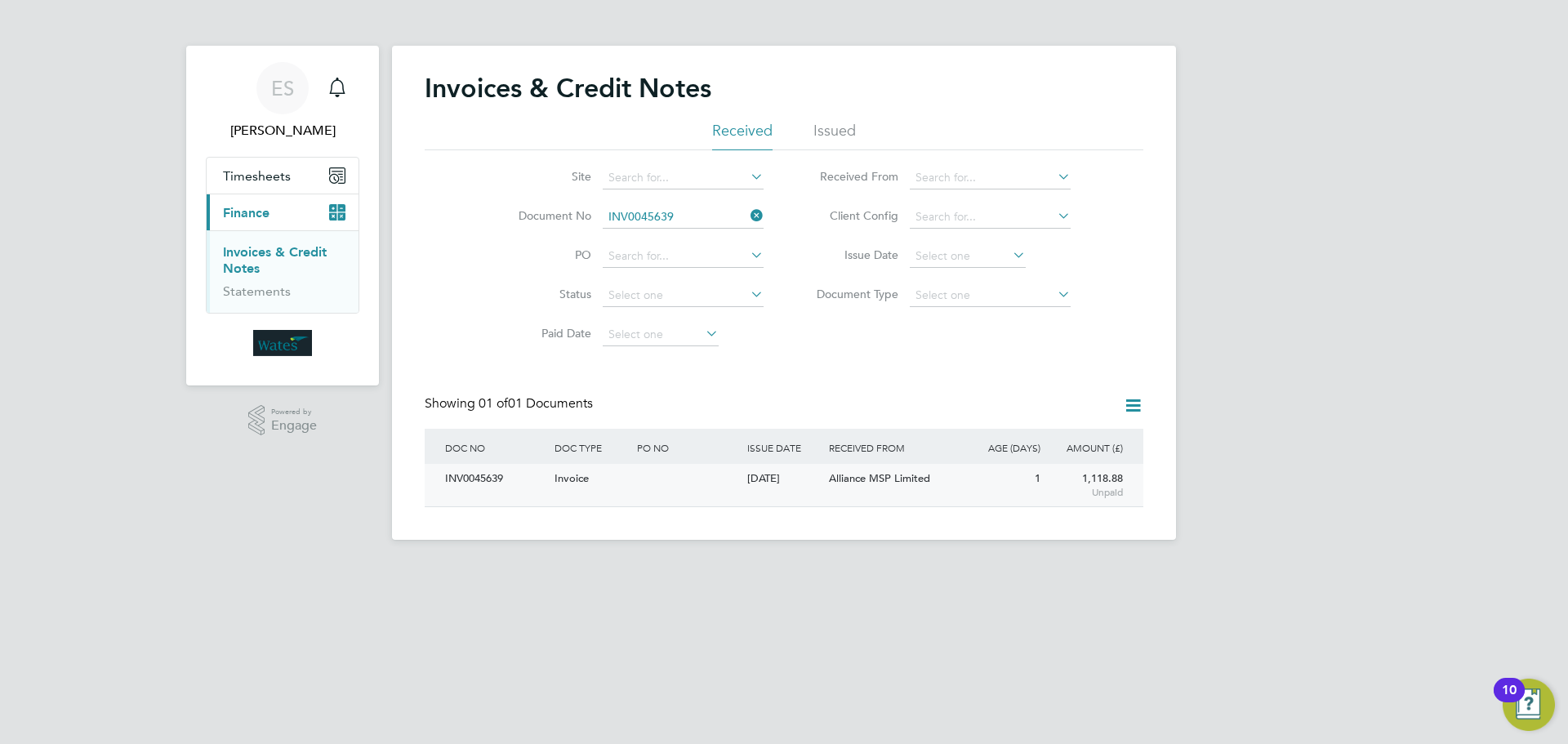
click at [482, 483] on div "INV0045639" at bounding box center [496, 479] width 110 height 30
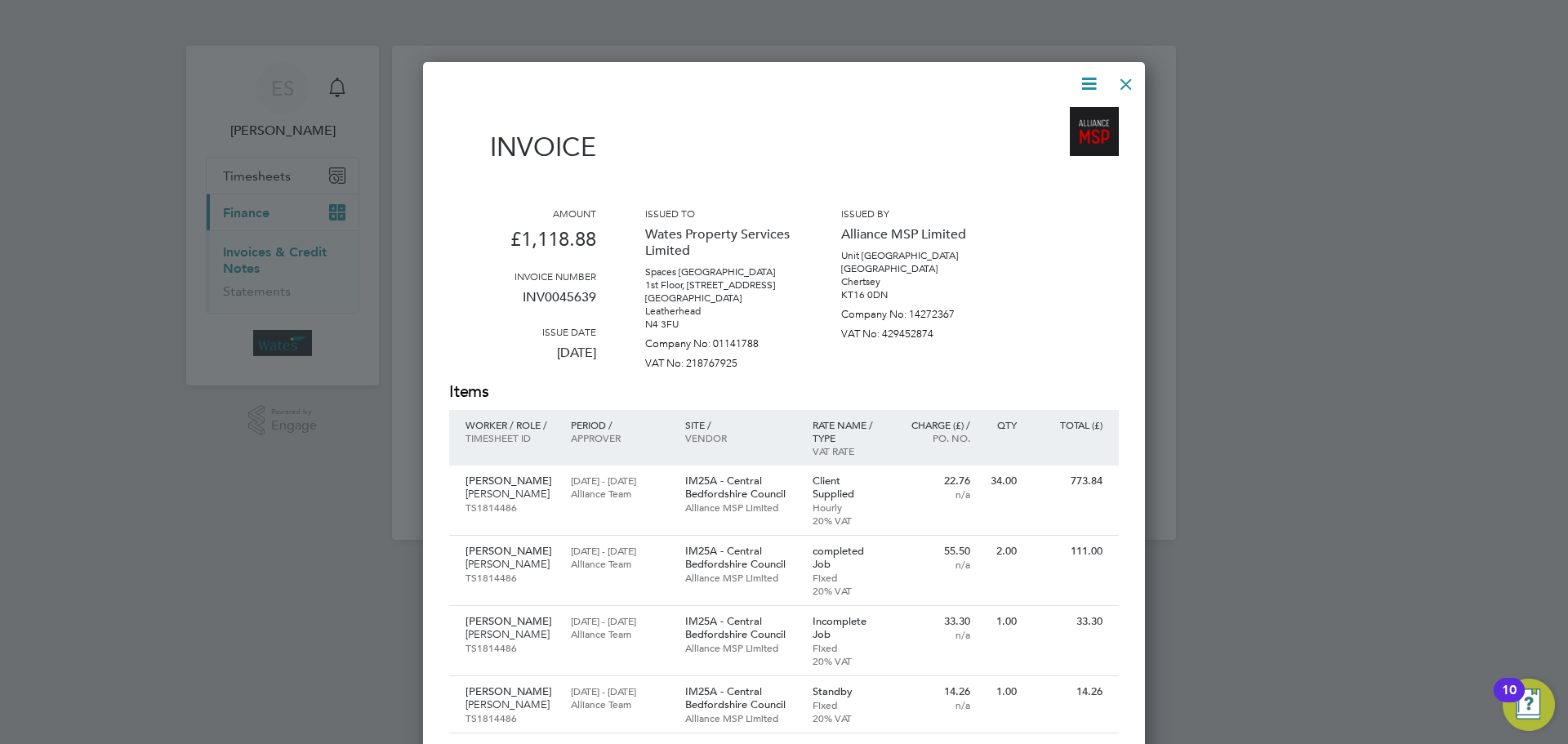
click at [1080, 81] on icon at bounding box center [1089, 84] width 20 height 20
click at [1046, 124] on li "Download Invoice" at bounding box center [1039, 122] width 113 height 23
click at [1089, 80] on icon at bounding box center [1089, 84] width 20 height 20
click at [1045, 142] on li "View timesheet" at bounding box center [1039, 144] width 113 height 23
click at [1114, 79] on div at bounding box center [1127, 81] width 30 height 30
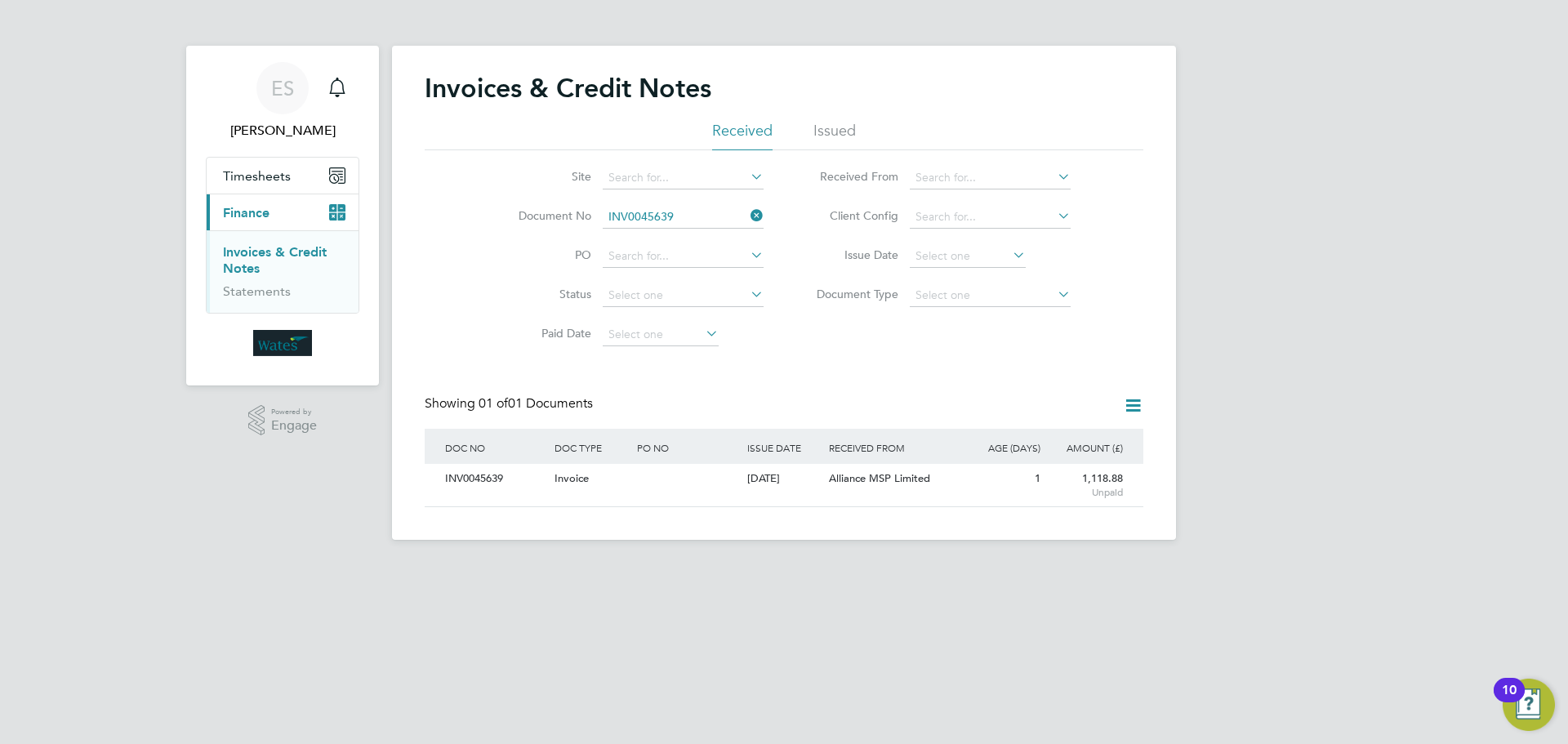
click at [747, 213] on icon at bounding box center [747, 215] width 0 height 23
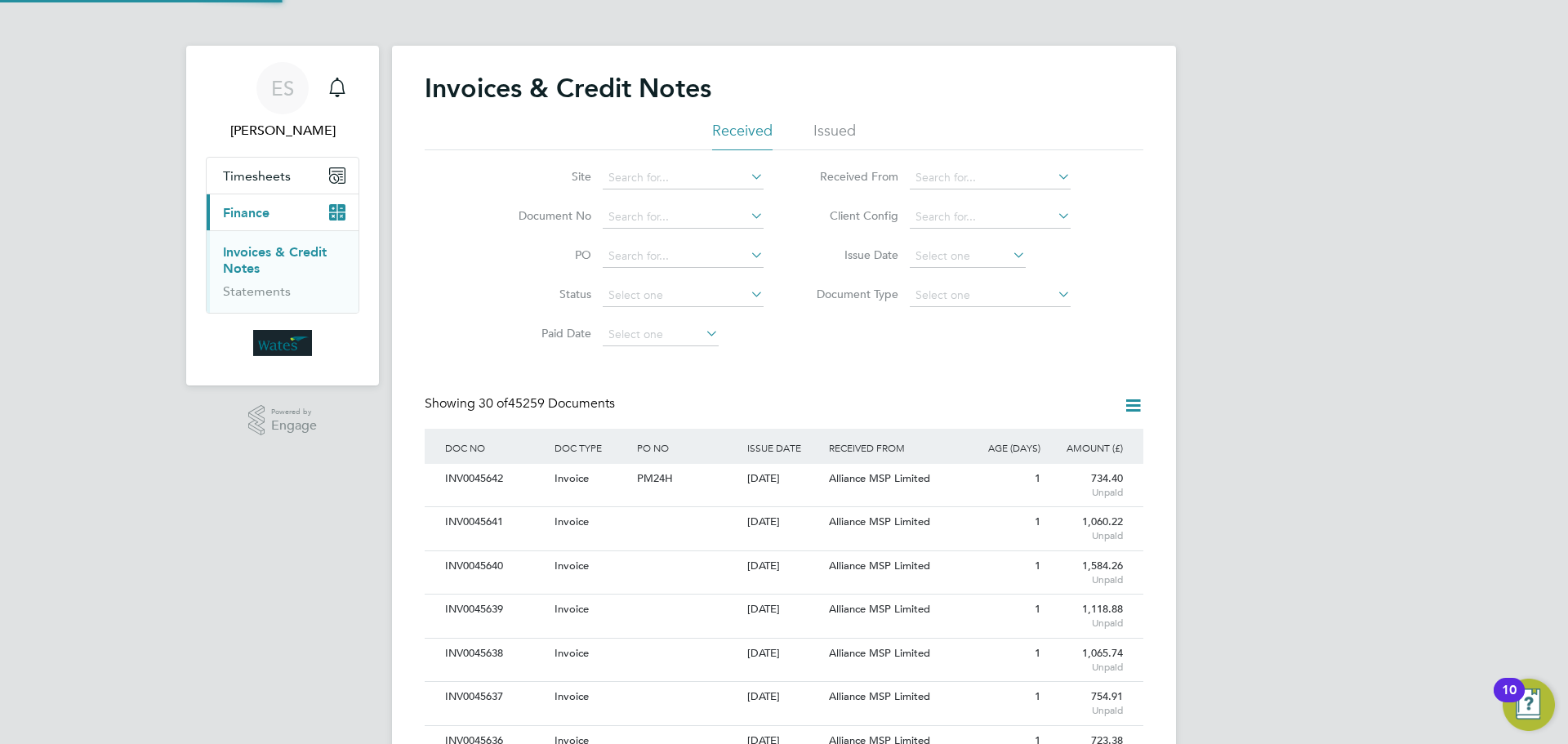
scroll to position [31, 111]
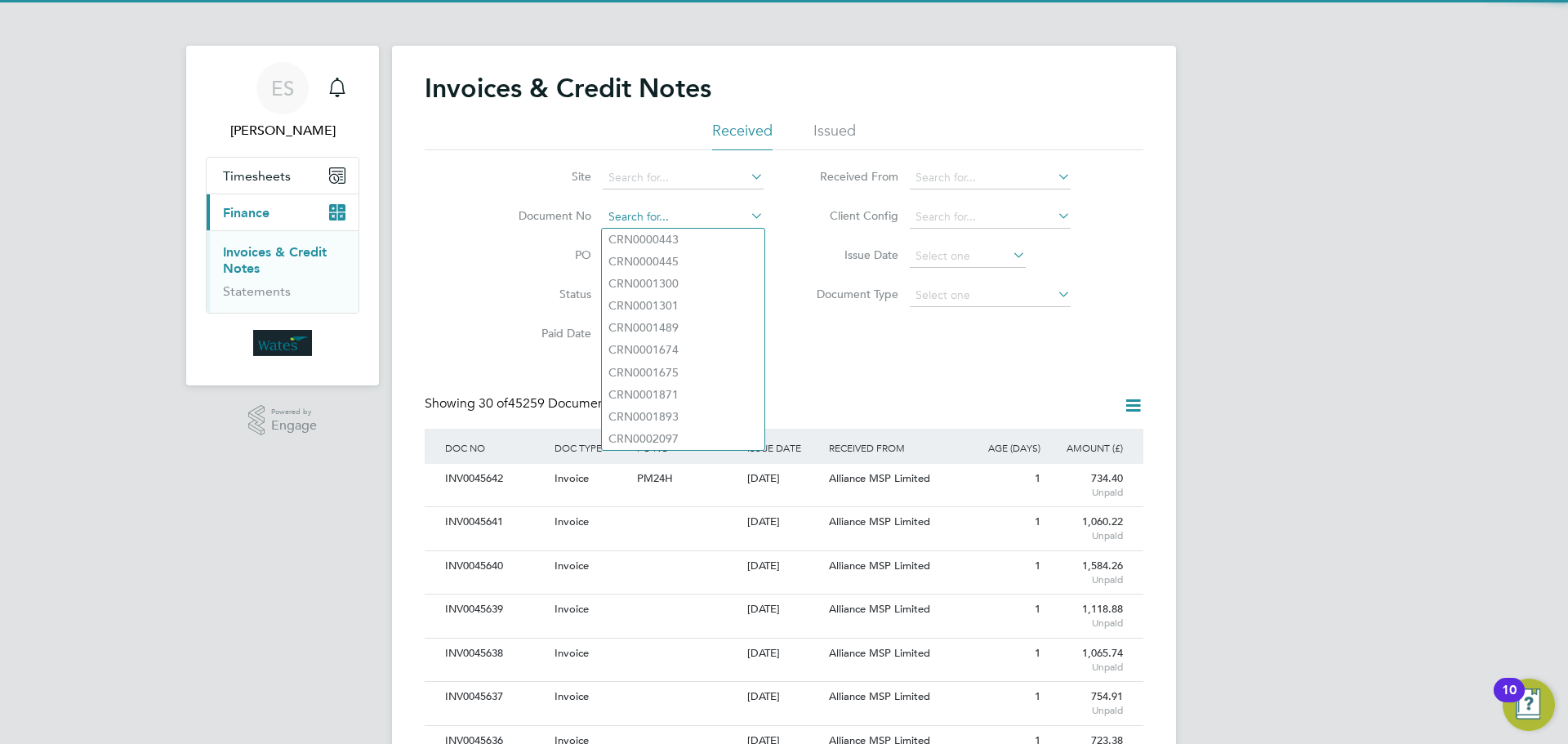
paste input "INV0045640"
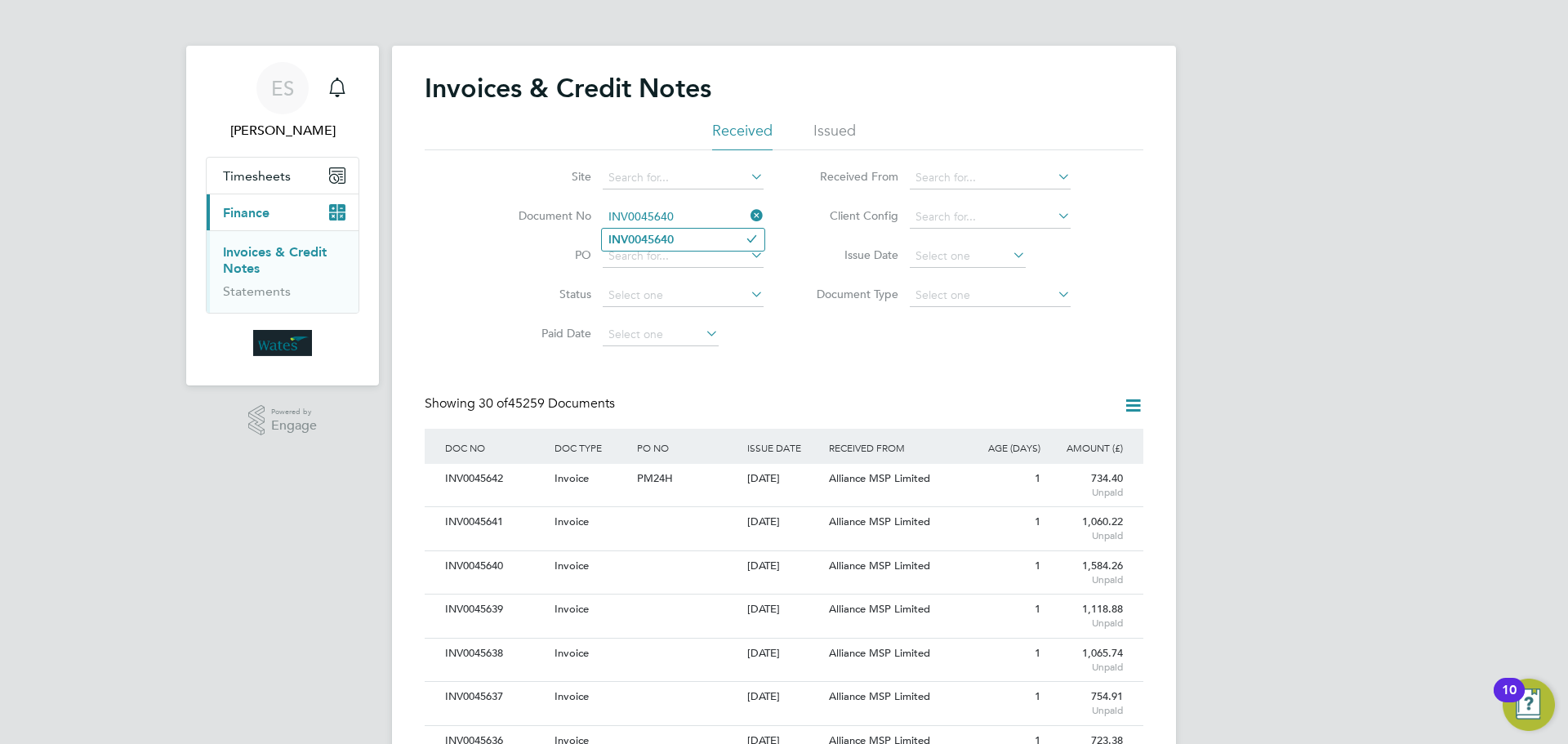
type input "INV0045640"
click at [682, 245] on li "INV0045640" at bounding box center [682, 240] width 162 height 22
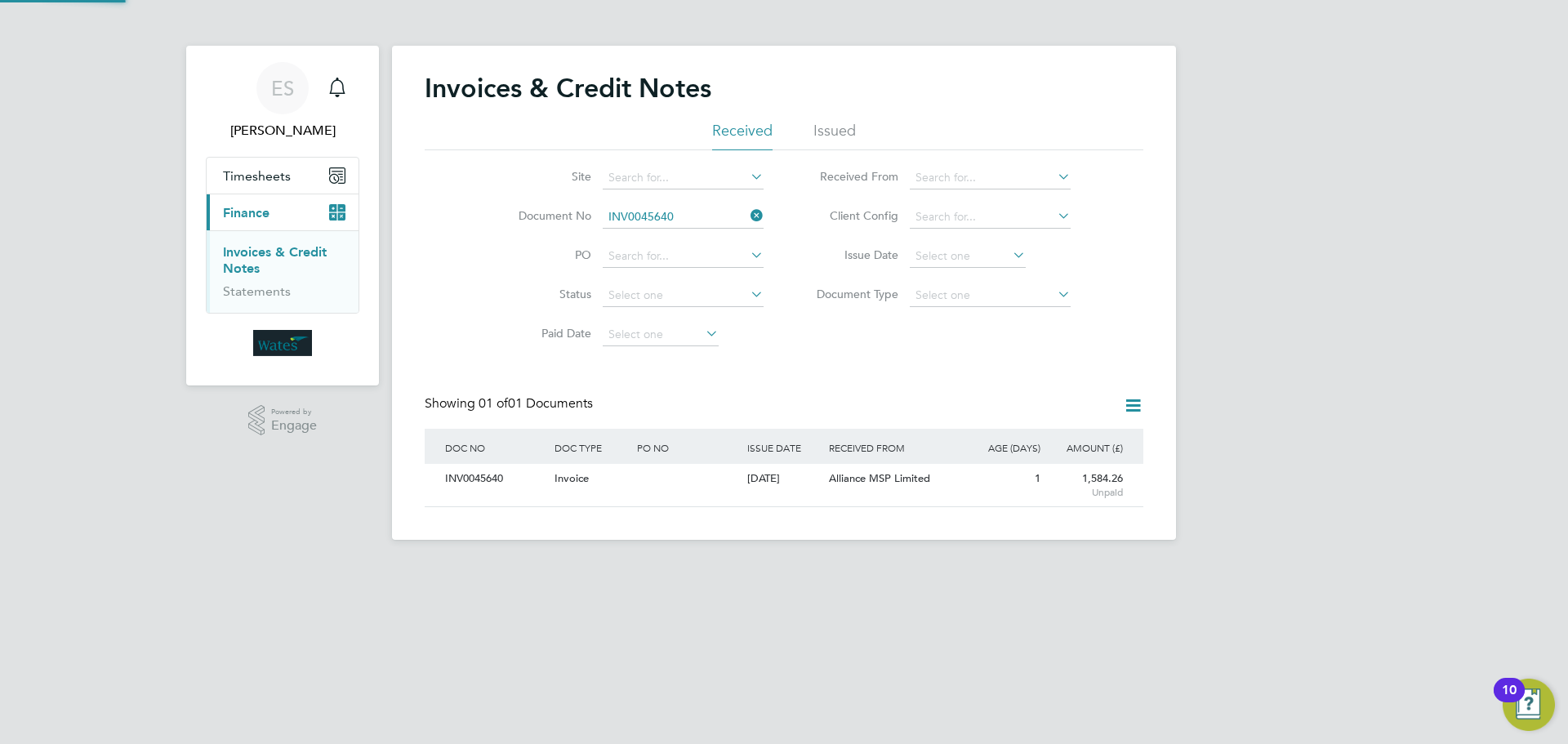
scroll to position [31, 138]
click at [493, 478] on div "INV0045640" at bounding box center [496, 479] width 110 height 30
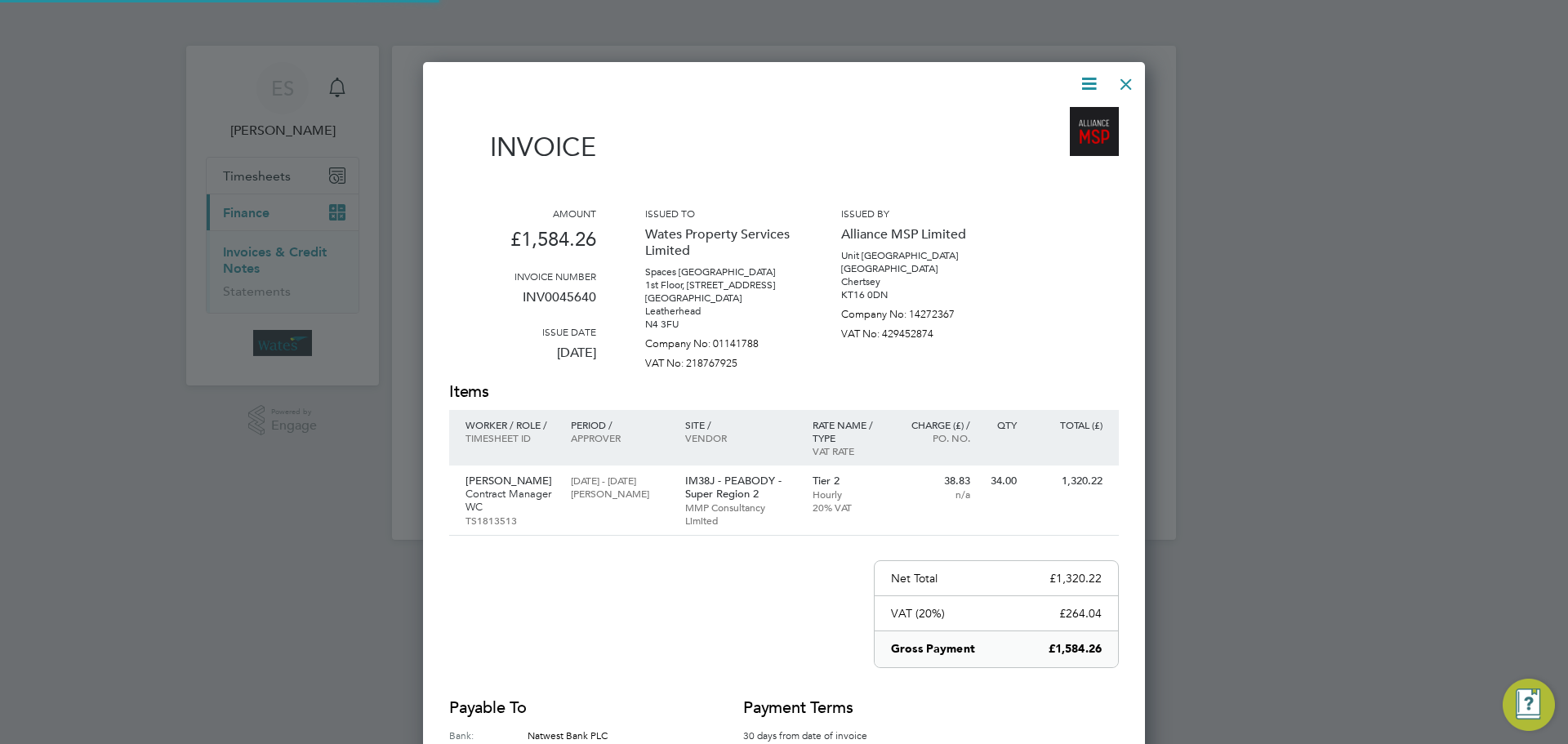
scroll to position [814, 723]
click at [1085, 77] on icon at bounding box center [1089, 84] width 20 height 20
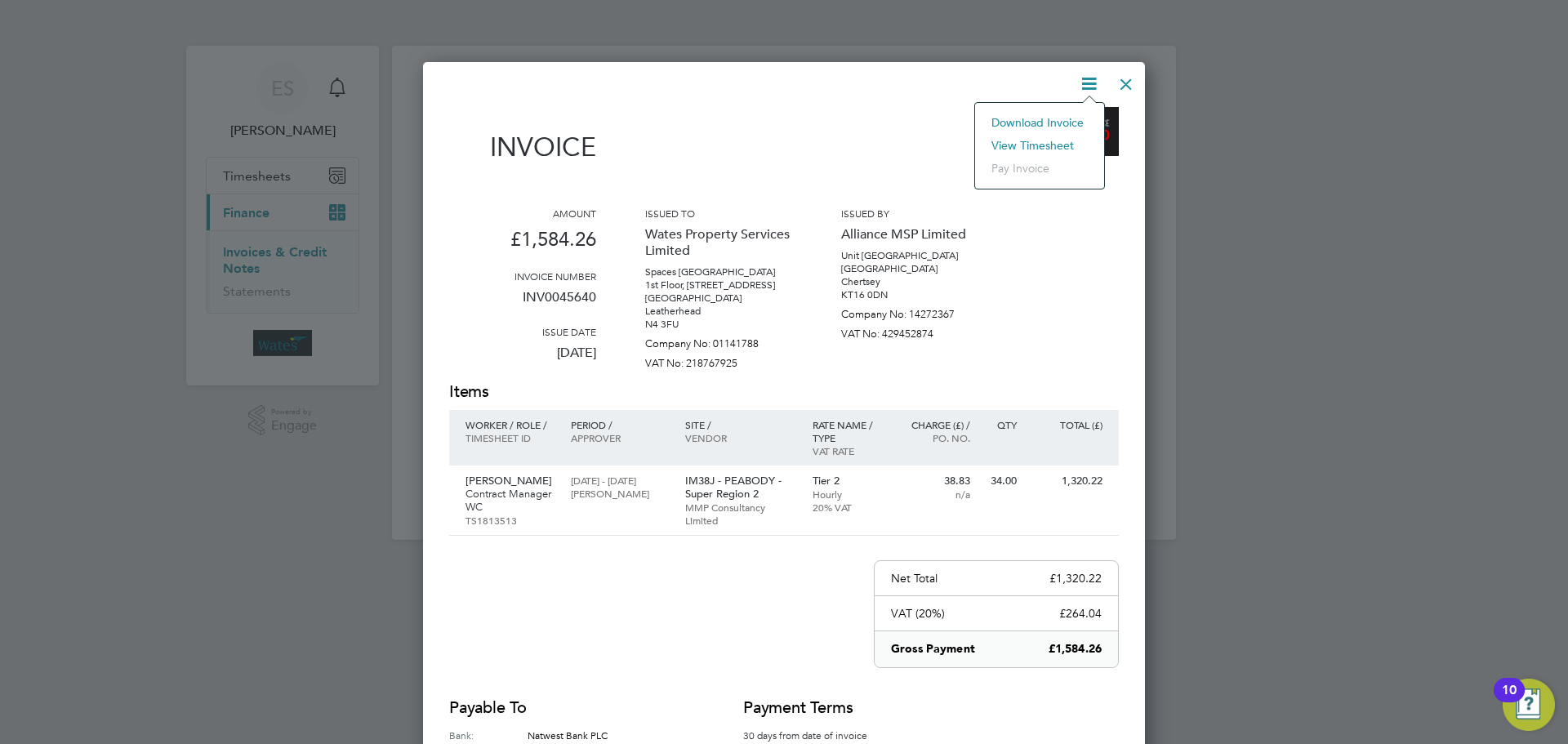
click at [1063, 116] on li "Download Invoice" at bounding box center [1039, 122] width 113 height 23
click at [1084, 86] on icon at bounding box center [1089, 84] width 20 height 20
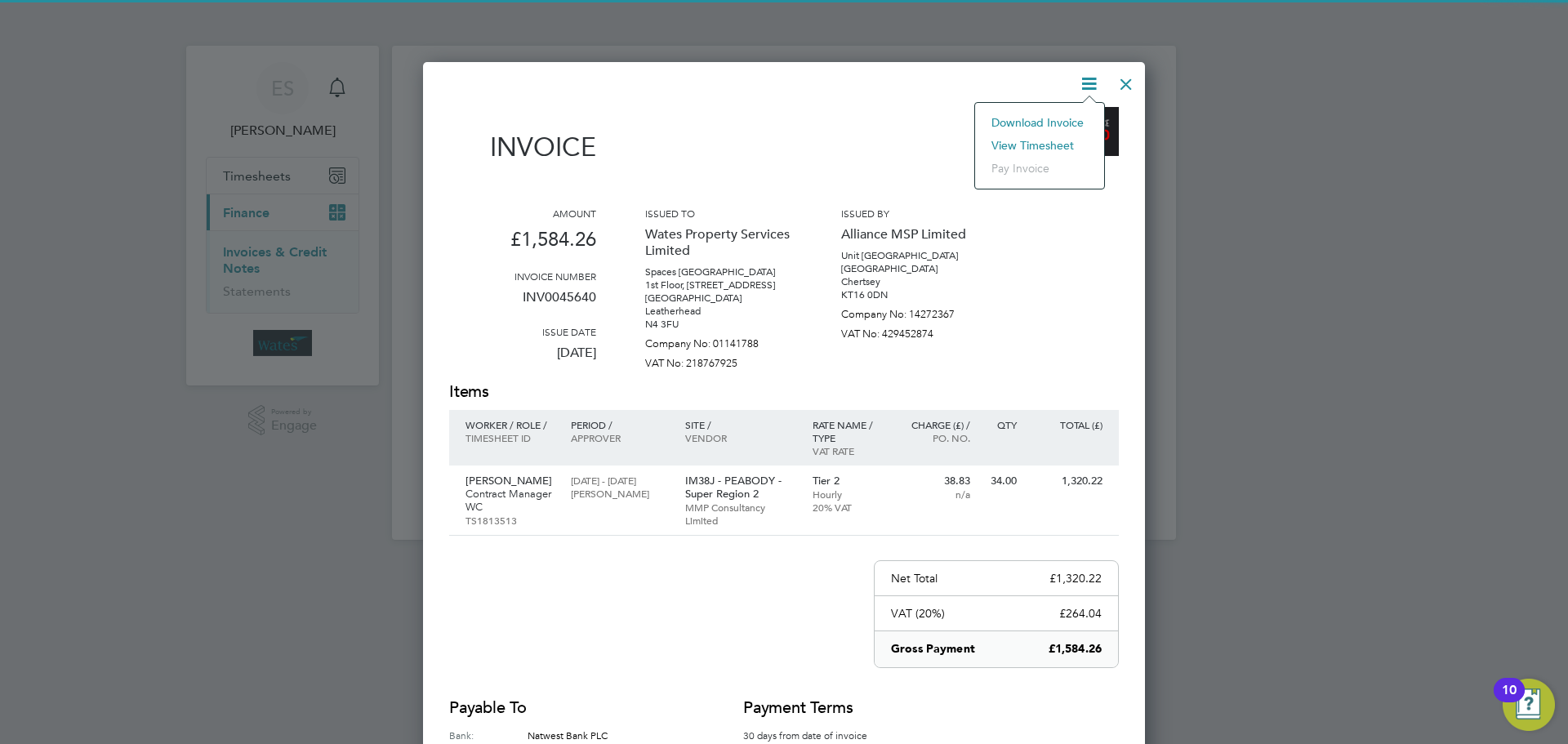
click at [1052, 144] on li "View timesheet" at bounding box center [1039, 144] width 113 height 23
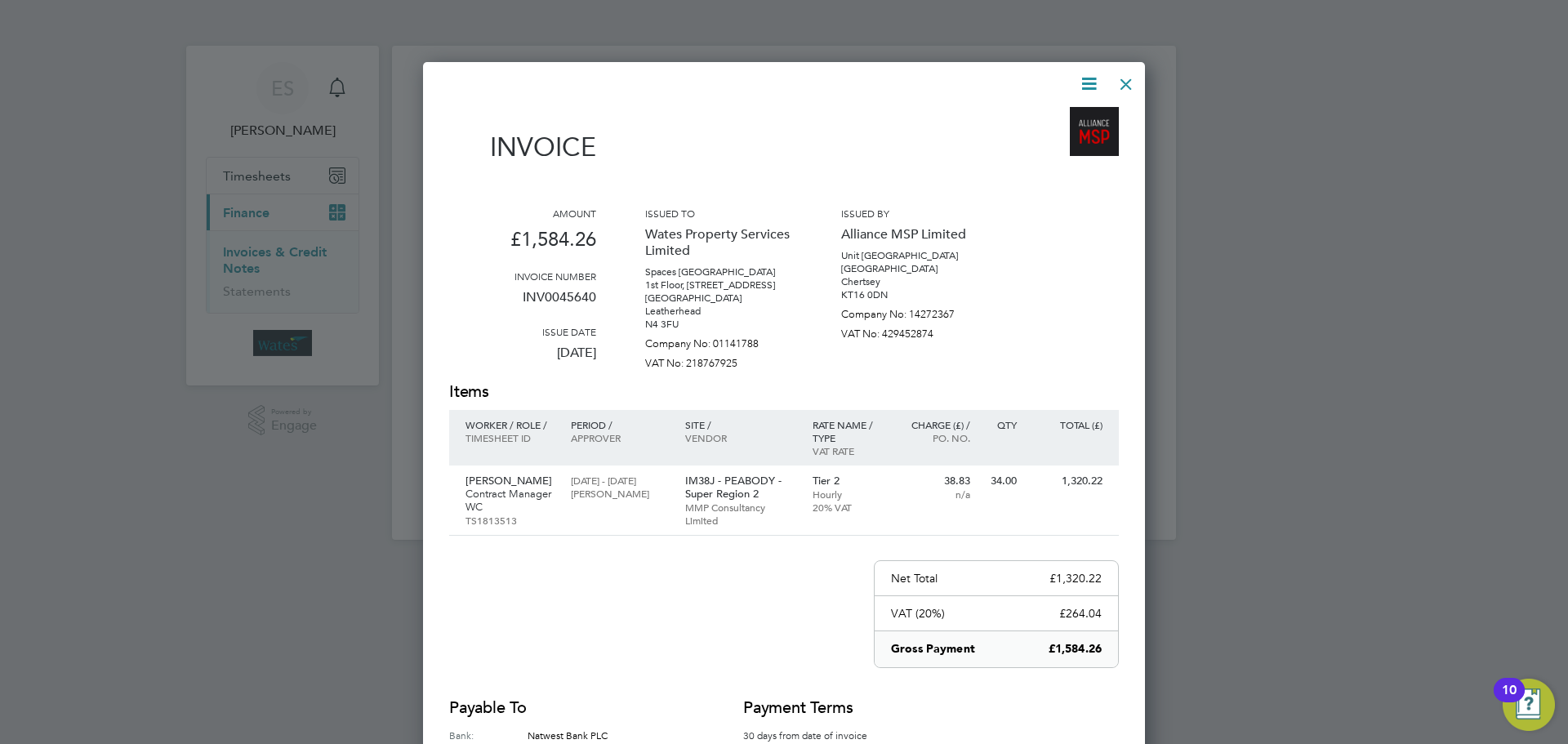
click at [1131, 77] on div at bounding box center [1127, 81] width 30 height 30
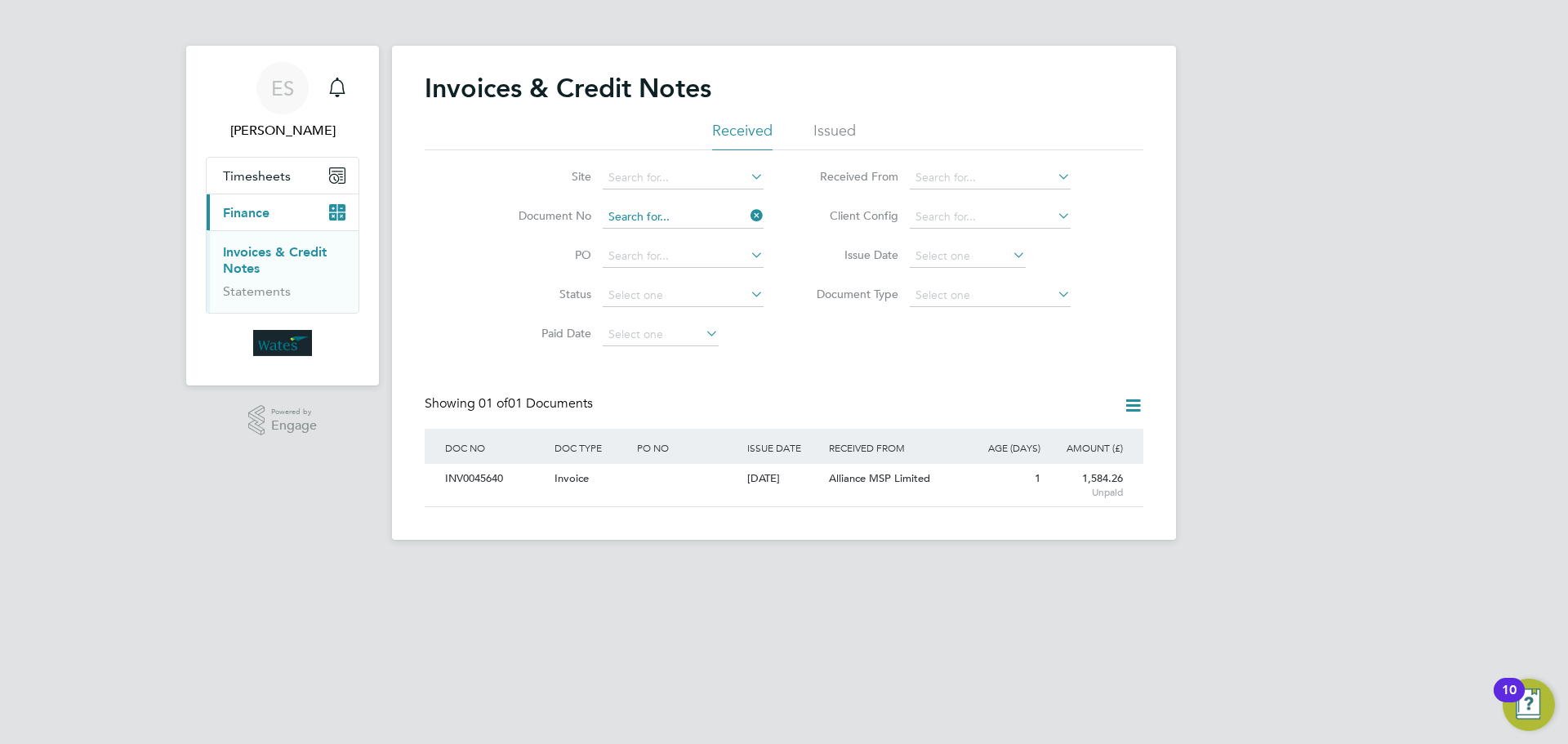
click at [736, 211] on input at bounding box center [682, 217] width 160 height 23
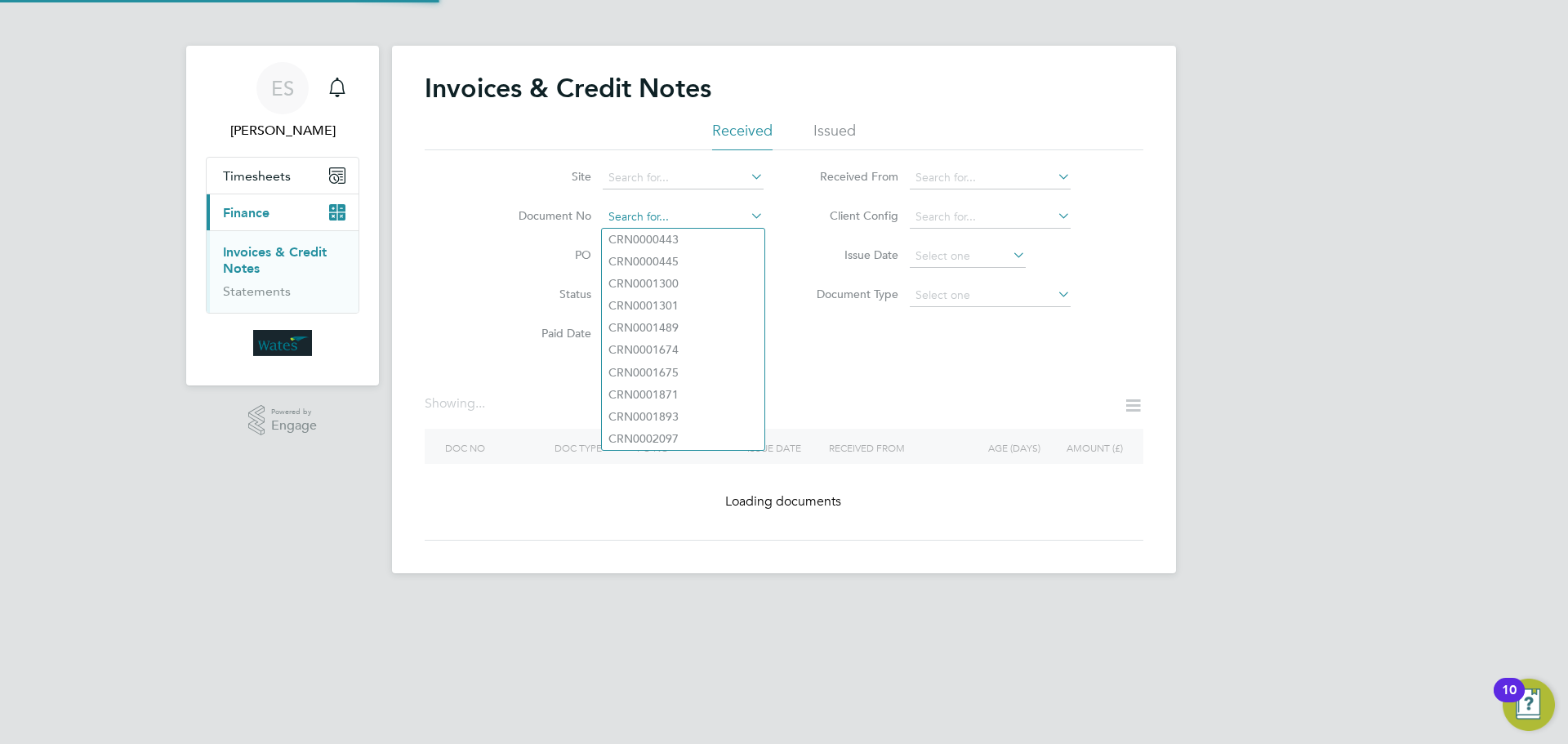
paste input "CRN0045619"
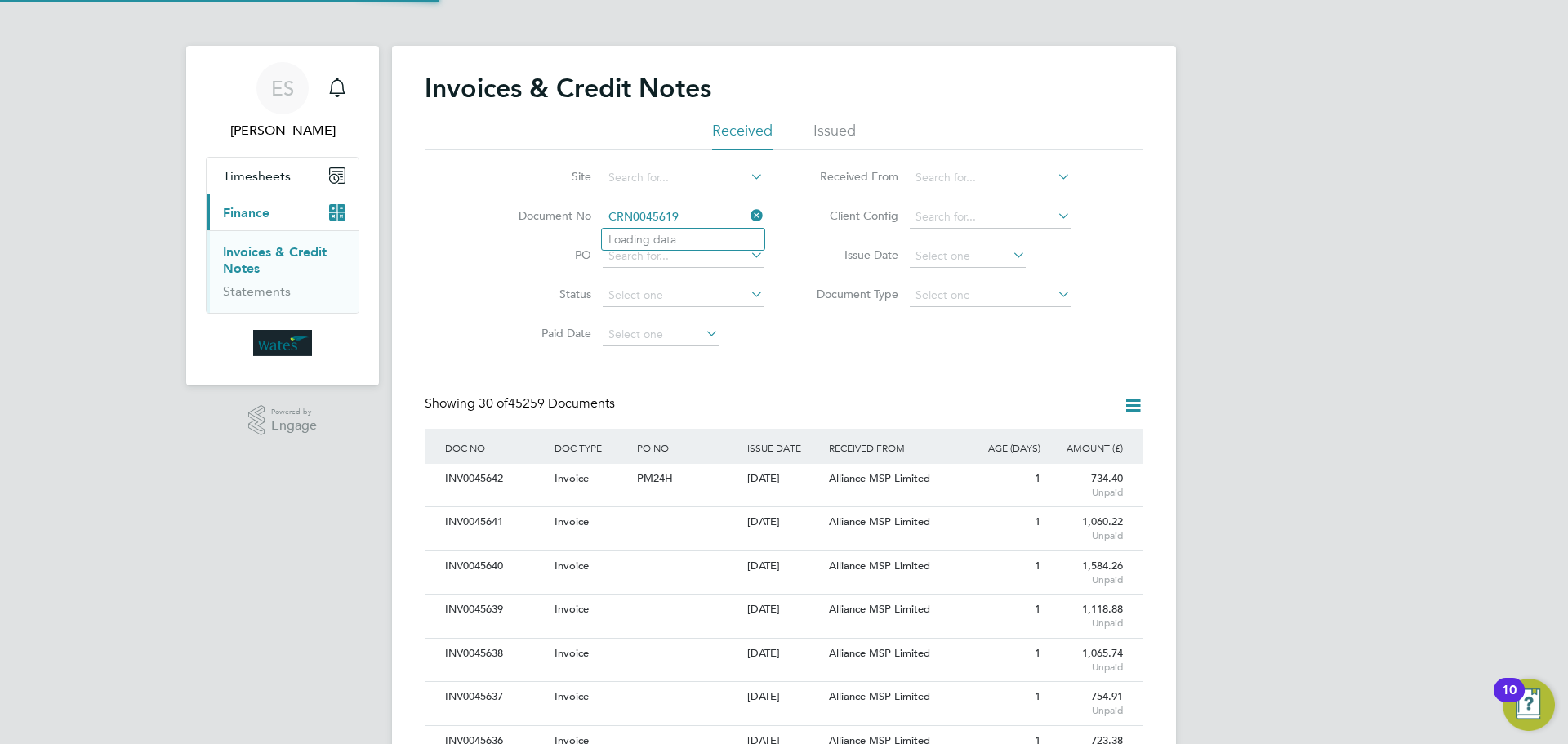
scroll to position [31, 138]
type input "CRN0045619"
click at [718, 238] on li "CRN0045619" at bounding box center [682, 240] width 162 height 22
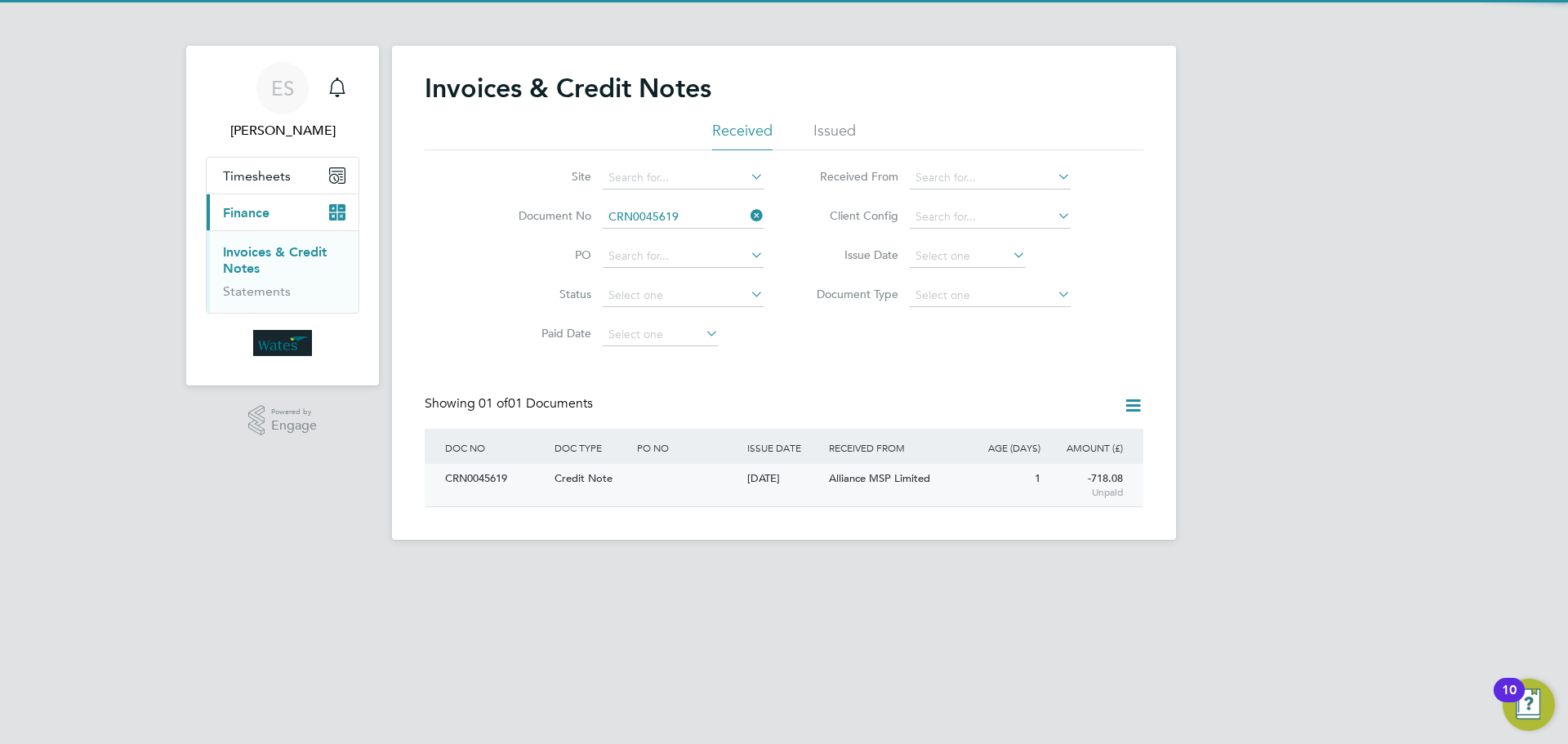
click at [475, 484] on div "CRN0045619" at bounding box center [496, 479] width 110 height 30
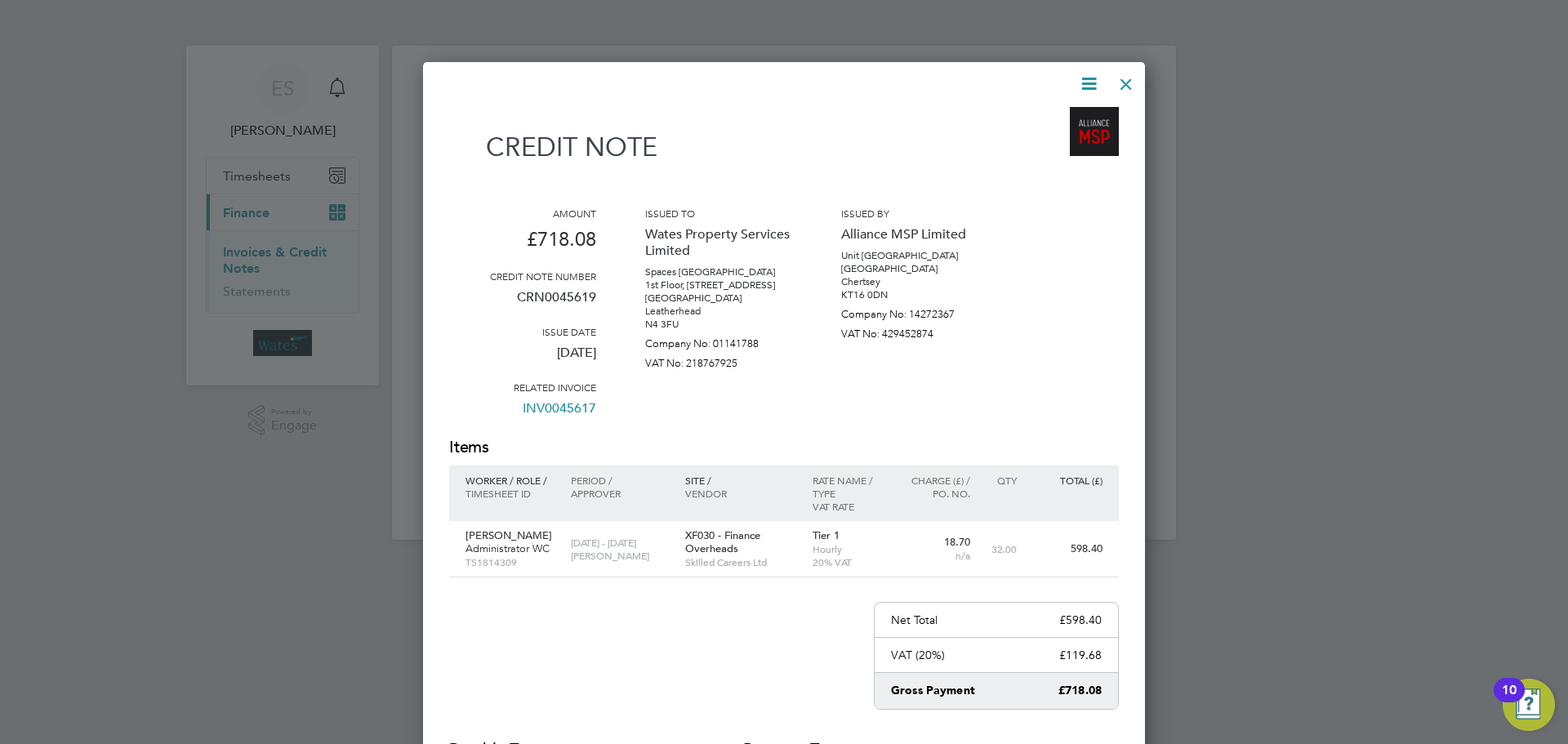
click at [1092, 88] on icon at bounding box center [1089, 84] width 20 height 20
click at [1063, 116] on li "Download Credit Note" at bounding box center [1027, 122] width 138 height 23
click at [1090, 77] on icon at bounding box center [1089, 84] width 20 height 20
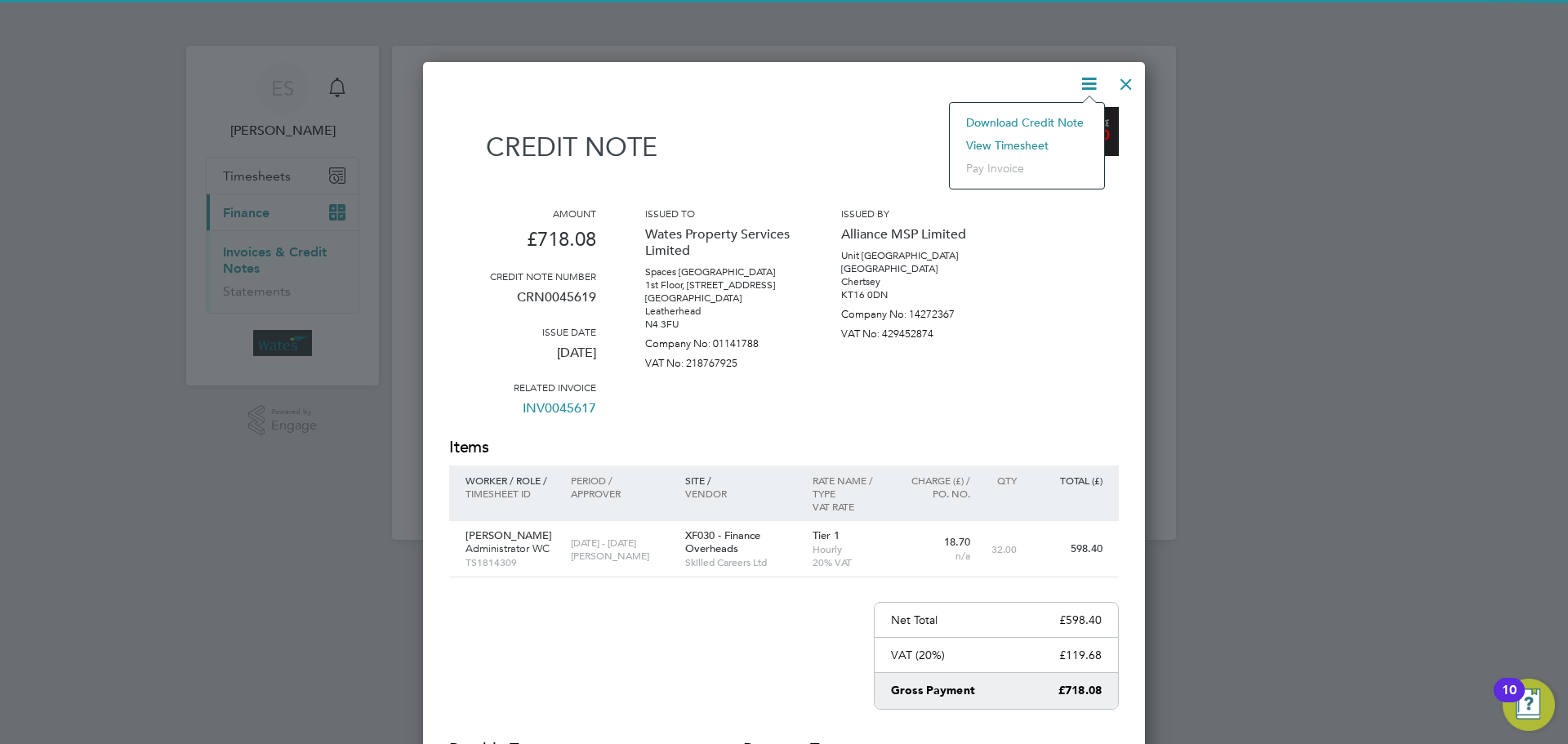
click at [1034, 136] on li "View timesheet" at bounding box center [1027, 144] width 138 height 23
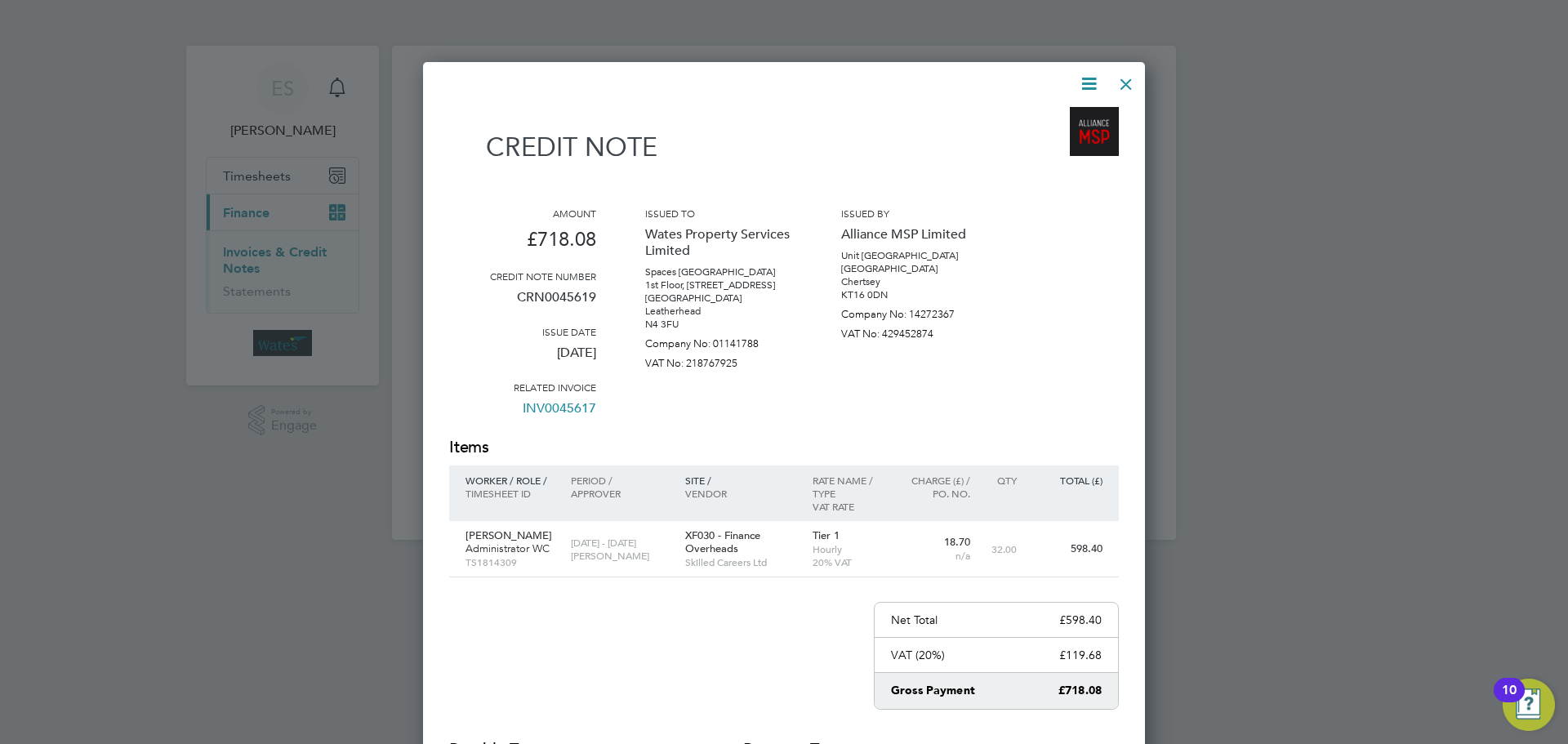
click at [1165, 192] on div at bounding box center [784, 372] width 1568 height 744
drag, startPoint x: 1127, startPoint y: 75, endPoint x: 1108, endPoint y: 81, distance: 19.9
click at [1125, 81] on div at bounding box center [1127, 81] width 30 height 30
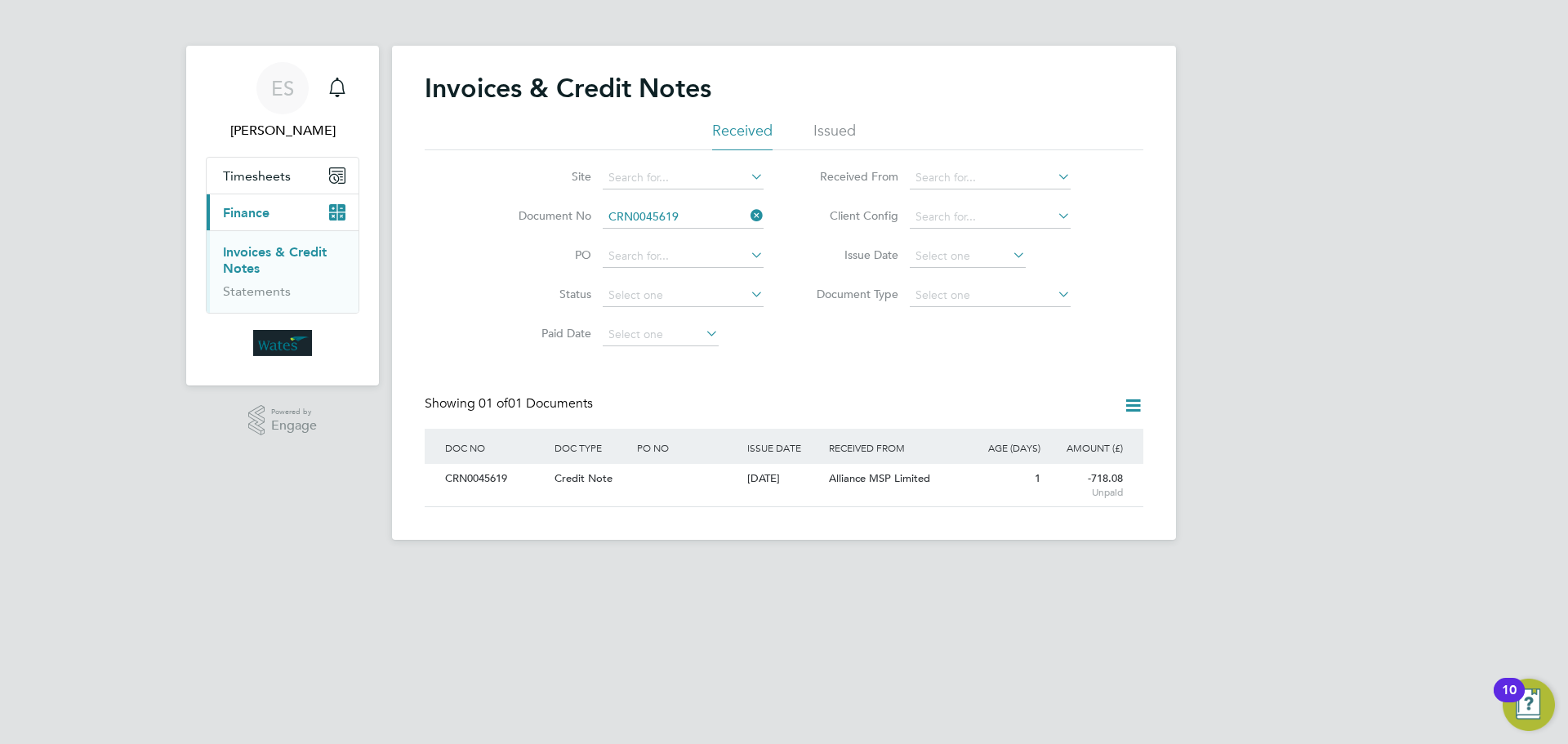
click at [747, 215] on icon at bounding box center [747, 215] width 0 height 23
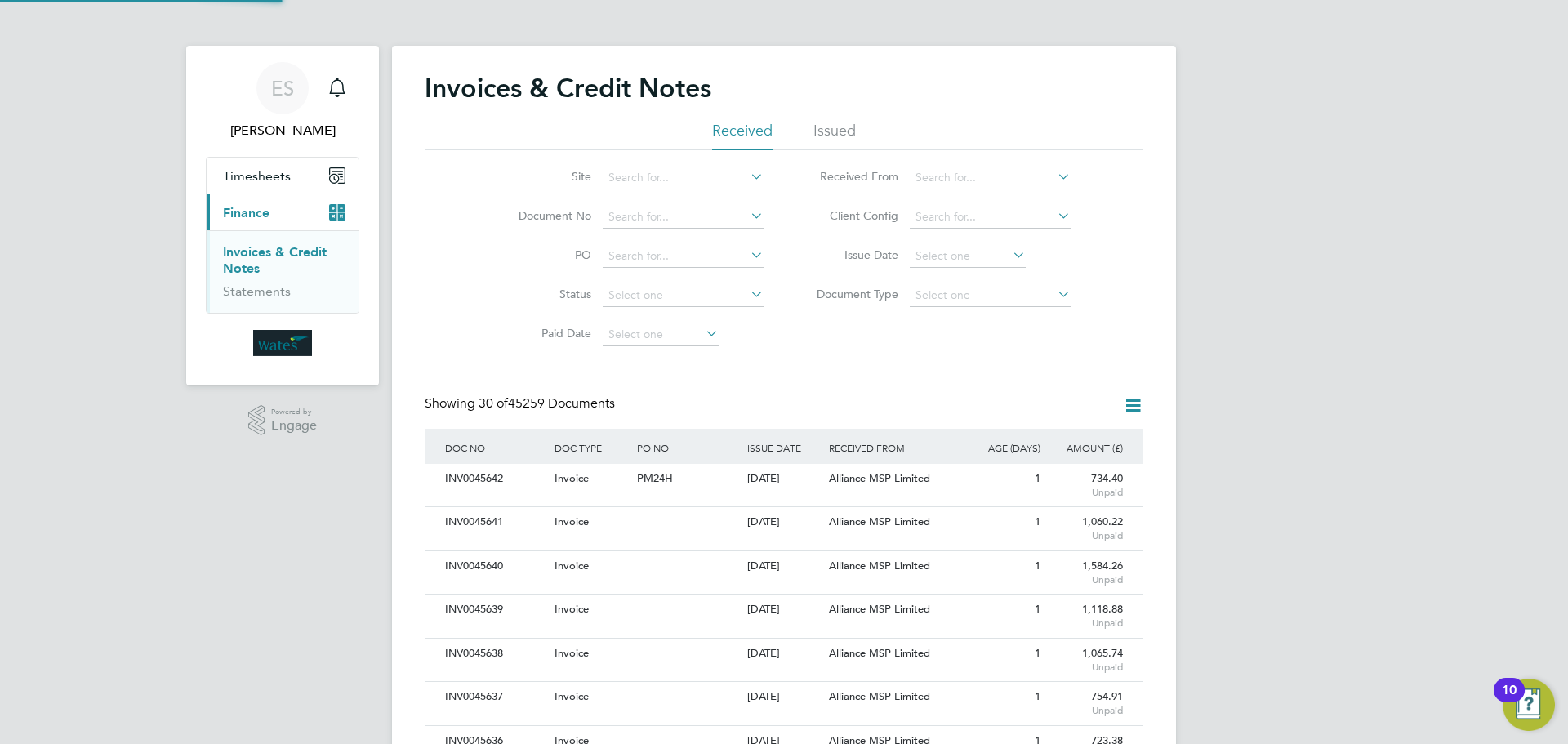
scroll to position [31, 138]
click at [999, 252] on input at bounding box center [967, 256] width 116 height 23
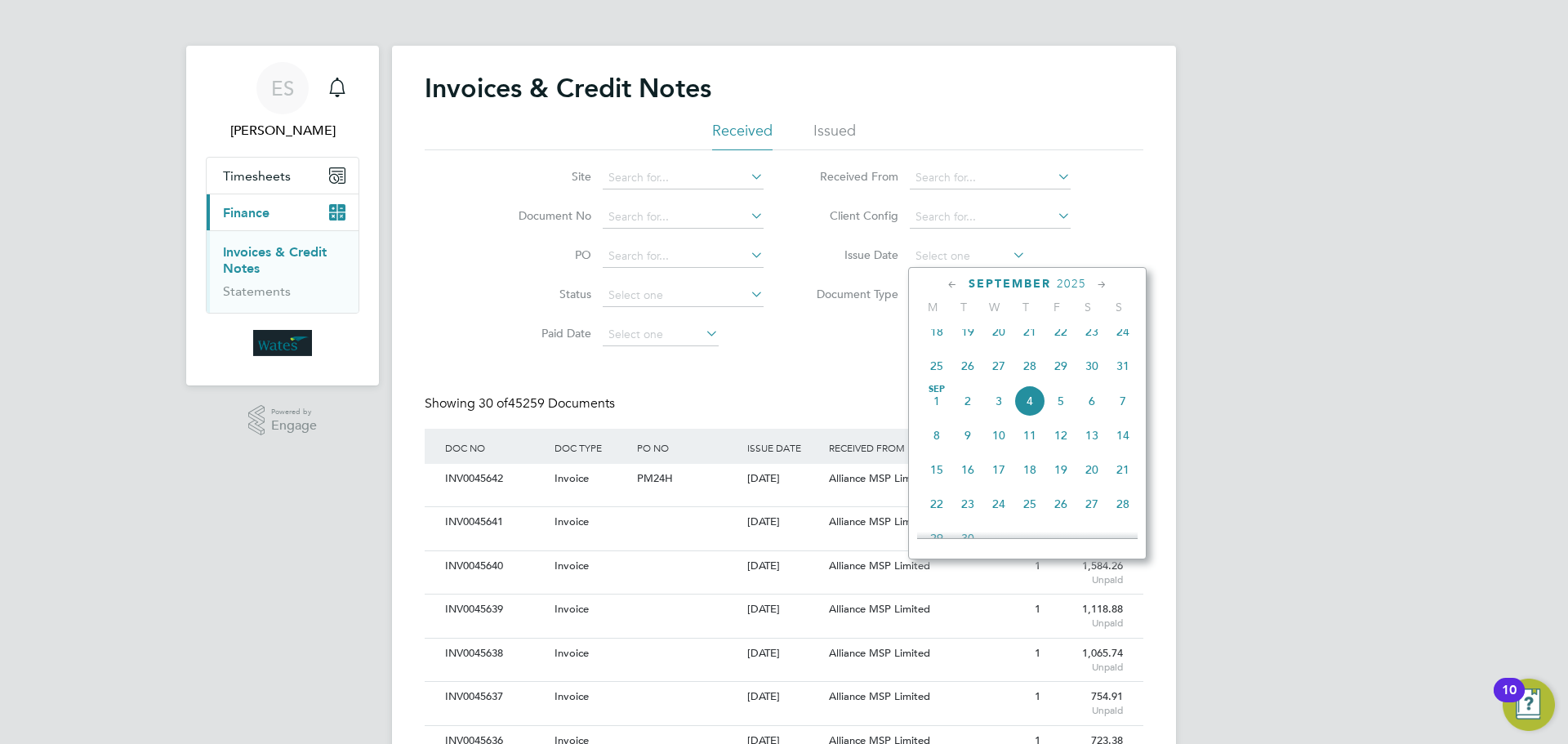
click at [1008, 406] on span "3" at bounding box center [998, 400] width 31 height 31
type input "03 Sep 2025"
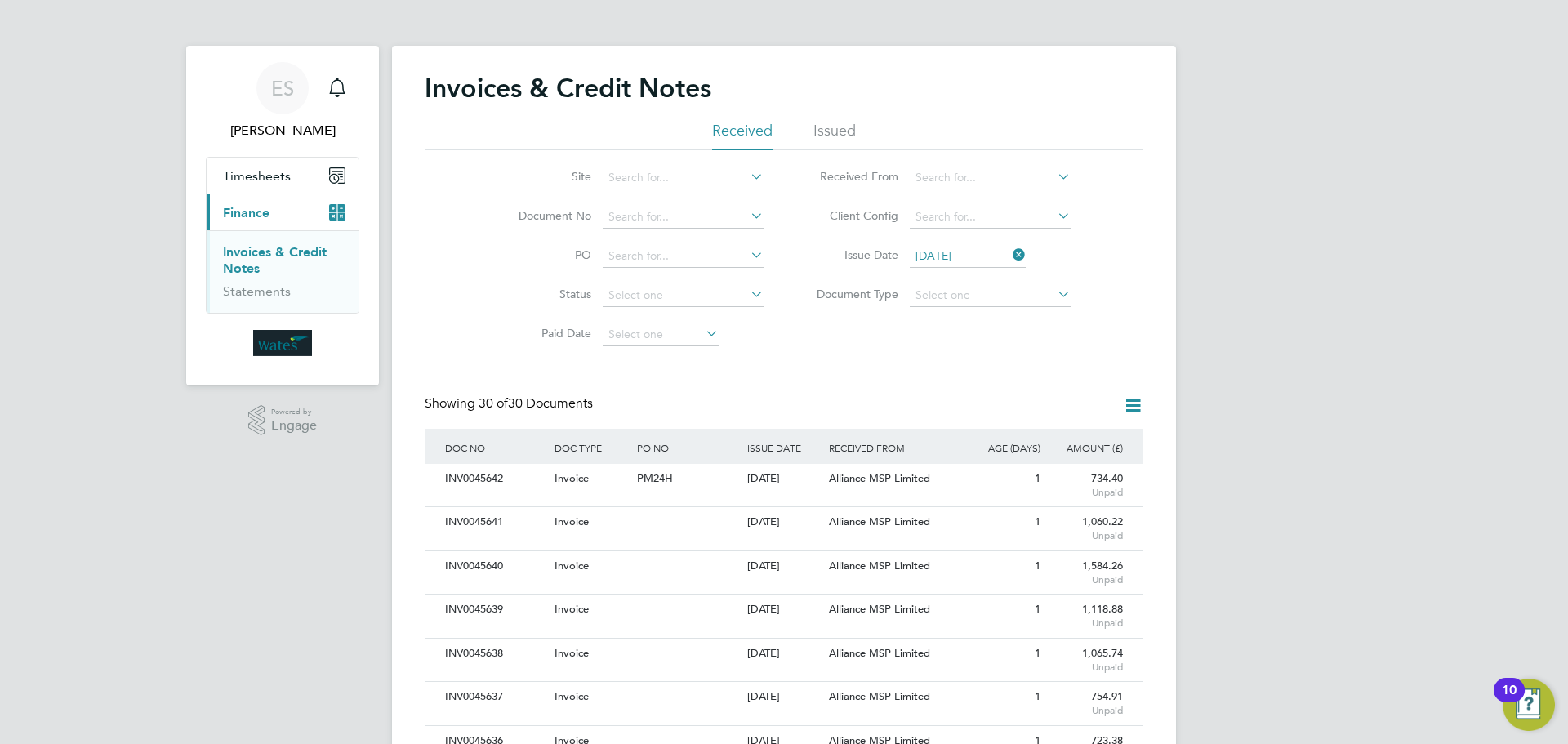
click at [1132, 396] on icon at bounding box center [1133, 405] width 20 height 20
click at [1060, 438] on li "Download invoices" at bounding box center [1065, 443] width 154 height 23
click at [1009, 249] on icon at bounding box center [1009, 254] width 0 height 23
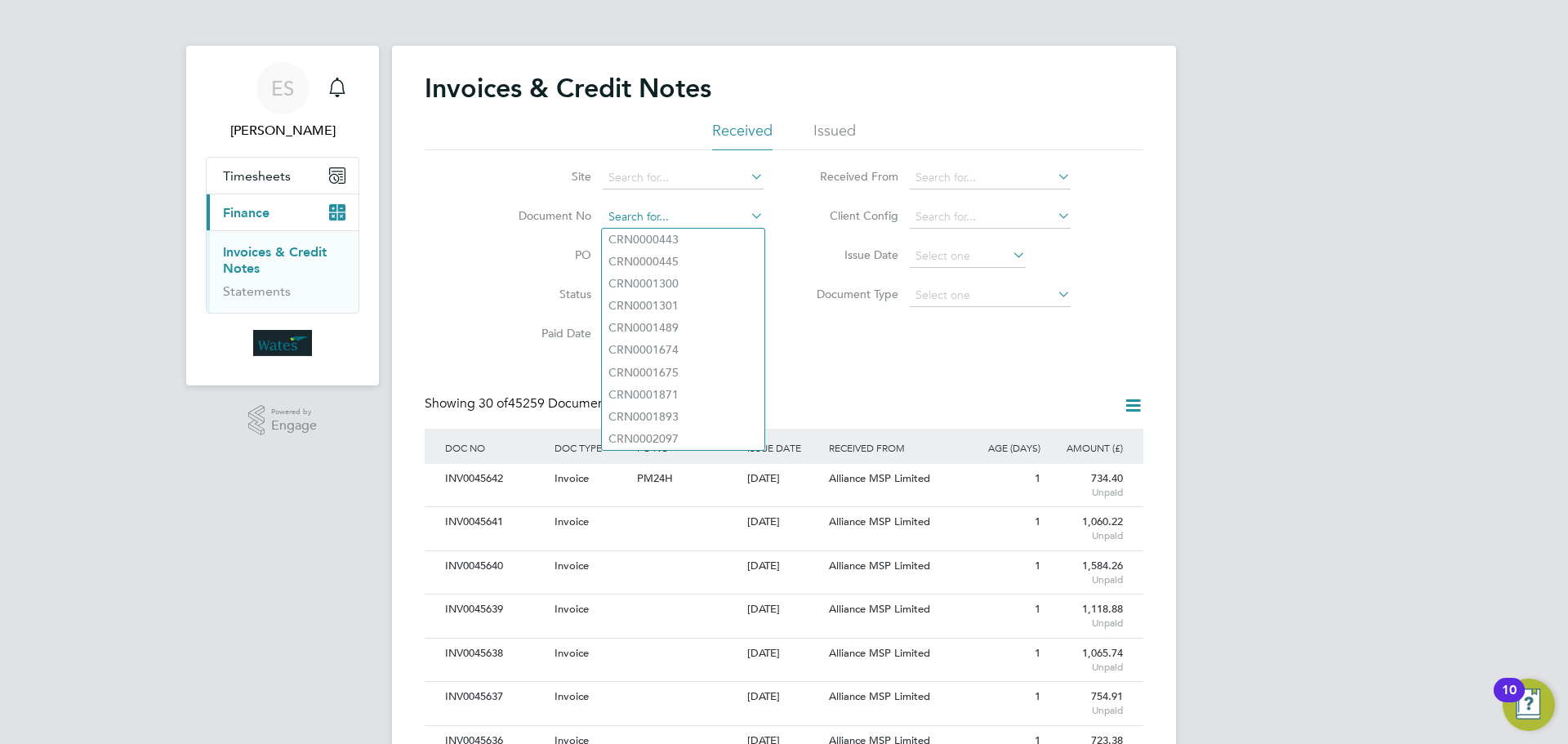
paste input "INV0045641"
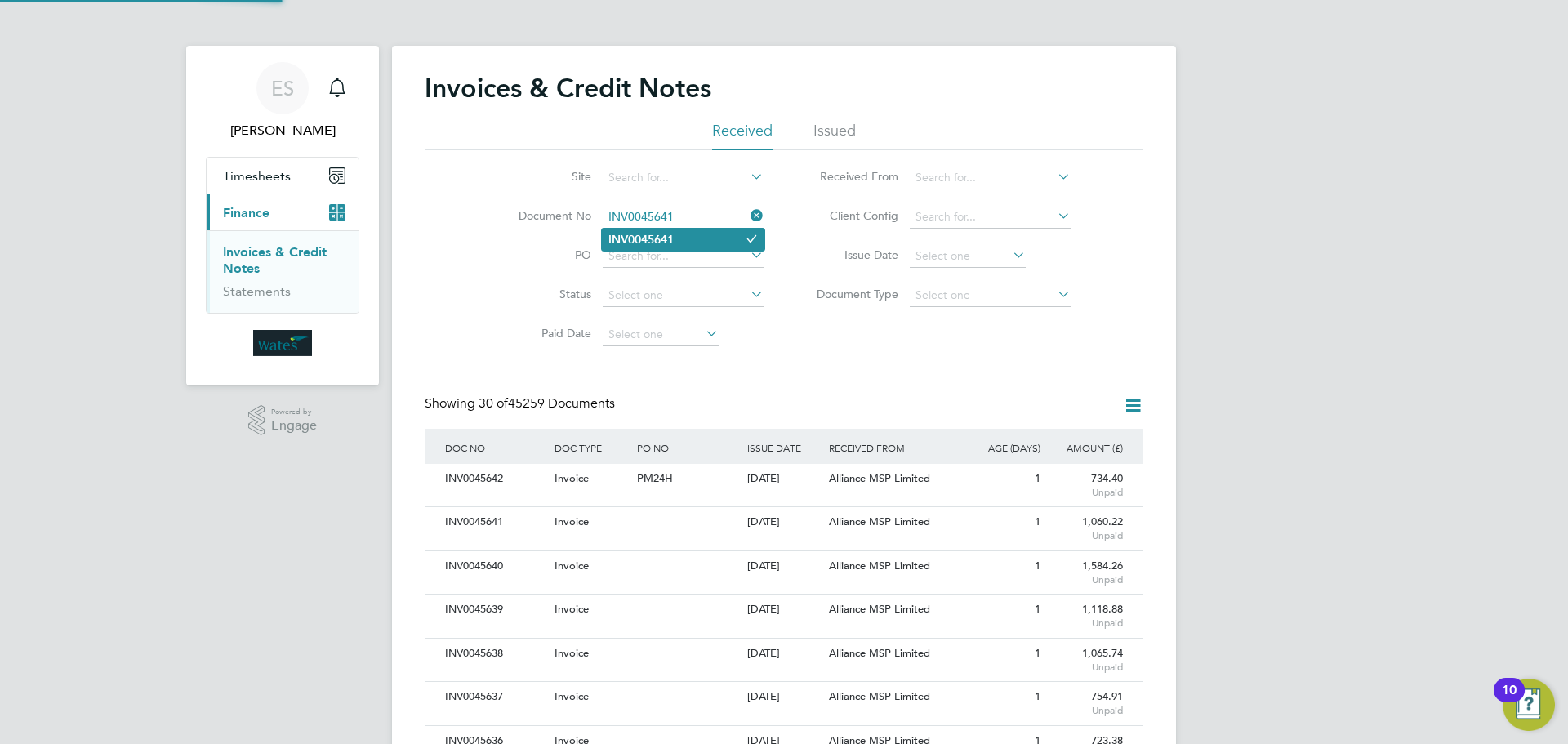
type input "INV0045641"
click at [673, 236] on b "INV0045641" at bounding box center [642, 240] width 66 height 14
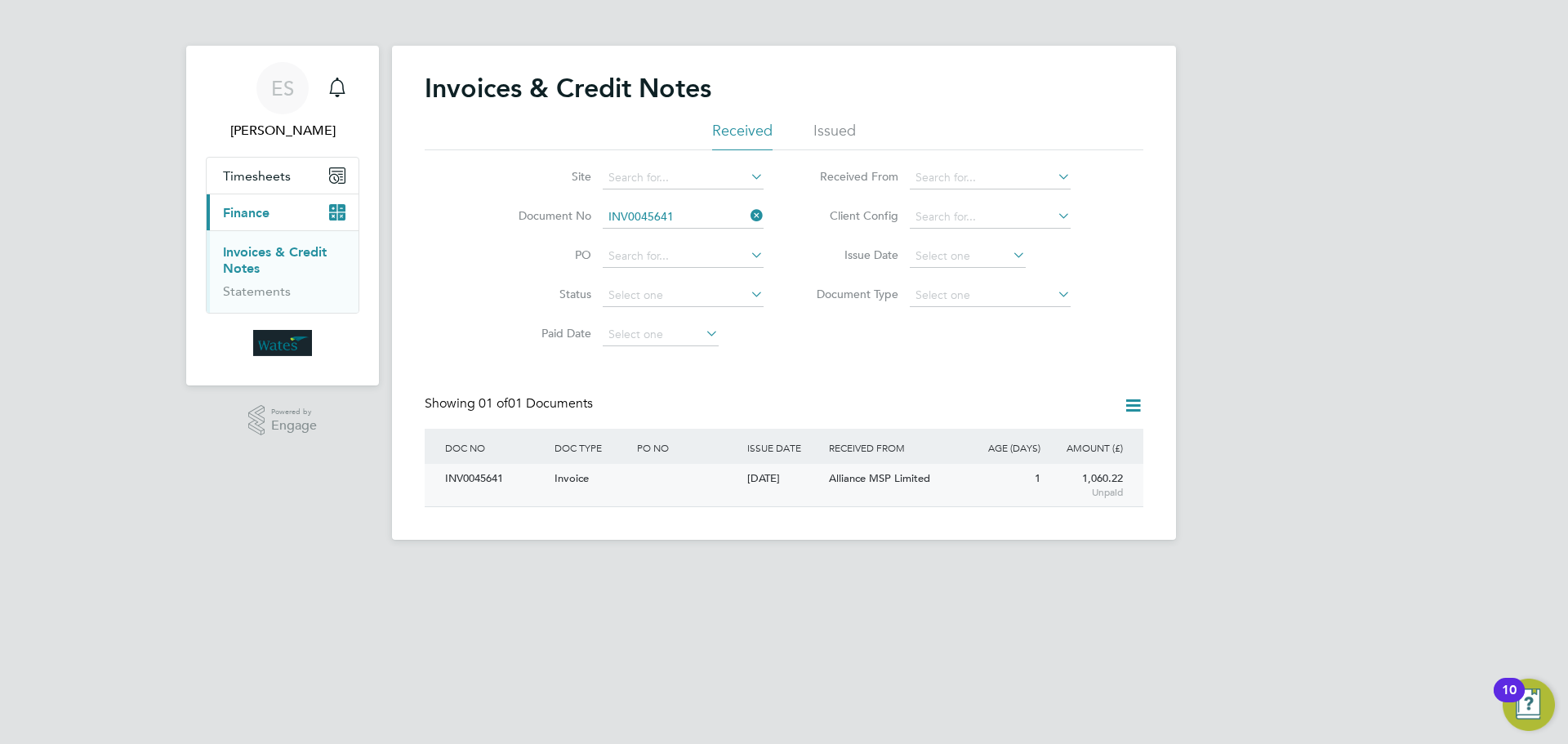
click at [511, 477] on div "INV0045641" at bounding box center [496, 479] width 110 height 30
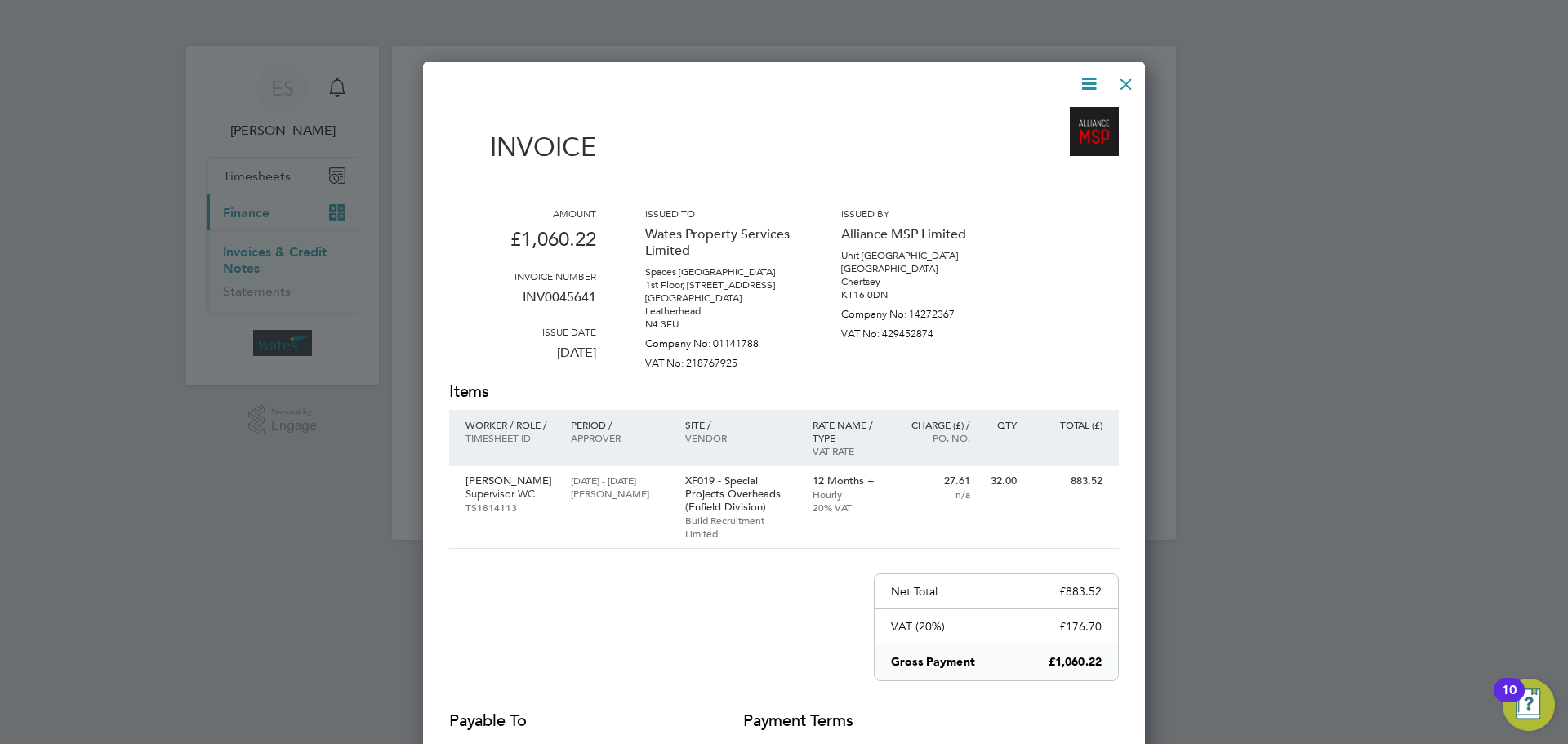
click at [1090, 83] on icon at bounding box center [1089, 84] width 20 height 20
click at [1072, 116] on li "Download Invoice" at bounding box center [1039, 122] width 113 height 23
click at [1094, 80] on icon at bounding box center [1089, 84] width 20 height 20
click at [1025, 139] on li "View timesheet" at bounding box center [1039, 144] width 113 height 23
click at [1123, 80] on div at bounding box center [1127, 81] width 30 height 30
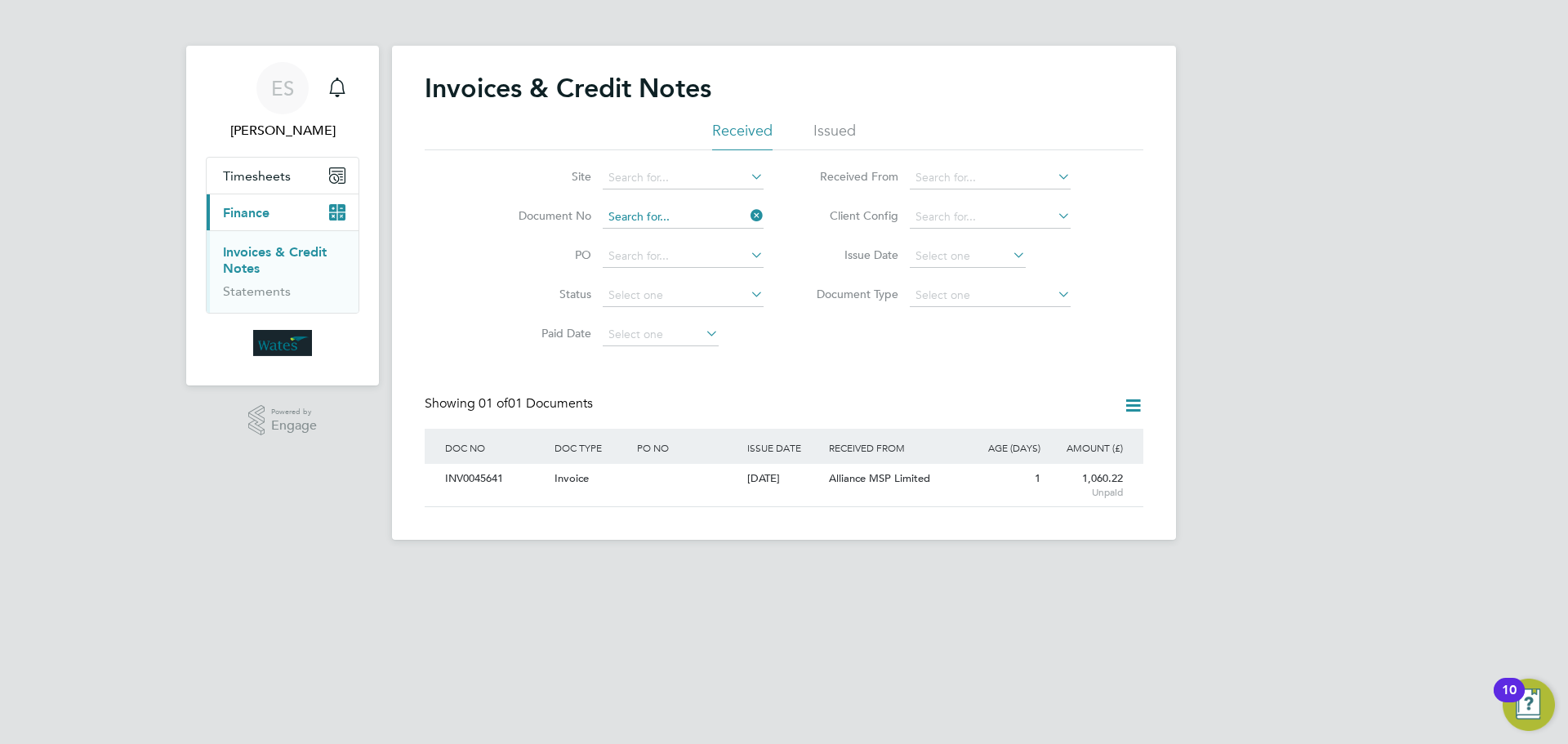
click at [748, 206] on input at bounding box center [682, 217] width 160 height 23
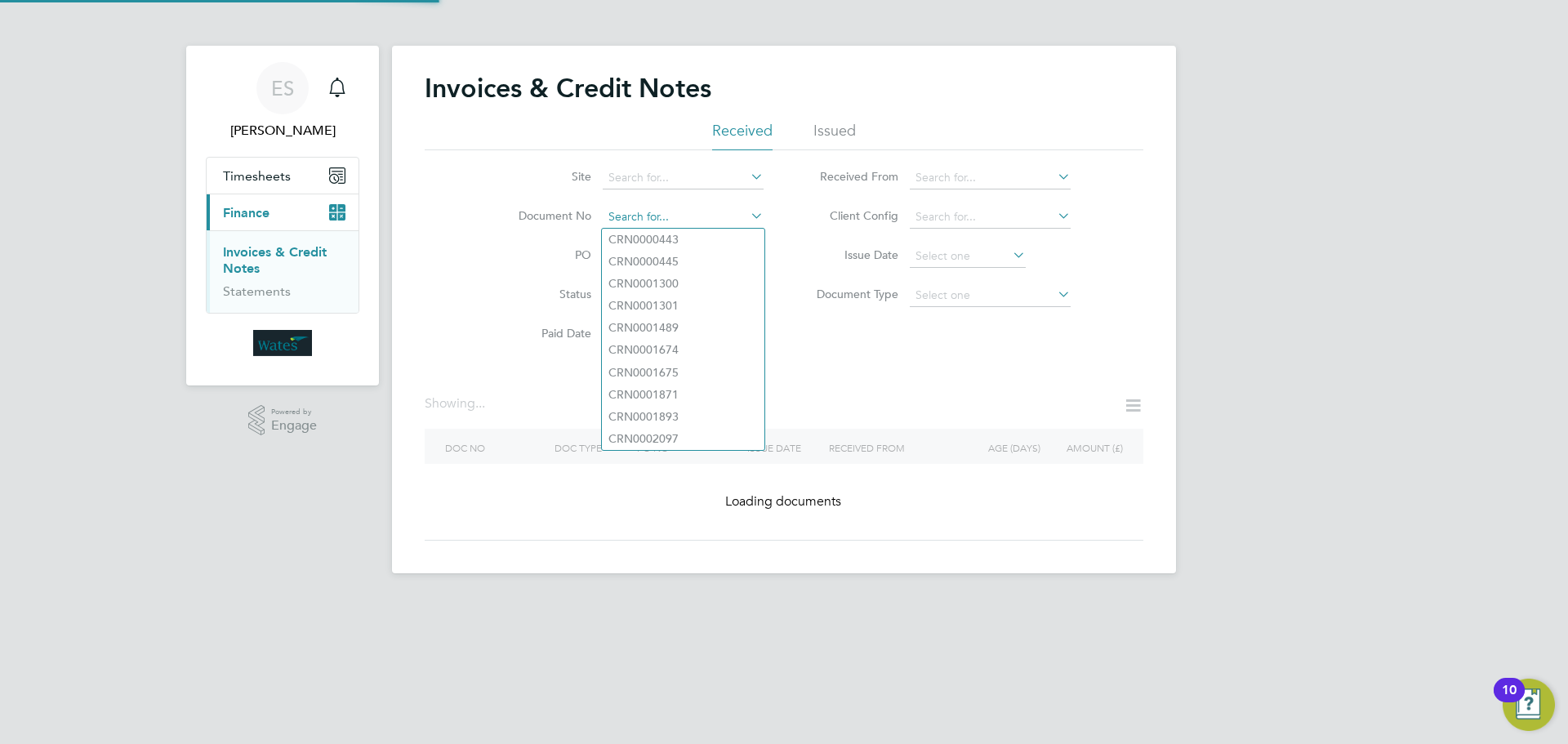
paste input "INV0045642"
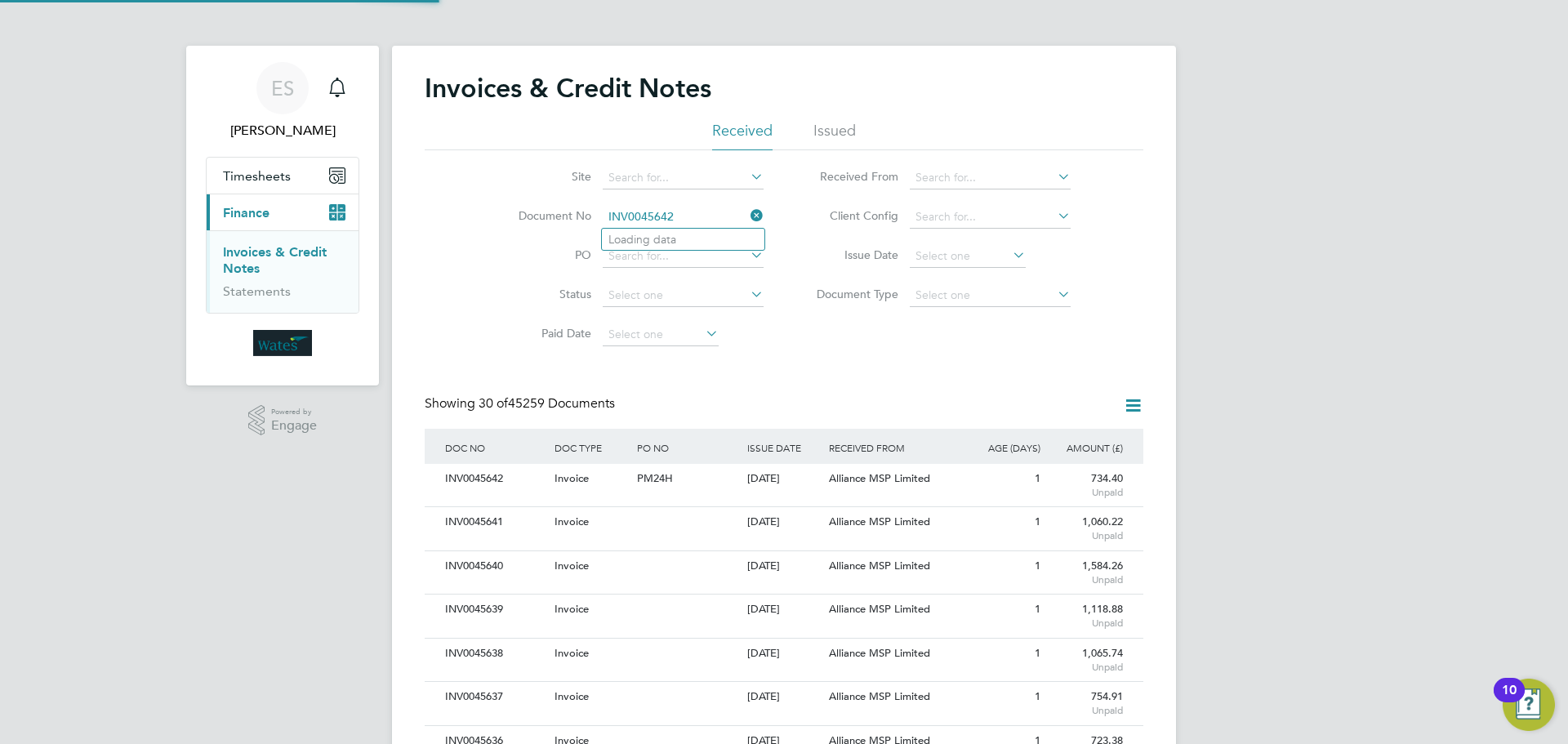
scroll to position [31, 138]
type input "INV0045642"
click at [709, 235] on li "INV0045642" at bounding box center [682, 240] width 162 height 22
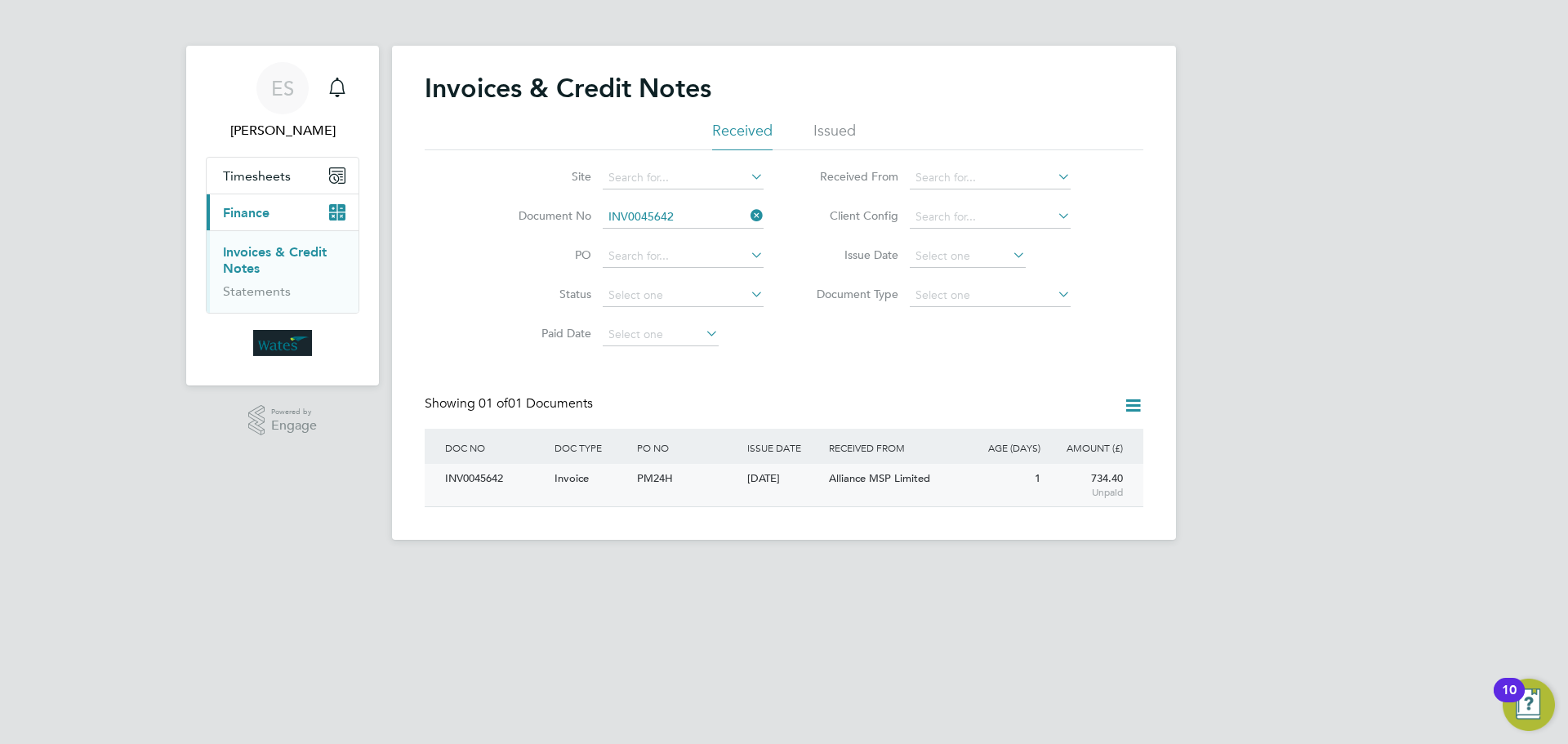
click at [501, 477] on div "INV0045642" at bounding box center [496, 479] width 110 height 30
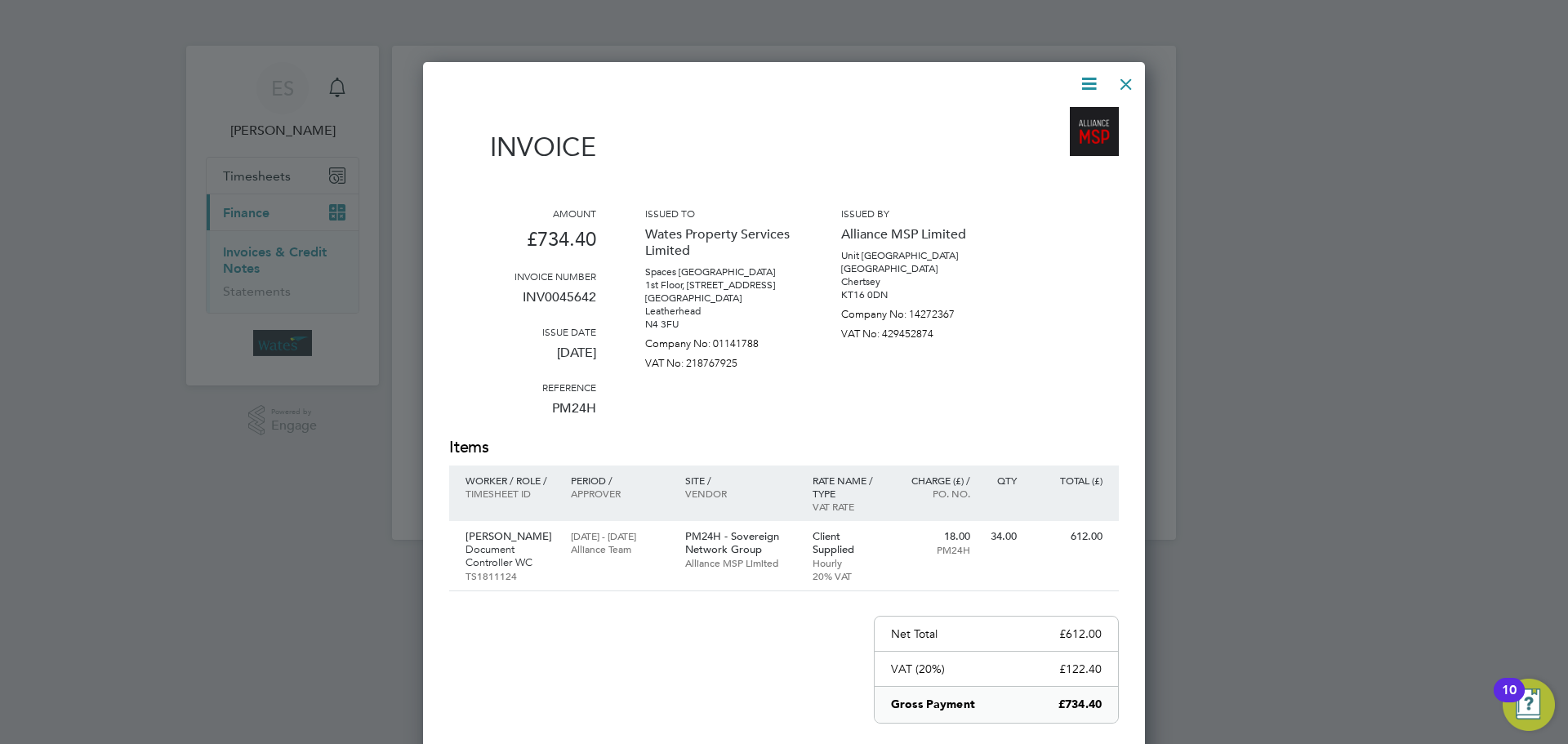
click at [1087, 81] on icon at bounding box center [1089, 84] width 20 height 20
click at [1070, 119] on li "Download Invoice" at bounding box center [1039, 122] width 113 height 23
click at [1092, 78] on icon at bounding box center [1089, 84] width 20 height 20
click at [1053, 136] on li "View timesheet" at bounding box center [1039, 144] width 113 height 23
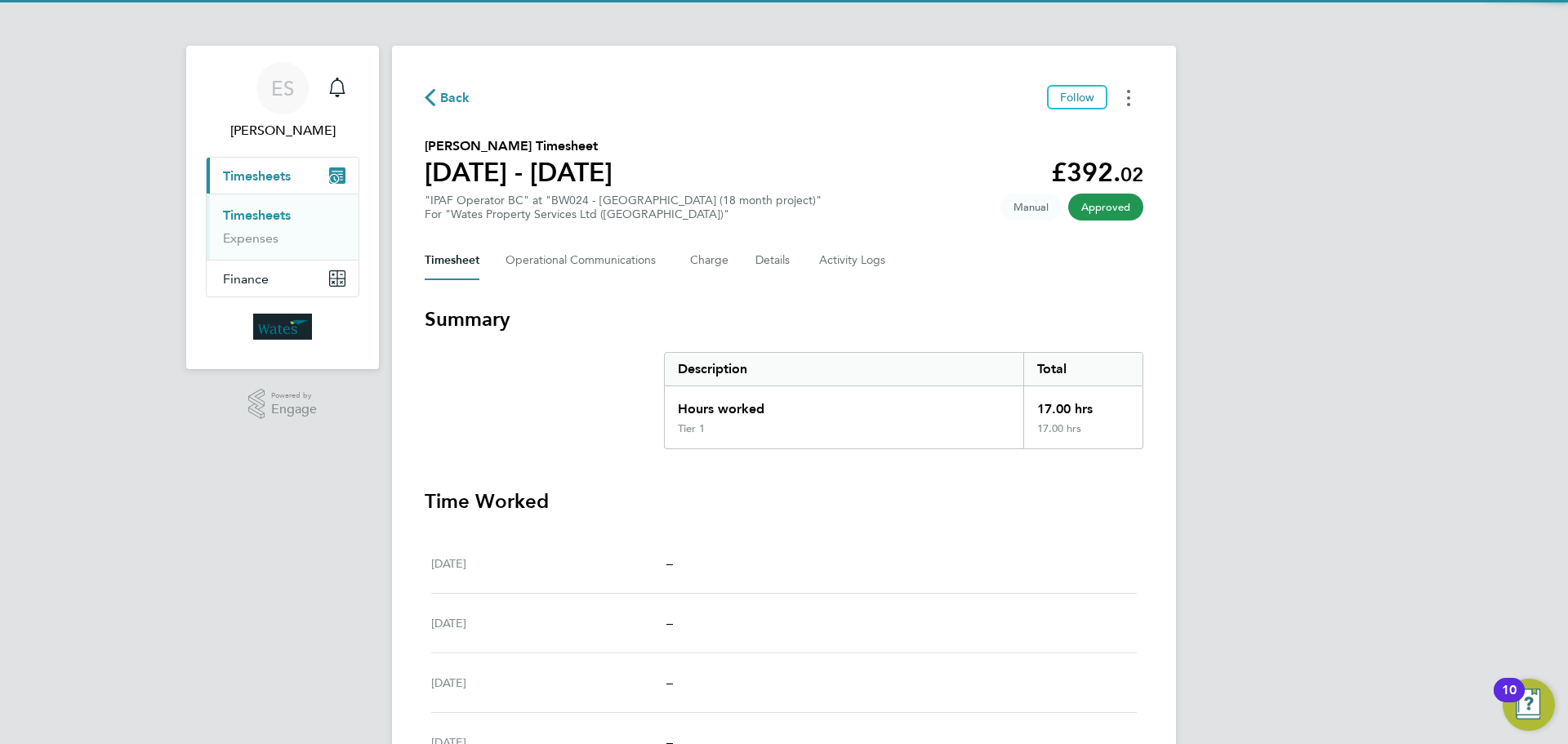
drag, startPoint x: 1122, startPoint y: 93, endPoint x: 1114, endPoint y: 103, distance: 12.8
click at [1122, 93] on button "Timesheets Menu" at bounding box center [1129, 97] width 30 height 25
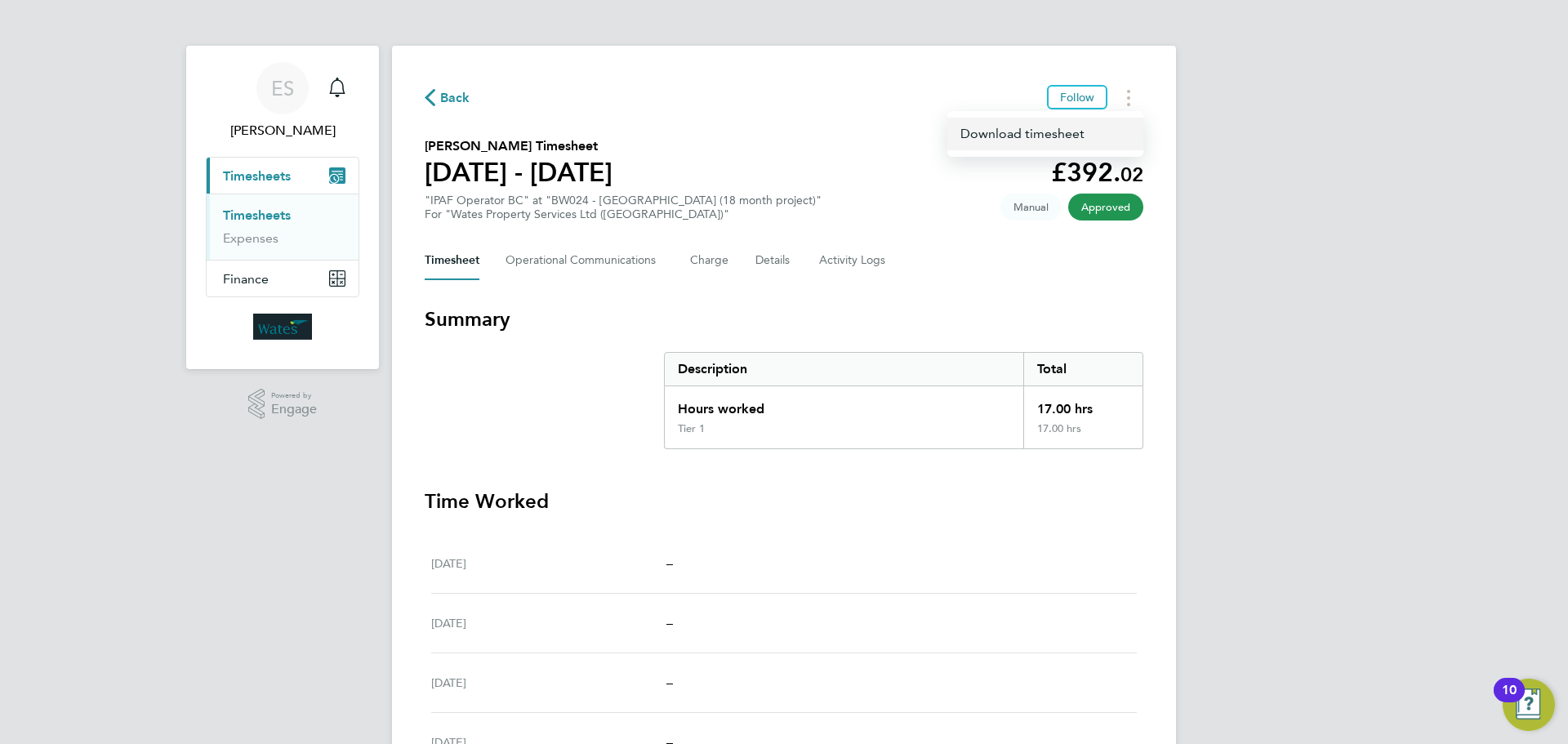
click at [1070, 131] on link "Download timesheet" at bounding box center [1045, 133] width 196 height 33
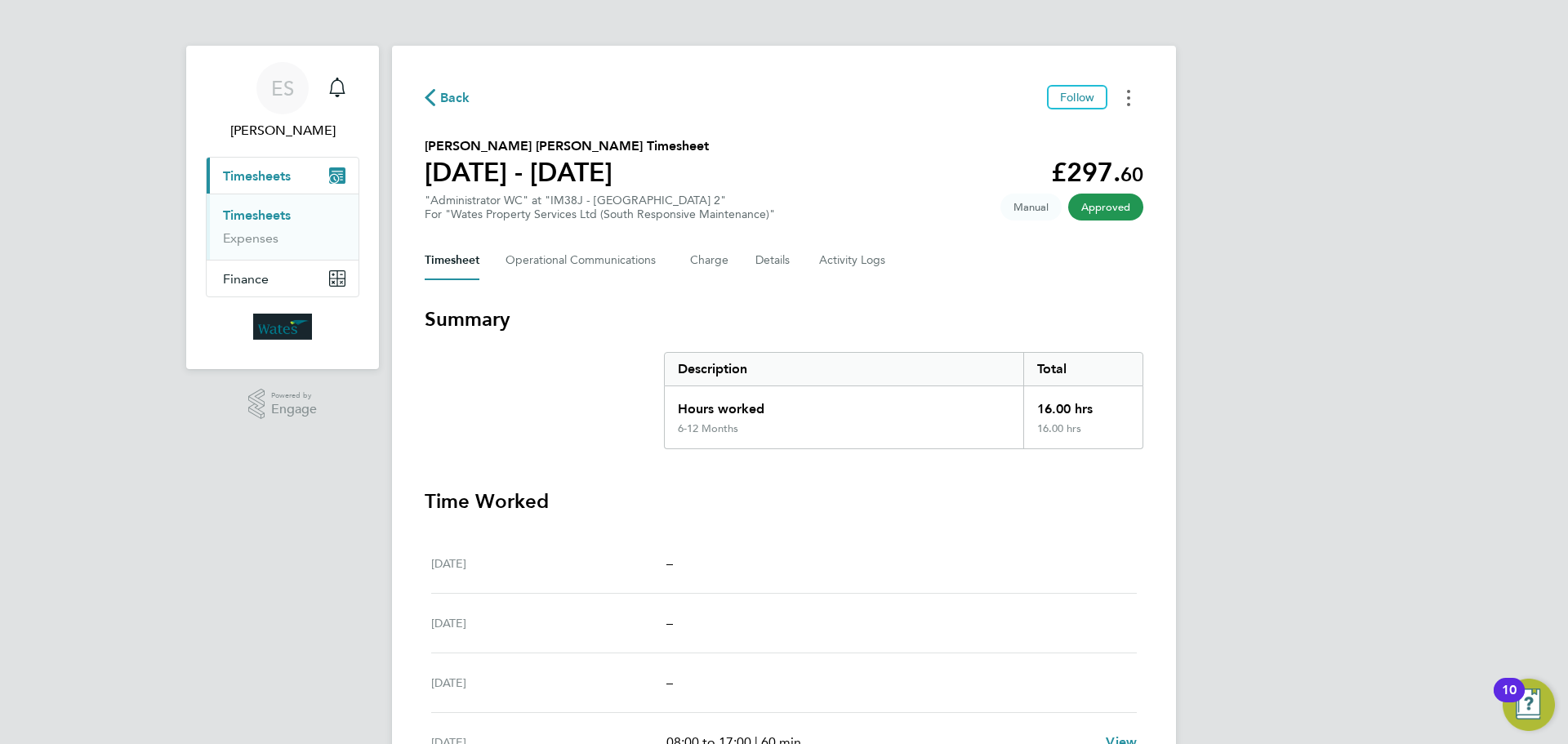
drag, startPoint x: 1119, startPoint y: 98, endPoint x: 1139, endPoint y: 107, distance: 21.9
click at [1139, 107] on button "Timesheets Menu" at bounding box center [1129, 97] width 30 height 25
click at [1046, 128] on link "Download timesheet" at bounding box center [1045, 133] width 196 height 33
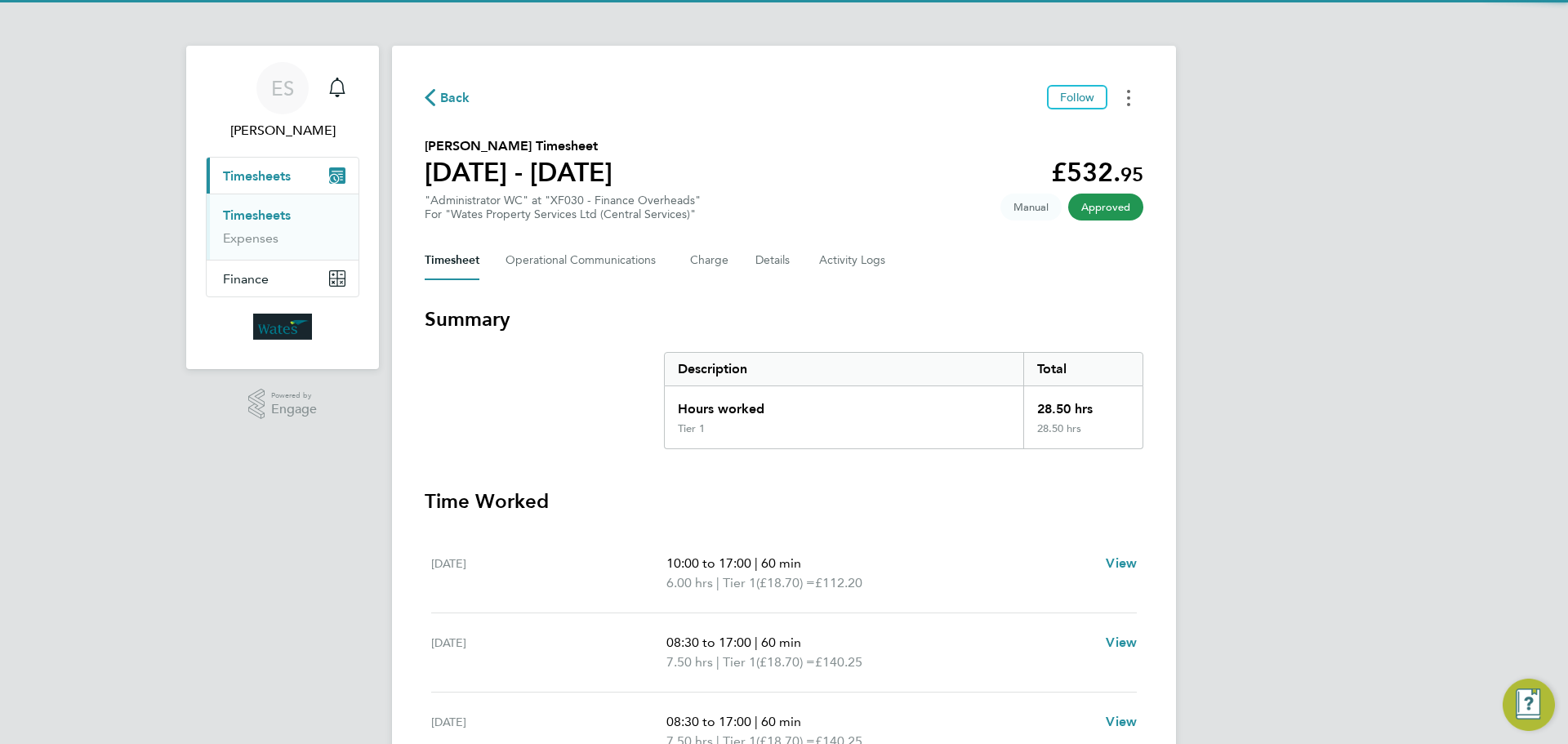
click at [1128, 93] on icon "Timesheets Menu" at bounding box center [1128, 98] width 3 height 16
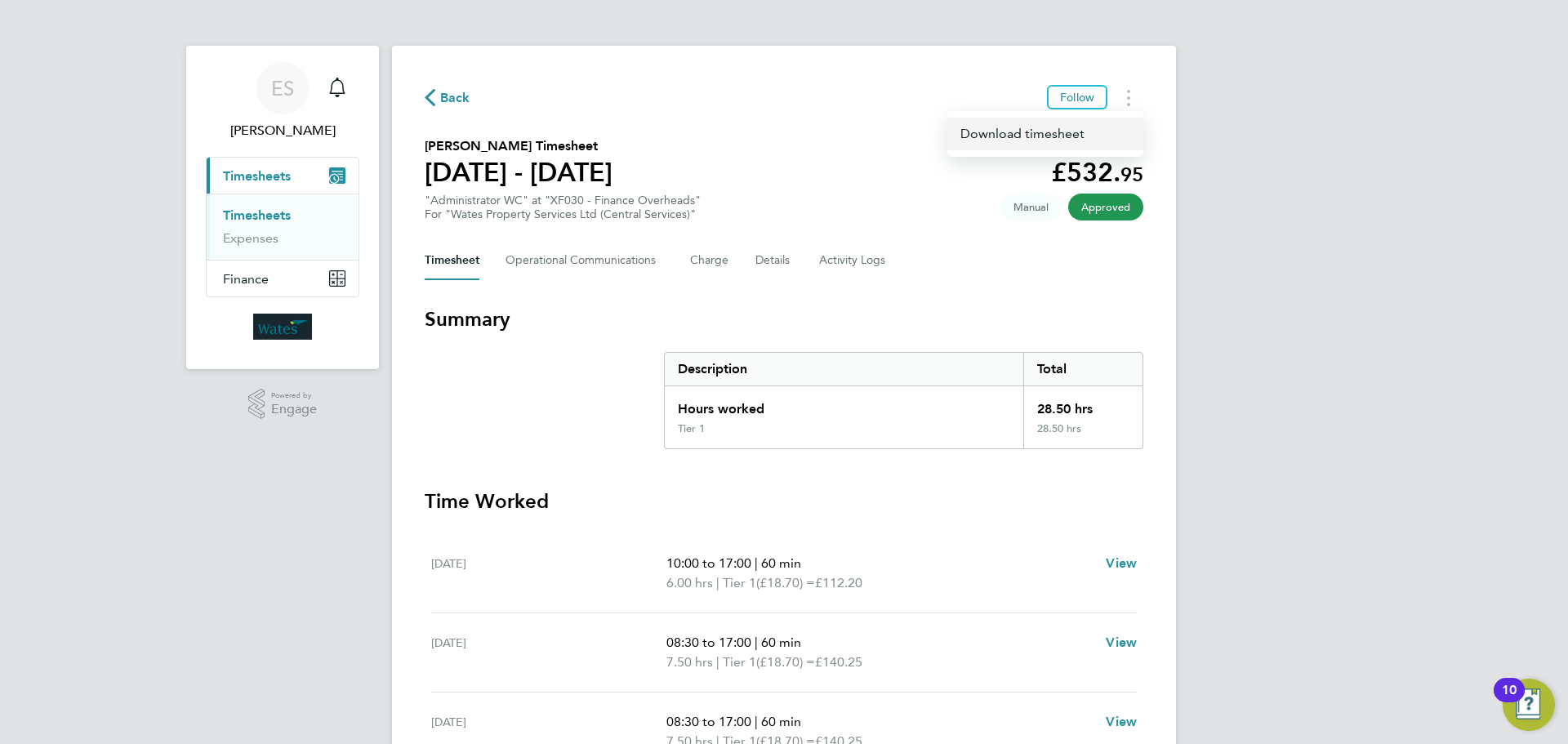
click at [1063, 128] on link "Download timesheet" at bounding box center [1045, 133] width 196 height 33
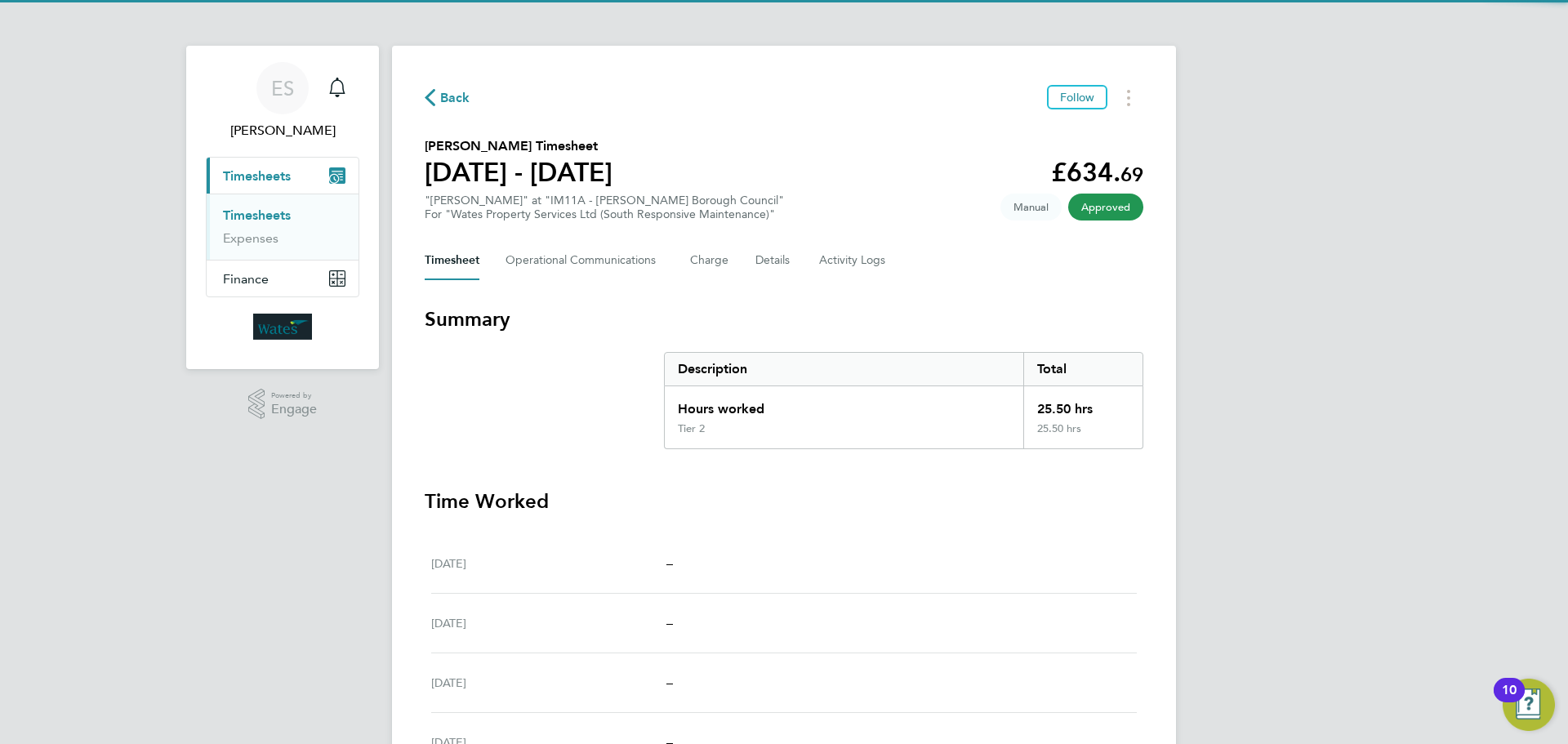
click at [1119, 80] on div "Back Follow Simon Luther's Timesheet 23 - 29 Aug 2025 £634. 69 "Carpenter BC" a…" at bounding box center [783, 548] width 784 height 1004
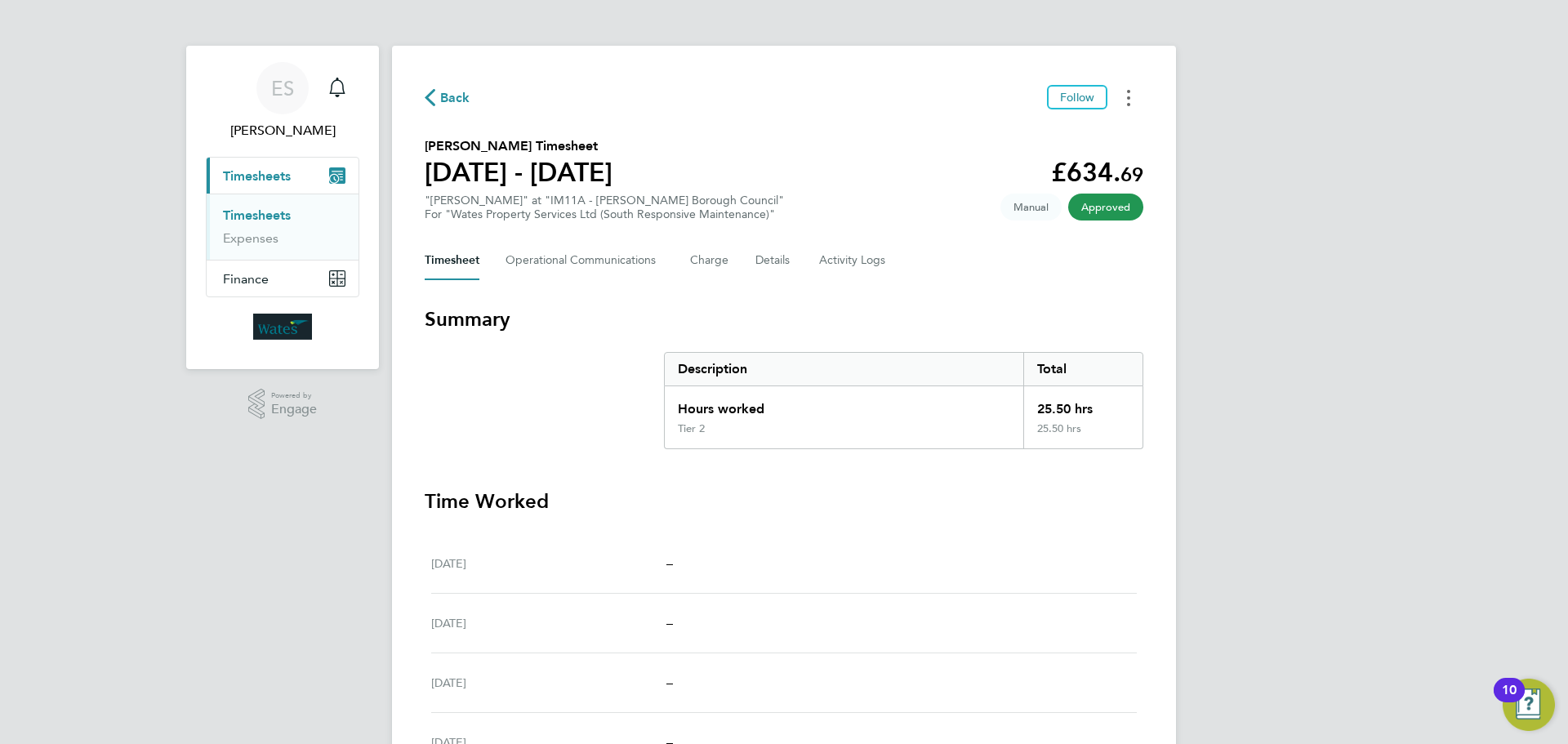
click at [1126, 91] on button "Timesheets Menu" at bounding box center [1129, 97] width 30 height 25
click at [1079, 130] on link "Download timesheet" at bounding box center [1045, 133] width 196 height 33
click at [1133, 98] on button "Timesheets Menu" at bounding box center [1129, 97] width 30 height 25
click at [1086, 130] on link "Download timesheet" at bounding box center [1045, 133] width 196 height 33
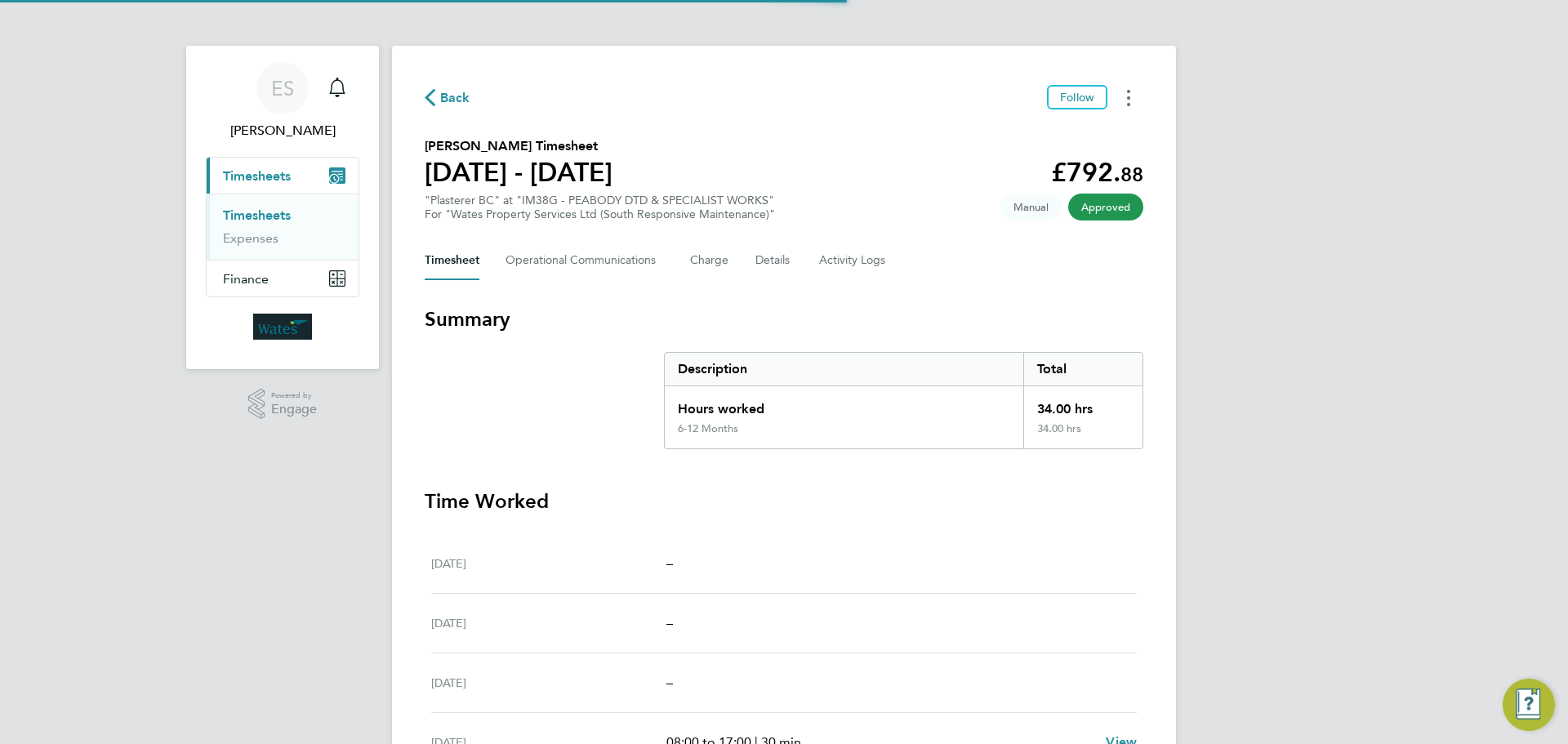
click at [1128, 103] on circle "Timesheets Menu" at bounding box center [1128, 104] width 3 height 3
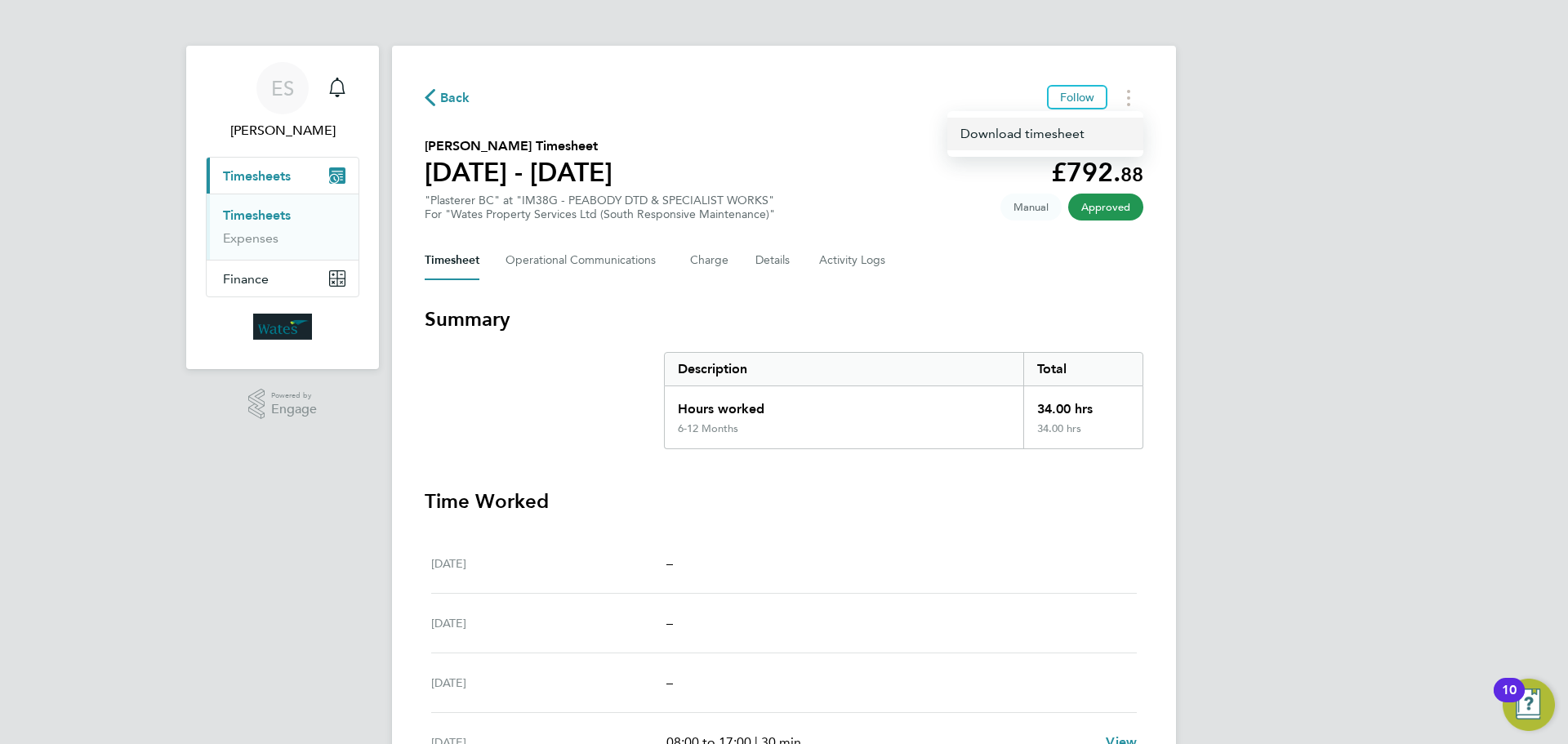
click at [1095, 134] on link "Download timesheet" at bounding box center [1045, 133] width 196 height 33
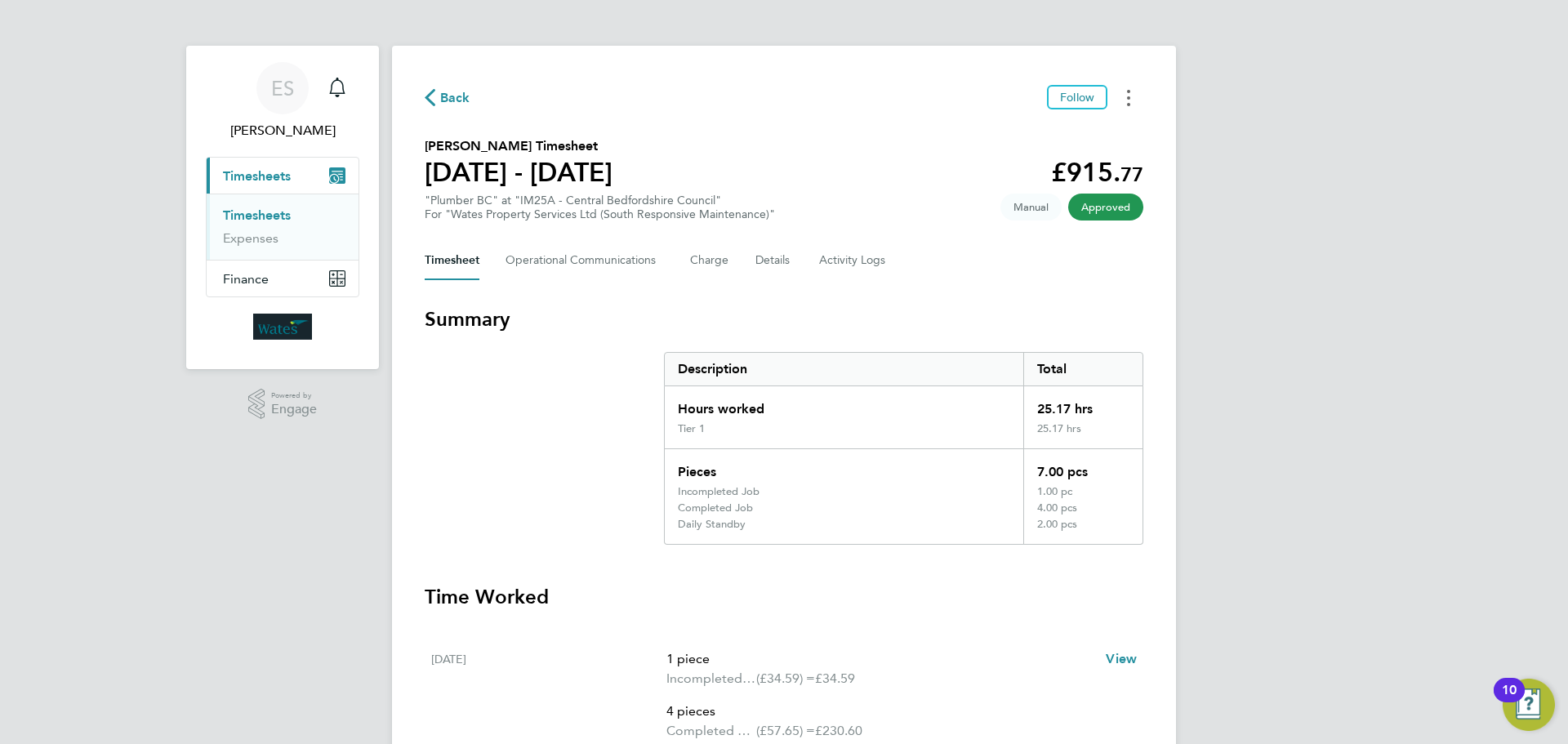
click at [1130, 100] on icon "Timesheets Menu" at bounding box center [1128, 98] width 3 height 16
click at [1095, 129] on link "Download timesheet" at bounding box center [1045, 133] width 196 height 33
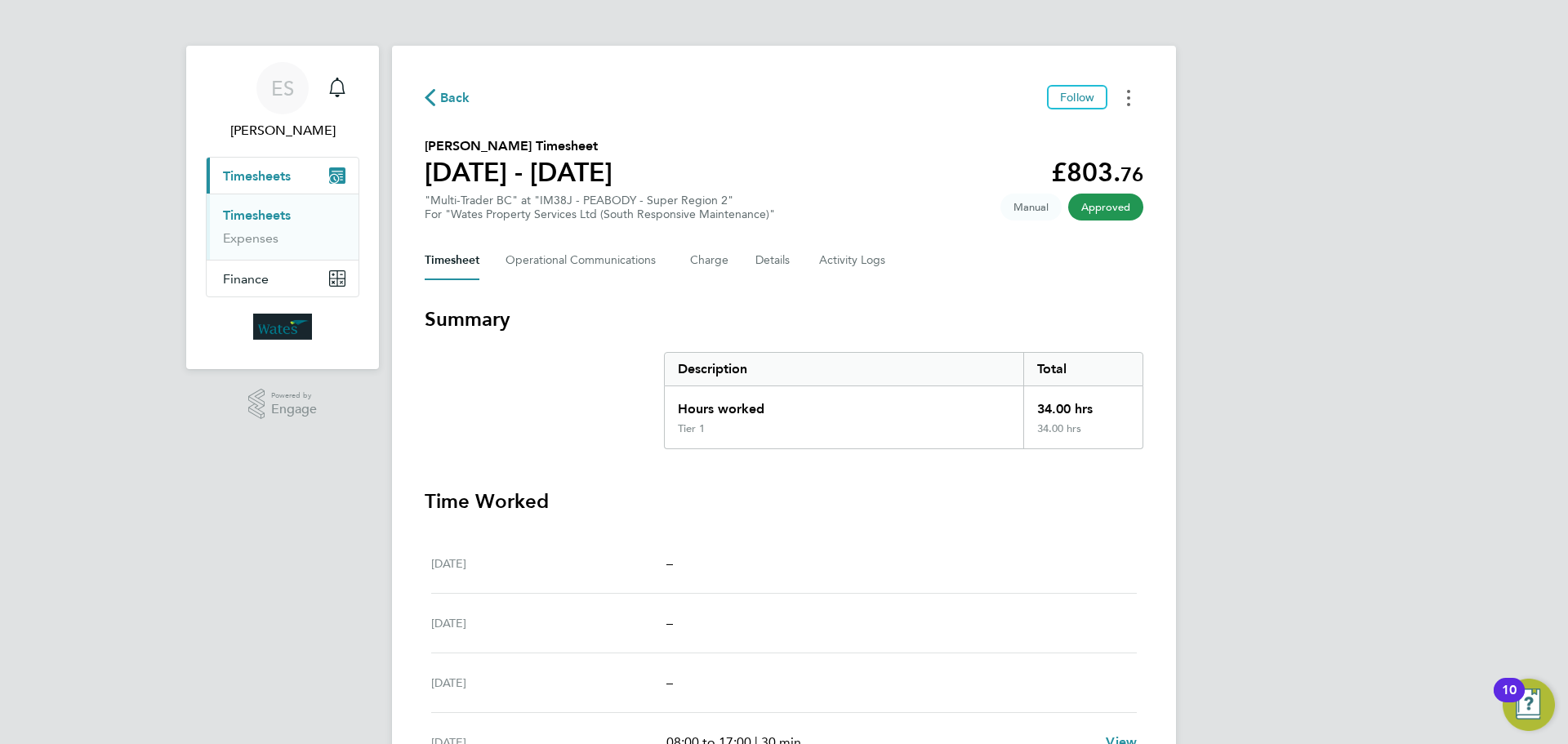
click at [1128, 92] on circle "Timesheets Menu" at bounding box center [1128, 91] width 3 height 3
click at [1081, 133] on link "Download timesheet" at bounding box center [1045, 133] width 196 height 33
click at [1131, 102] on button "Timesheets Menu" at bounding box center [1129, 97] width 30 height 25
click at [1066, 141] on link "Download timesheet" at bounding box center [1045, 133] width 196 height 33
click at [1126, 102] on button "Timesheets Menu" at bounding box center [1129, 97] width 30 height 25
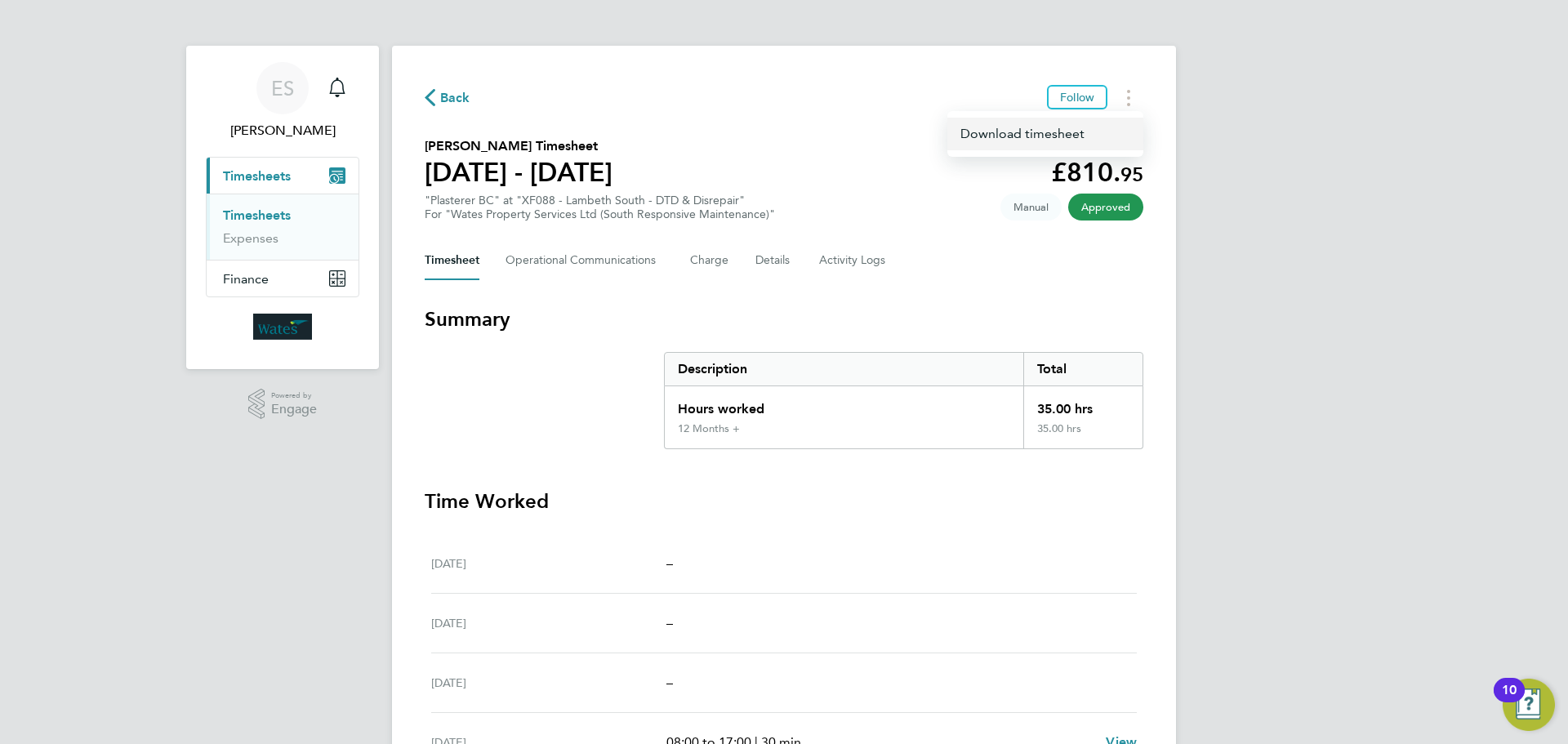
click at [1063, 133] on link "Download timesheet" at bounding box center [1045, 133] width 196 height 33
click at [1123, 86] on button "Timesheets Menu" at bounding box center [1129, 97] width 30 height 25
click at [1080, 140] on link "Download timesheet" at bounding box center [1045, 133] width 196 height 33
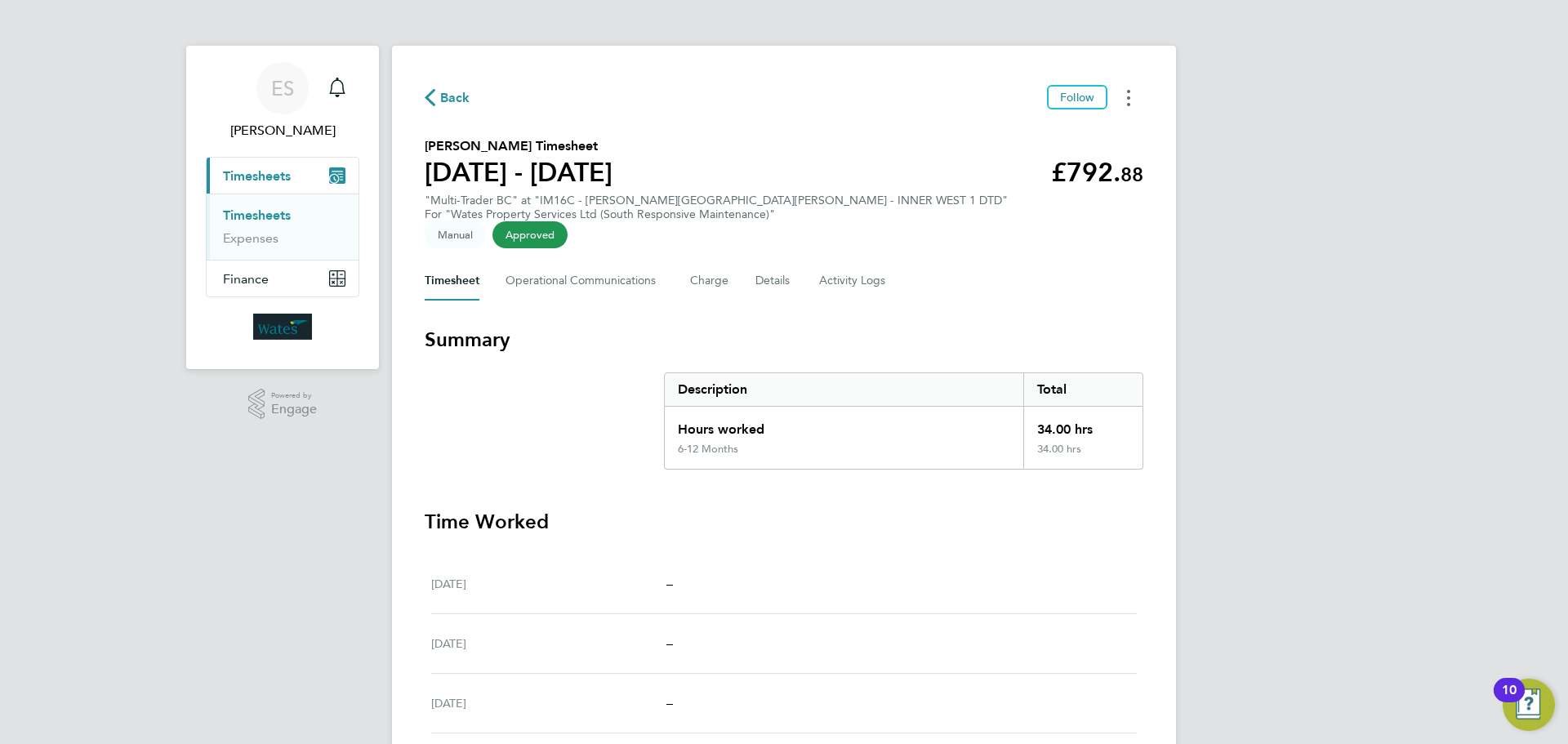
click at [1119, 98] on button "Timesheets Menu" at bounding box center [1129, 97] width 30 height 25
click at [1058, 136] on link "Download timesheet" at bounding box center [1045, 133] width 196 height 33
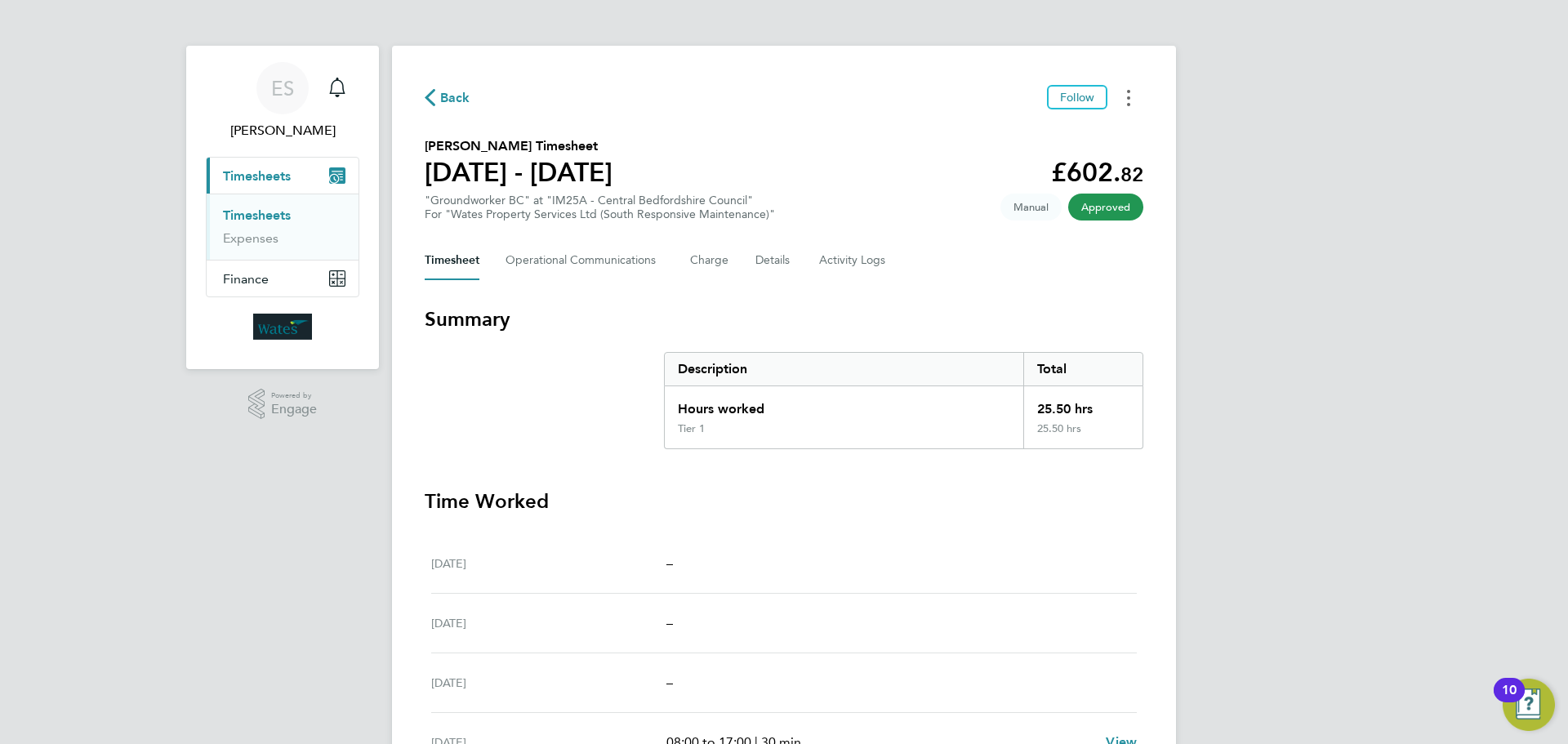
click at [1128, 102] on icon "Timesheets Menu" at bounding box center [1128, 98] width 3 height 16
click at [1082, 133] on link "Download timesheet" at bounding box center [1045, 133] width 196 height 33
click at [1122, 104] on button "Timesheets Menu" at bounding box center [1129, 97] width 30 height 25
click at [1101, 135] on link "Download timesheet" at bounding box center [1045, 133] width 196 height 33
click at [1139, 98] on button "Timesheets Menu" at bounding box center [1129, 97] width 30 height 25
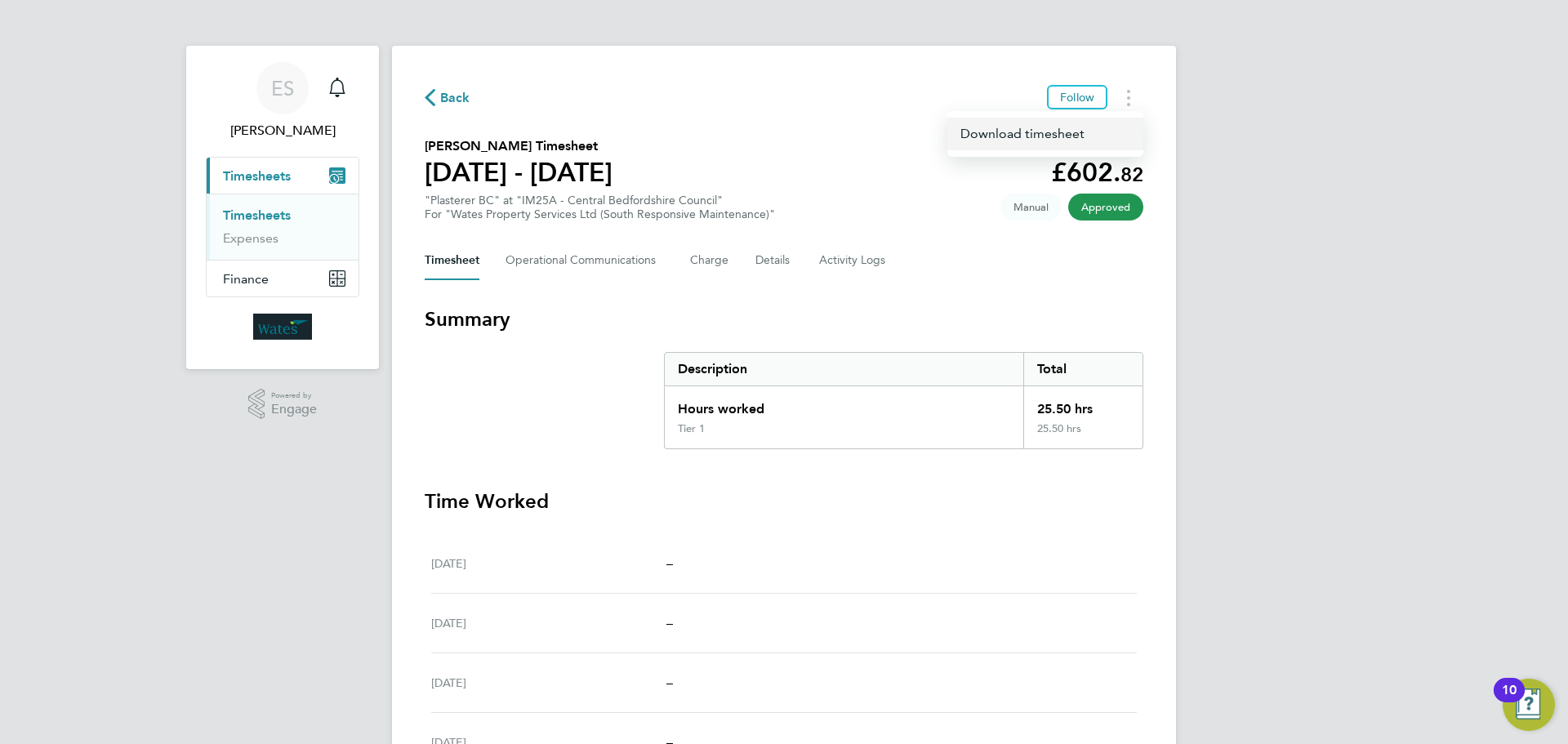
click at [1082, 135] on link "Download timesheet" at bounding box center [1045, 133] width 196 height 33
click at [1126, 105] on button "Timesheets Menu" at bounding box center [1129, 97] width 30 height 25
click at [1079, 131] on link "Download timesheet" at bounding box center [1045, 133] width 196 height 33
click at [1119, 100] on button "Timesheets Menu" at bounding box center [1129, 97] width 30 height 25
click at [1057, 132] on link "Download timesheet" at bounding box center [1045, 133] width 196 height 33
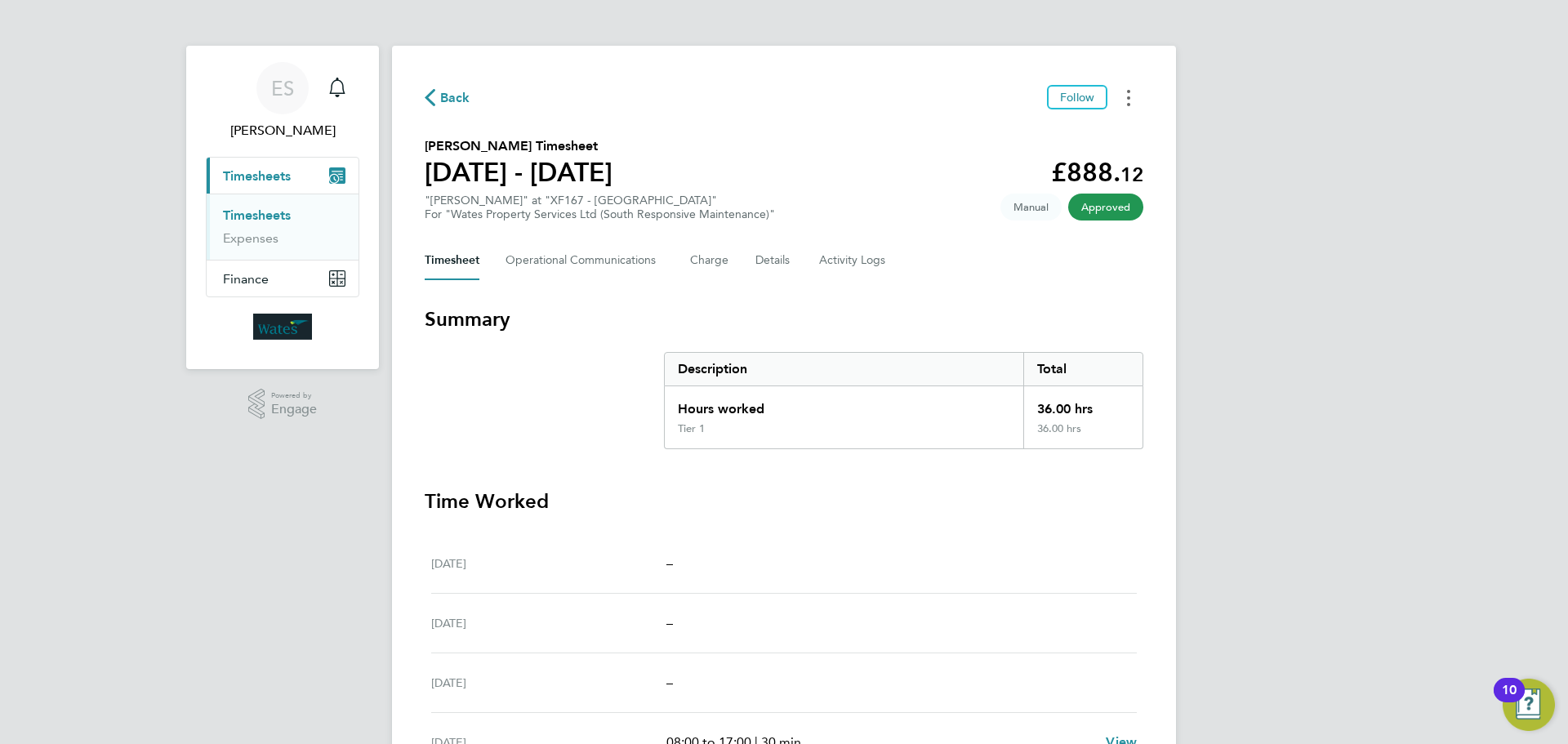
click at [1132, 106] on button "Timesheets Menu" at bounding box center [1129, 97] width 30 height 25
click at [1082, 130] on link "Download timesheet" at bounding box center [1045, 133] width 196 height 33
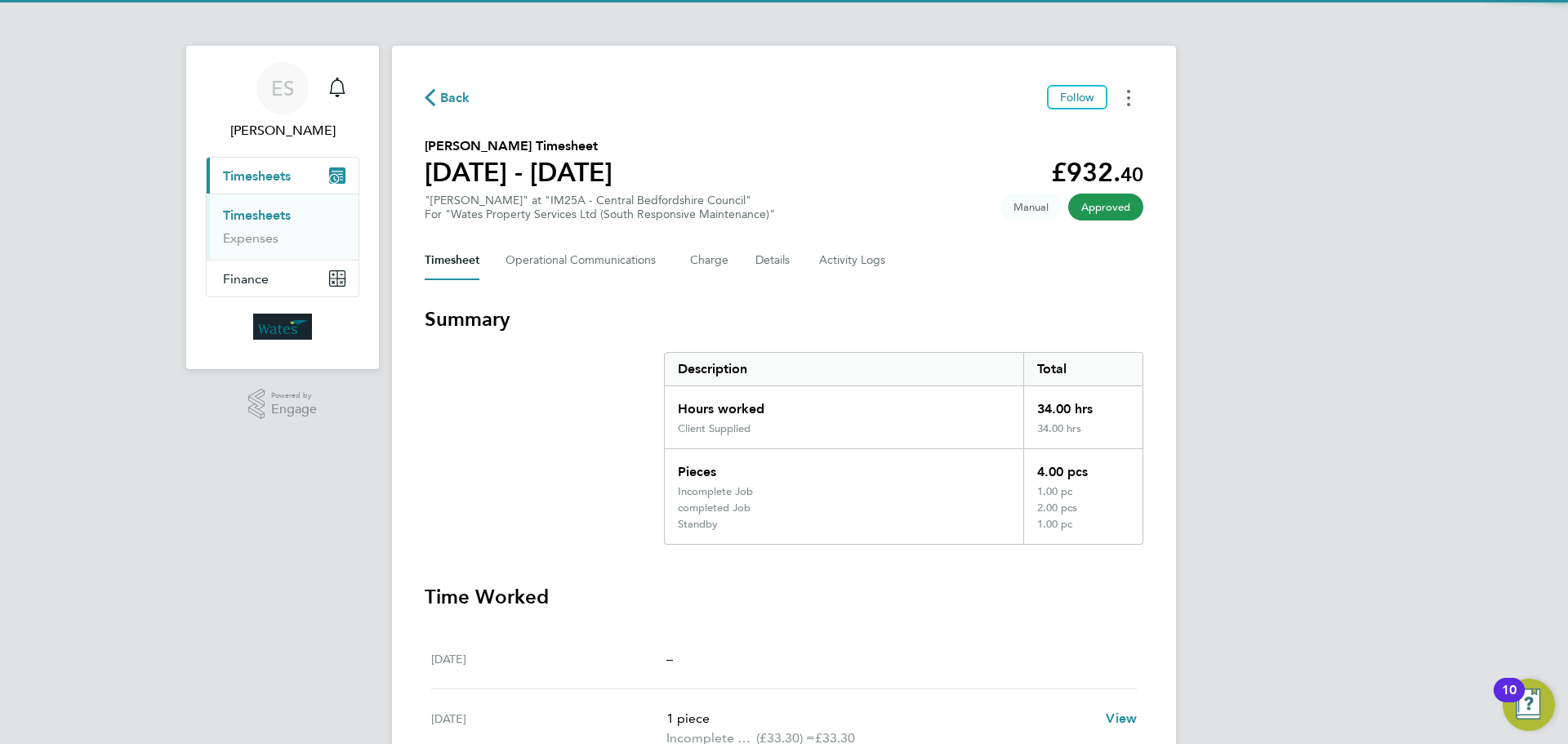
click at [1117, 102] on button "Timesheets Menu" at bounding box center [1129, 97] width 30 height 25
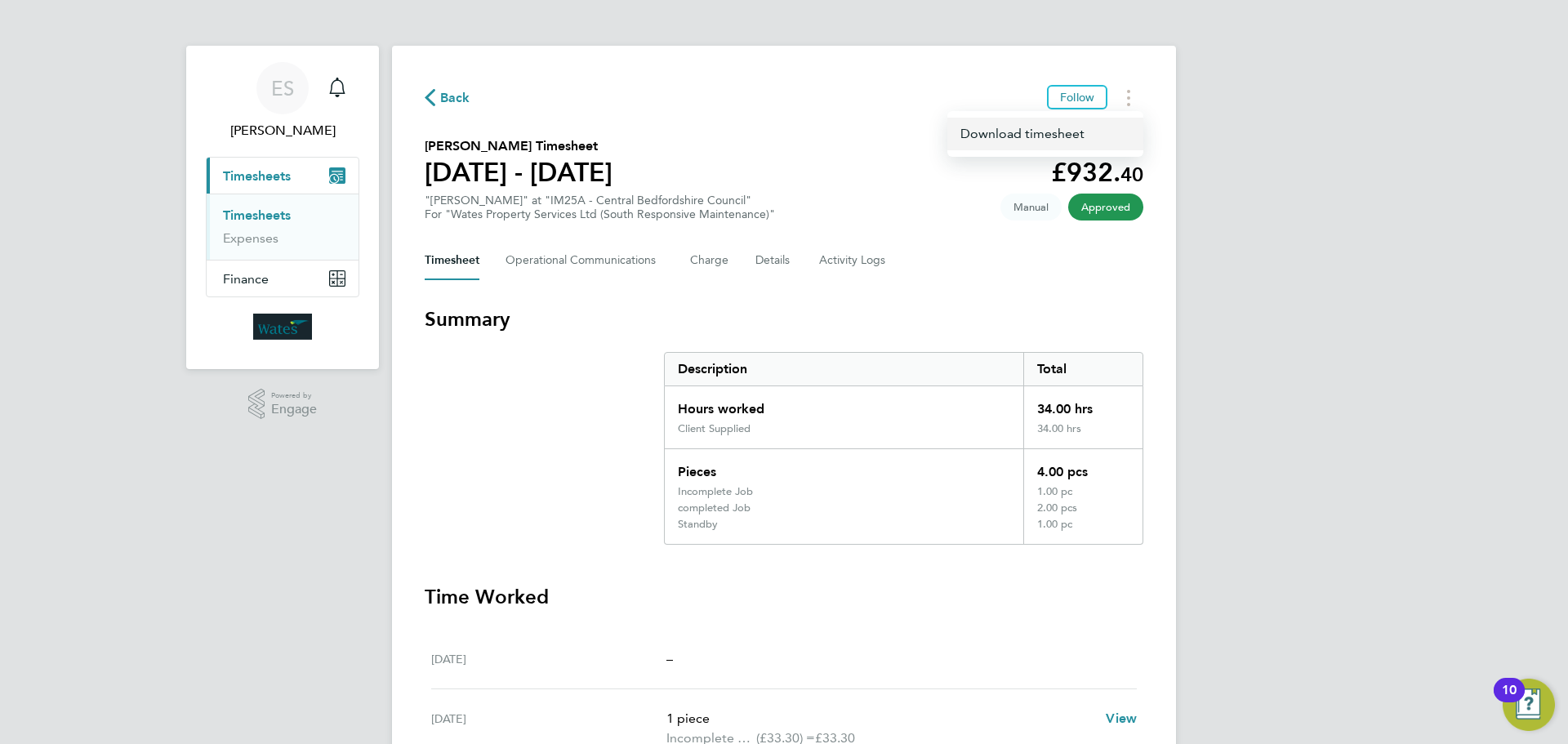
click at [1083, 135] on link "Download timesheet" at bounding box center [1045, 133] width 196 height 33
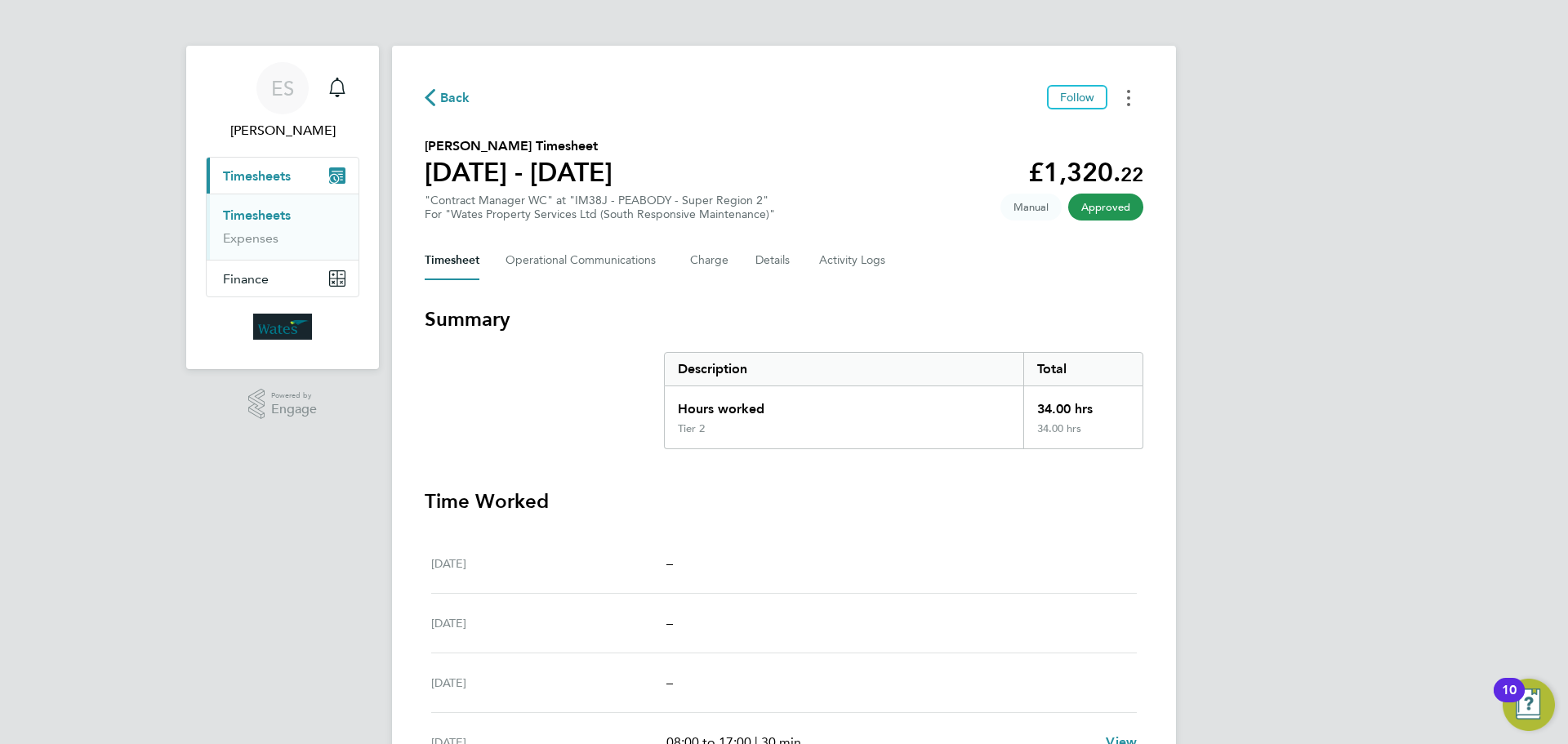
click at [1126, 94] on button "Timesheets Menu" at bounding box center [1129, 97] width 30 height 25
click at [1047, 132] on link "Download timesheet" at bounding box center [1045, 133] width 196 height 33
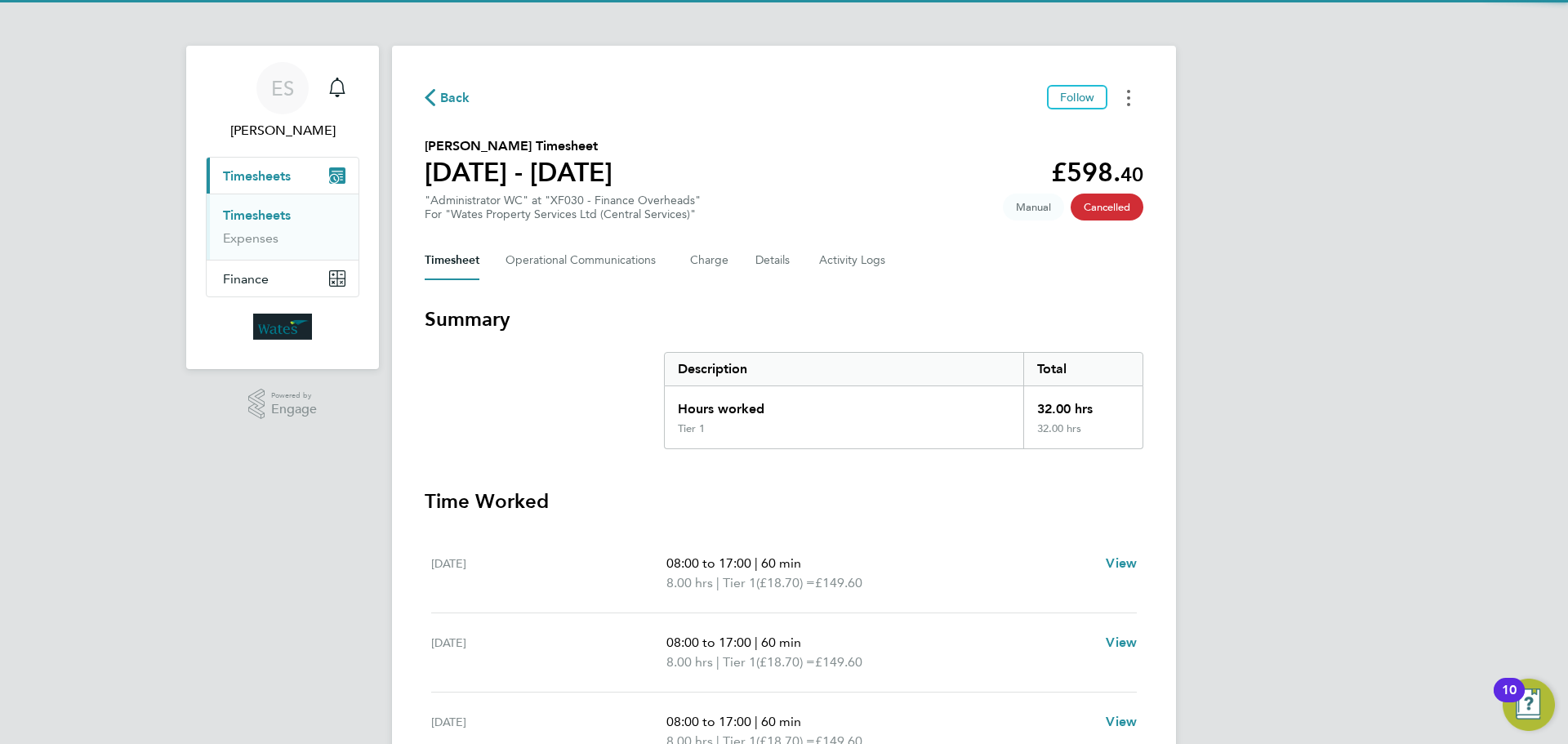
click at [1126, 103] on button "Timesheets Menu" at bounding box center [1129, 97] width 30 height 25
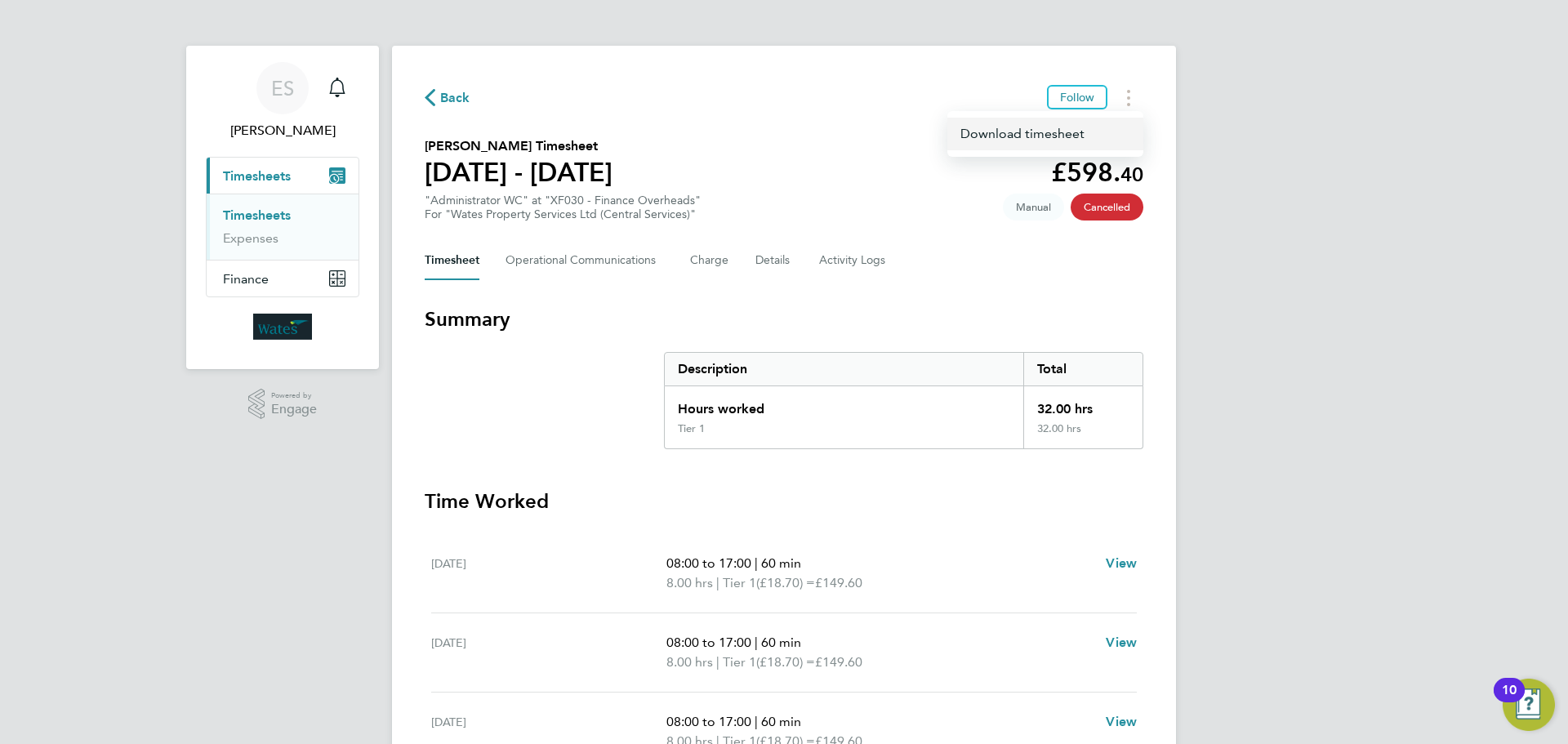
click at [1066, 132] on link "Download timesheet" at bounding box center [1045, 133] width 196 height 33
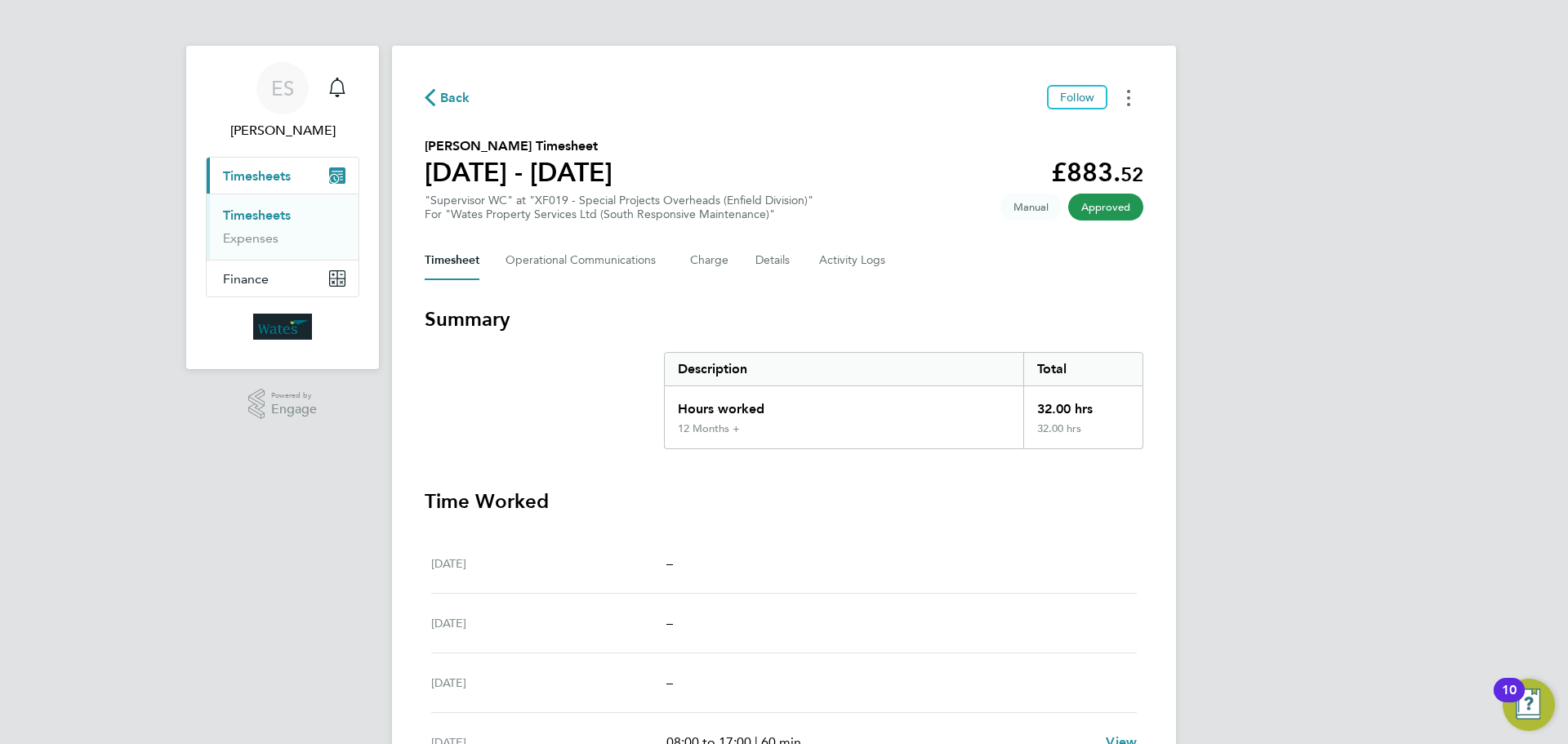
click at [1128, 99] on icon "Timesheets Menu" at bounding box center [1128, 98] width 3 height 16
click at [1071, 133] on link "Download timesheet" at bounding box center [1045, 133] width 196 height 33
click at [1117, 98] on button "Timesheets Menu" at bounding box center [1129, 97] width 30 height 25
click at [1056, 138] on link "Download timesheet" at bounding box center [1045, 133] width 196 height 33
